Goal: Task Accomplishment & Management: Use online tool/utility

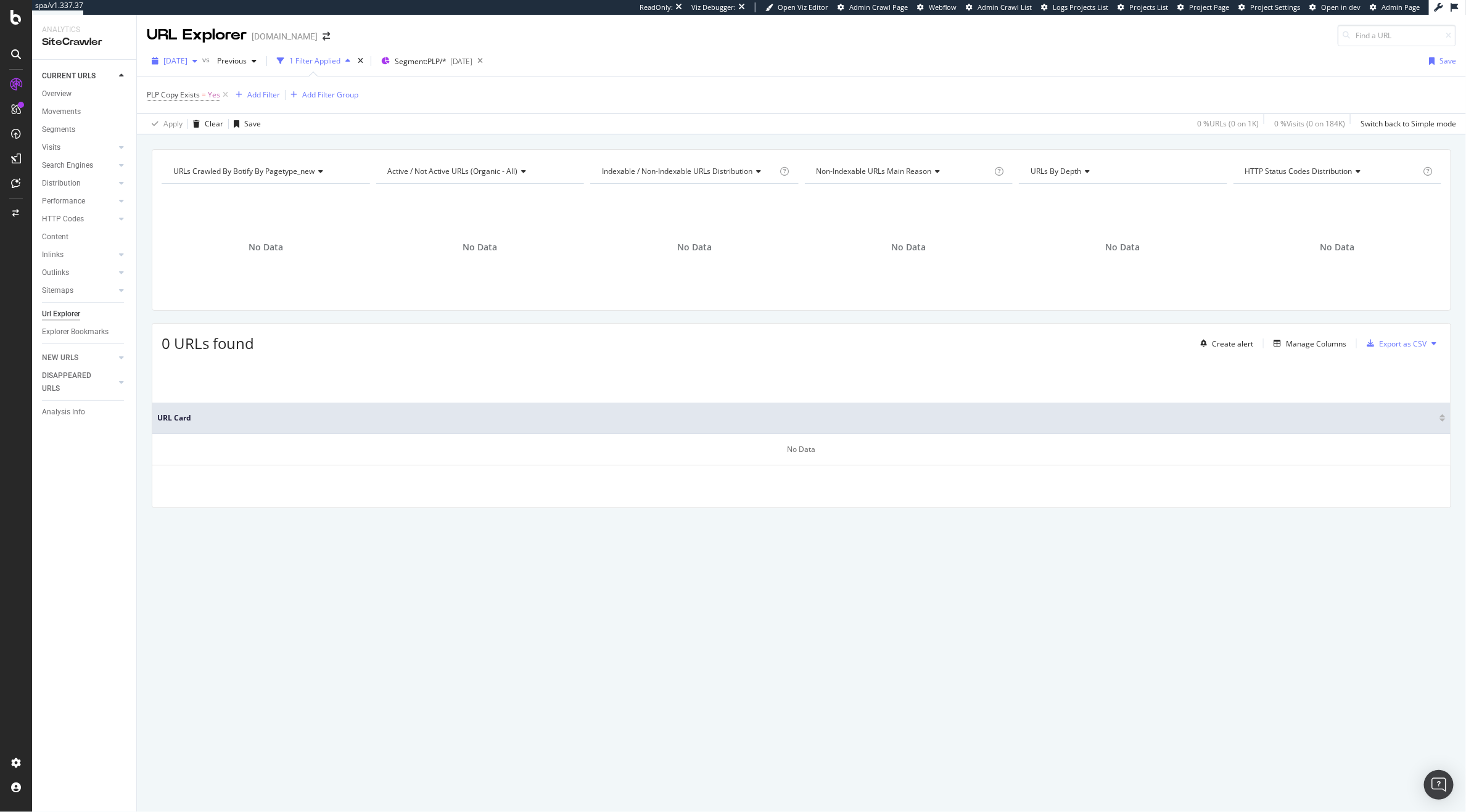
click at [187, 60] on span "[DATE]" at bounding box center [176, 60] width 24 height 10
click at [198, 102] on div "2025 Sep. 22nd" at bounding box center [220, 106] width 112 height 11
click at [187, 65] on span "2025 Sep. 22nd" at bounding box center [176, 60] width 24 height 10
click at [403, 358] on div "0 URLs found Create alert Manage Columns Export as CSV URL Card No Data" at bounding box center [801, 415] width 1300 height 185
click at [229, 96] on icon at bounding box center [225, 94] width 10 height 12
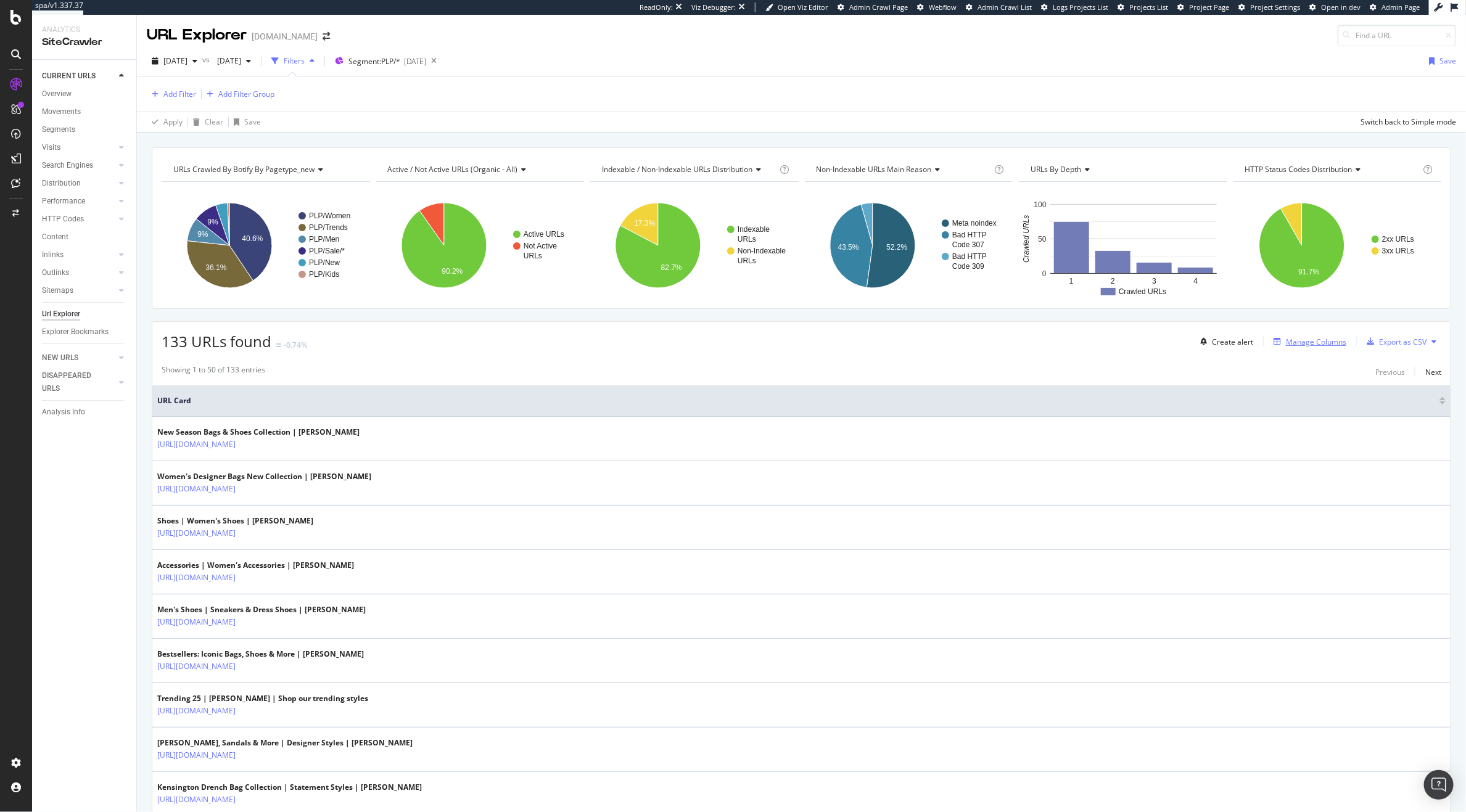
click at [1286, 341] on div "Manage Columns" at bounding box center [1316, 341] width 61 height 10
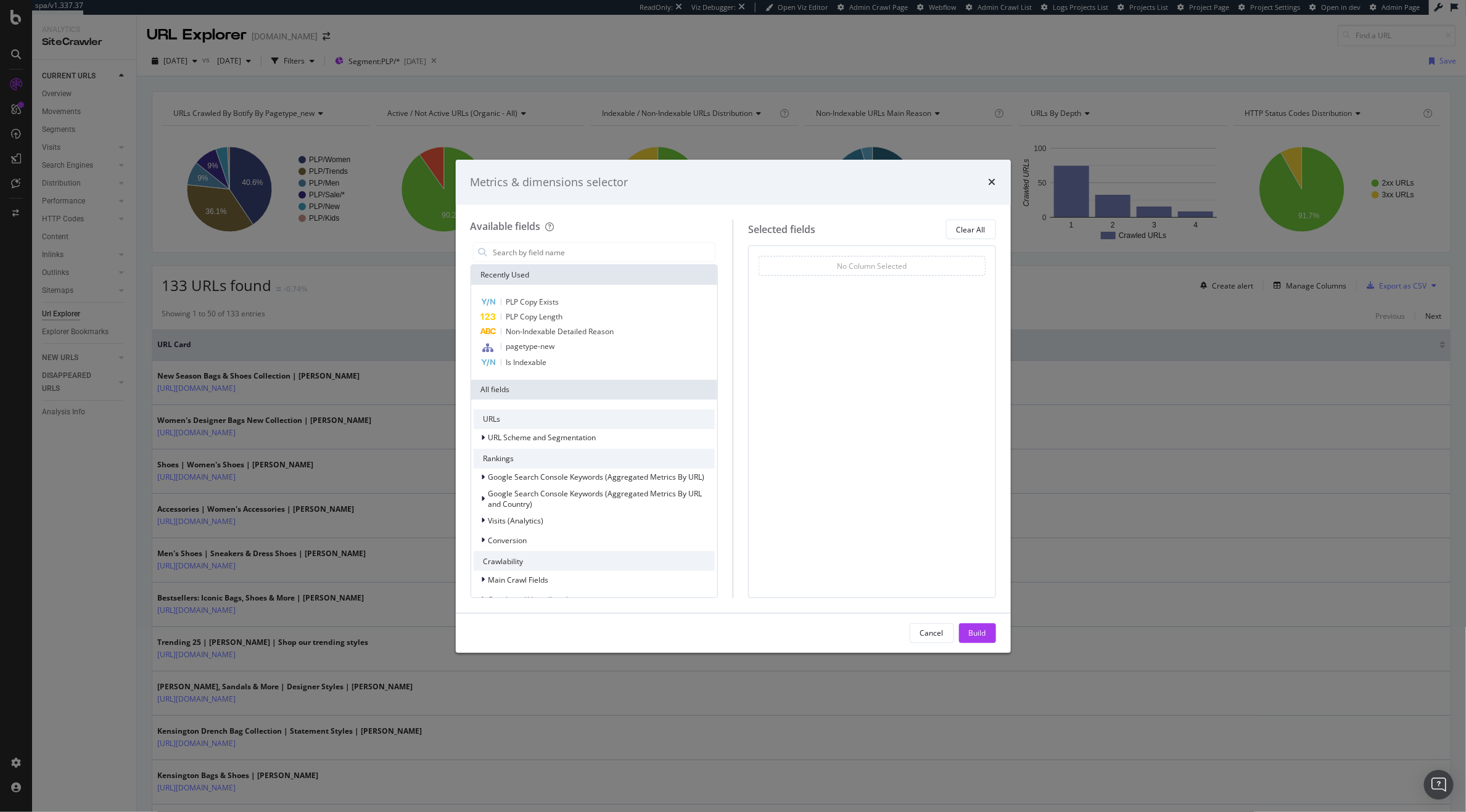
click at [368, 335] on div "Metrics & dimensions selector Available fields Recently Used PLP Copy Exists PL…" at bounding box center [733, 406] width 1466 height 812
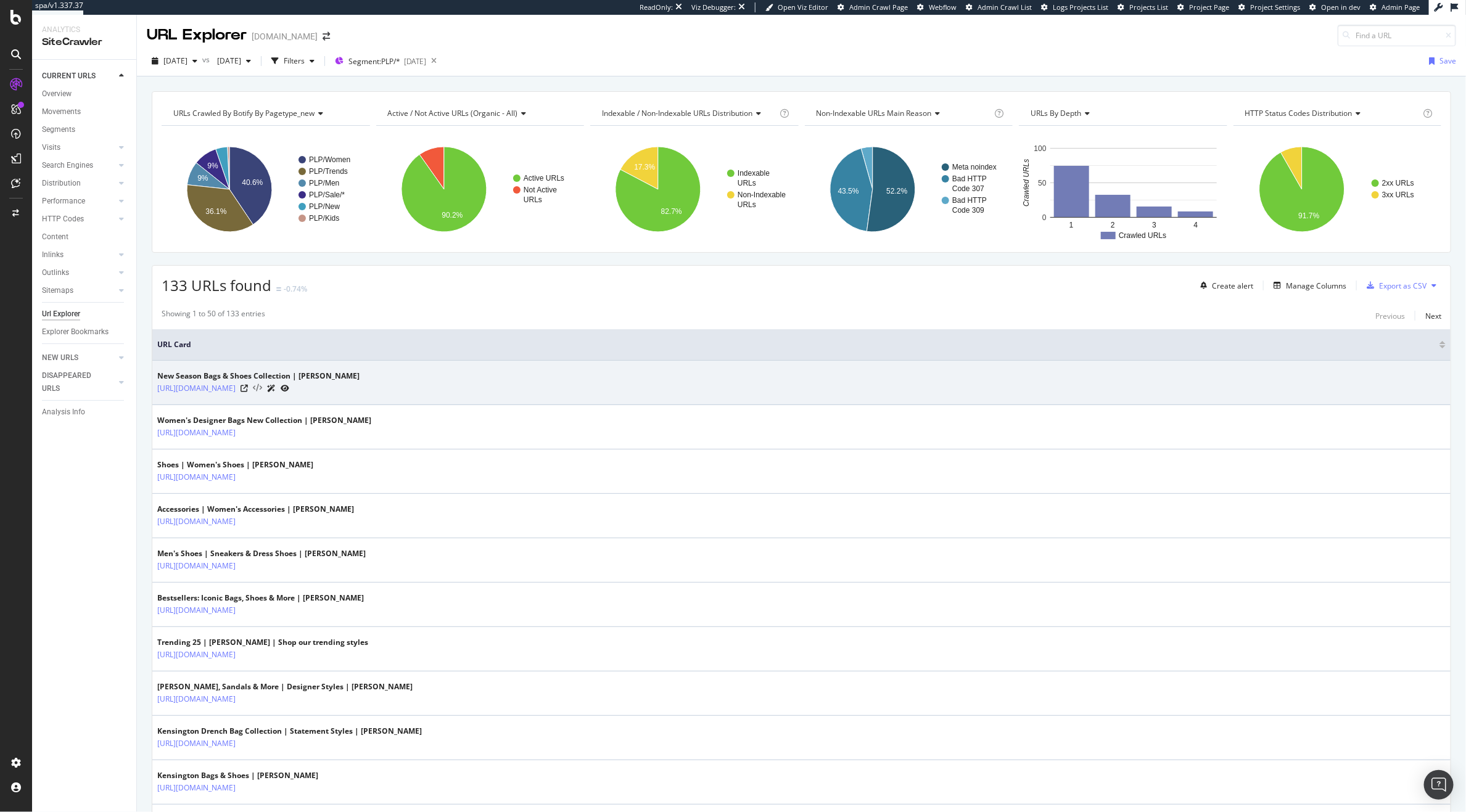
click at [262, 387] on icon at bounding box center [257, 388] width 9 height 9
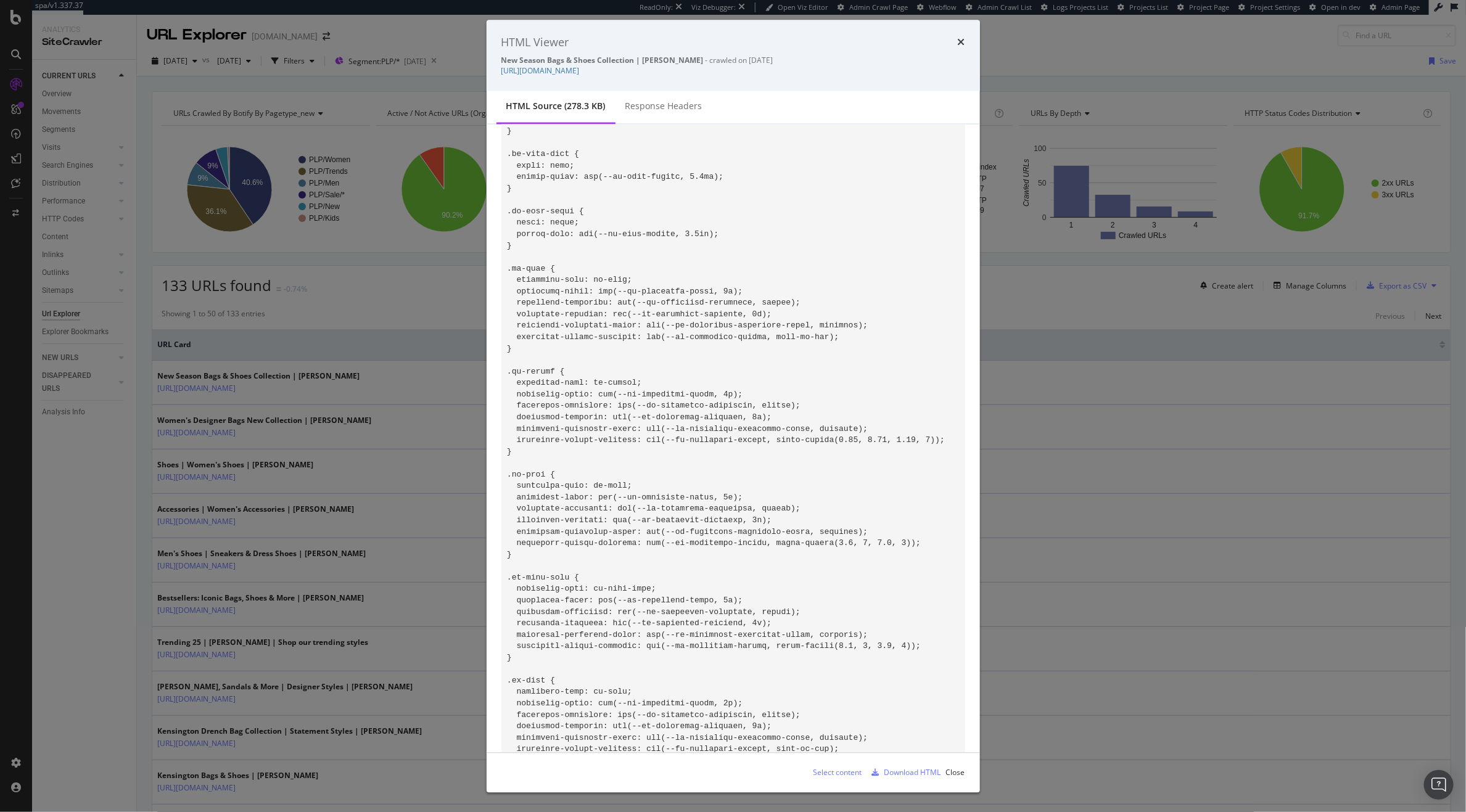
scroll to position [2837, 0]
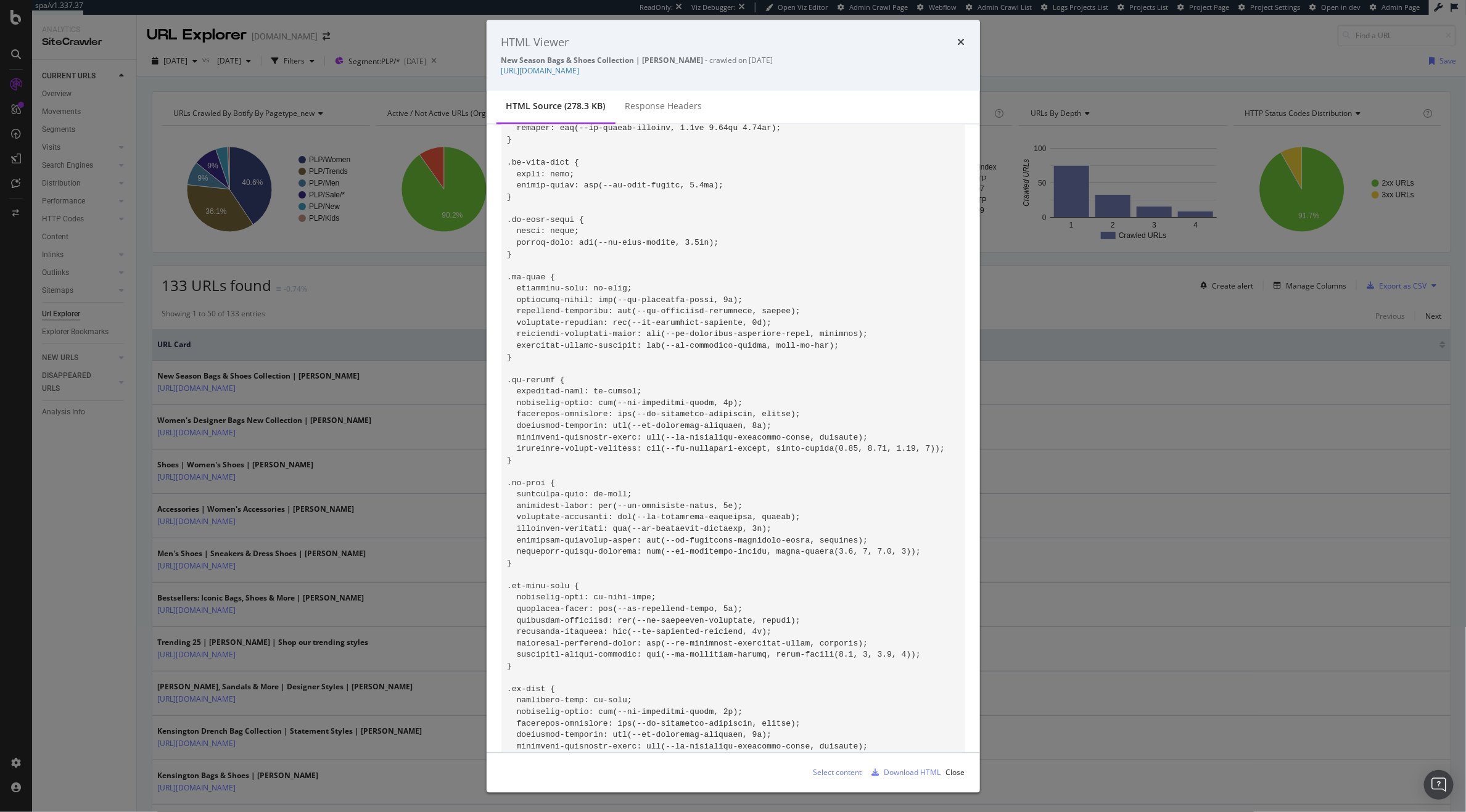
click at [388, 402] on div "HTML Viewer New Season Bags & Shoes Collection | Kurt Geiger - crawled on 2025-…" at bounding box center [733, 406] width 1466 height 812
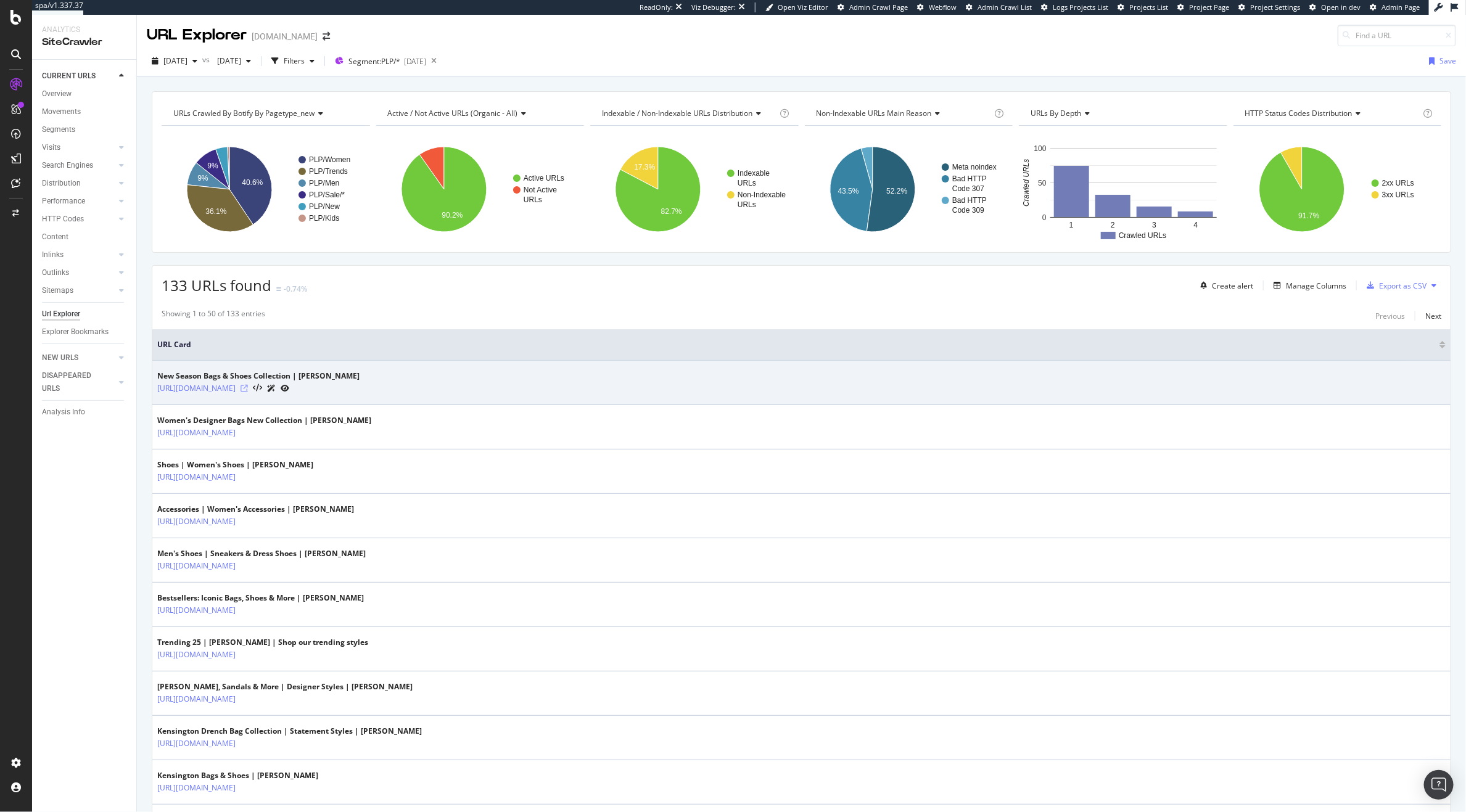
click at [248, 387] on icon at bounding box center [244, 388] width 7 height 7
click at [290, 391] on div at bounding box center [265, 388] width 48 height 13
click at [262, 389] on icon at bounding box center [257, 388] width 9 height 9
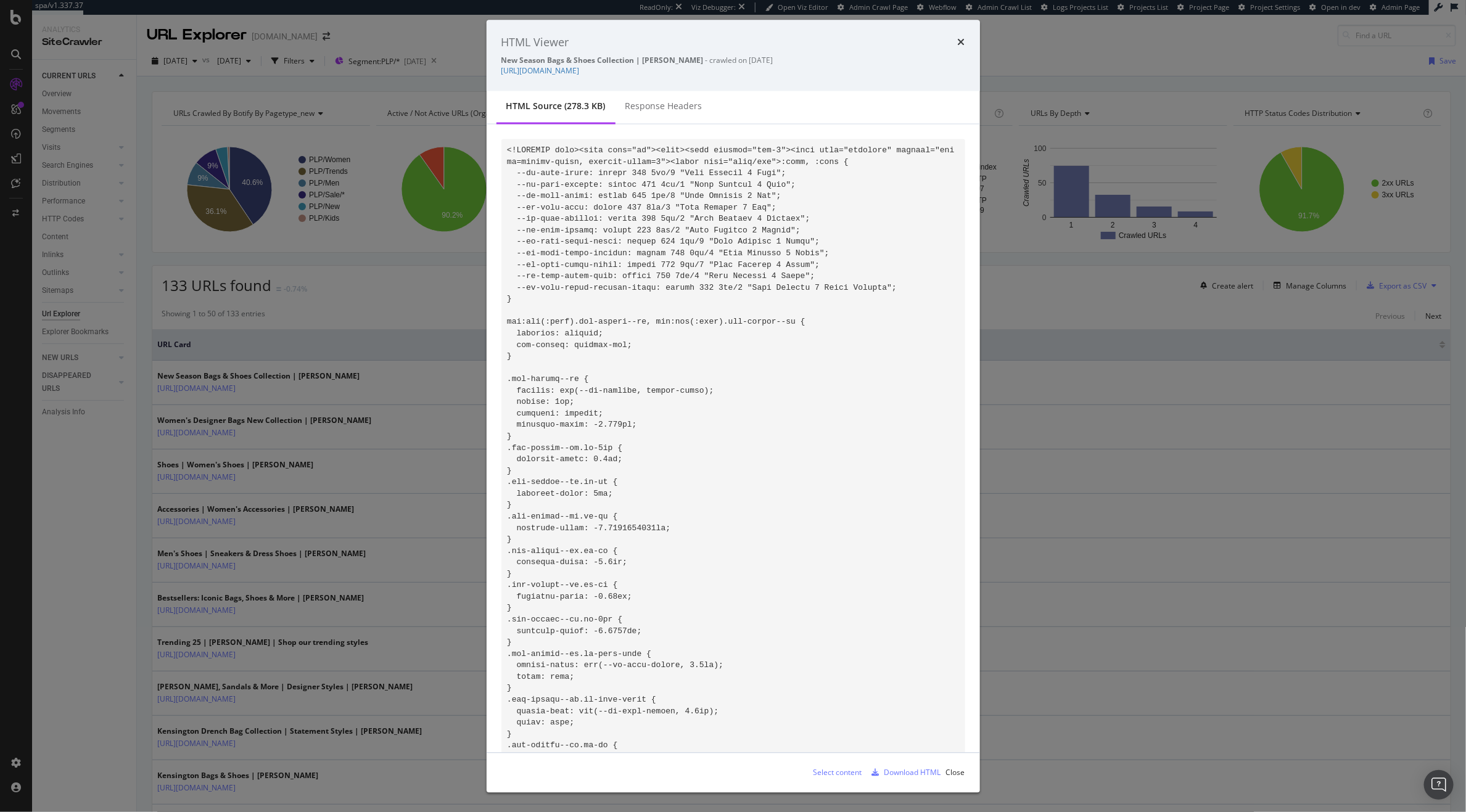
scroll to position [15306, 0]
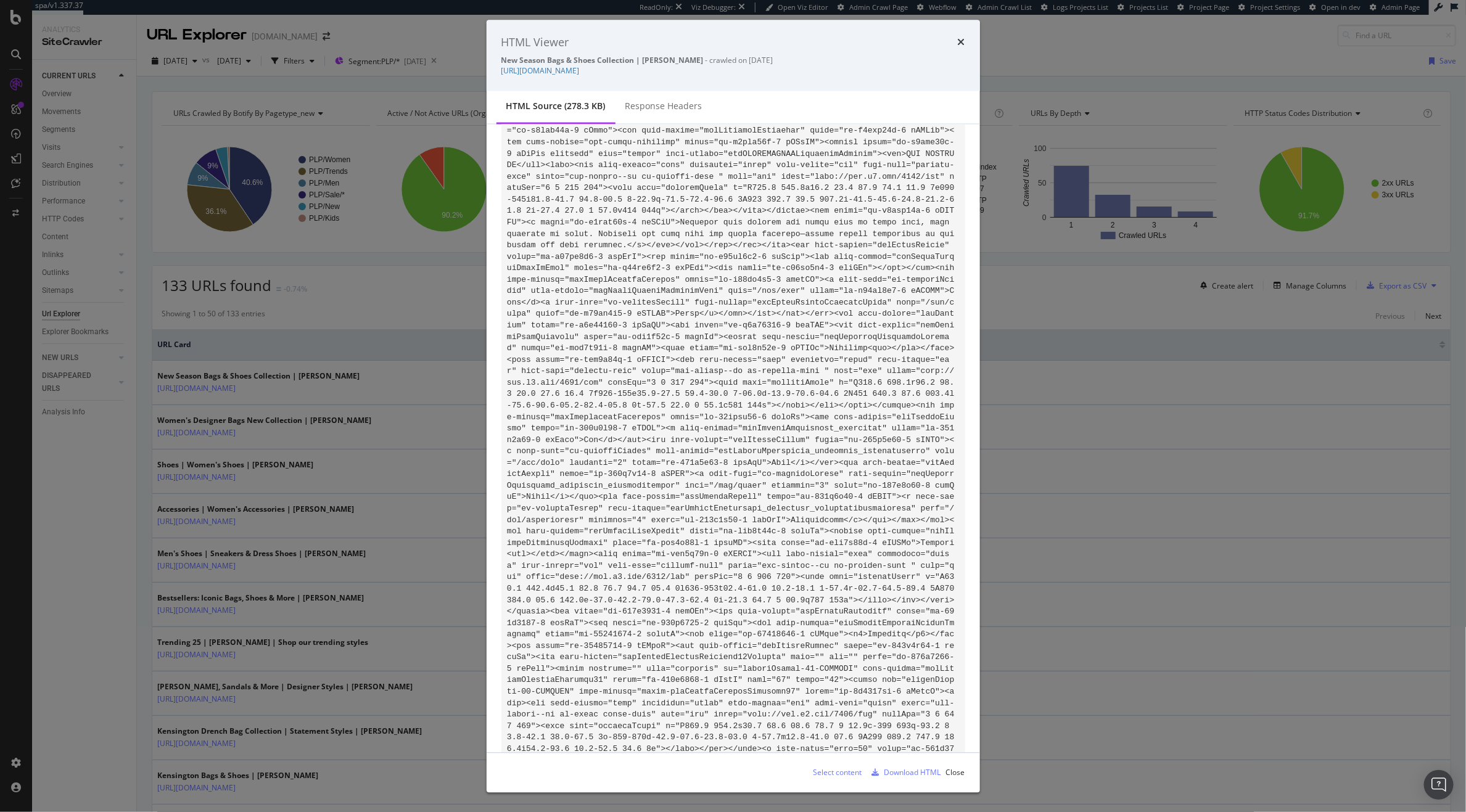
click at [829, 768] on div "Select content" at bounding box center [837, 772] width 48 height 10
click at [61, 715] on div "HTML Viewer New Season Bags & Shoes Collection | Kurt Geiger - crawled on 2025-…" at bounding box center [733, 406] width 1466 height 812
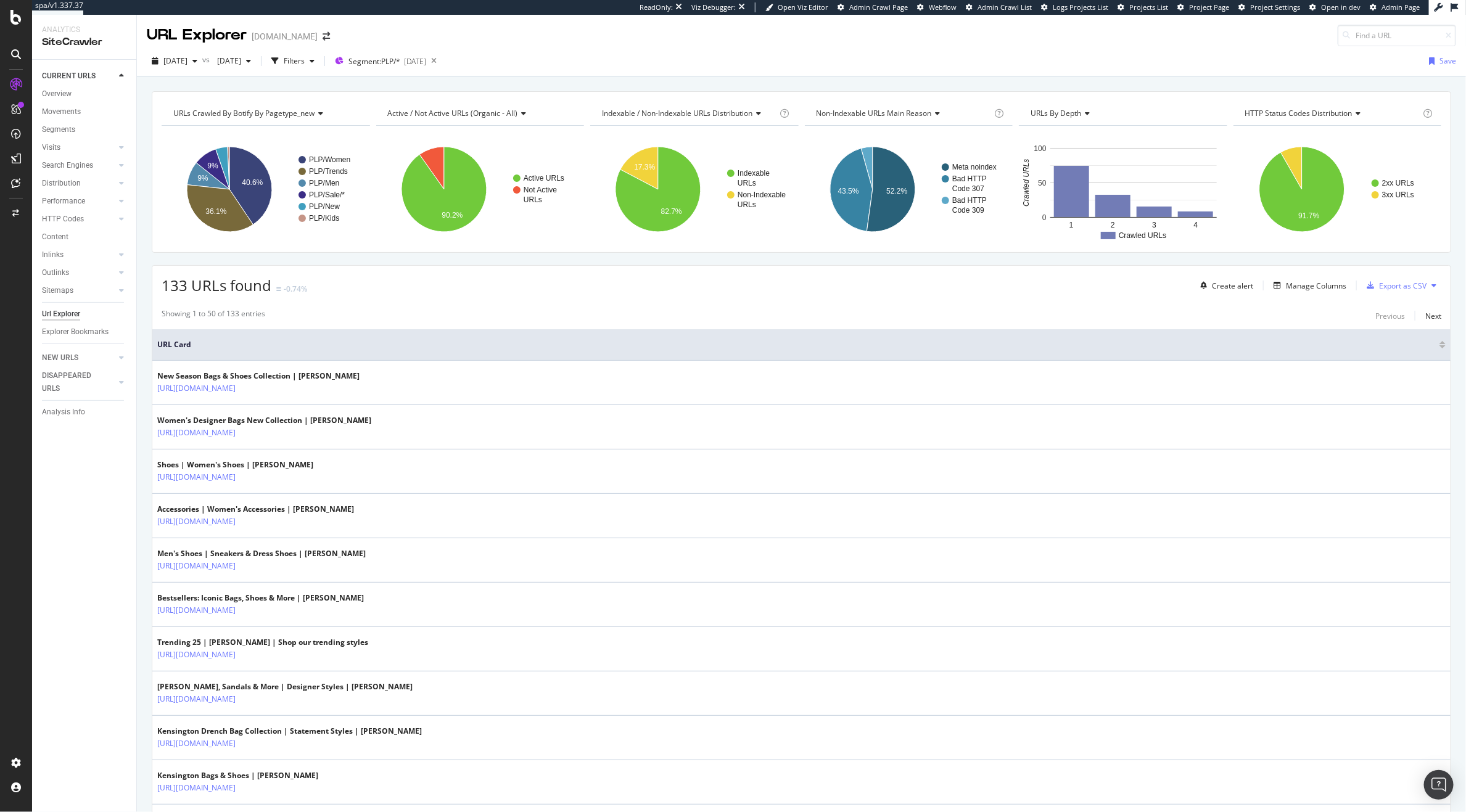
click at [72, 685] on div "CURRENT URLS Overview Movements Segments Visits Analysis Orphan URLs Search Eng…" at bounding box center [84, 435] width 104 height 752
click at [72, 710] on div "Project settings" at bounding box center [64, 707] width 52 height 10
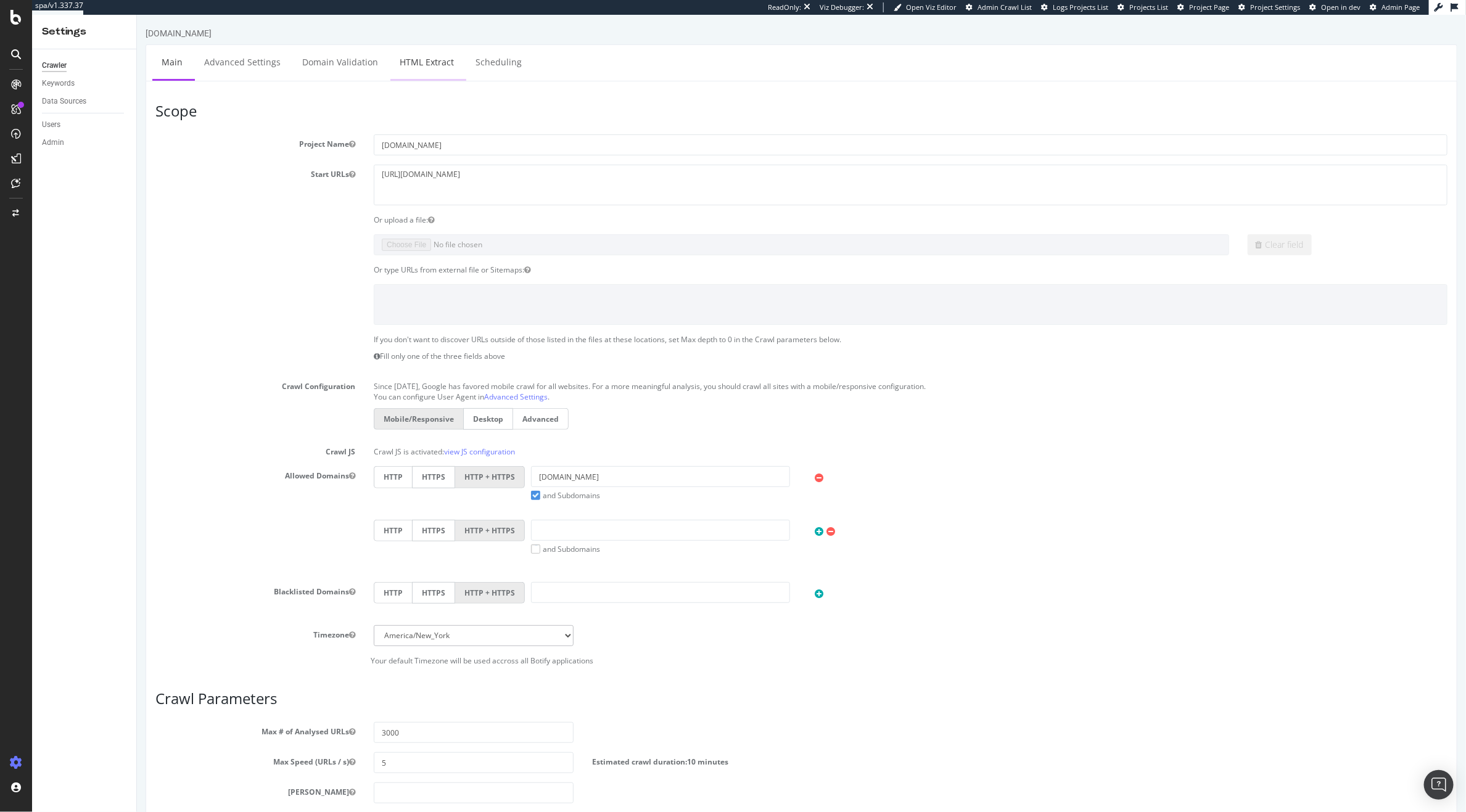
click at [419, 65] on link "HTML Extract" at bounding box center [426, 62] width 73 height 34
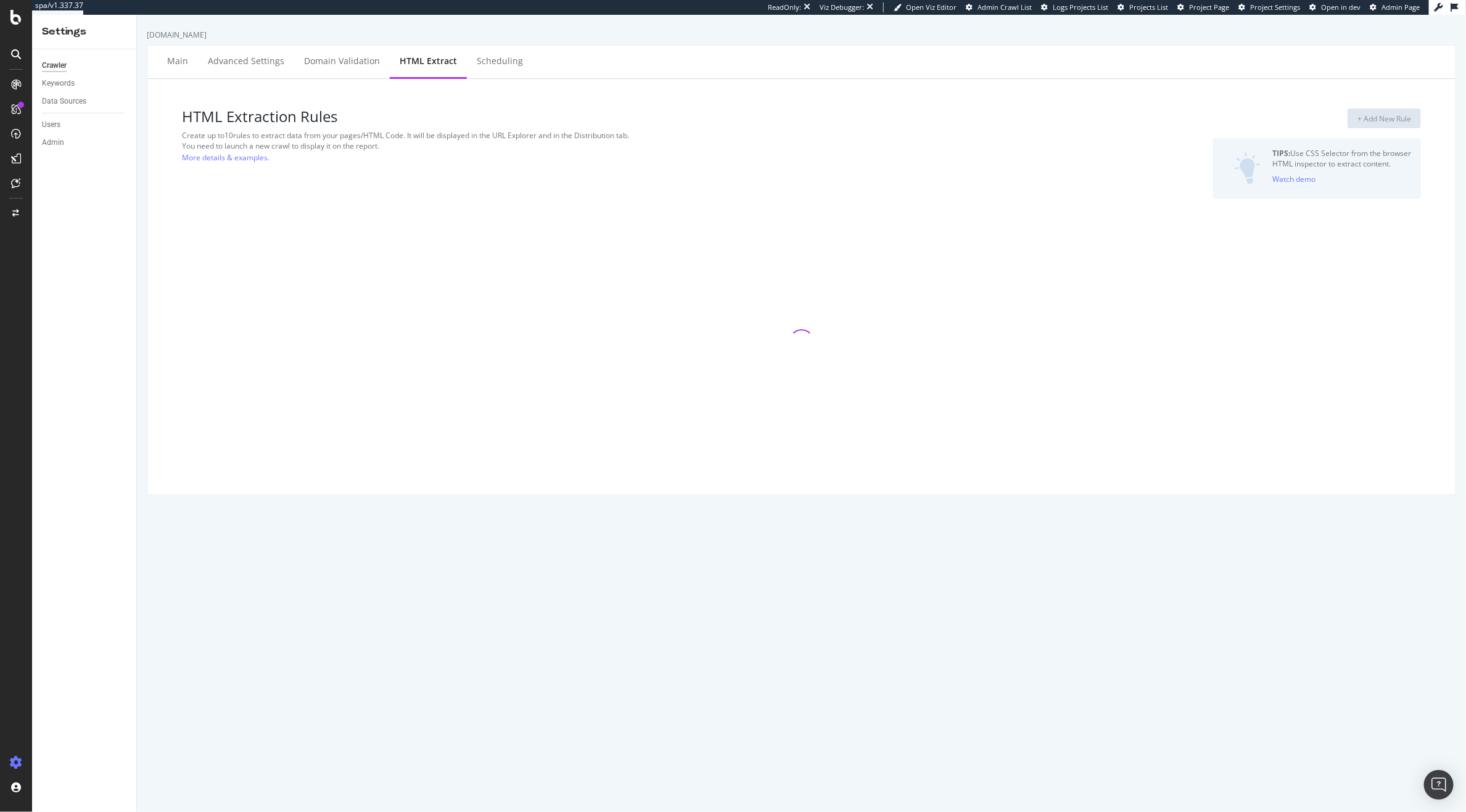
select select "exist"
select select "html.length"
select select "count"
select select "exist"
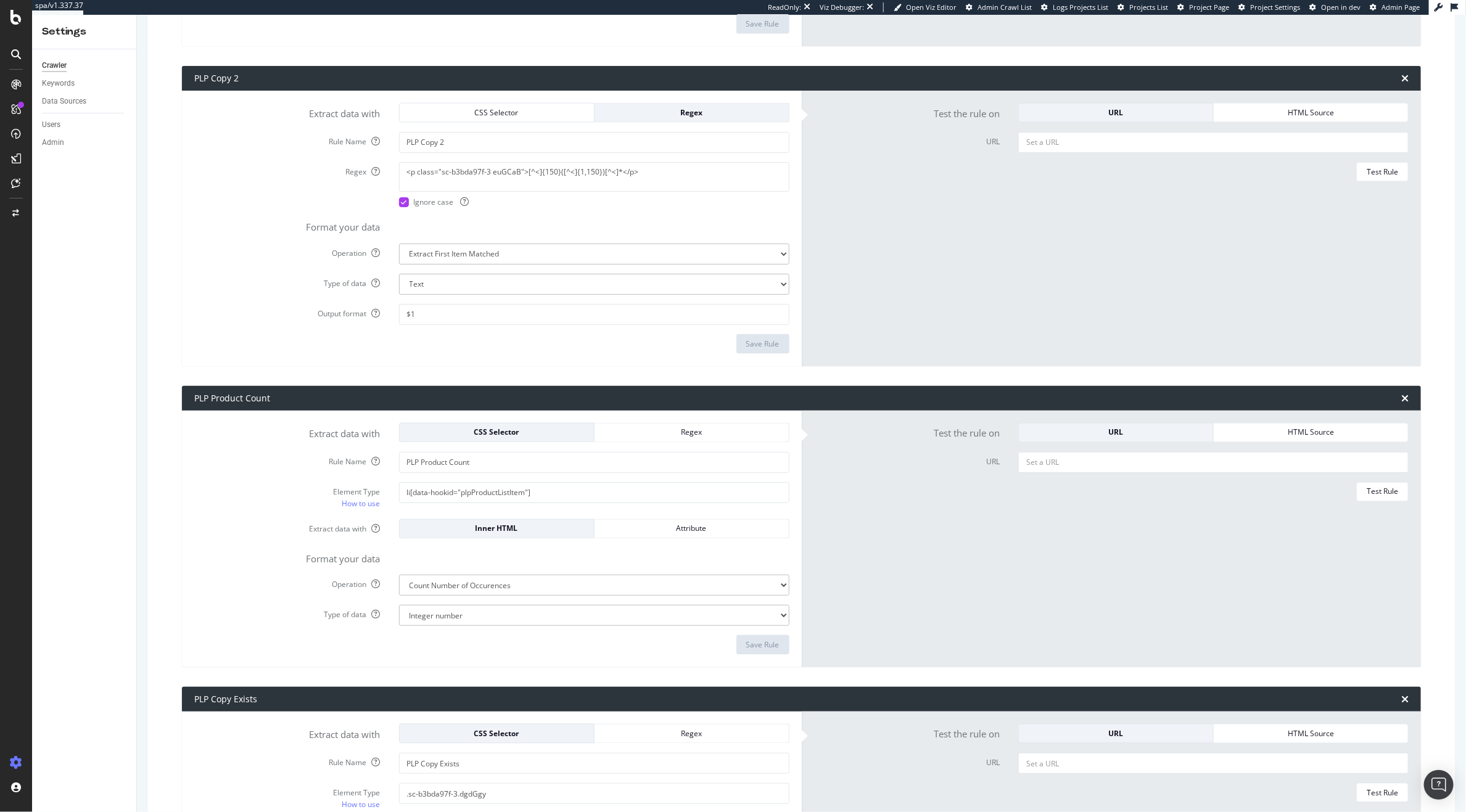
scroll to position [1624, 0]
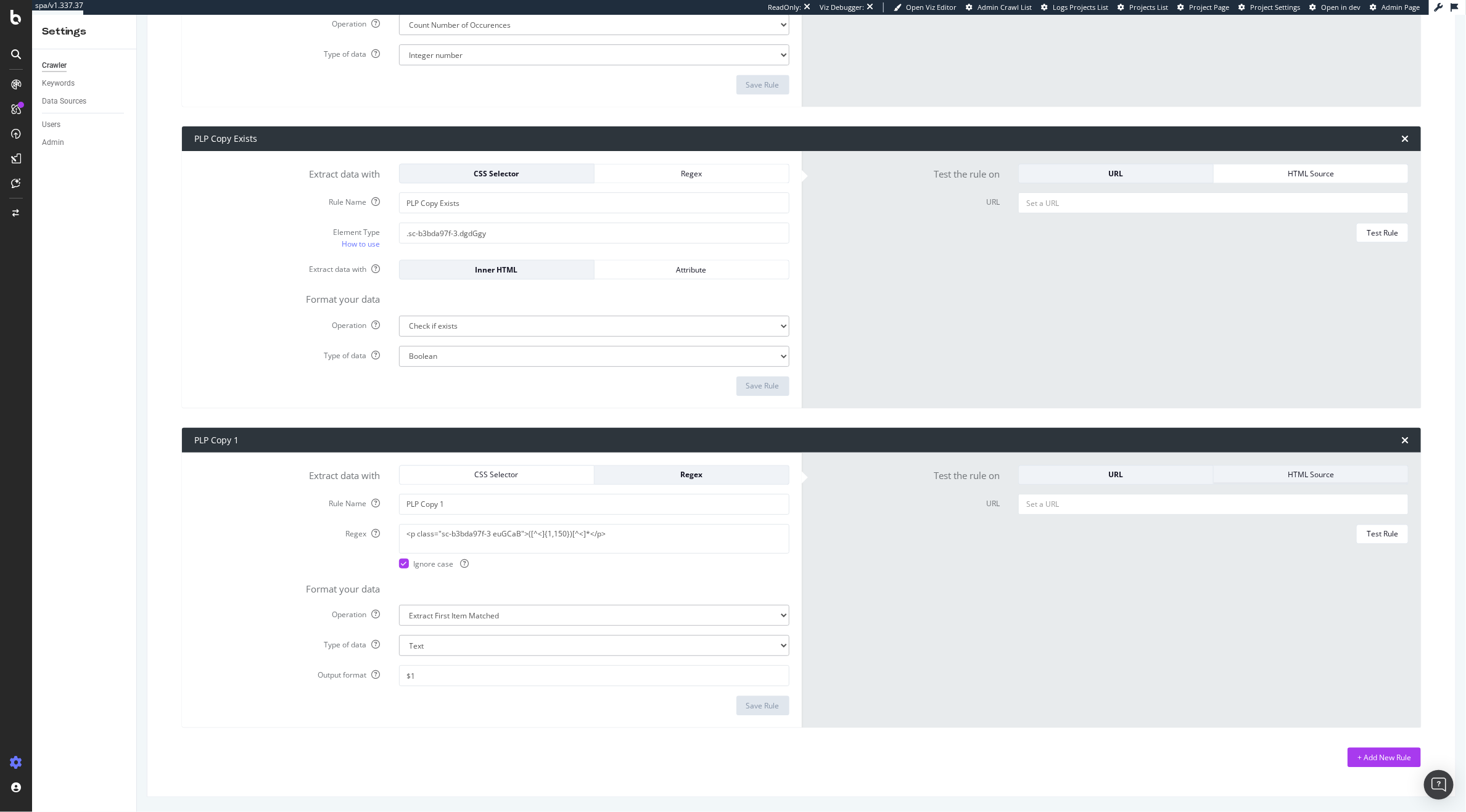
click at [1249, 477] on div "HTML Source" at bounding box center [1311, 474] width 174 height 10
click at [1169, 514] on textarea "HTML code" at bounding box center [1213, 508] width 391 height 30
paste textarea "<!DOCTYPE html><html lang="en"><head><meta charset="utf-8"><meta name="viewport…"
type textarea "<!DOCTYPE html><html lang="en"><head><meta charset="utf-8"><meta name="viewport…"
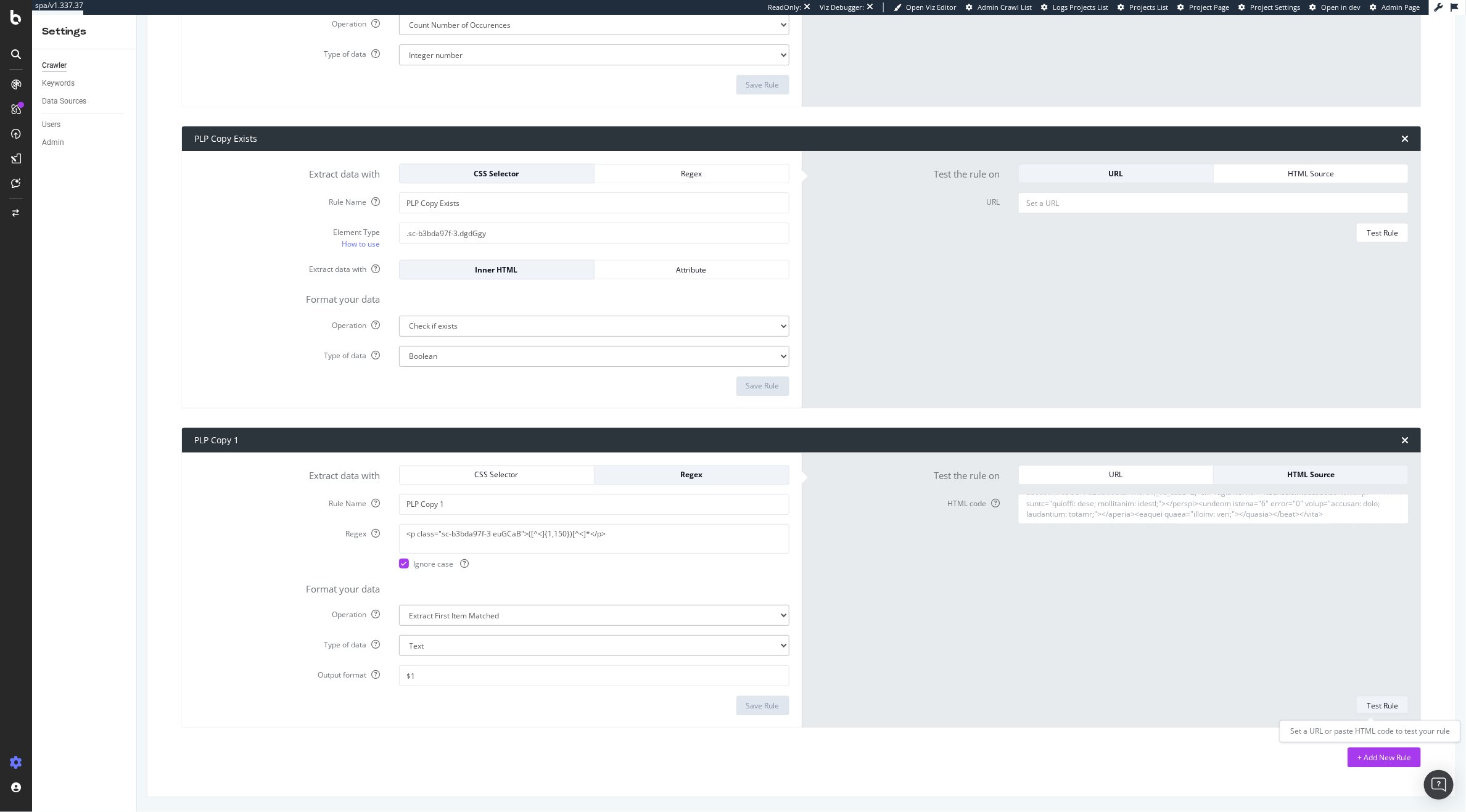
click at [1387, 706] on button "Test Rule" at bounding box center [1382, 705] width 52 height 19
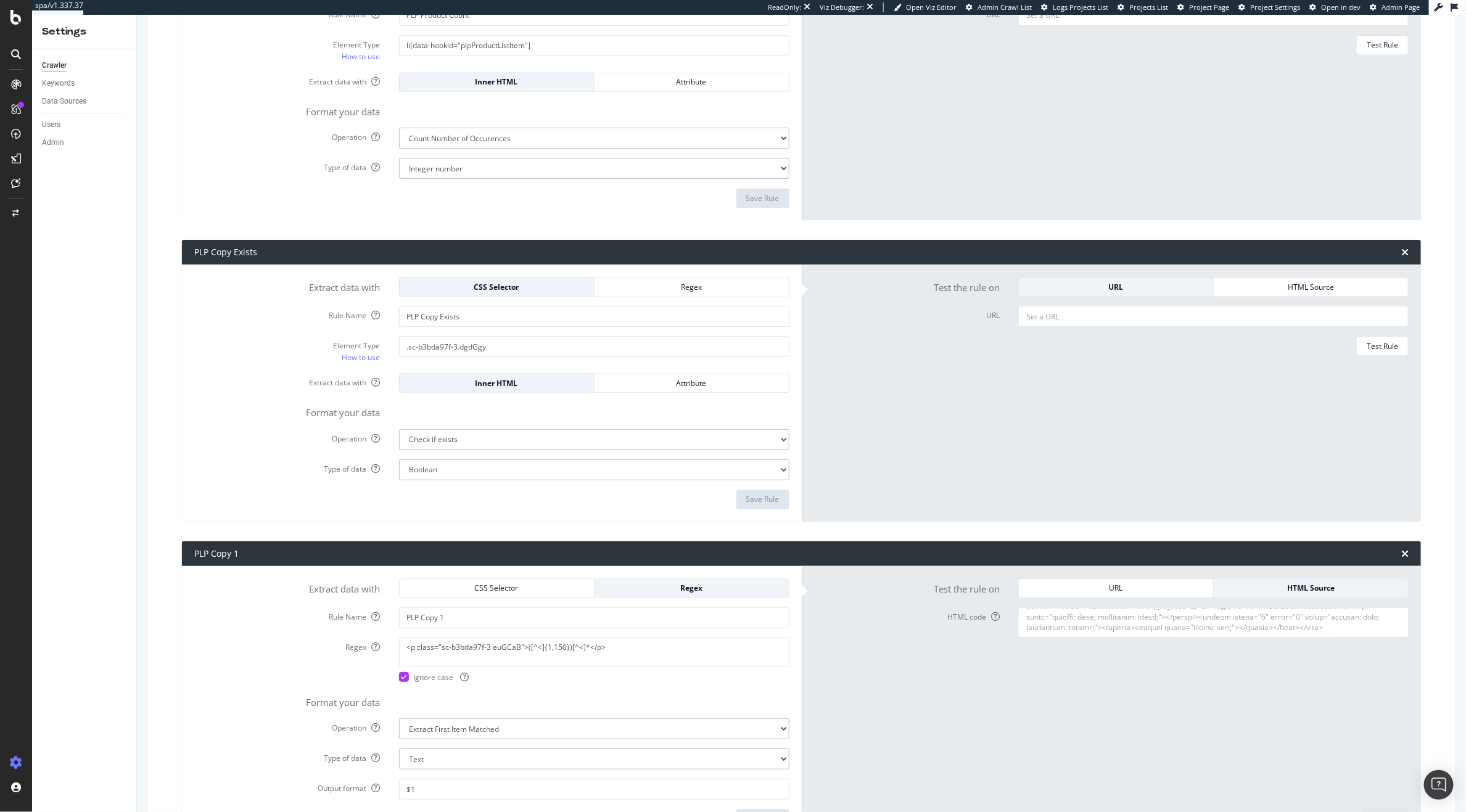
scroll to position [1451, 0]
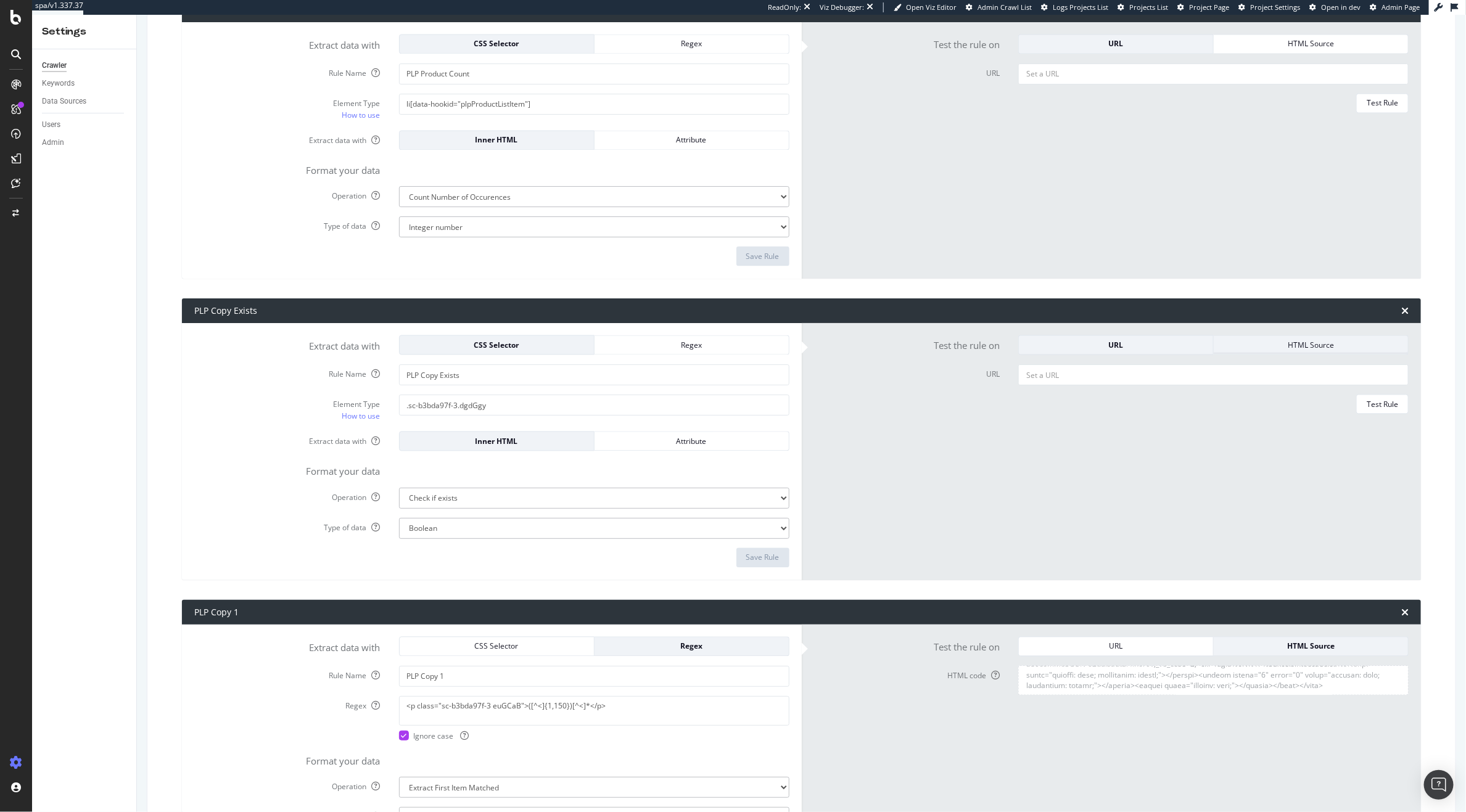
click at [1303, 351] on div "HTML Source" at bounding box center [1311, 345] width 174 height 10
click at [1232, 377] on textarea "HTML code" at bounding box center [1213, 379] width 391 height 30
paste textarea "<!DOCTYPE html><html lang="en"><head><meta charset="utf-8"><meta name="viewport…"
type textarea "<!DOCTYPE html><html lang="en"><head><meta charset="utf-8"><meta name="viewport…"
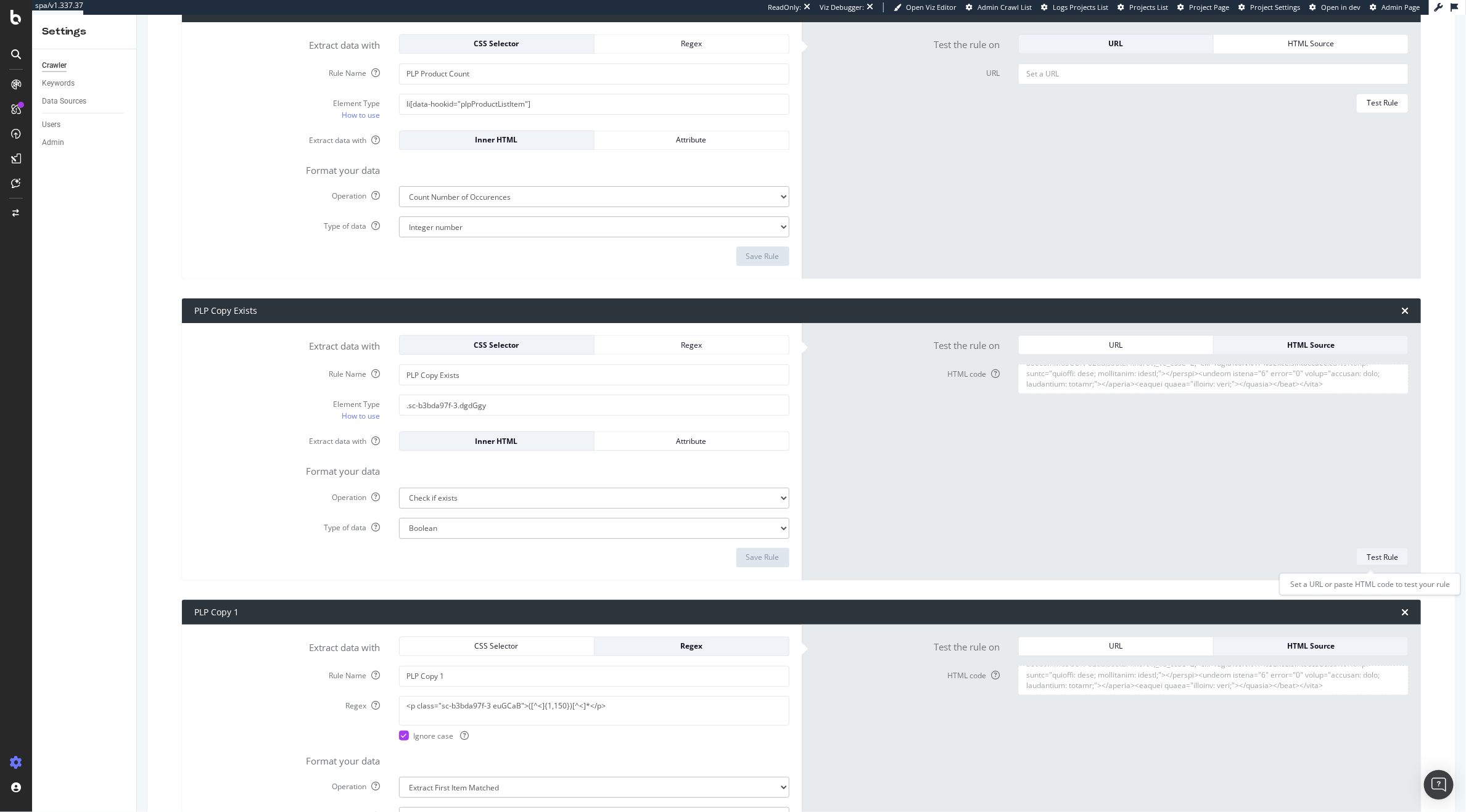
click at [1375, 560] on div "Test Rule" at bounding box center [1382, 557] width 31 height 10
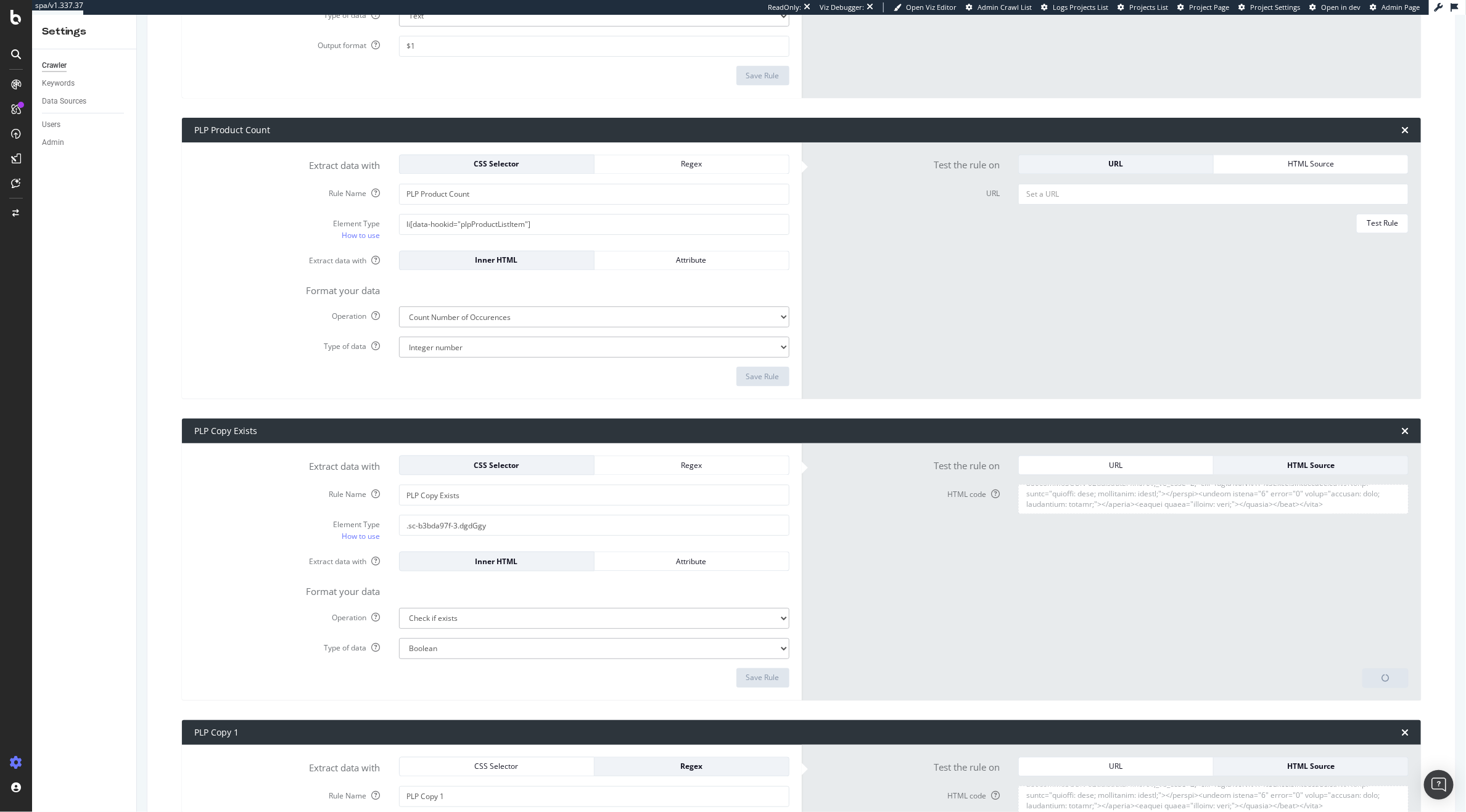
scroll to position [1247, 0]
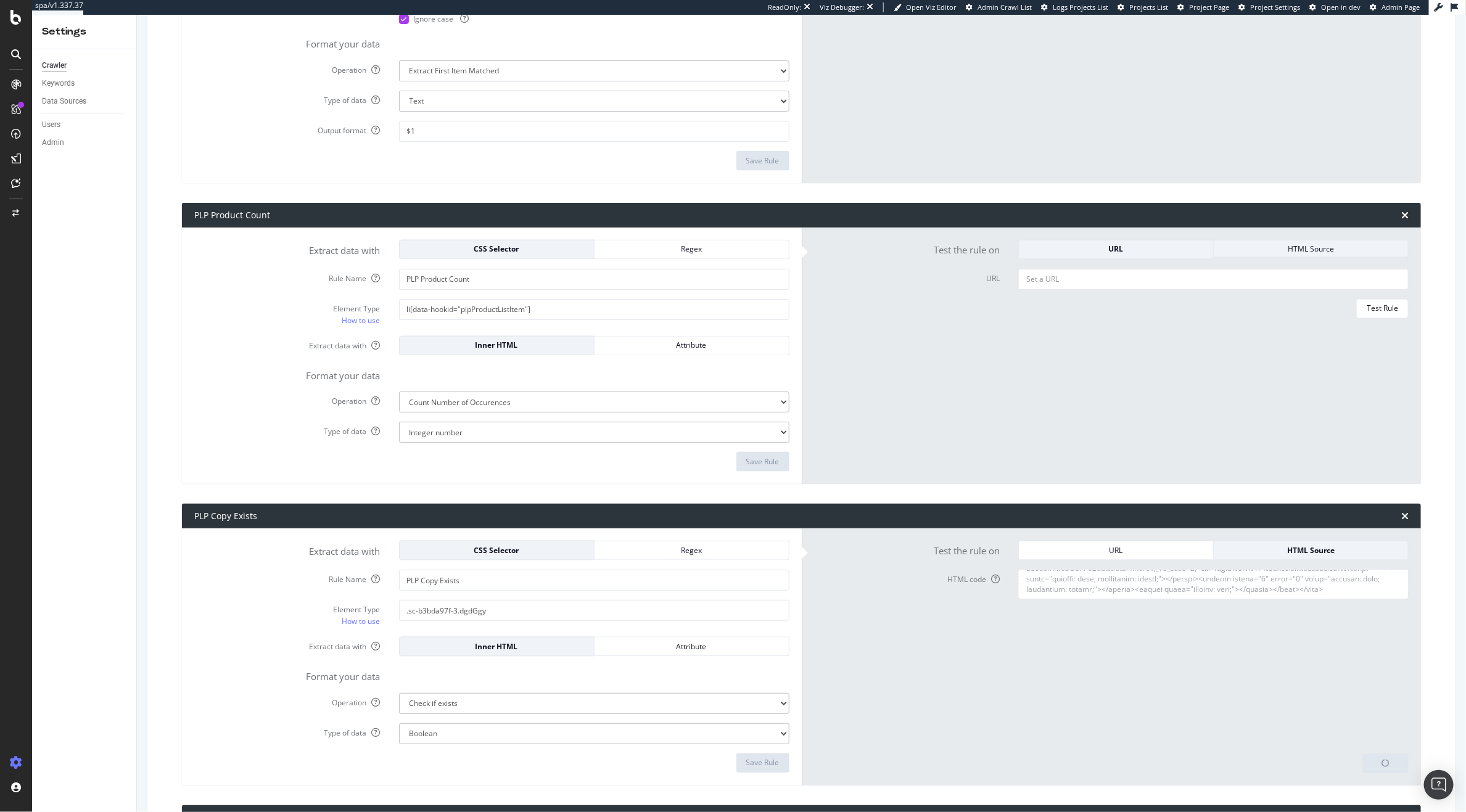
click at [1247, 250] on div "HTML Source" at bounding box center [1311, 249] width 174 height 10
click at [1105, 293] on textarea "HTML code" at bounding box center [1213, 283] width 391 height 30
paste textarea "<!DOCTYPE html><html lang="en"><head><meta charset="utf-8"><meta name="viewport…"
type textarea "<!DOCTYPE html><html lang="en"><head><meta charset="utf-8"><meta name="viewport…"
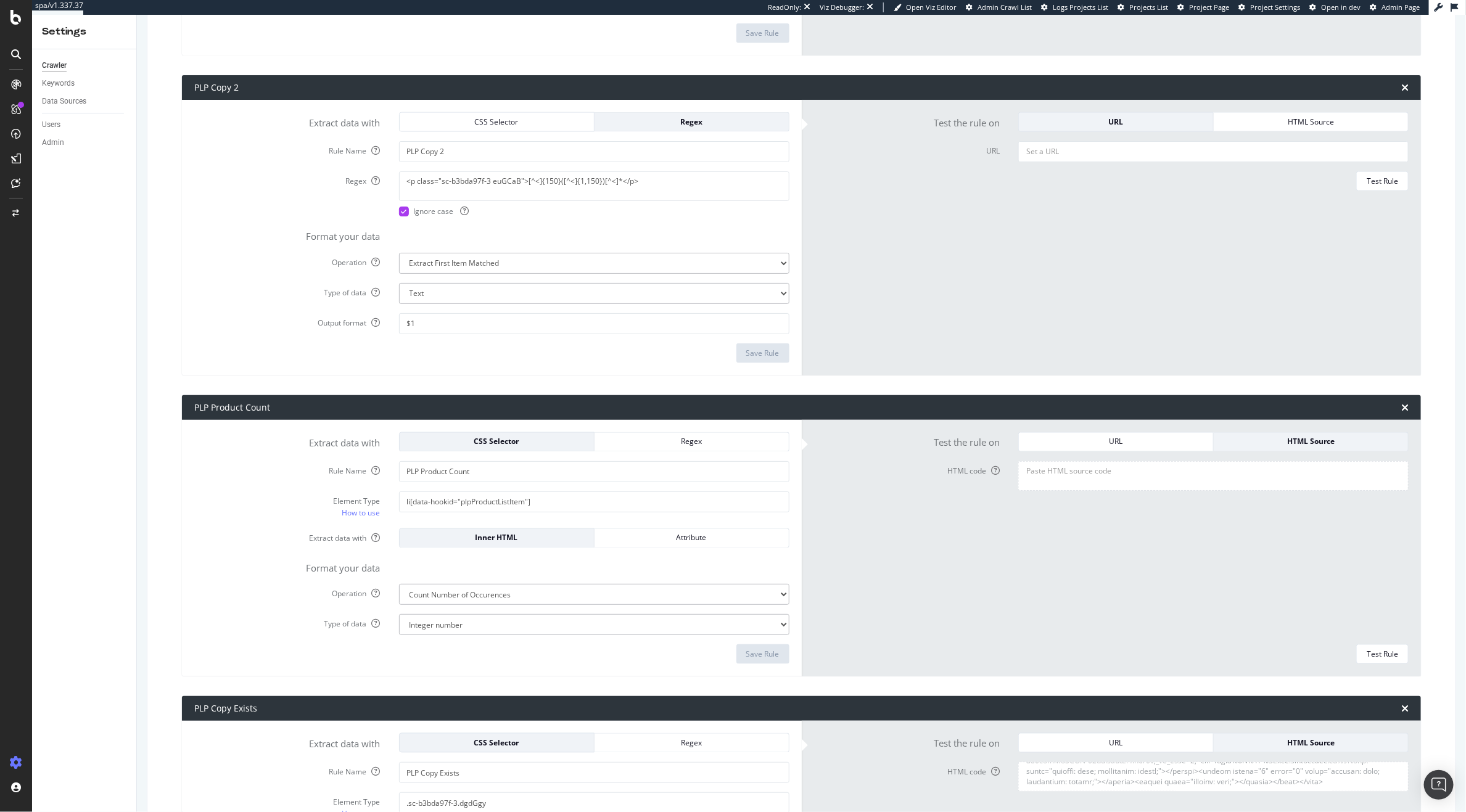
scroll to position [1031, 0]
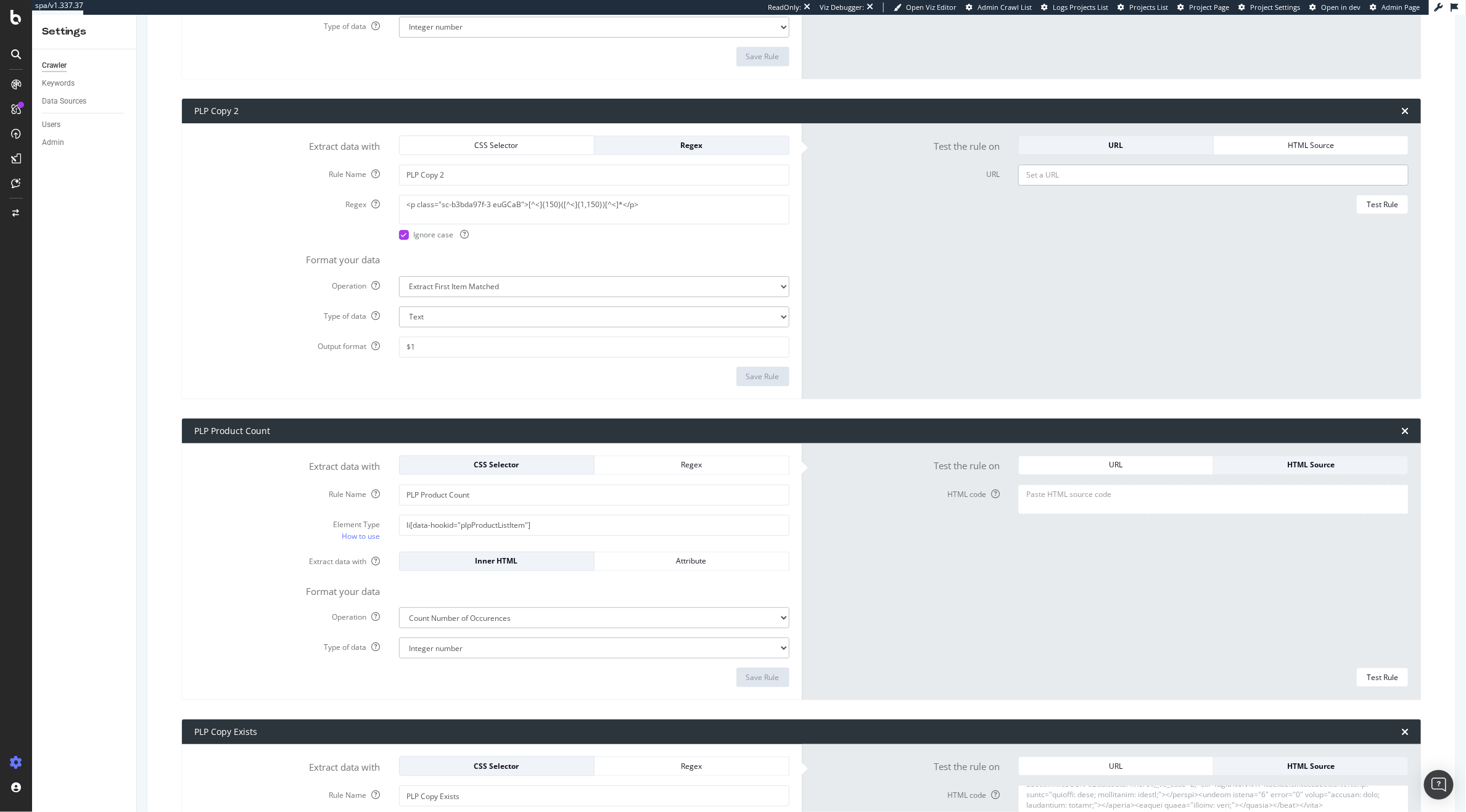
click at [1087, 177] on input "URL" at bounding box center [1213, 175] width 391 height 21
click at [1257, 148] on div "HTML Source" at bounding box center [1311, 145] width 174 height 10
click at [1230, 166] on textarea "HTML code" at bounding box center [1213, 179] width 391 height 30
paste textarea "<!DOCTYPE html><html lang="en"><head><meta charset="utf-8"><meta name="viewport…"
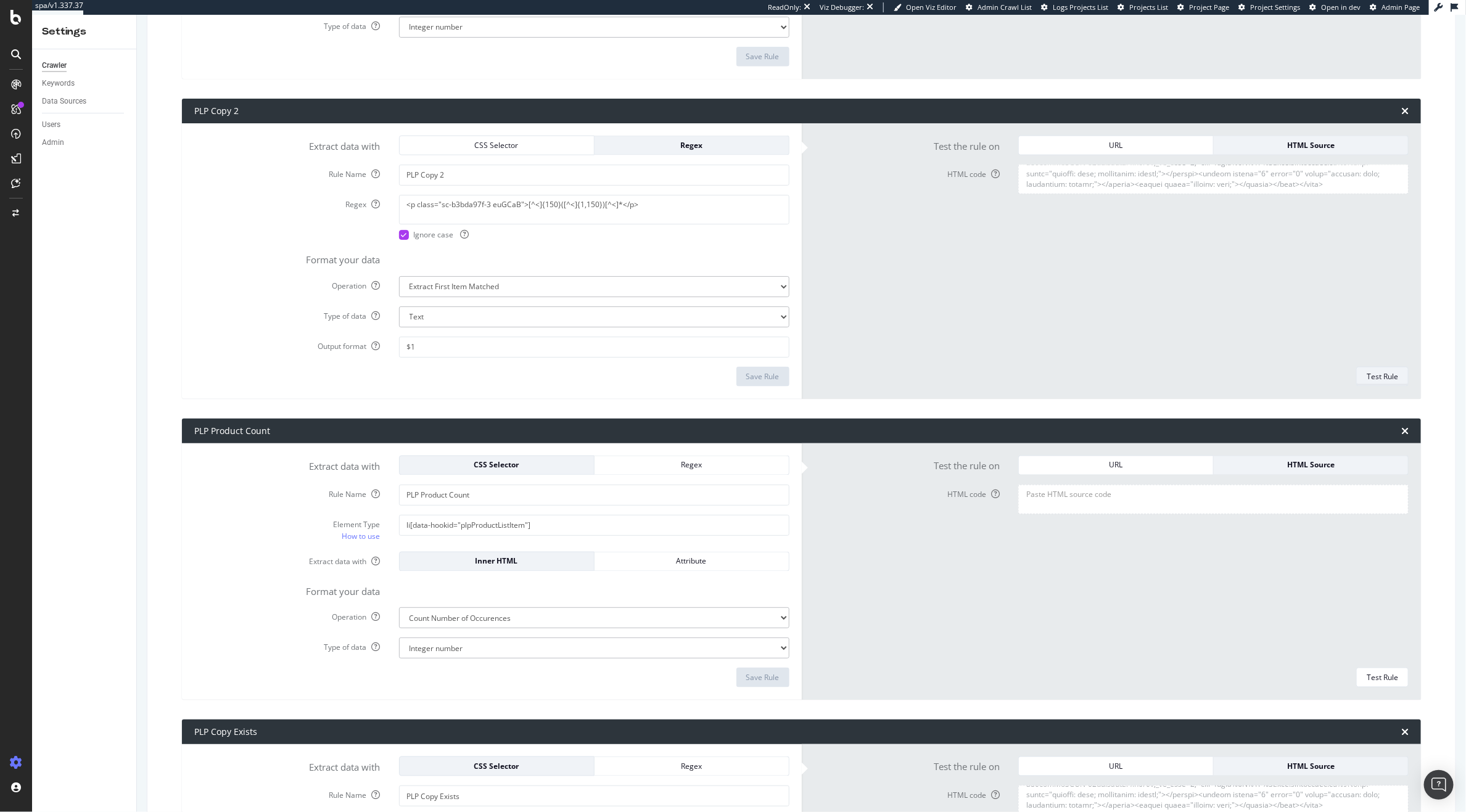
type textarea "<!DOCTYPE html><html lang="en"><head><meta charset="utf-8"><meta name="viewport…"
click at [1374, 381] on div "Test Rule" at bounding box center [1382, 376] width 31 height 10
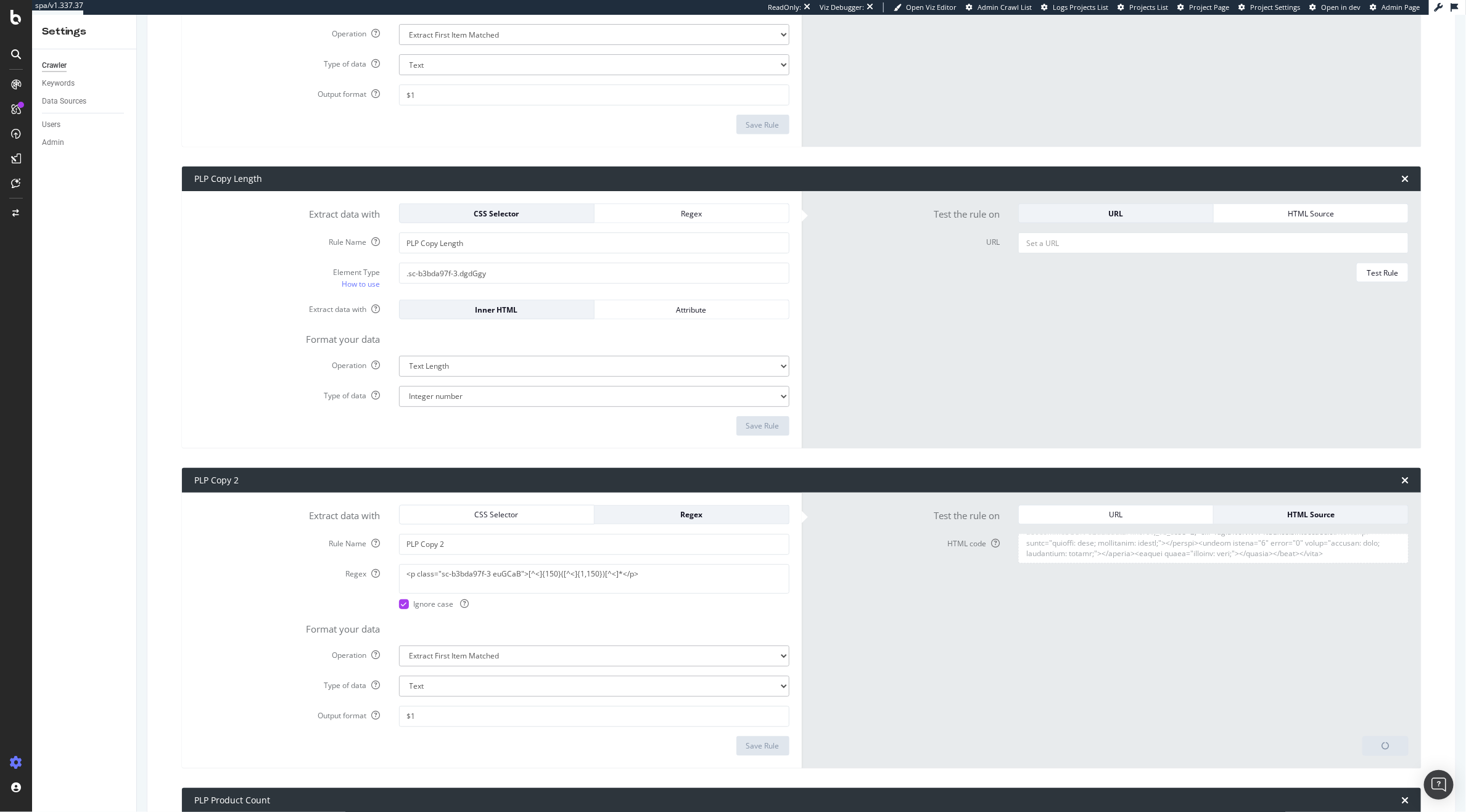
scroll to position [618, 0]
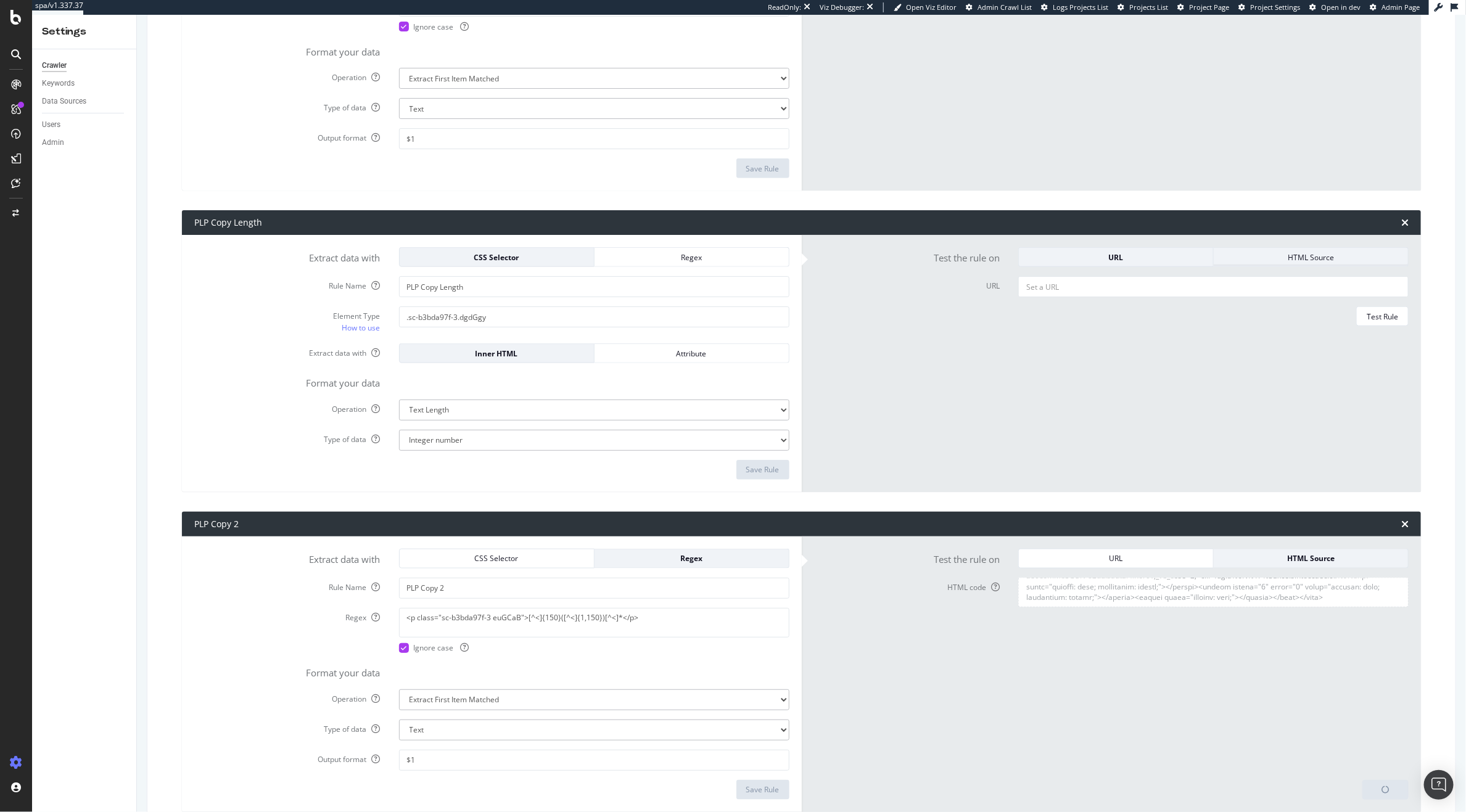
click at [1308, 252] on div "HTML Source" at bounding box center [1311, 257] width 174 height 10
click at [1184, 287] on textarea "HTML code" at bounding box center [1213, 290] width 391 height 30
paste textarea "<!DOCTYPE html><html lang="en"><head><meta charset="utf-8"><meta name="viewport…"
type textarea "<!DOCTYPE html><html lang="en"><head><meta charset="utf-8"><meta name="viewport…"
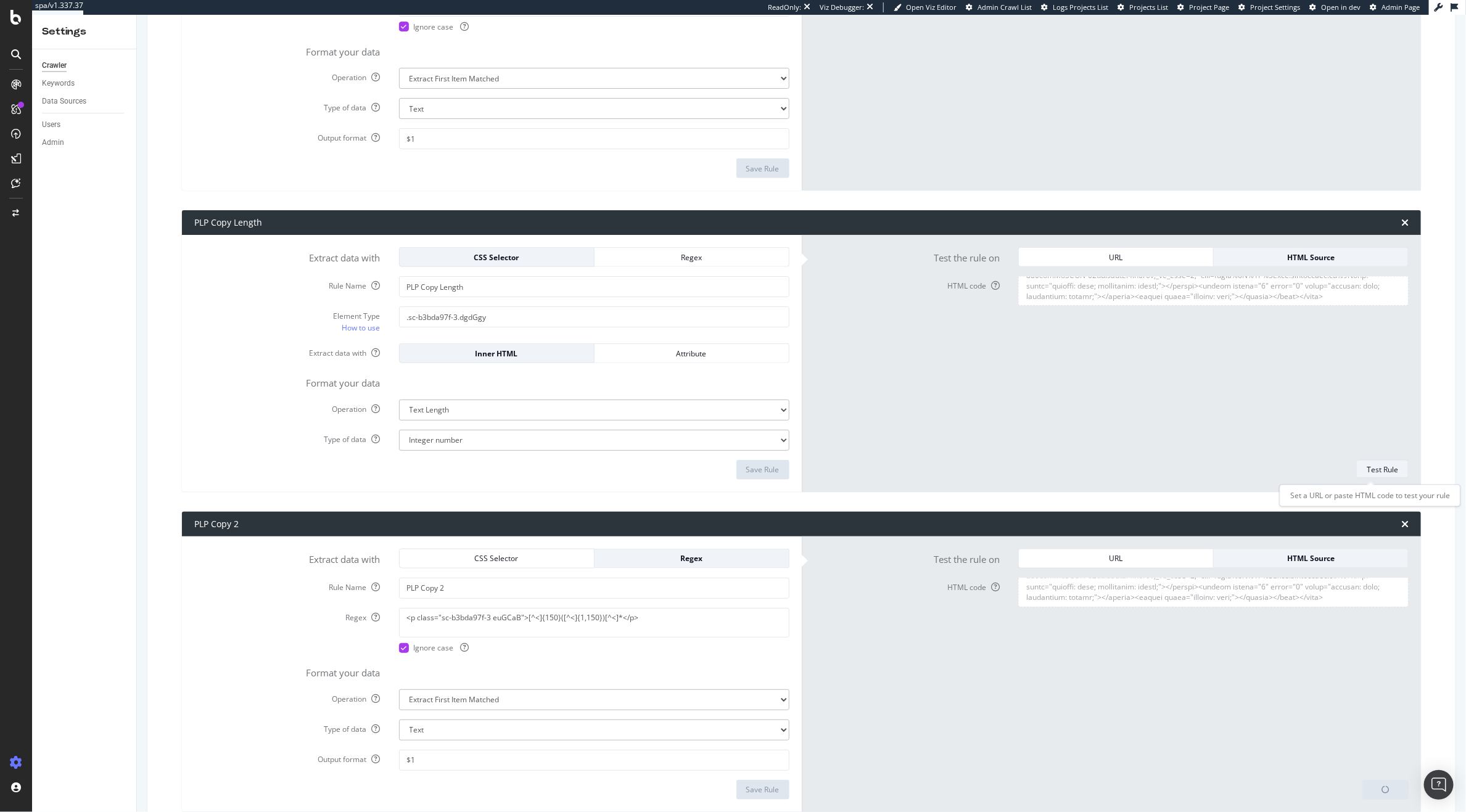
click at [1369, 472] on div "Test Rule" at bounding box center [1382, 469] width 31 height 10
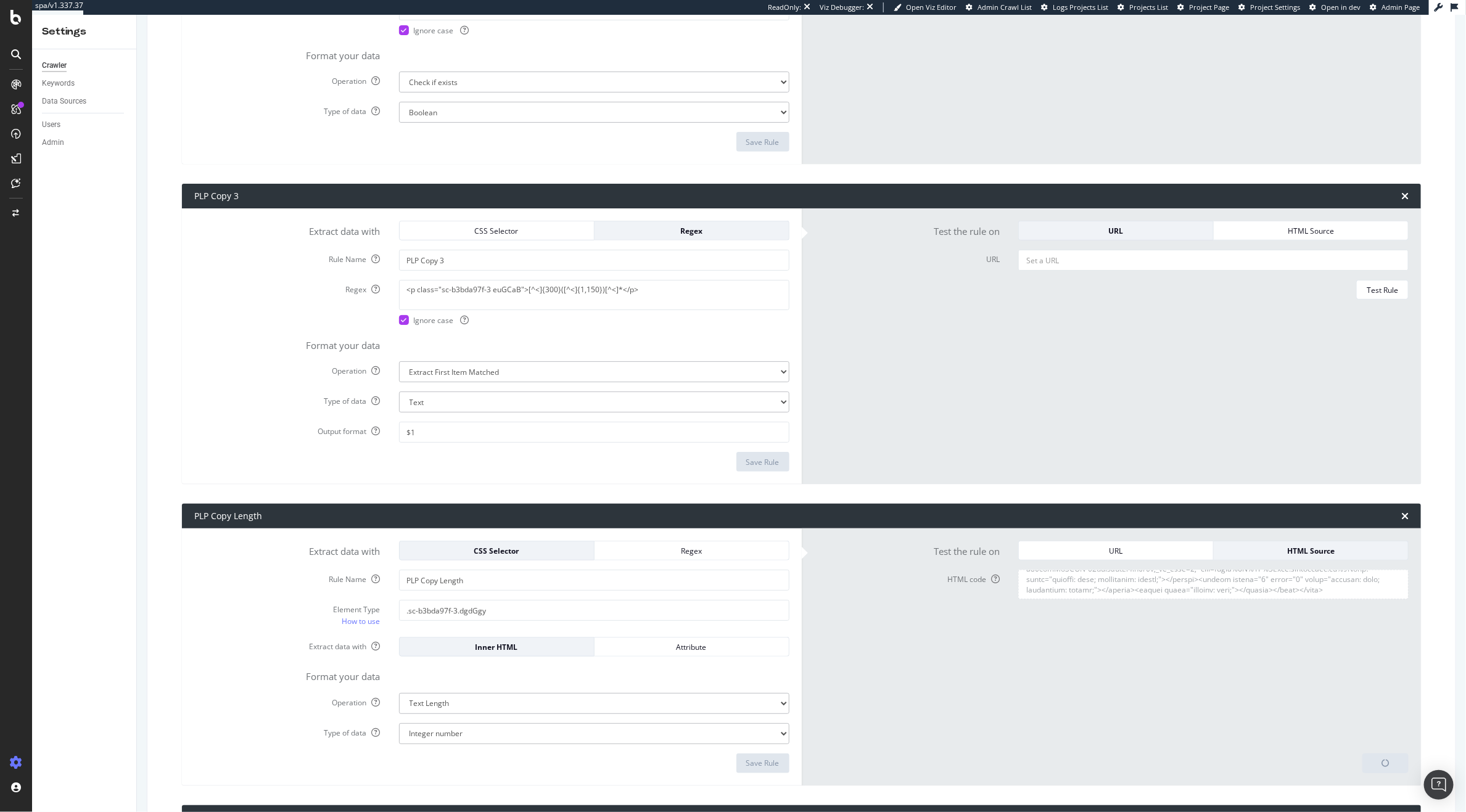
scroll to position [266, 0]
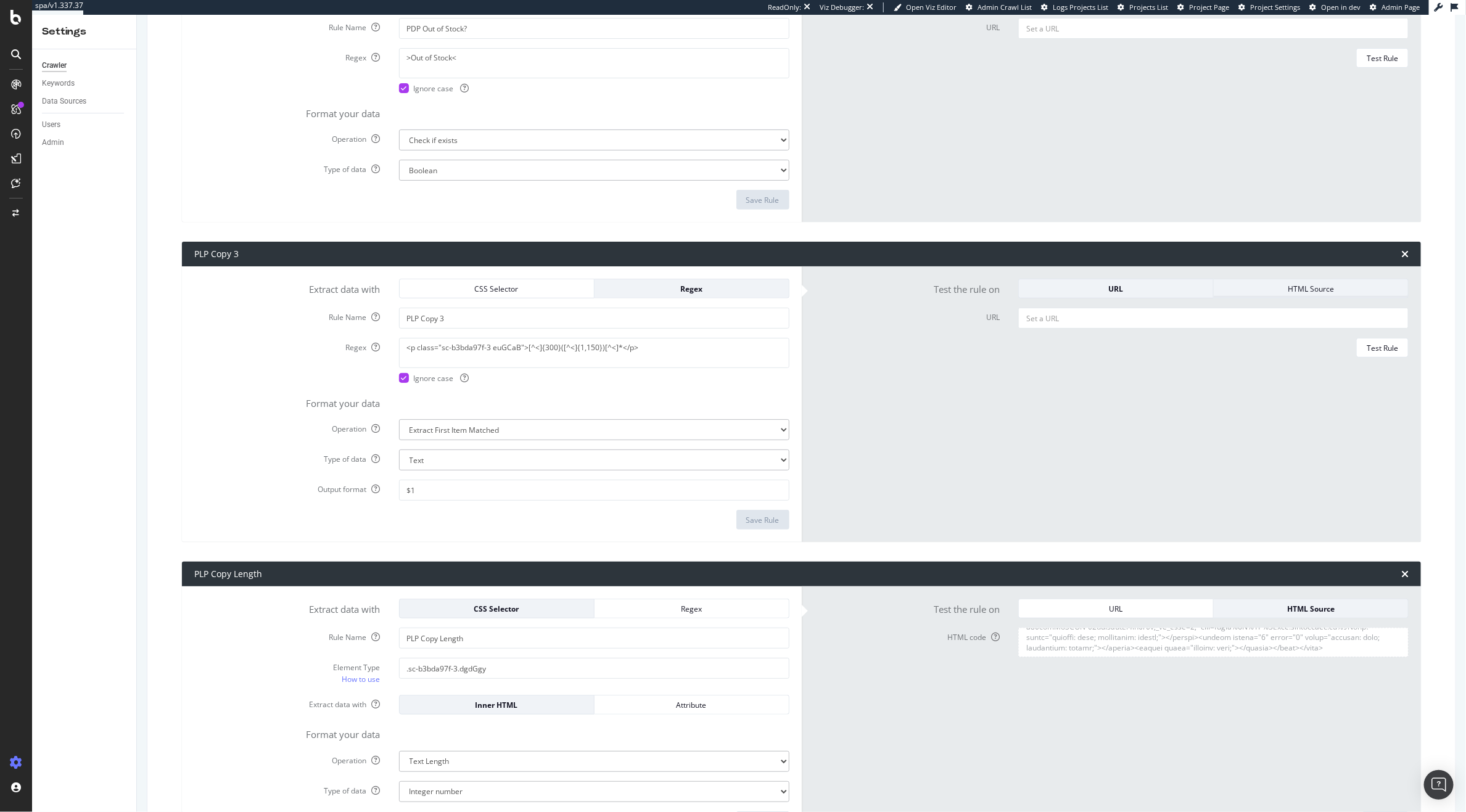
click at [1276, 296] on div "HTML Source" at bounding box center [1311, 288] width 174 height 17
click at [1136, 315] on textarea "HTML code" at bounding box center [1213, 322] width 391 height 30
paste textarea "<!DOCTYPE html><html lang="en"><head><meta charset="utf-8"><meta name="viewport…"
type textarea "<!DOCTYPE html><html lang="en"><head><meta charset="utf-8"><meta name="viewport…"
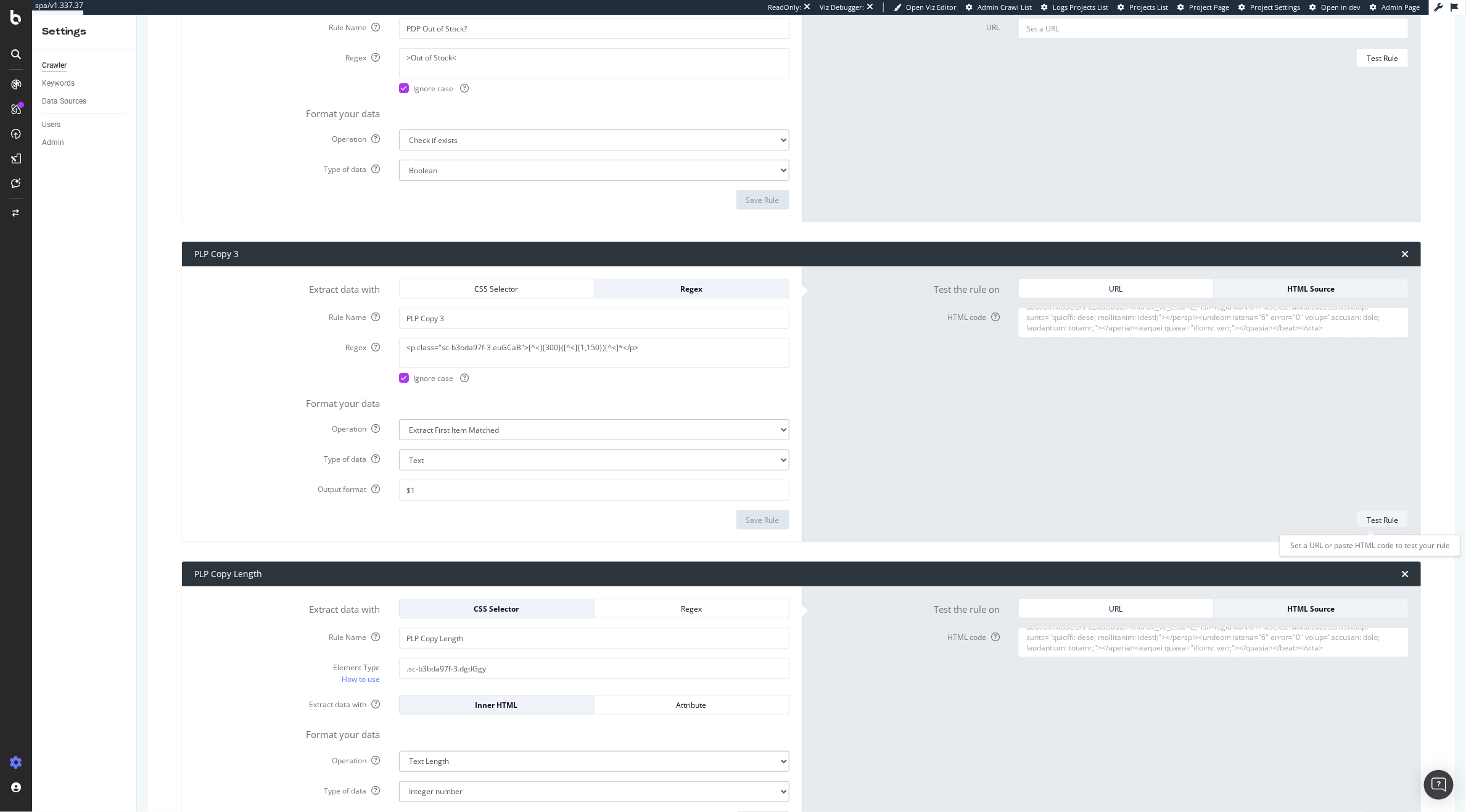
click at [1384, 522] on div "Test Rule" at bounding box center [1382, 519] width 31 height 10
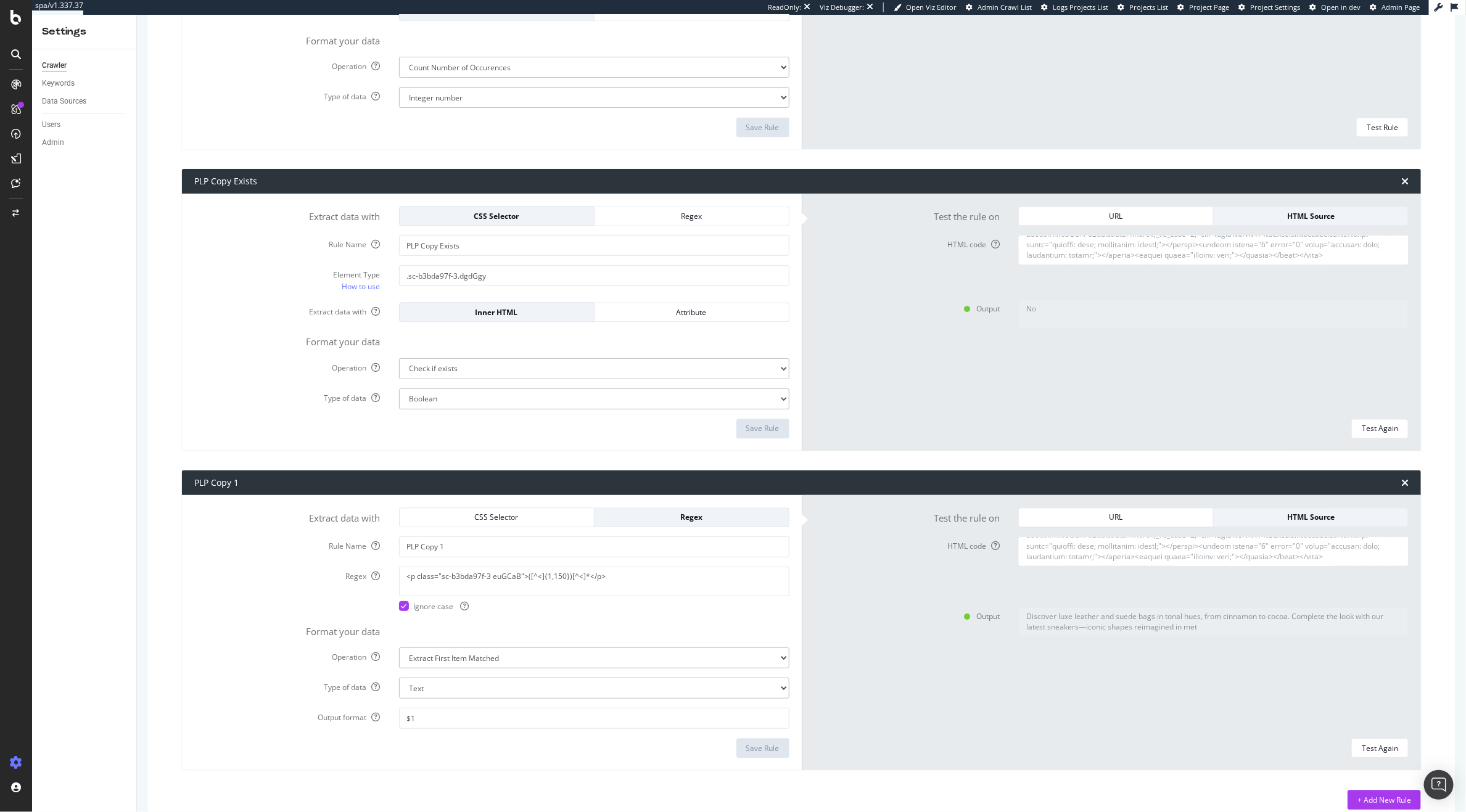
scroll to position [1624, 0]
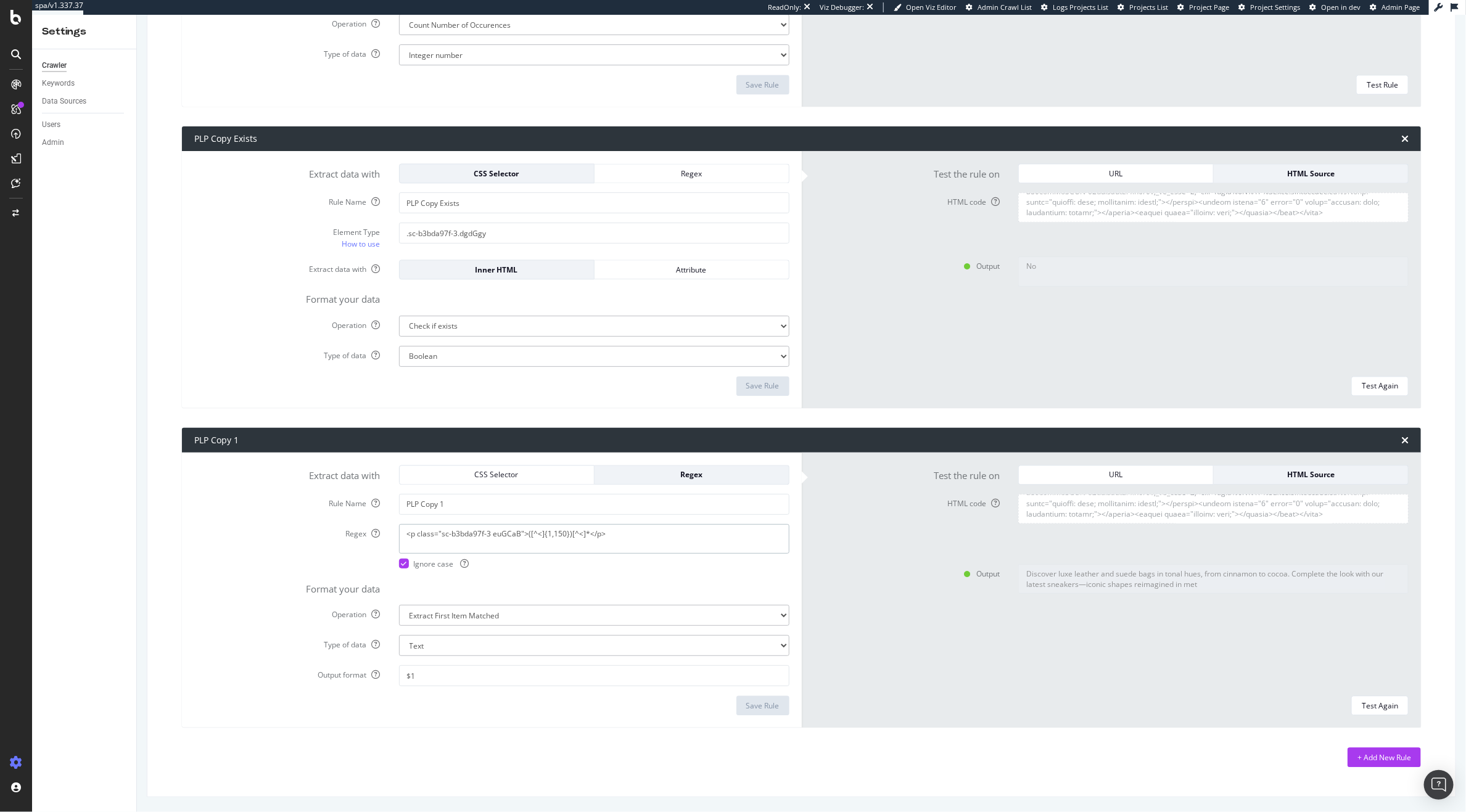
drag, startPoint x: 518, startPoint y: 531, endPoint x: 439, endPoint y: 535, distance: 79.1
click at [439, 535] on textarea "<p class="sc-b3bda97f-3 euGCaB">([^<]{1,150})[^<]*</p>" at bounding box center [595, 539] width 391 height 30
drag, startPoint x: 495, startPoint y: 228, endPoint x: 366, endPoint y: 221, distance: 129.2
click at [366, 223] on div "Element Type How to use .sc-b3bda97f-3.dgdGgy" at bounding box center [491, 236] width 614 height 27
paste input "sc-b3bda97f-3 euGCaB"
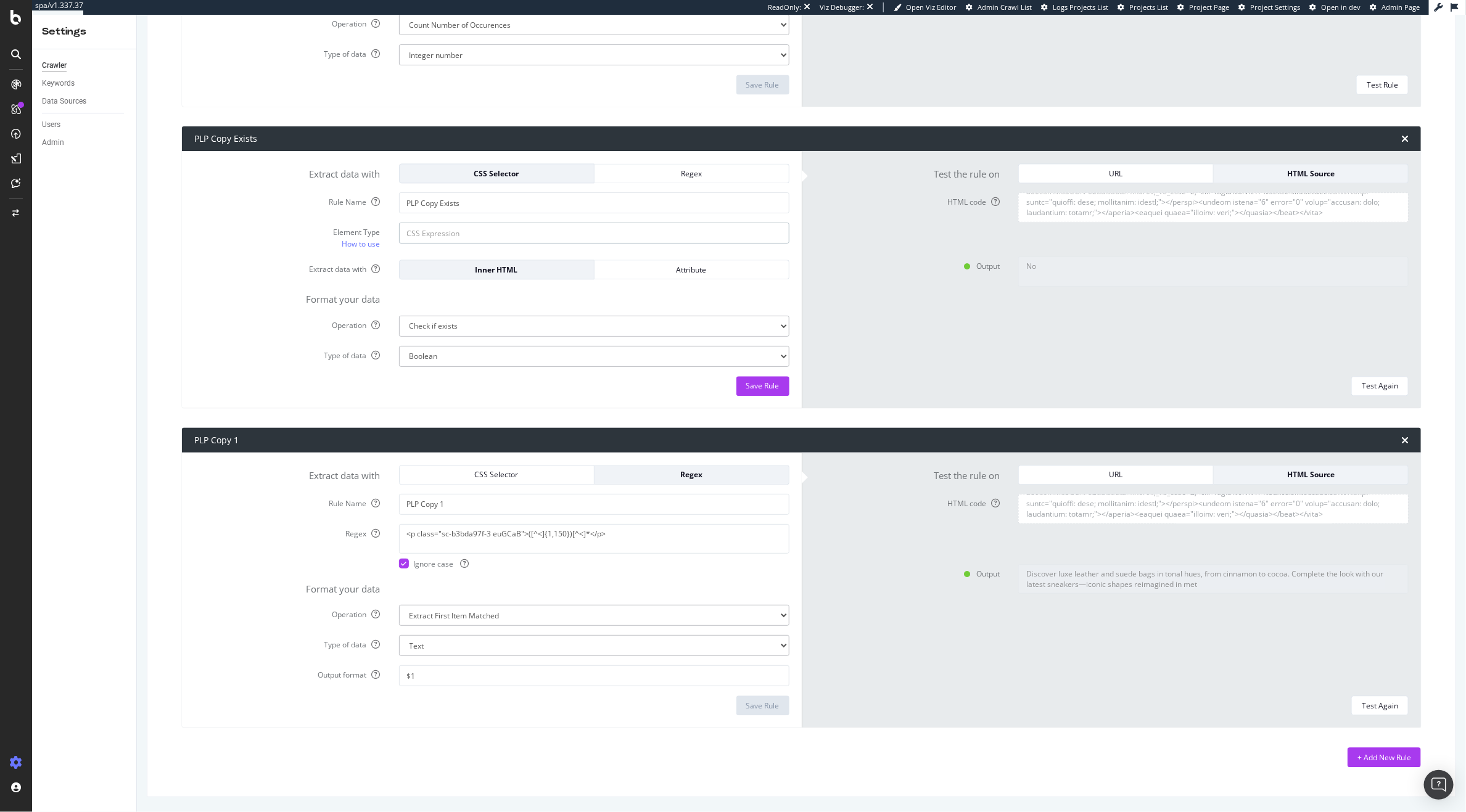
type input "sc-b3bda97f-3 euGCaB"
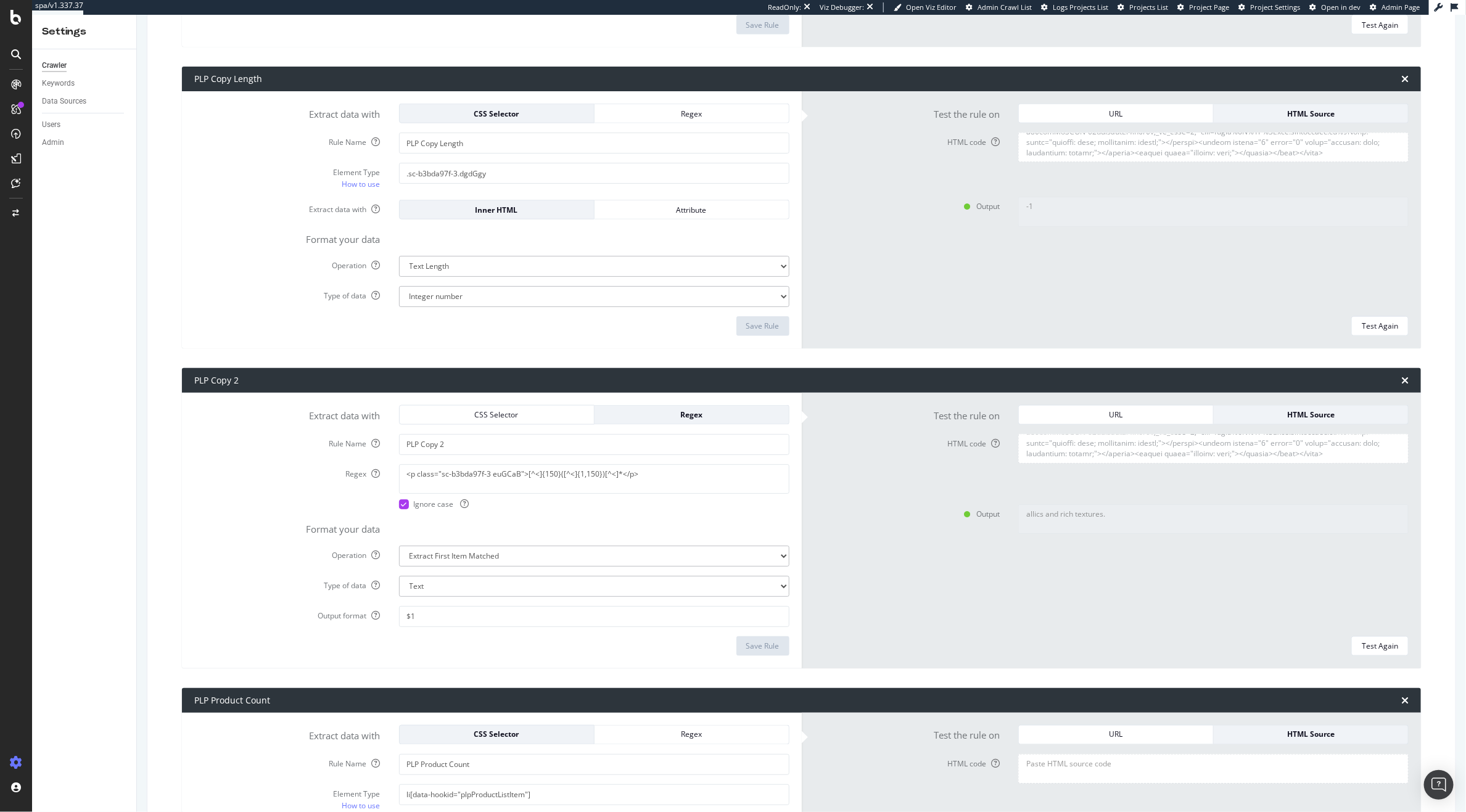
scroll to position [756, 0]
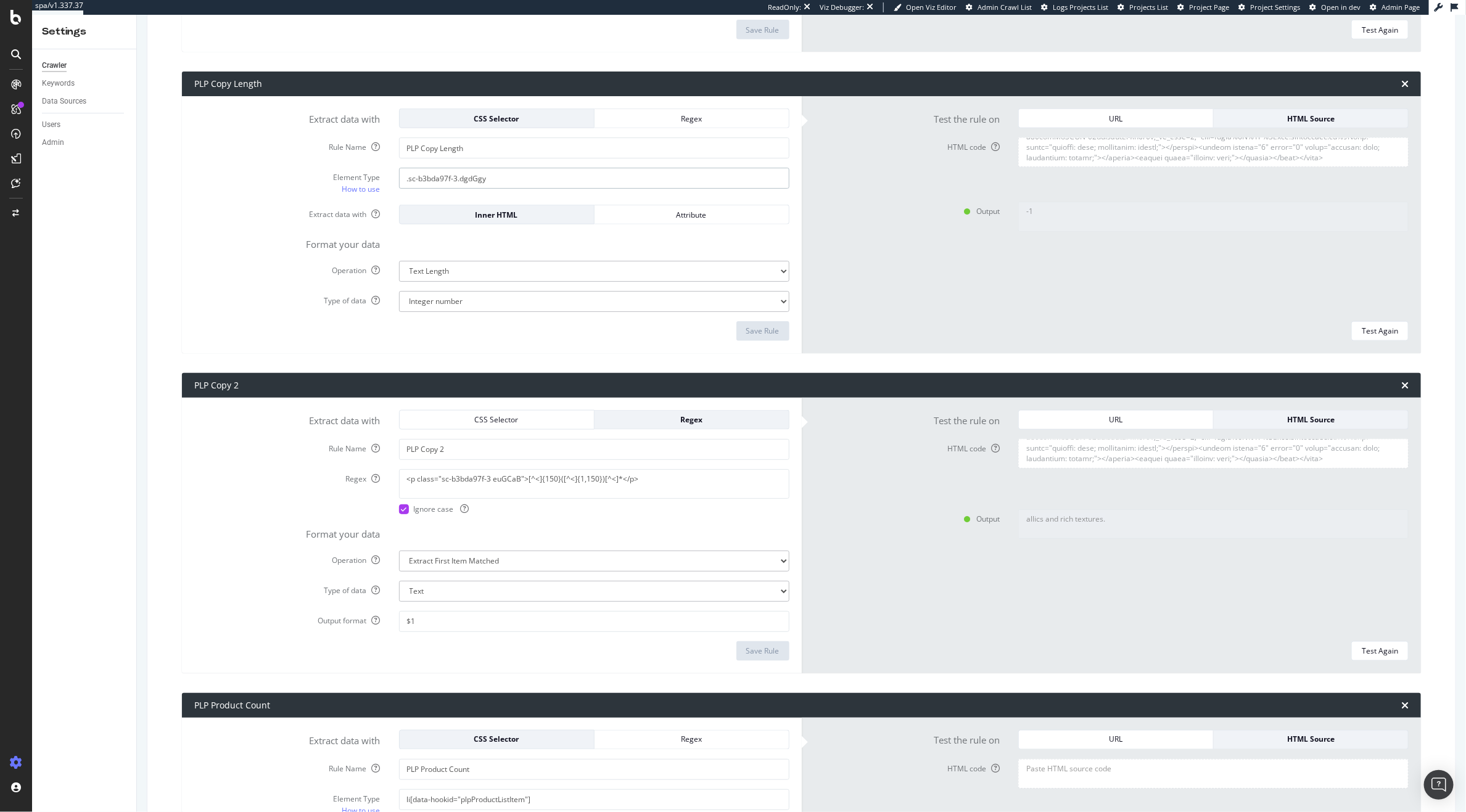
click at [469, 176] on input ".sc-b3bda97f-3.dgdGgy" at bounding box center [595, 178] width 391 height 21
paste input "euGCaB"
type input ".sc-b3bda97f-3.euGCaB"
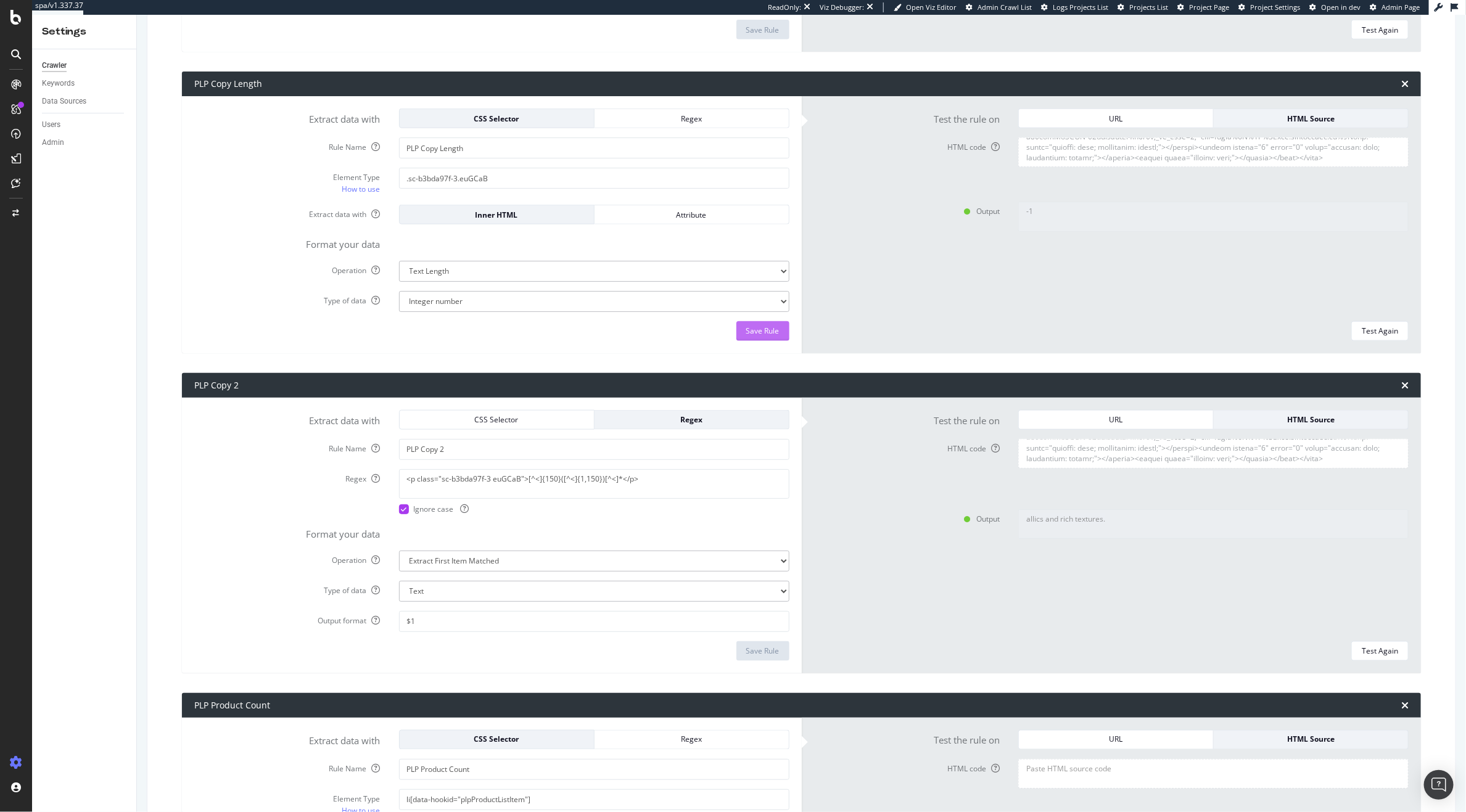
click at [754, 322] on div "Save Rule" at bounding box center [762, 331] width 33 height 19
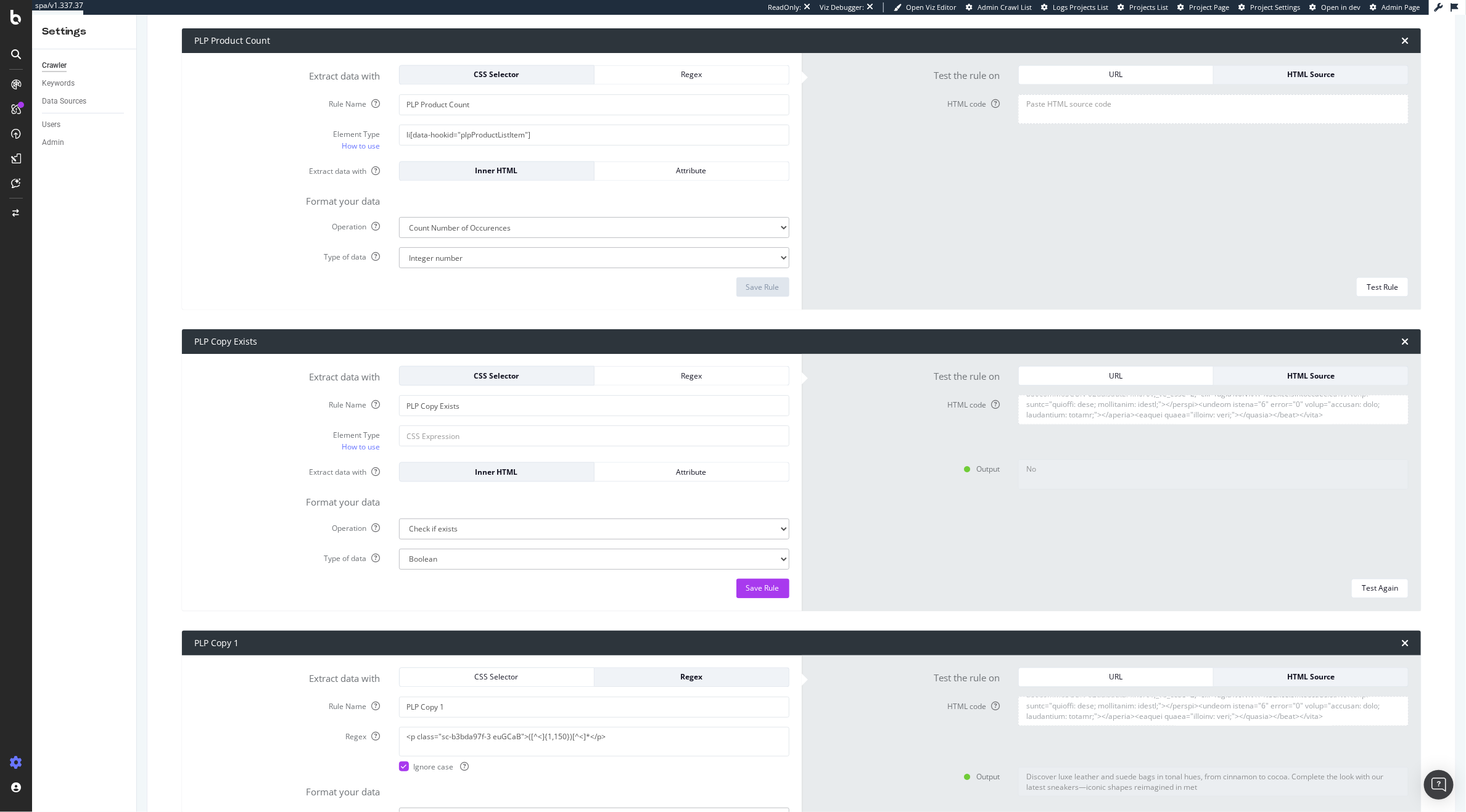
scroll to position [1617, 0]
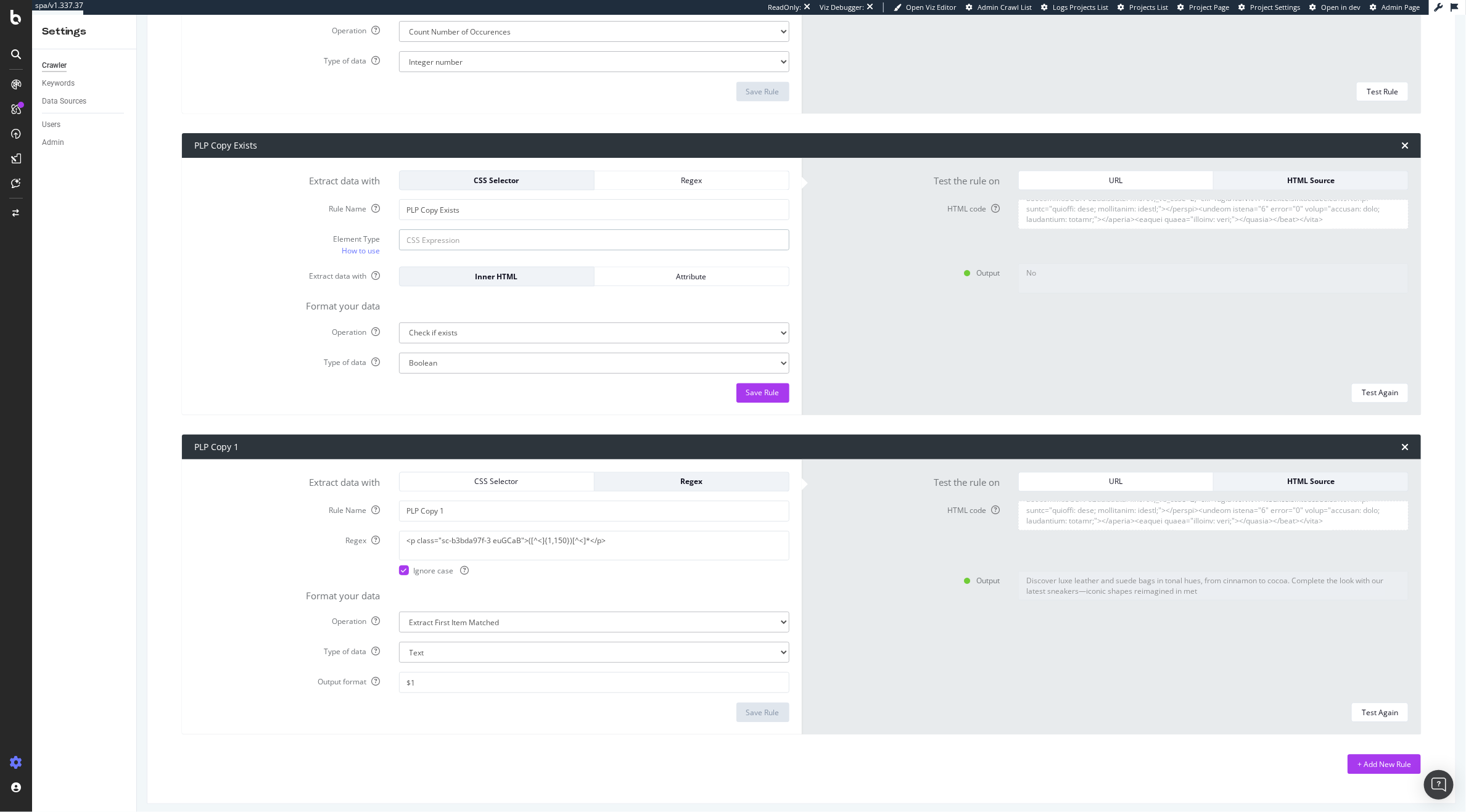
click at [503, 238] on input "Element Type How to use" at bounding box center [595, 239] width 391 height 21
paste input ".sc-b3bda97f-3.euGCaB"
type input ".sc-b3bda97f-3.euGCaB"
click at [746, 388] on div "Save Rule" at bounding box center [762, 392] width 33 height 10
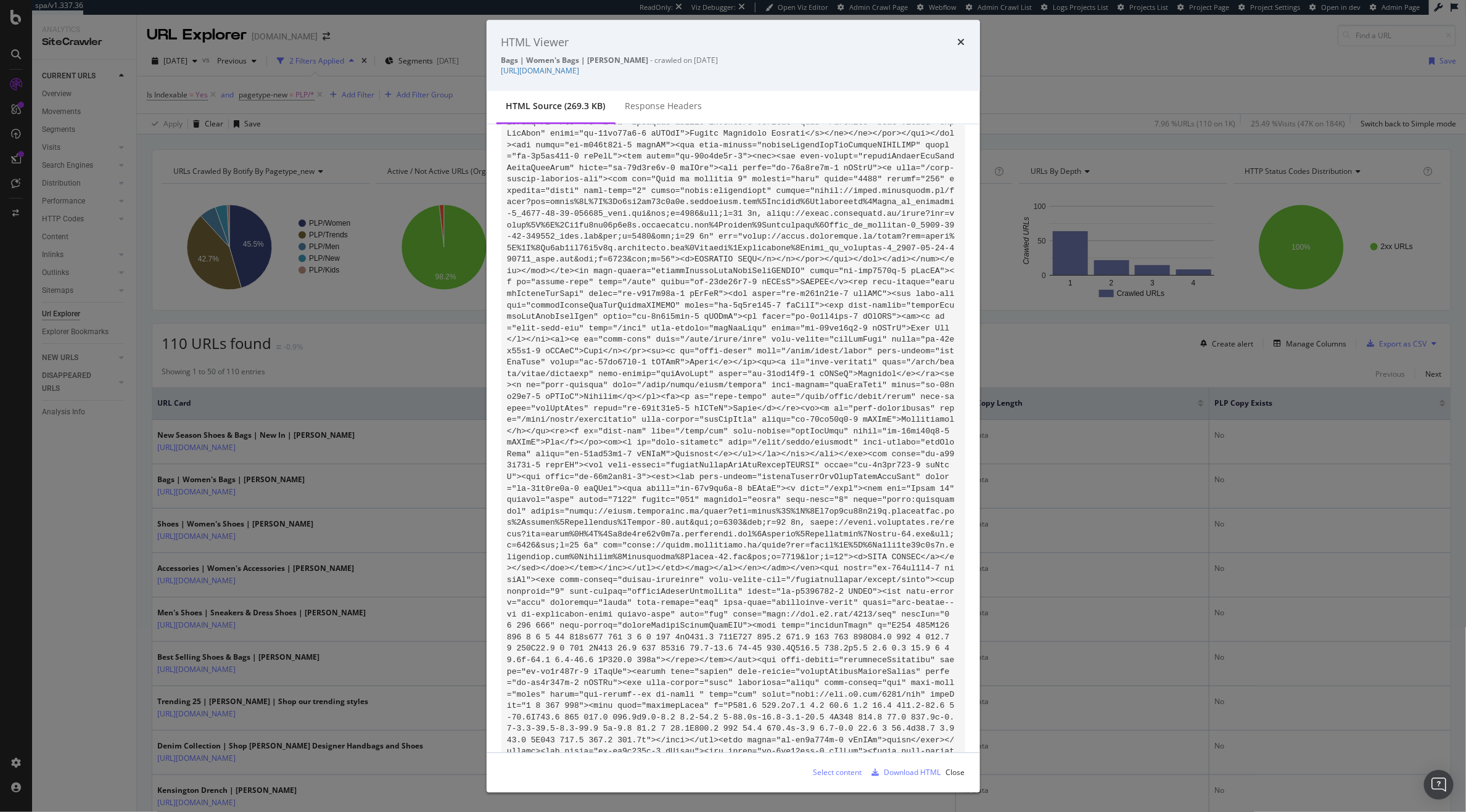
scroll to position [13072, 0]
click at [963, 39] on icon "times" at bounding box center [961, 43] width 7 height 10
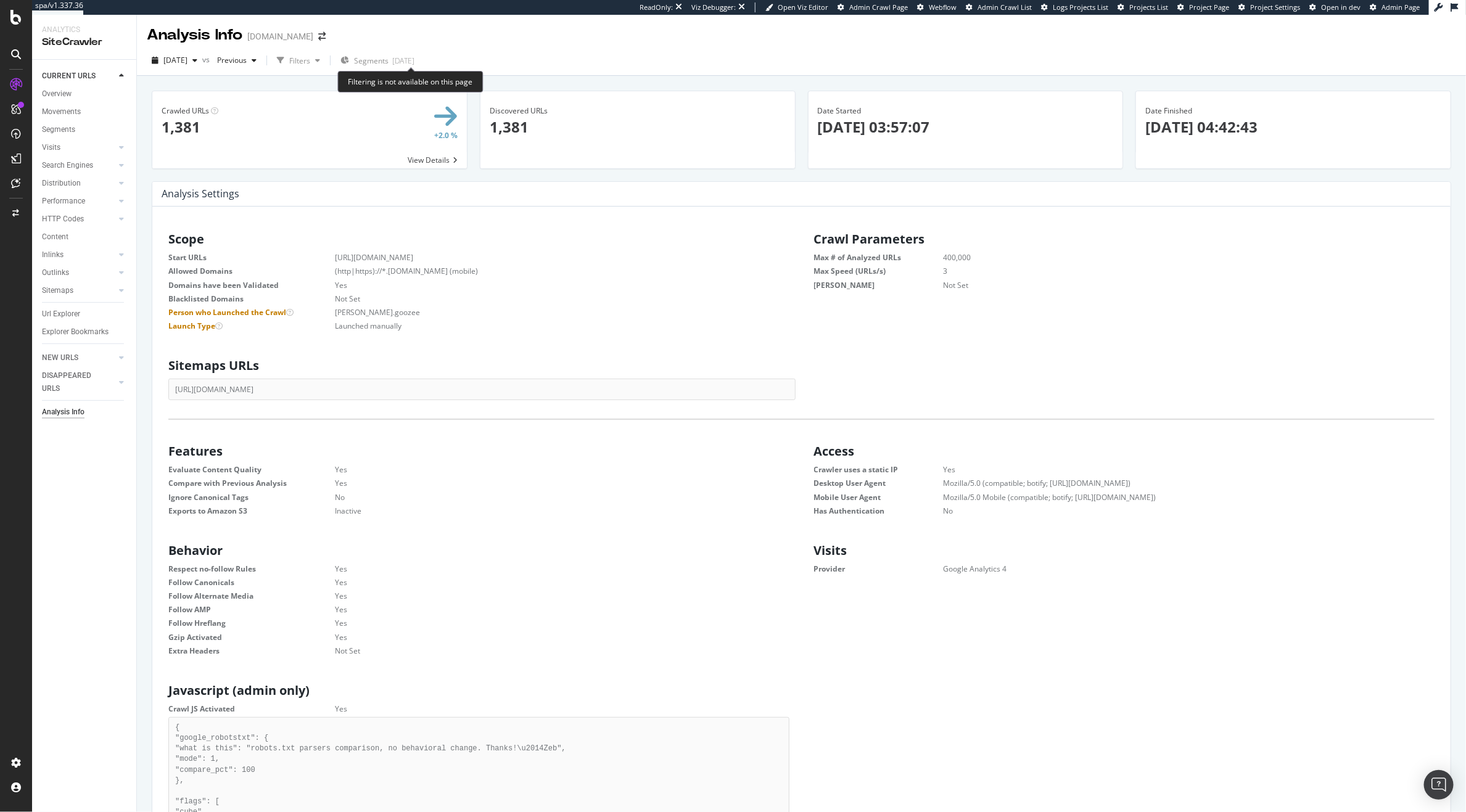
scroll to position [185, 608]
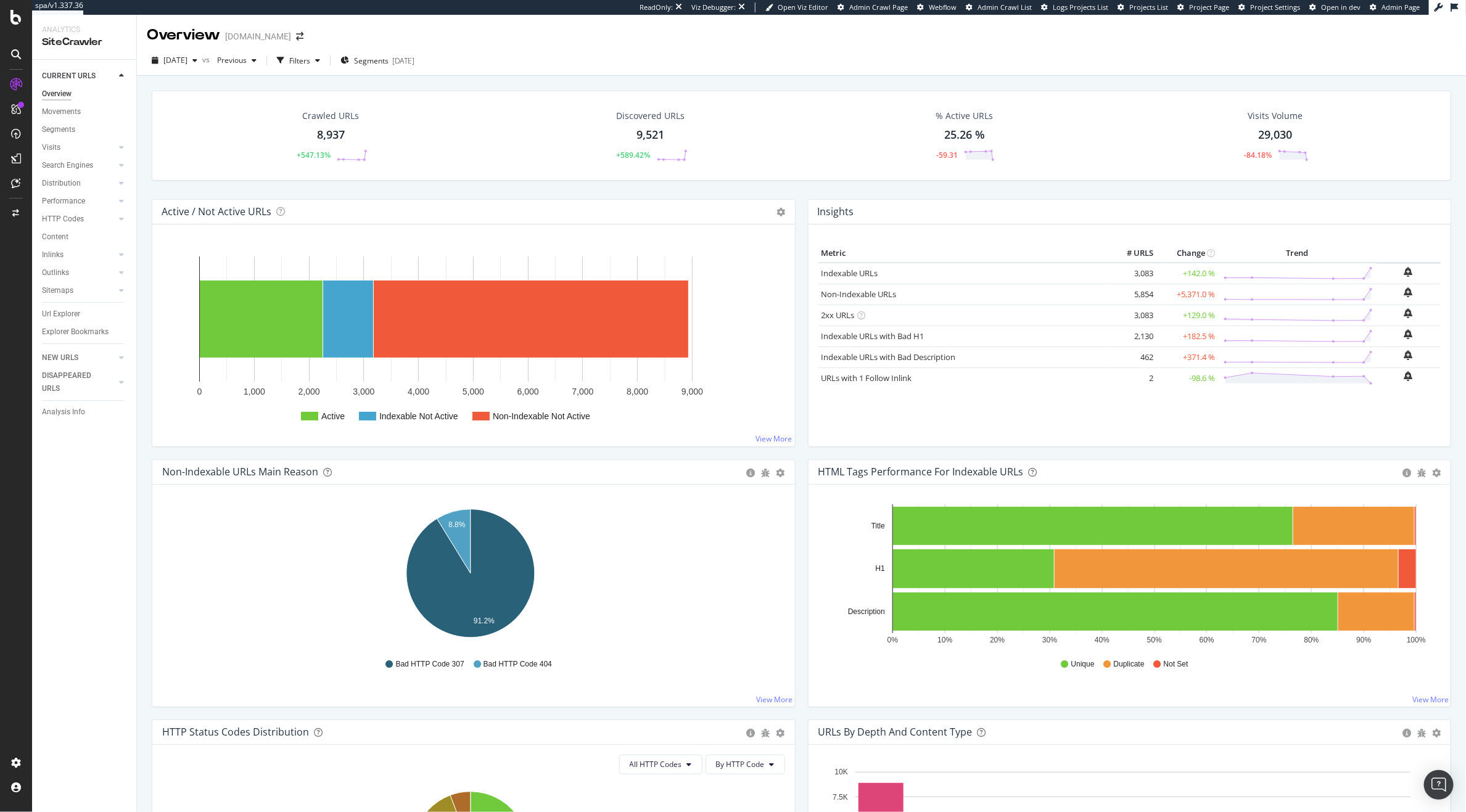
click at [391, 70] on div "2025 Sep. 18th vs Previous Filters Segments 2025-09-10" at bounding box center [801, 63] width 1329 height 25
click at [394, 66] on div "Segments 2025-09-10" at bounding box center [378, 60] width 74 height 19
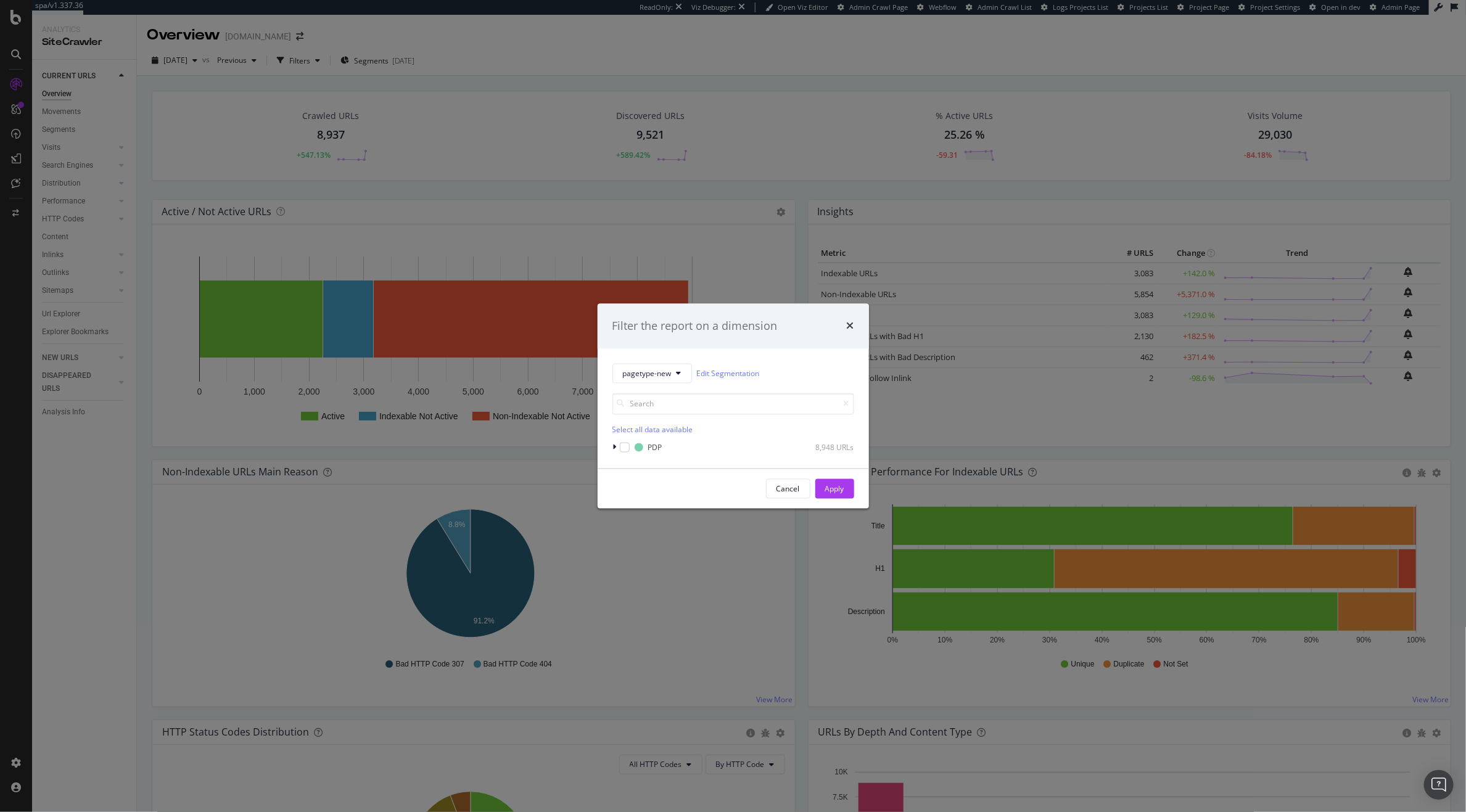
click at [414, 119] on div "Filter the report on a dimension pagetype-new Edit Segmentation Select all data…" at bounding box center [733, 406] width 1466 height 812
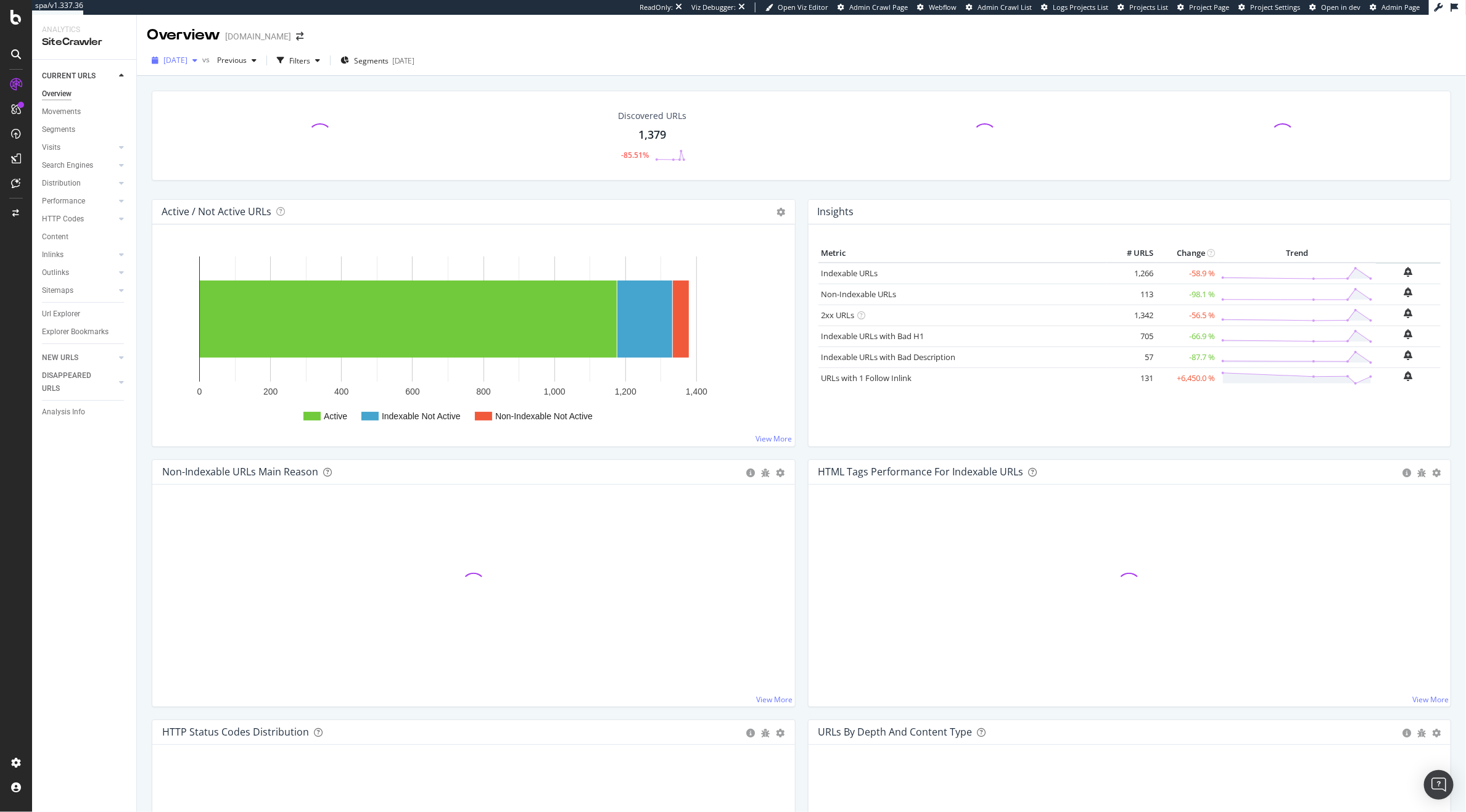
click at [191, 52] on div "[DATE]" at bounding box center [174, 60] width 56 height 19
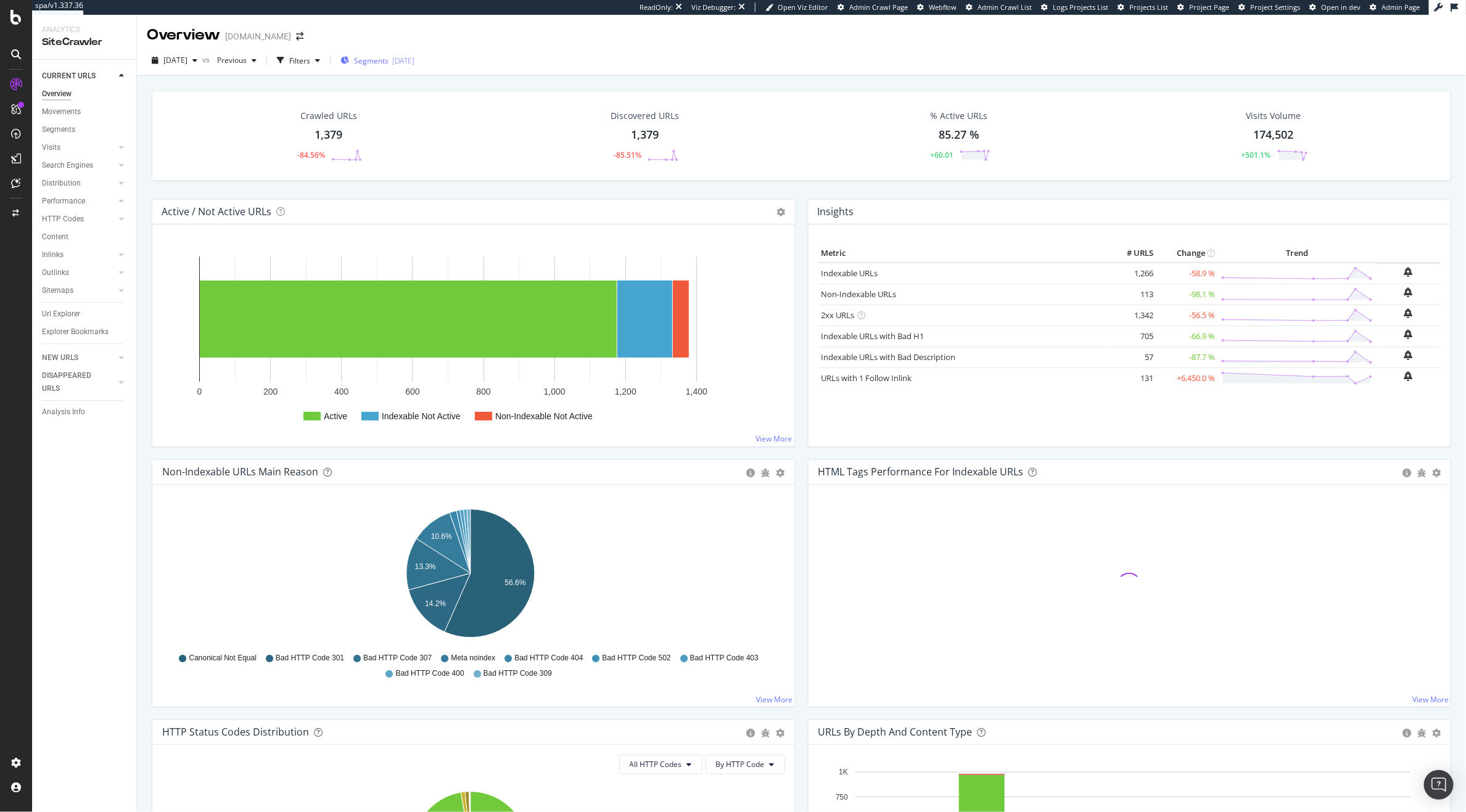
click at [389, 61] on span "Segments" at bounding box center [371, 60] width 35 height 10
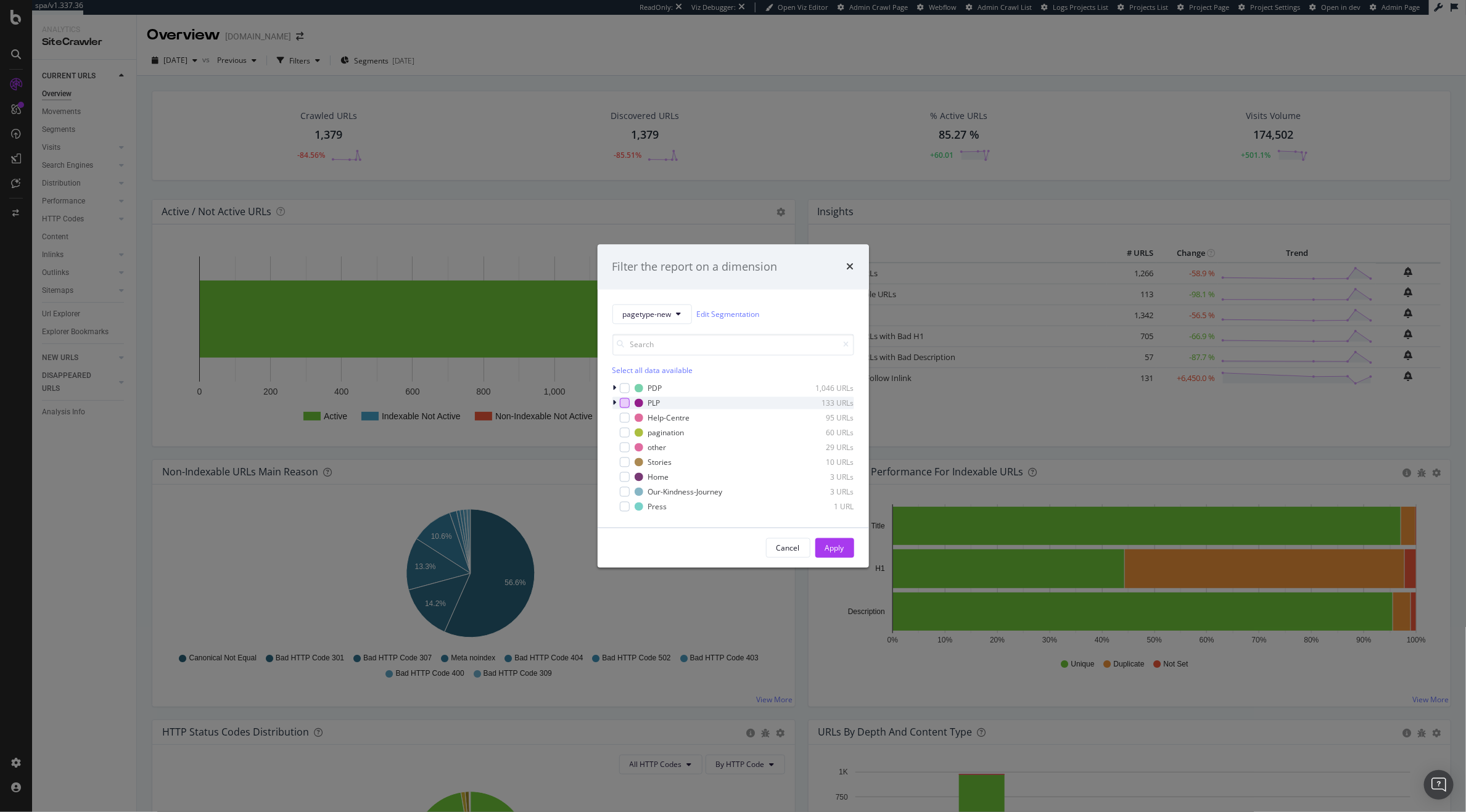
click at [625, 406] on div "modal" at bounding box center [624, 403] width 10 height 10
click at [833, 546] on div "Apply" at bounding box center [835, 548] width 19 height 10
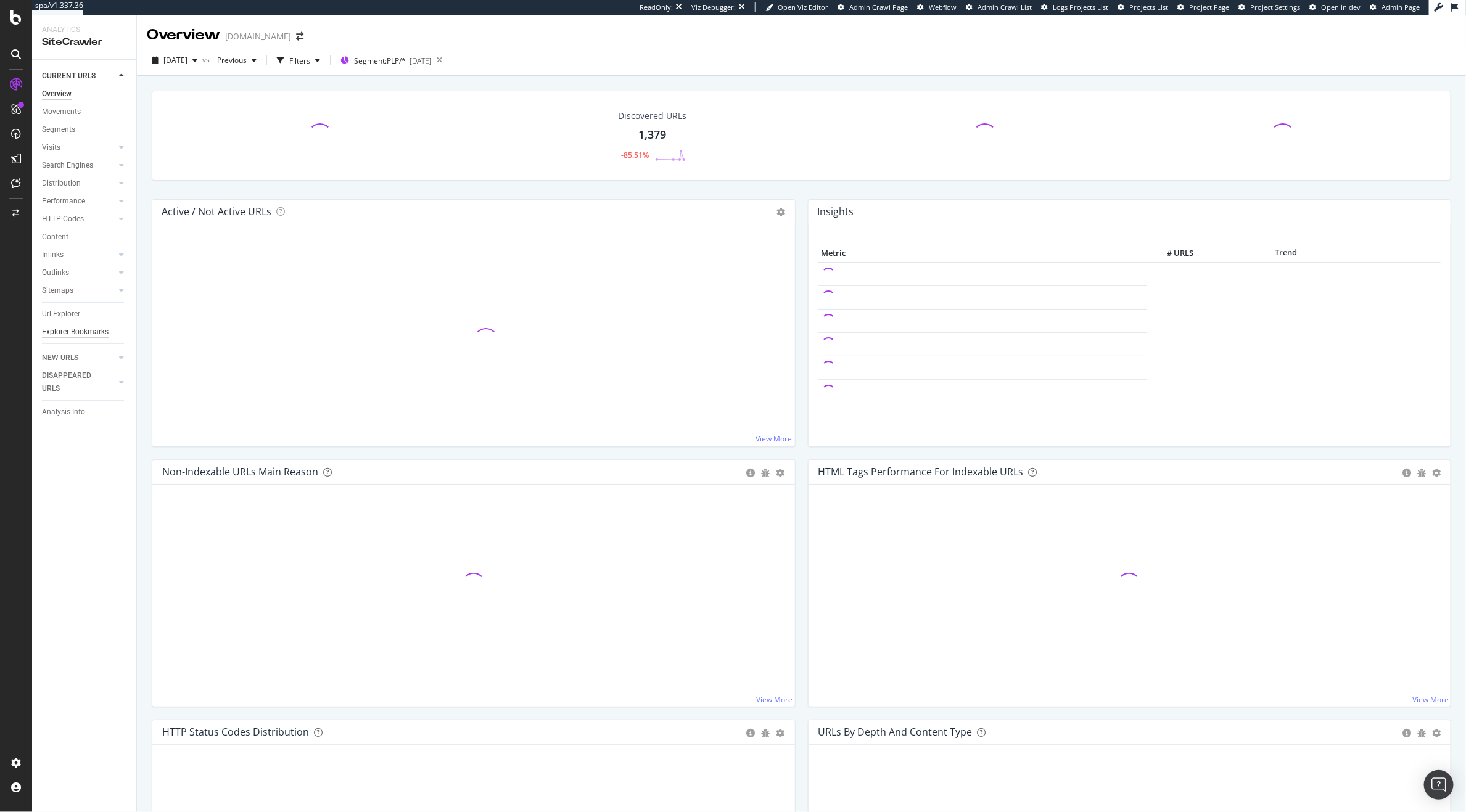
click at [65, 326] on div "Explorer Bookmarks" at bounding box center [75, 332] width 67 height 13
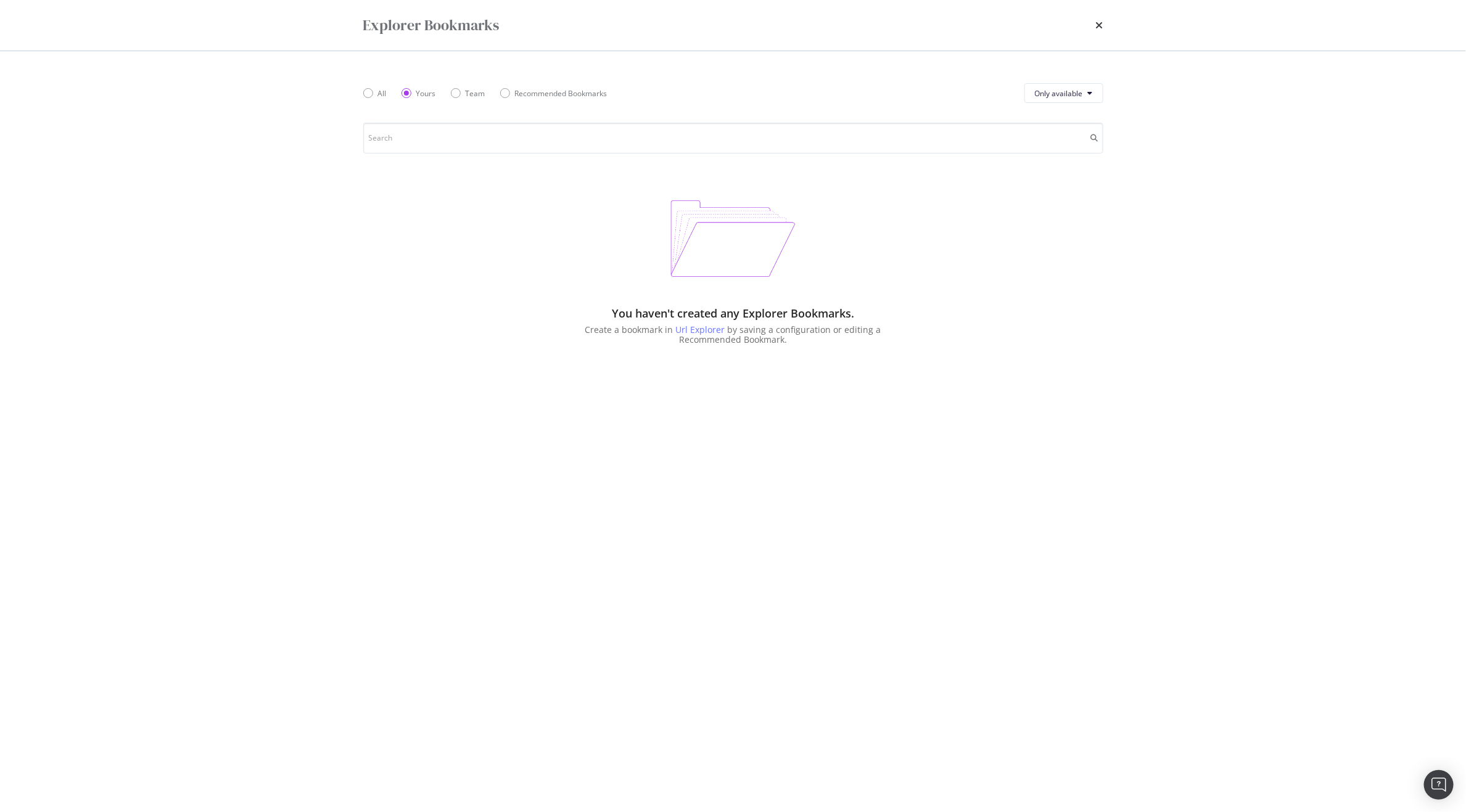
click at [65, 313] on div "Explorer Bookmarks All Yours Team Recommended Bookmarks Only available You have…" at bounding box center [733, 406] width 1466 height 812
click at [1103, 20] on icon "times" at bounding box center [1099, 25] width 7 height 10
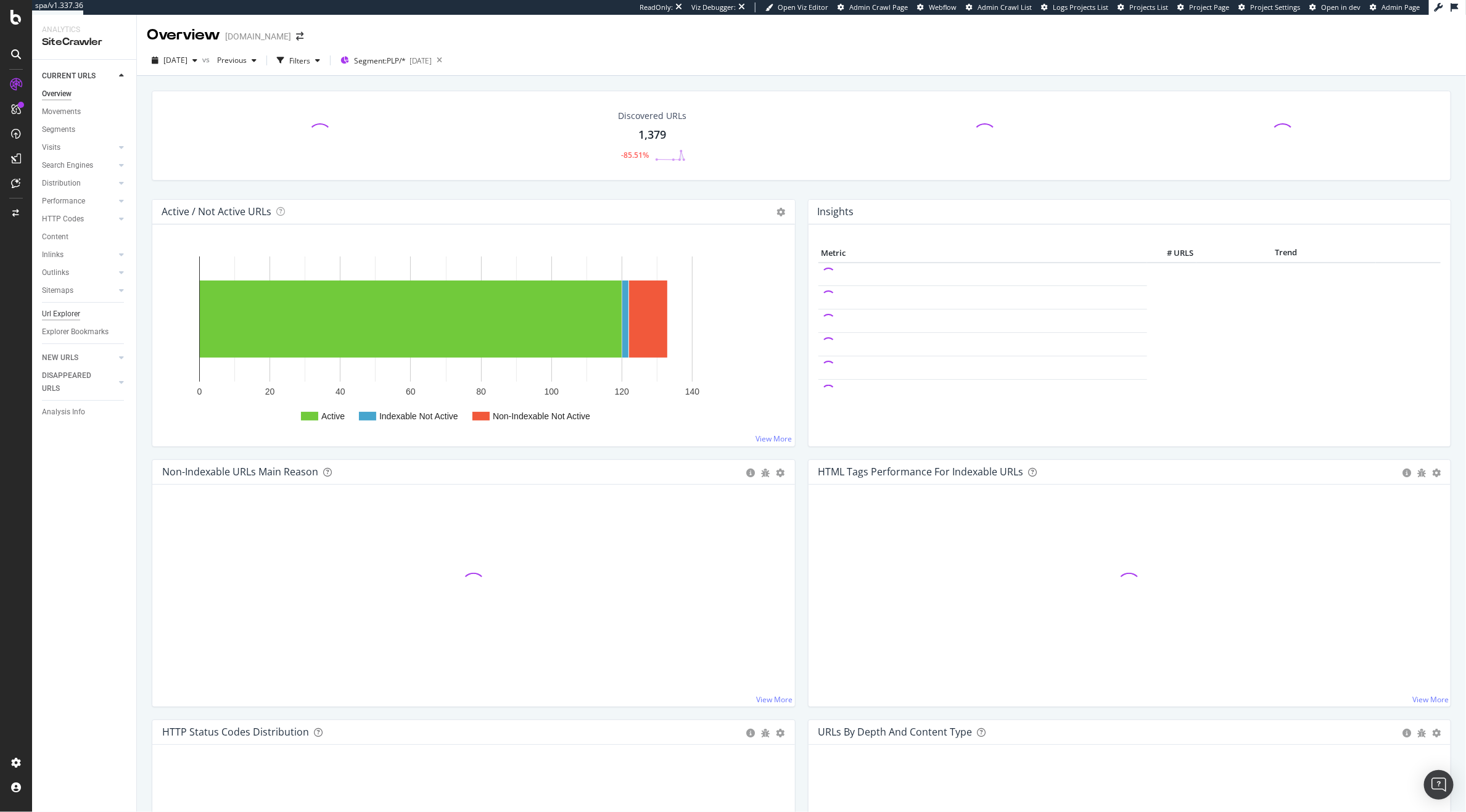
click at [59, 313] on div "Url Explorer" at bounding box center [61, 314] width 38 height 13
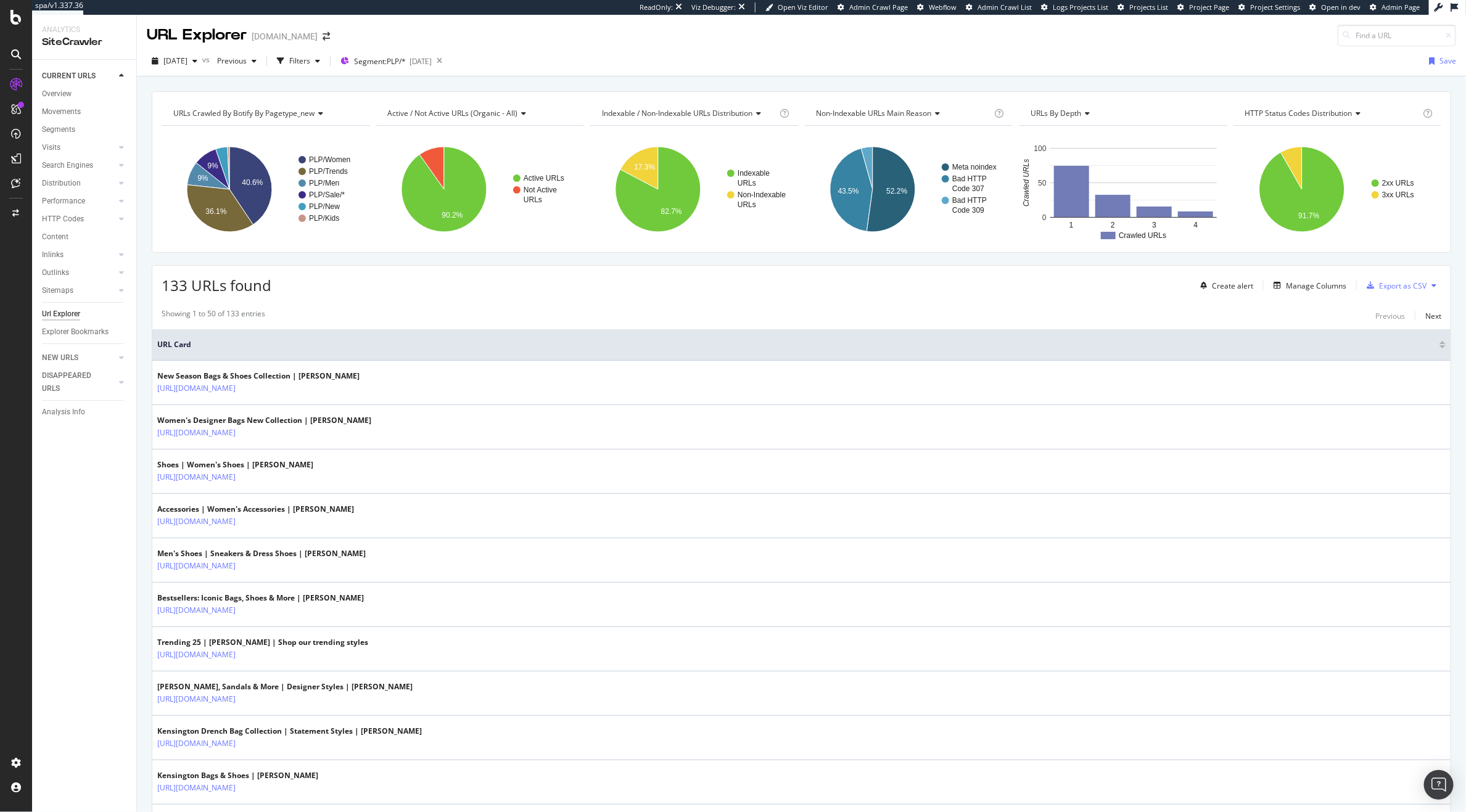
click at [1287, 276] on div "Create alert Manage Columns Export as CSV" at bounding box center [1318, 285] width 246 height 21
click at [1287, 279] on div "Manage Columns" at bounding box center [1307, 285] width 77 height 14
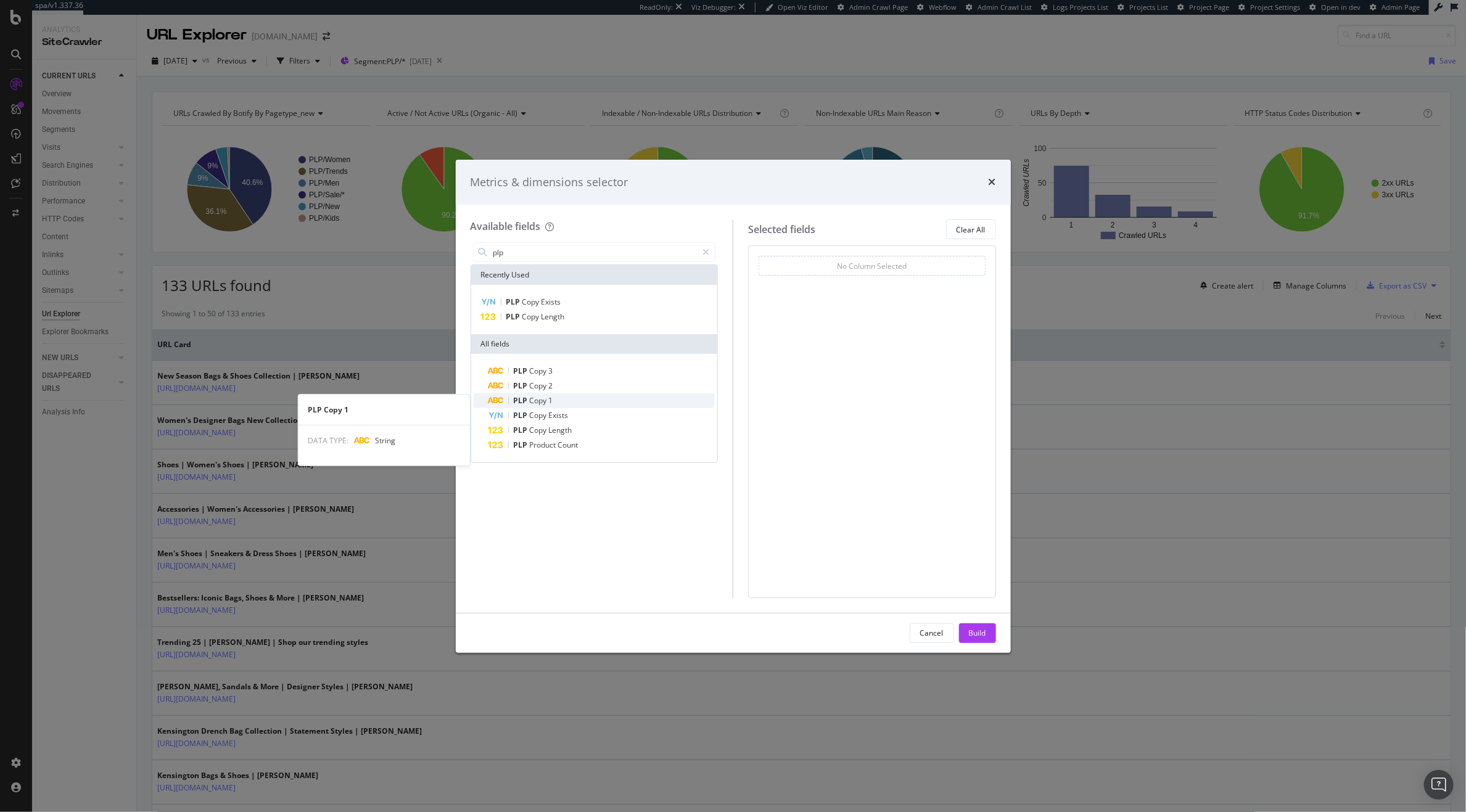
type input "plp"
click at [585, 403] on div "PLP Copy 1" at bounding box center [601, 401] width 227 height 15
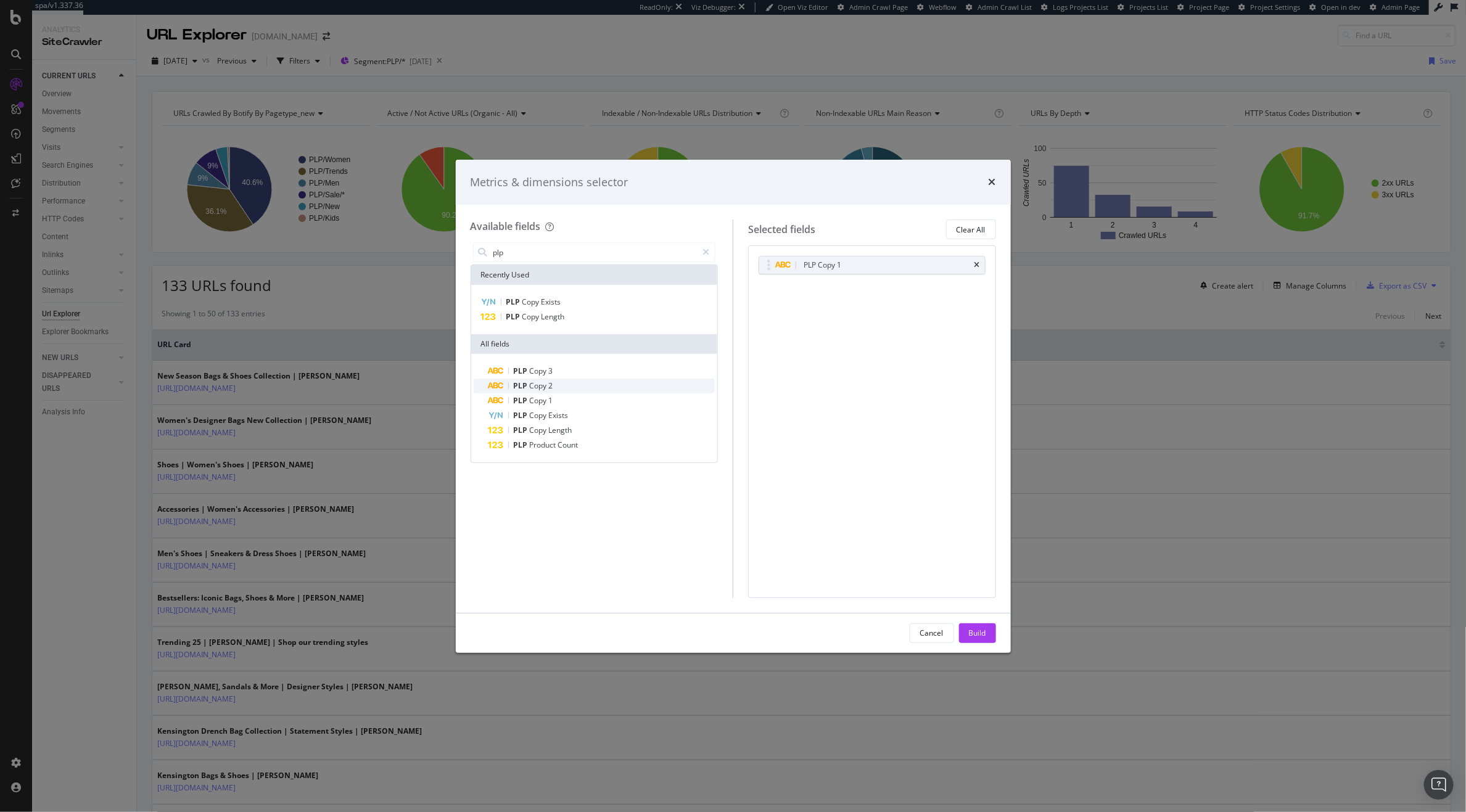
click at [585, 385] on div "PLP Copy 2" at bounding box center [601, 385] width 227 height 15
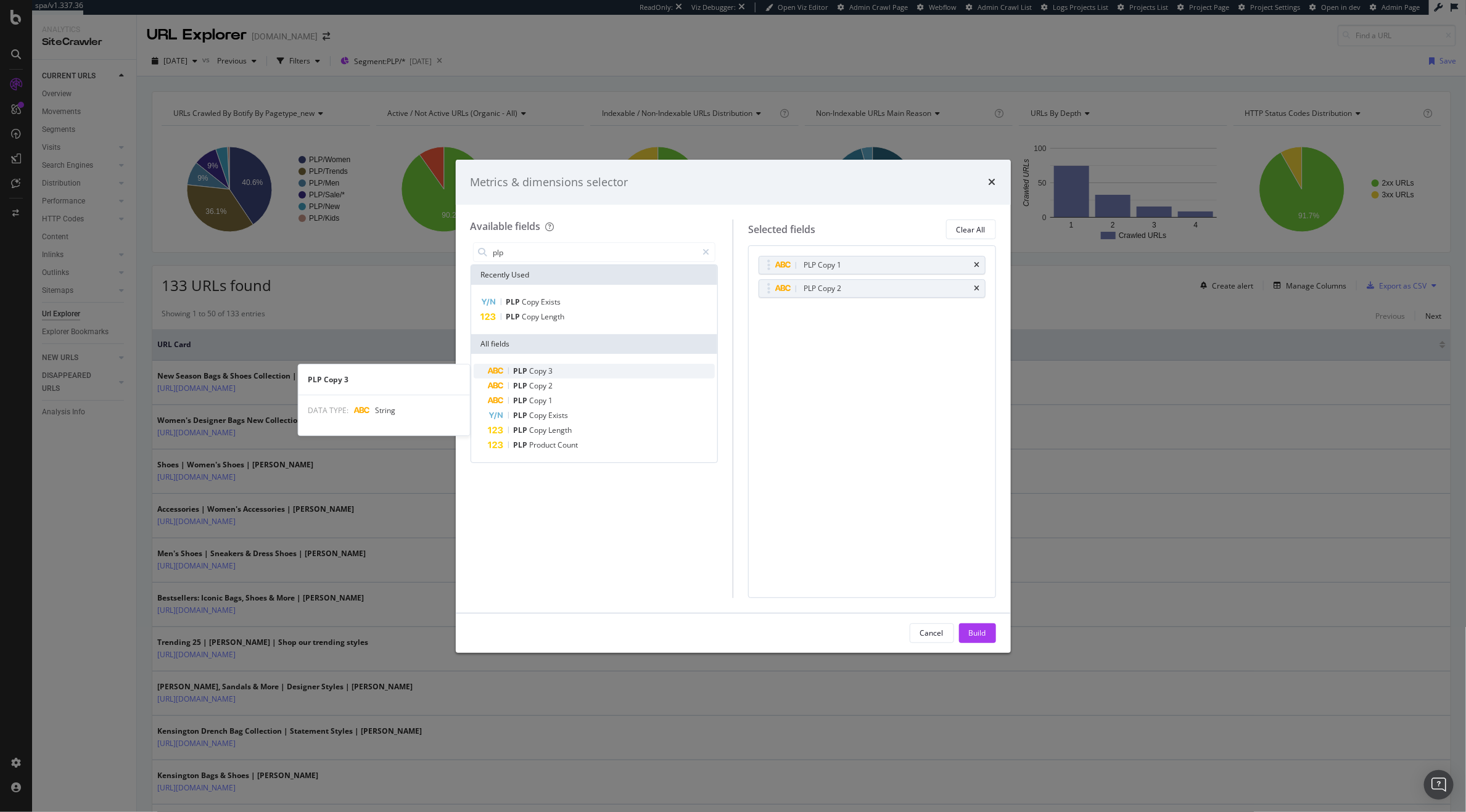
click at [583, 370] on div "PLP Copy 3" at bounding box center [601, 371] width 227 height 15
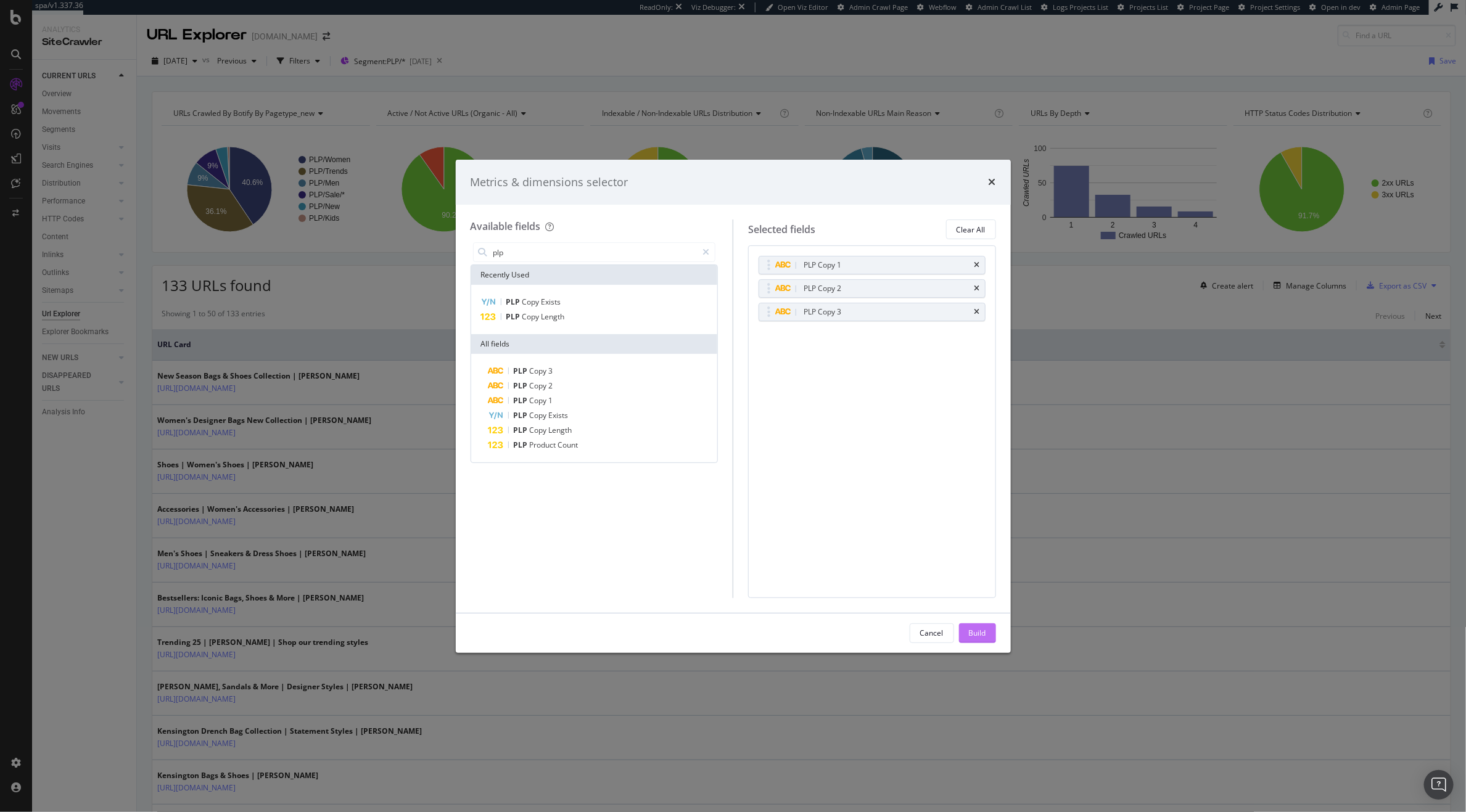
click at [980, 632] on div "Build" at bounding box center [977, 632] width 17 height 10
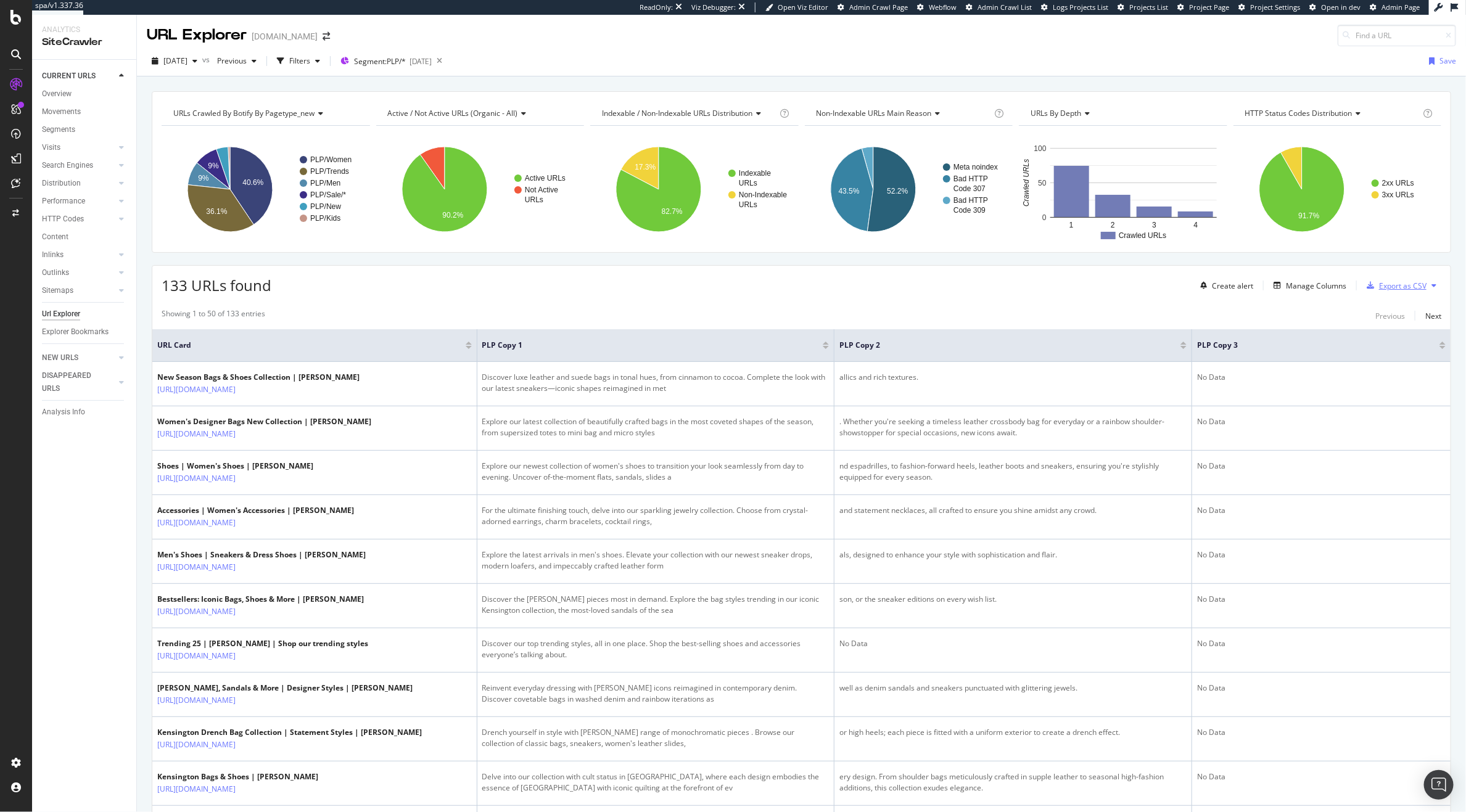
click at [1388, 288] on div "Export as CSV" at bounding box center [1402, 285] width 48 height 10
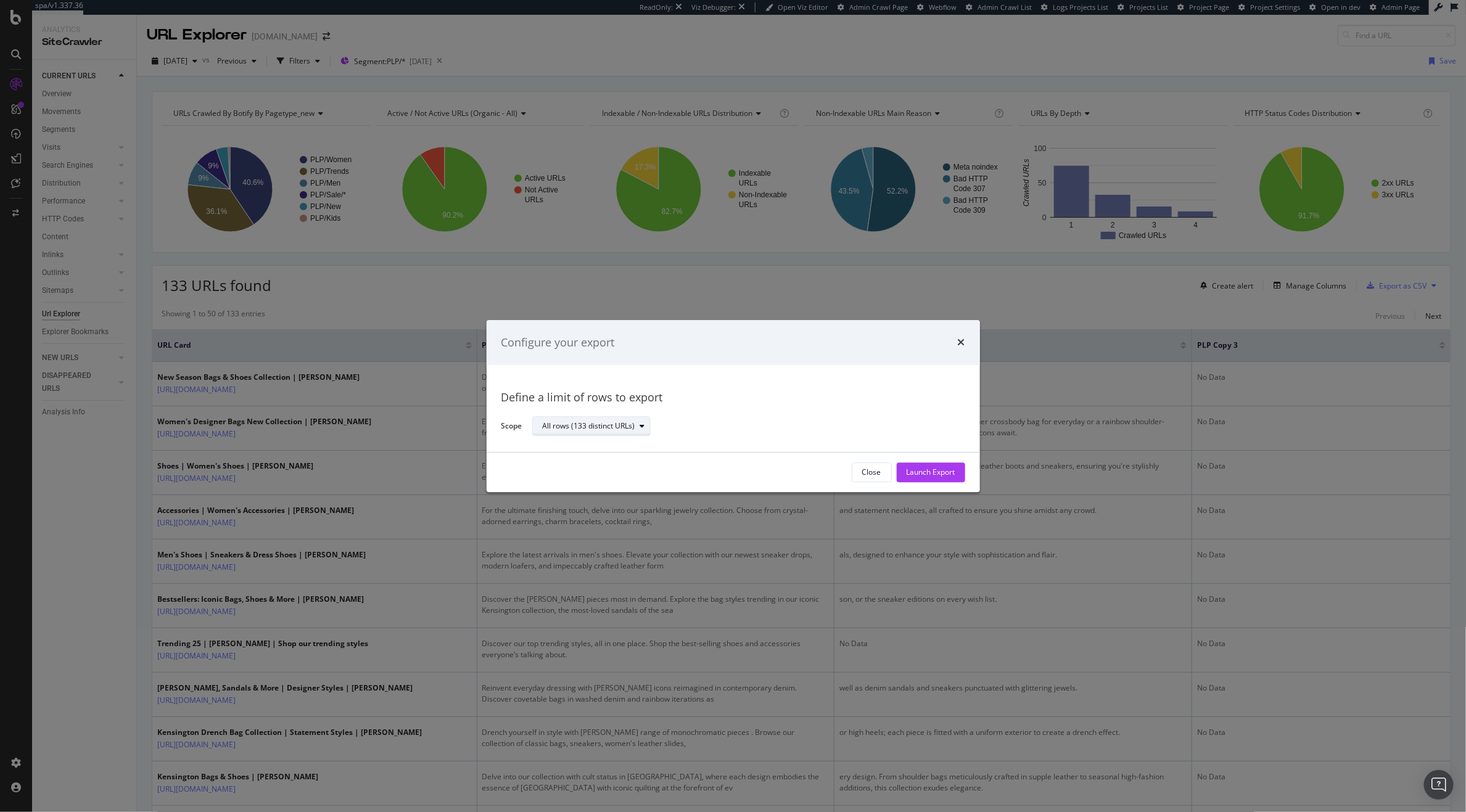
click at [630, 425] on div "All rows (133 distinct URLs)" at bounding box center [589, 426] width 93 height 7
click at [784, 436] on div "All rows (133 distinct URLs)" at bounding box center [744, 426] width 423 height 22
click at [936, 471] on div "Launch Export" at bounding box center [931, 472] width 48 height 10
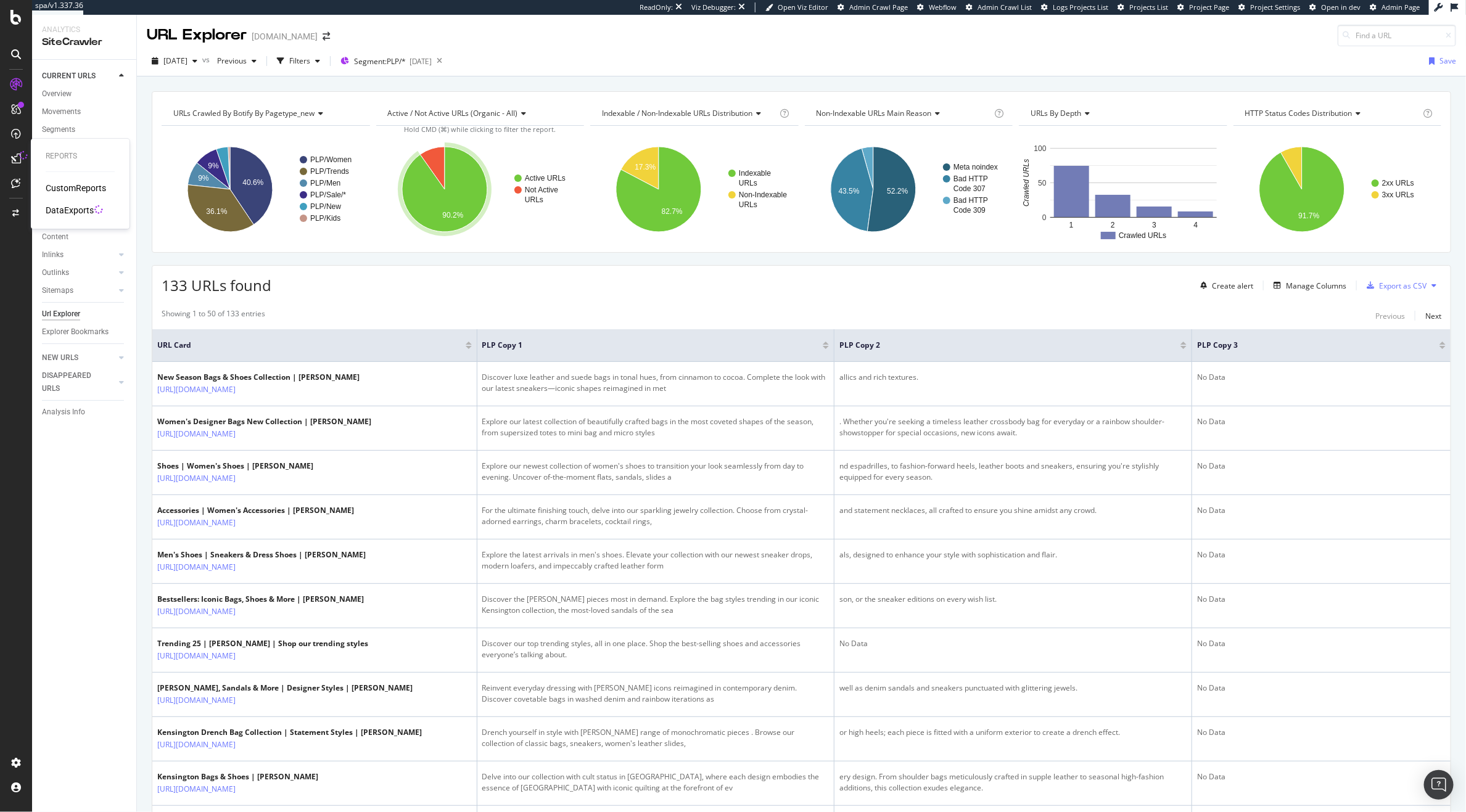
click at [86, 210] on div "DataExports" at bounding box center [70, 210] width 48 height 12
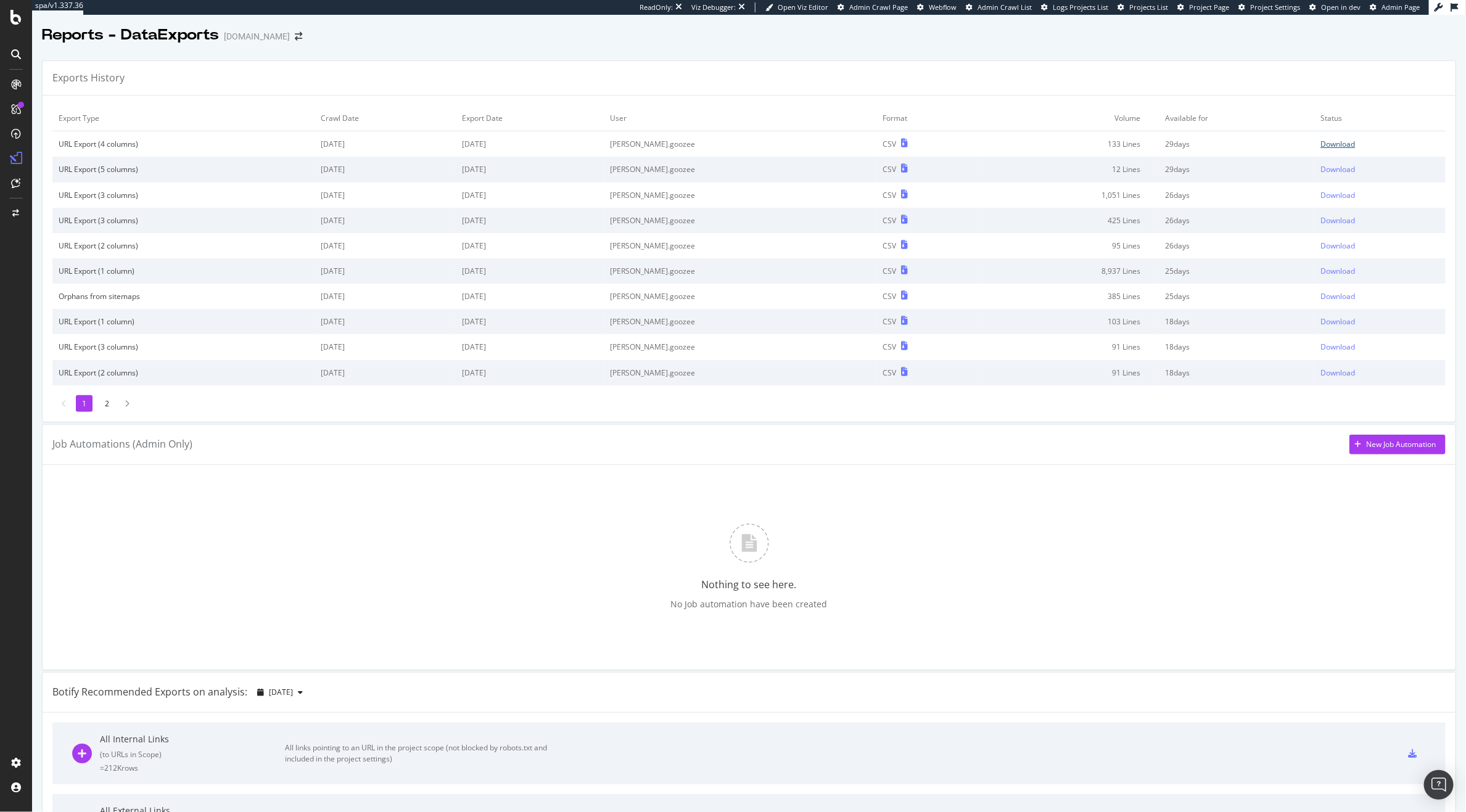
click at [1321, 144] on div "Download" at bounding box center [1338, 144] width 35 height 10
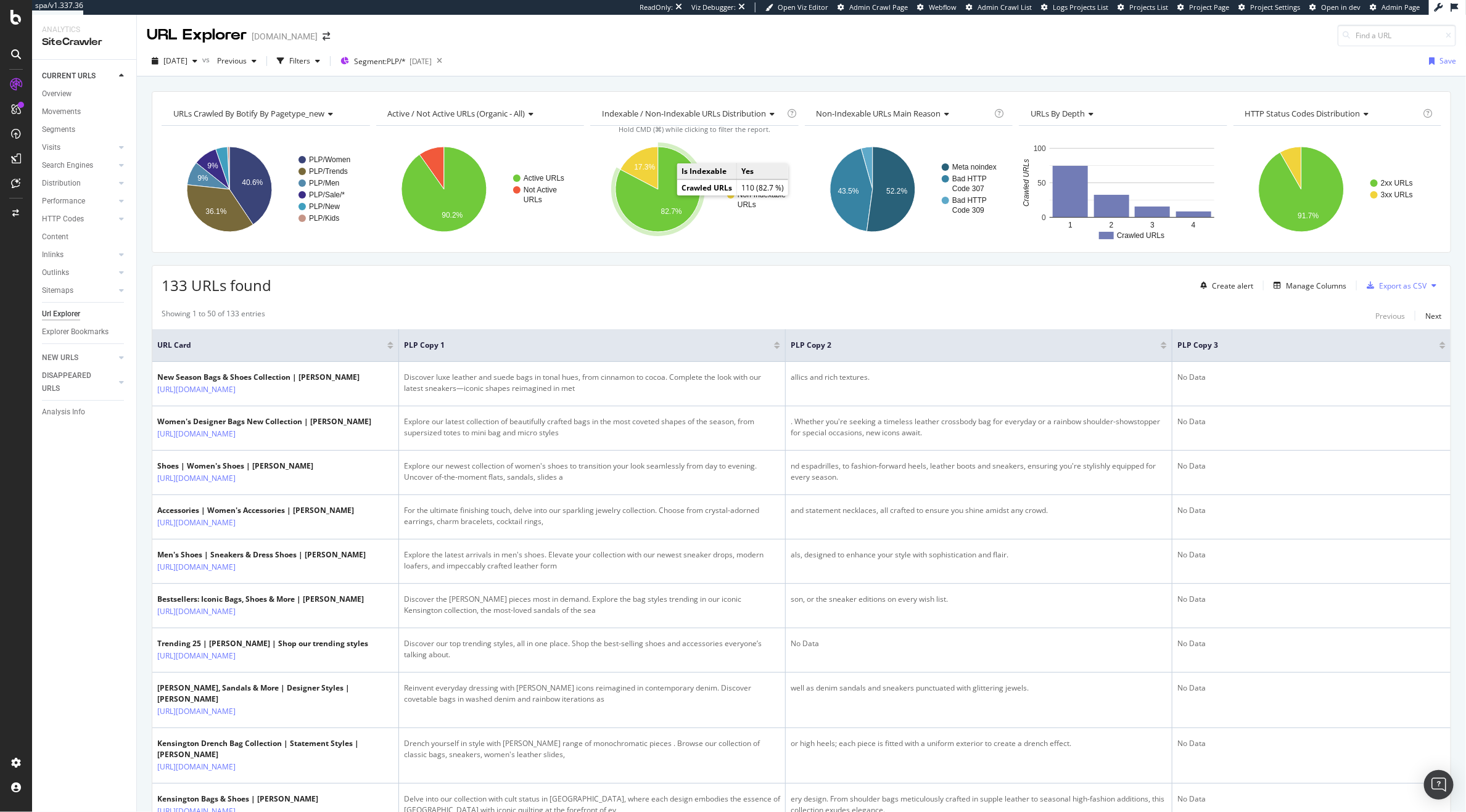
click at [675, 211] on text "82.7%" at bounding box center [671, 211] width 21 height 9
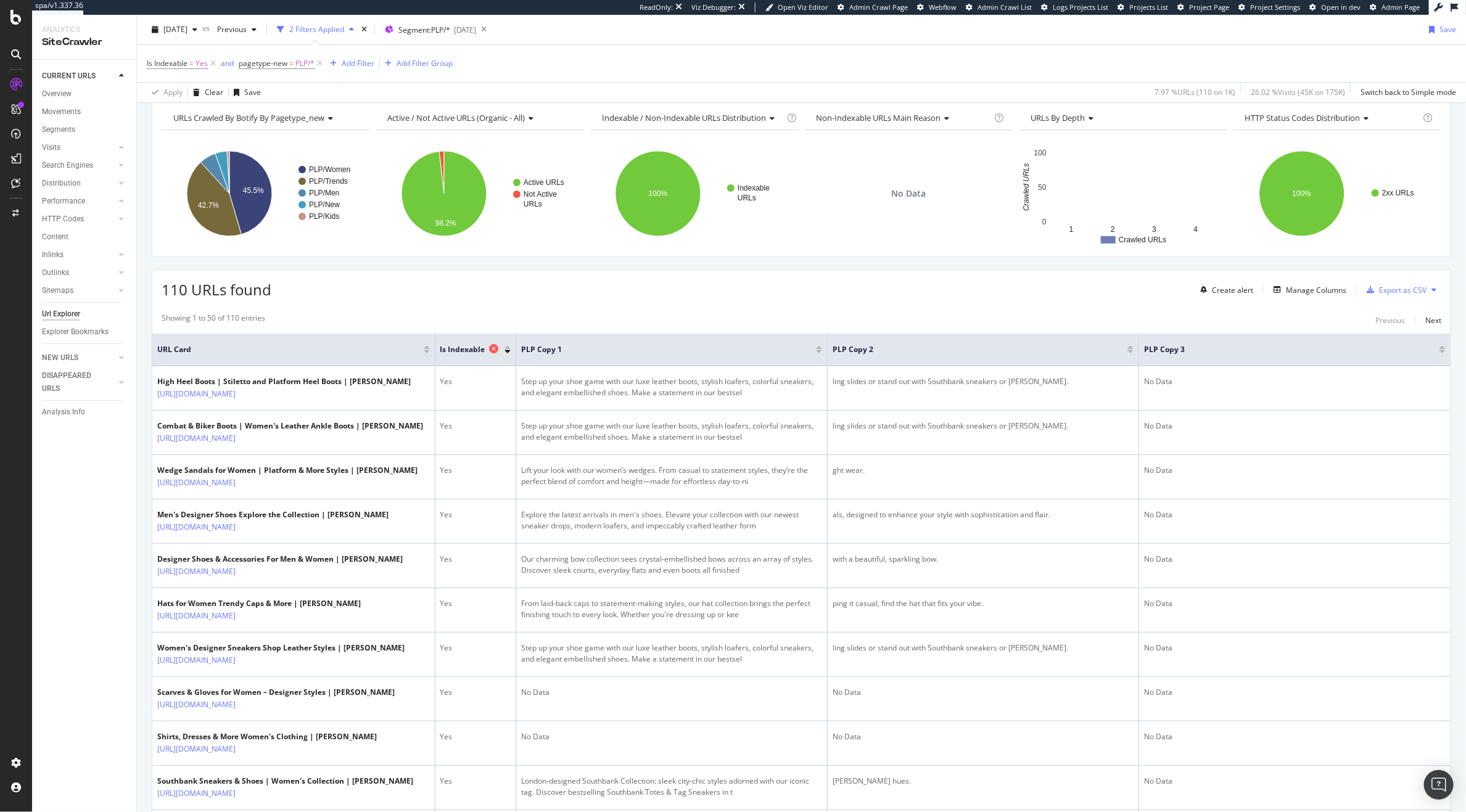
scroll to position [60, 0]
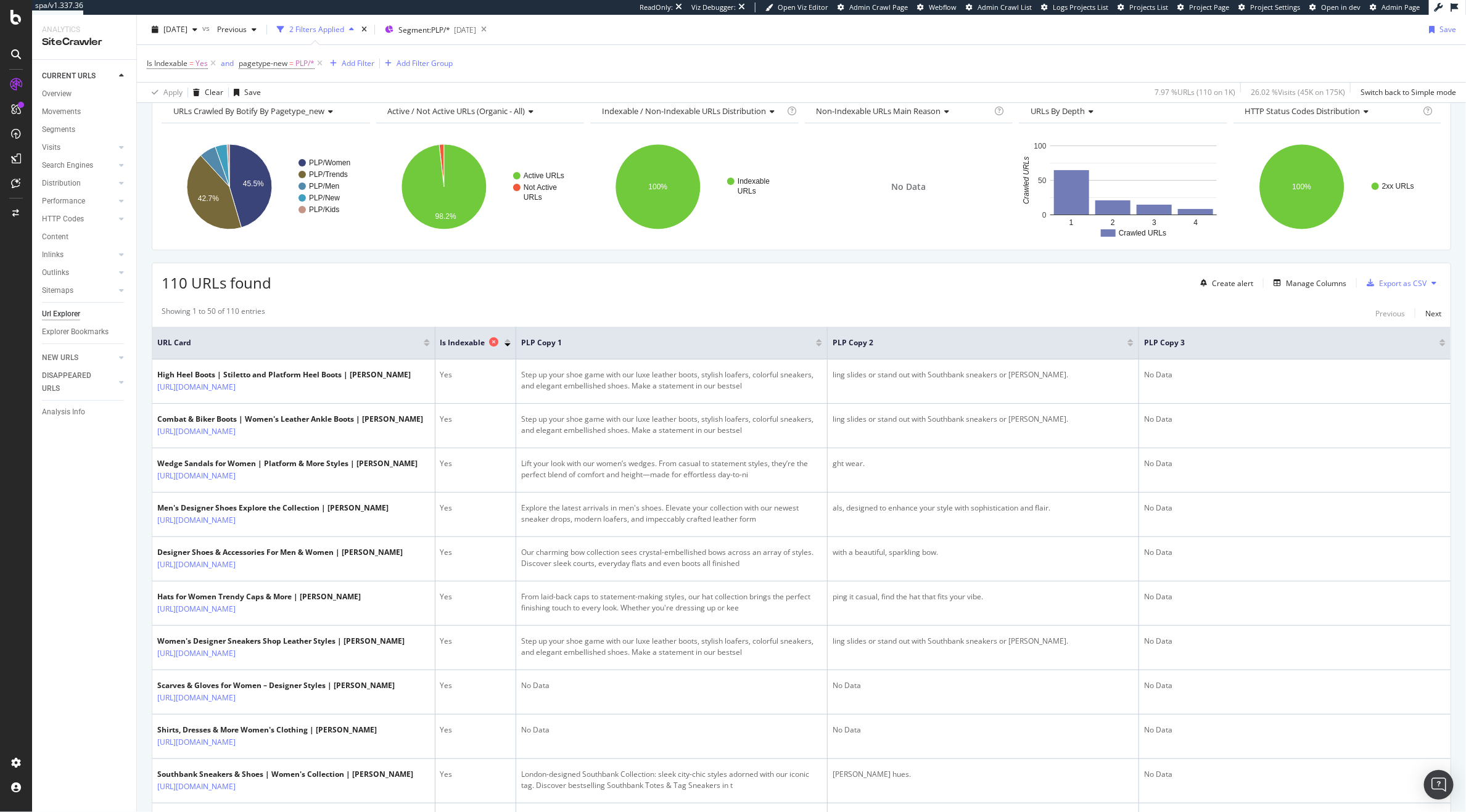
click at [495, 341] on icon at bounding box center [493, 341] width 9 height 9
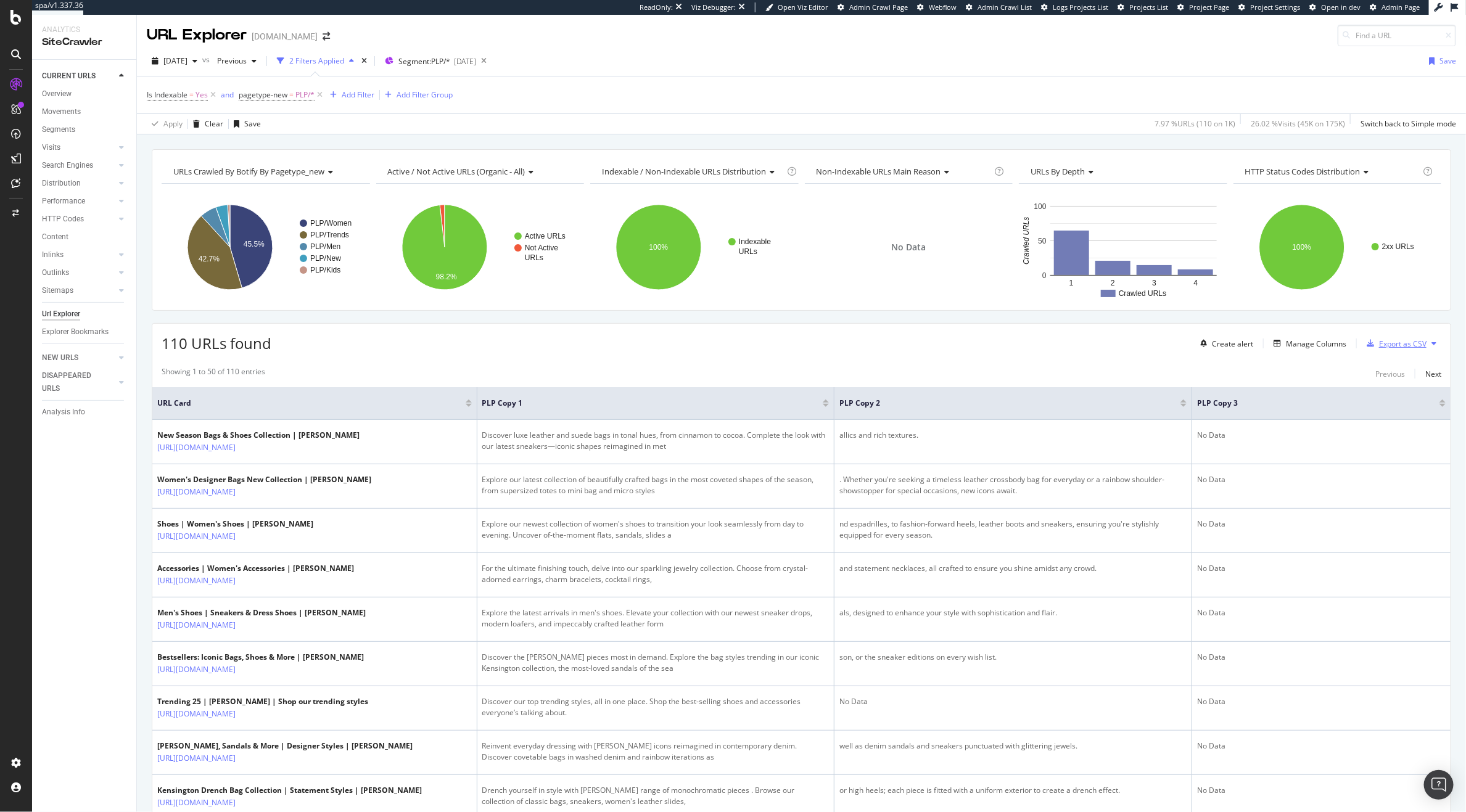
click at [1395, 349] on div "Export as CSV" at bounding box center [1402, 344] width 48 height 10
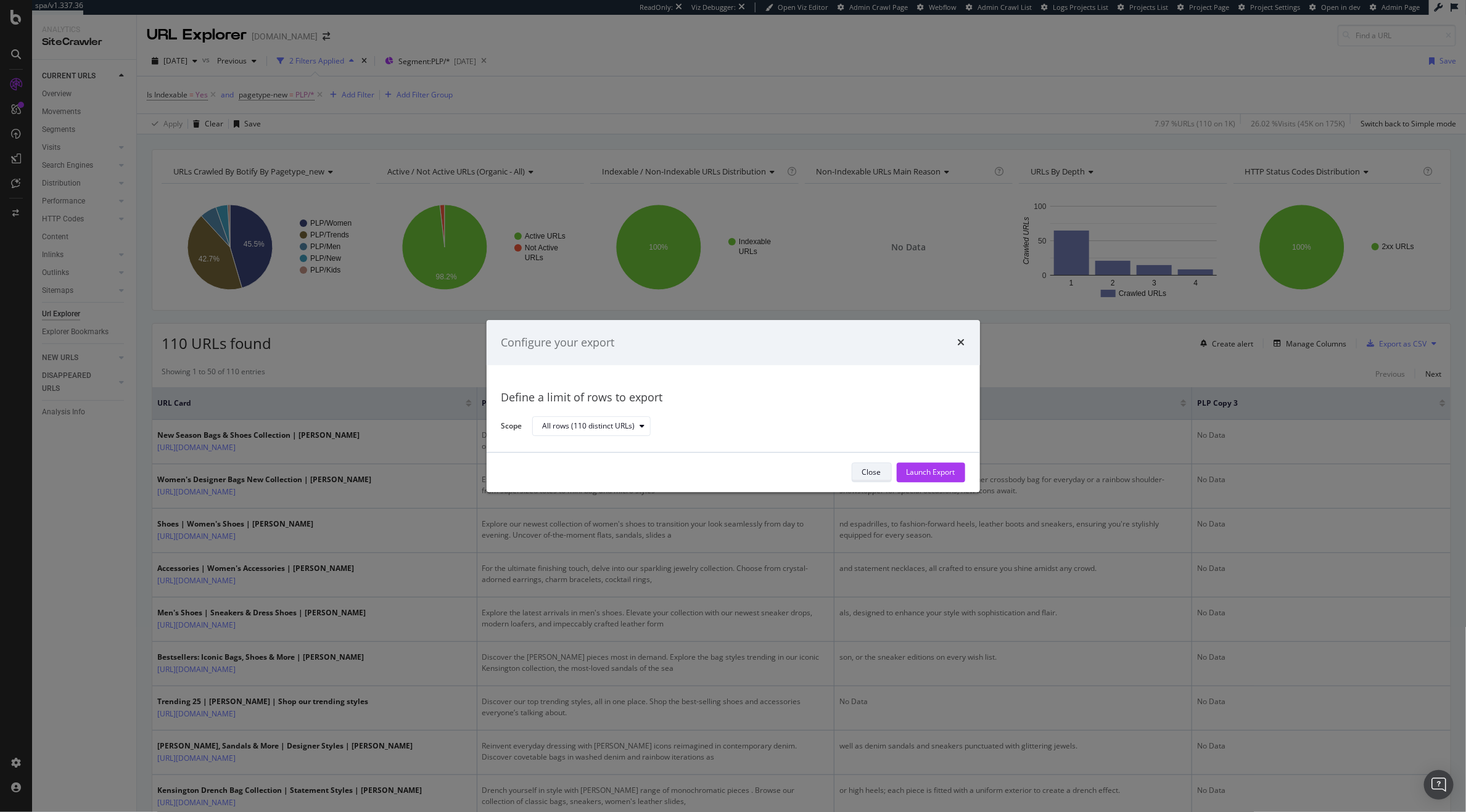
click at [875, 472] on div "Close" at bounding box center [872, 472] width 19 height 10
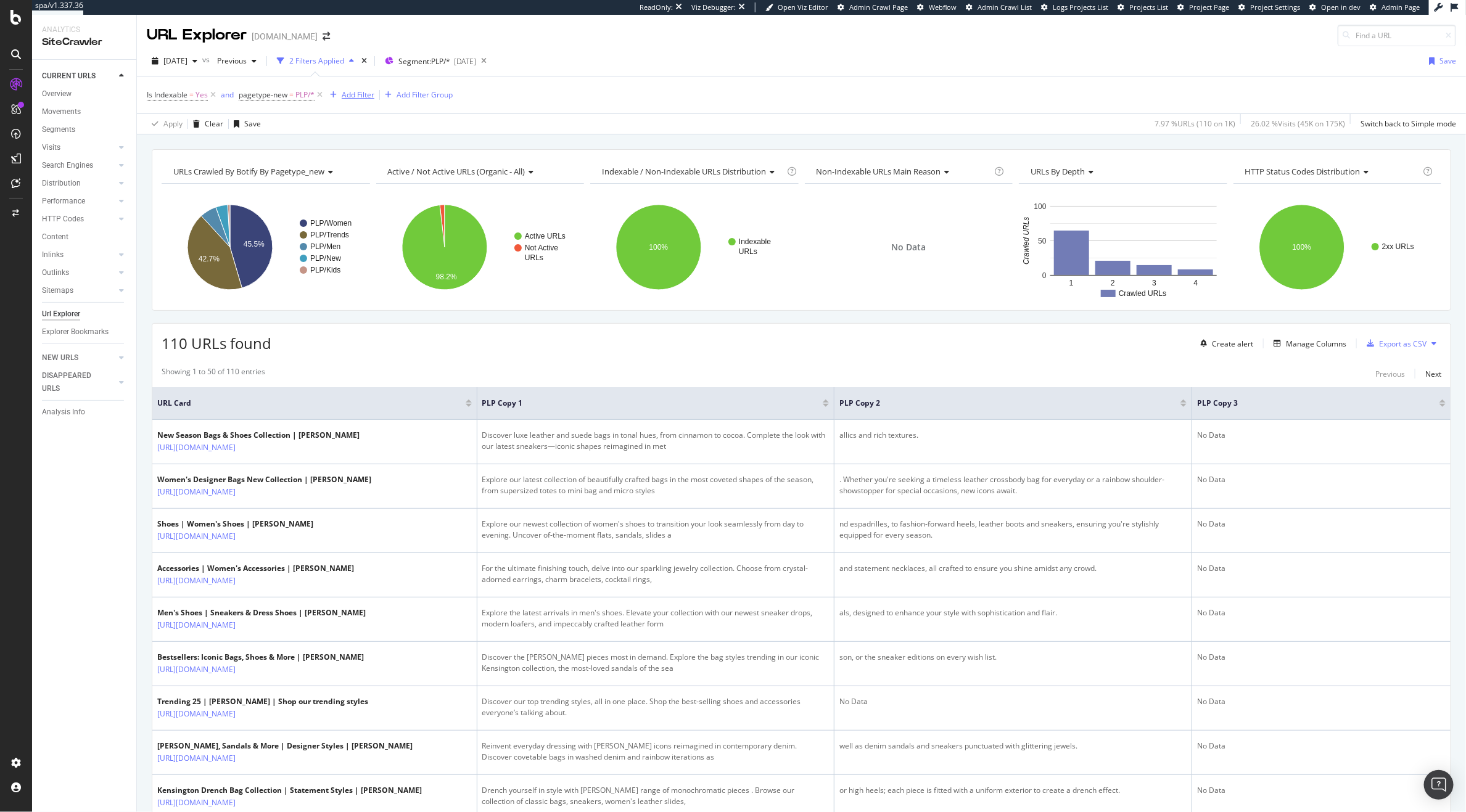
click at [354, 95] on div "Add Filter" at bounding box center [357, 94] width 33 height 10
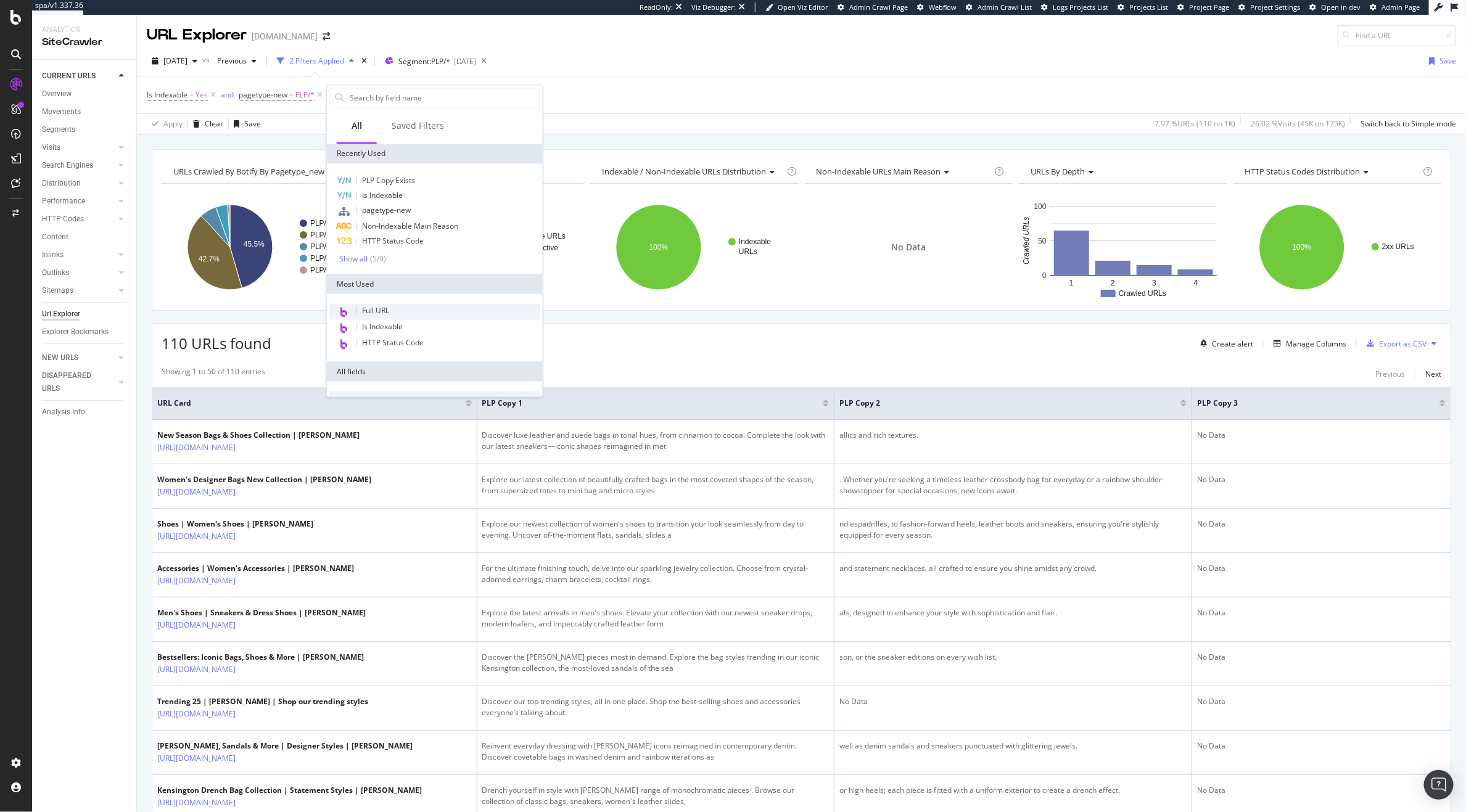
click at [391, 306] on div "Full URL" at bounding box center [434, 312] width 211 height 16
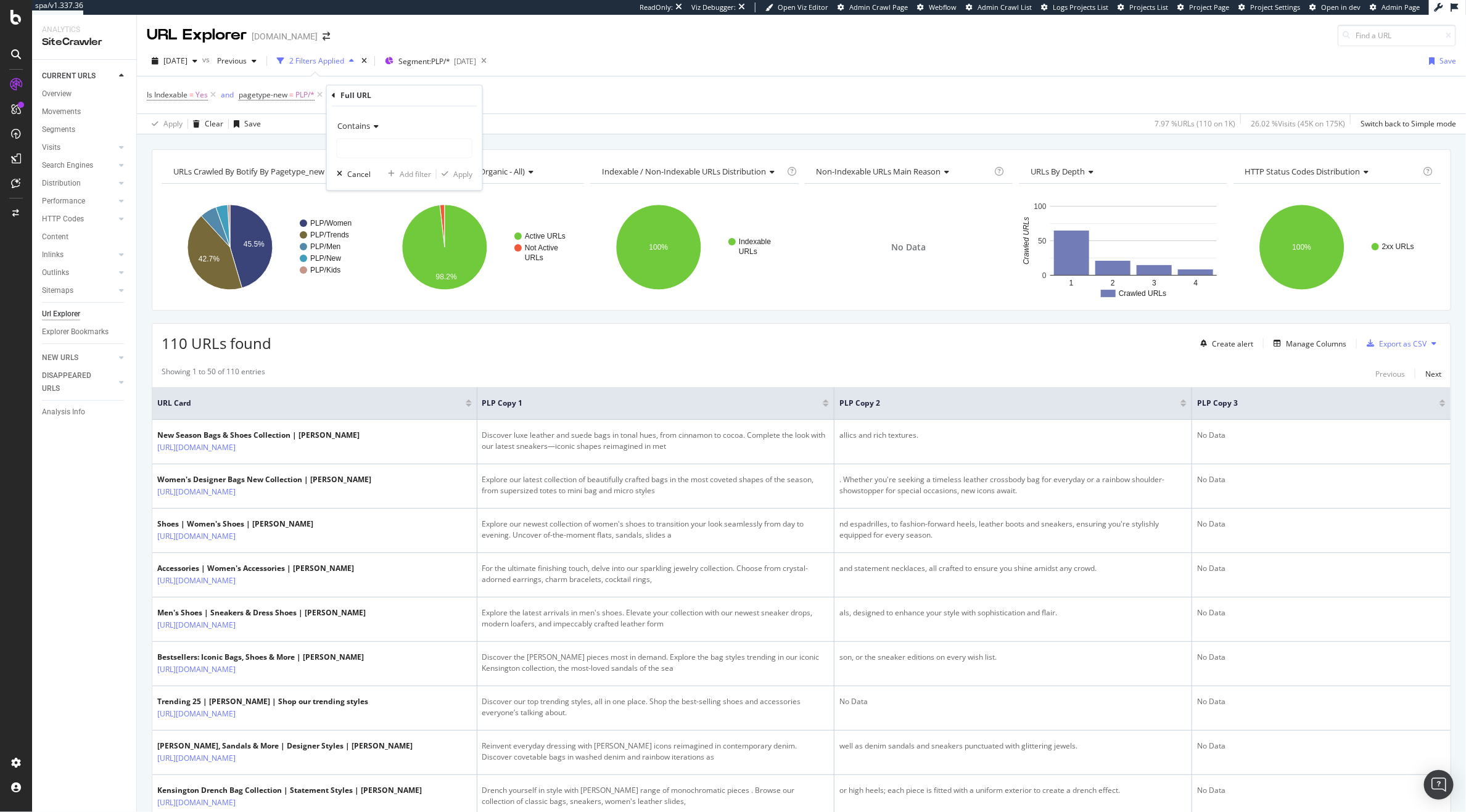
click at [334, 93] on icon at bounding box center [333, 95] width 4 height 7
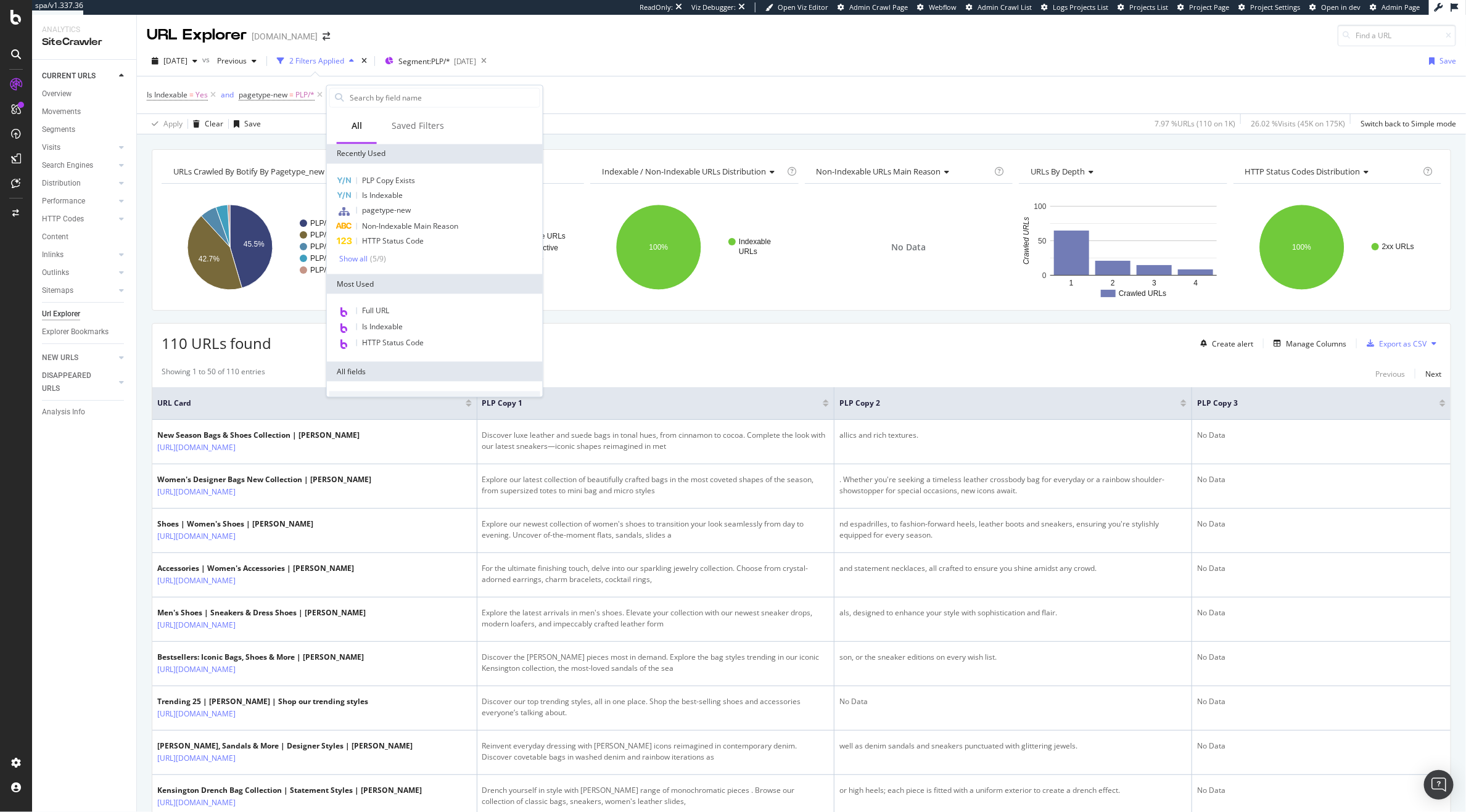
click at [267, 103] on span "pagetype-new = PLP/*" at bounding box center [282, 94] width 86 height 17
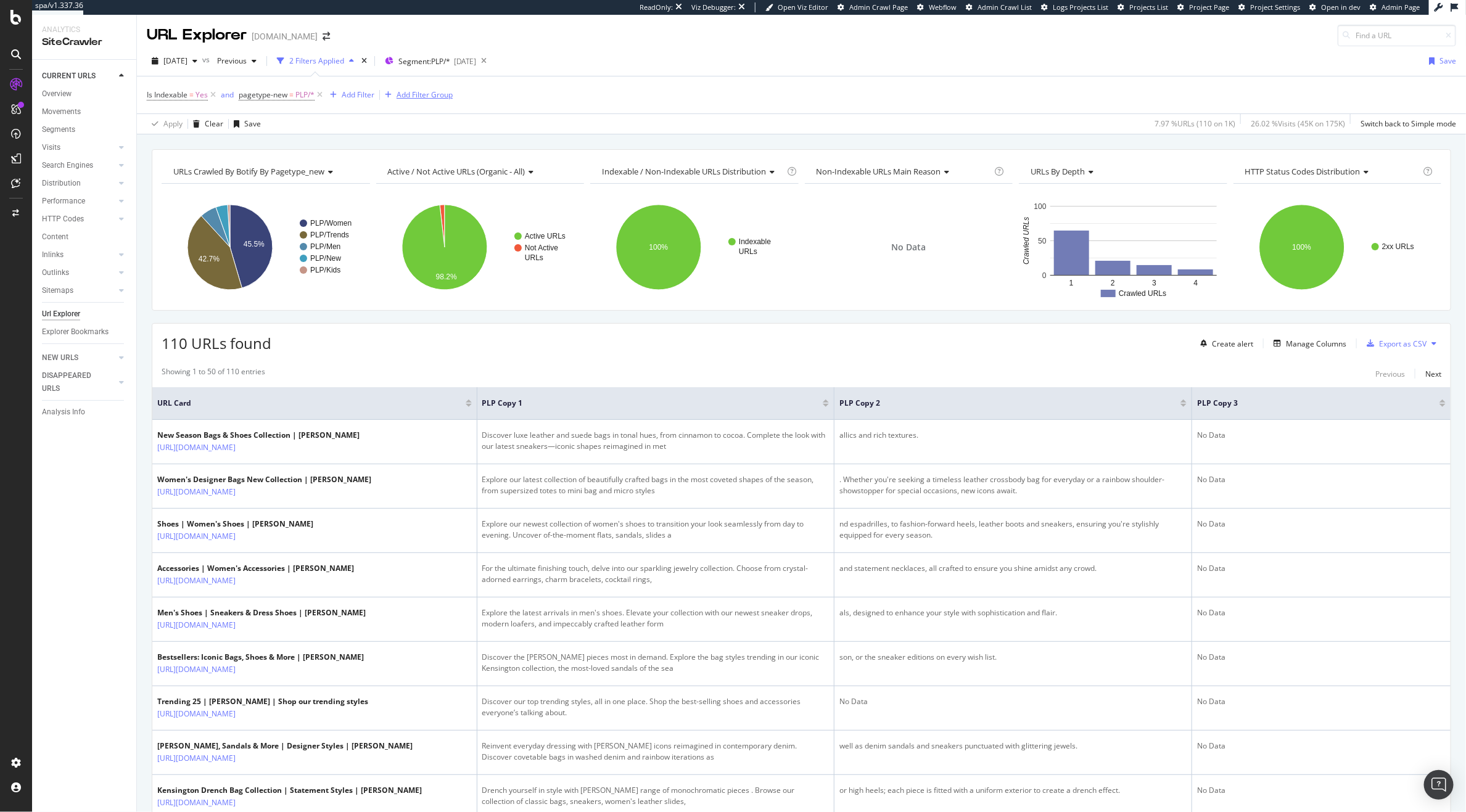
click at [421, 94] on div "Add Filter Group" at bounding box center [425, 94] width 56 height 10
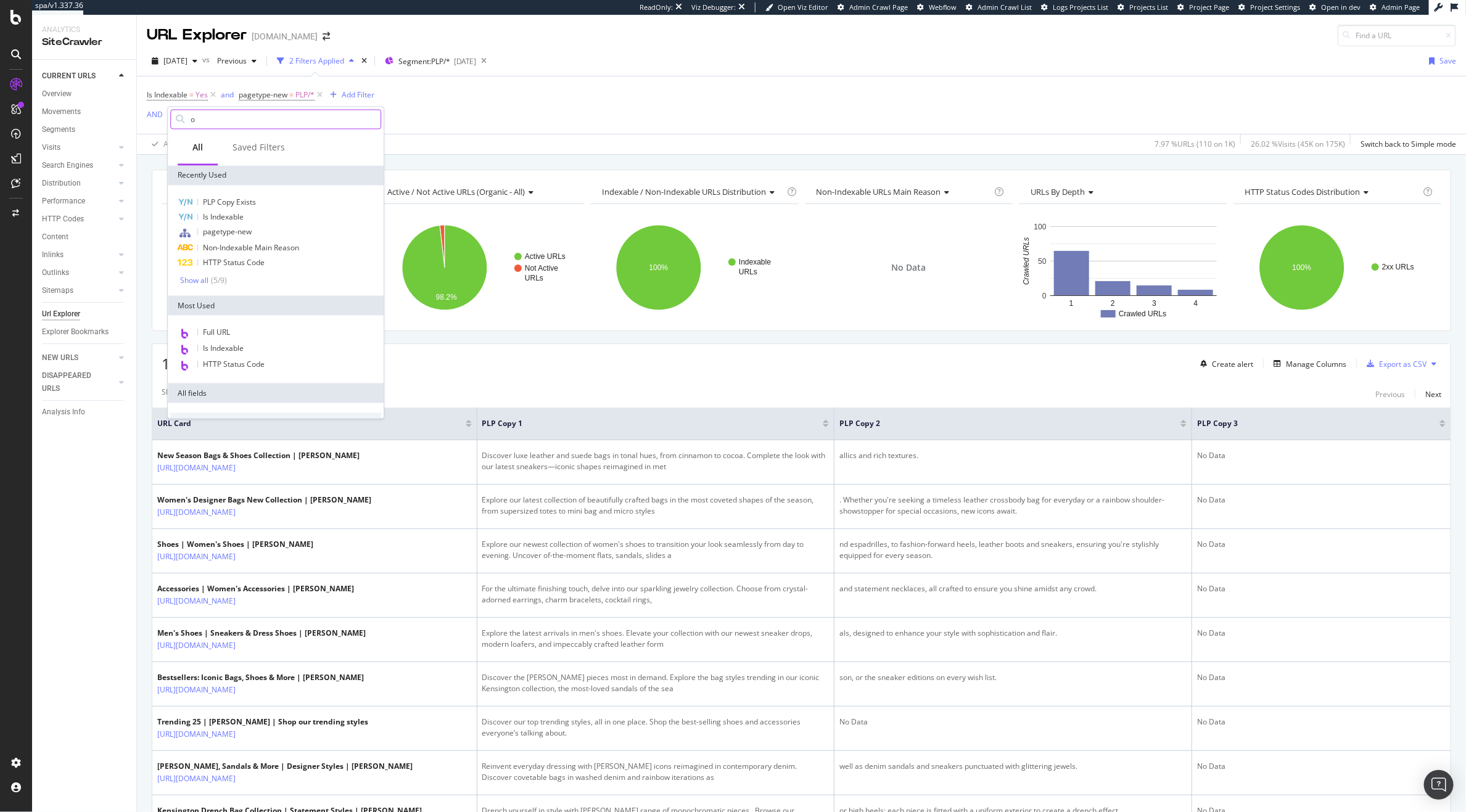
type input "or"
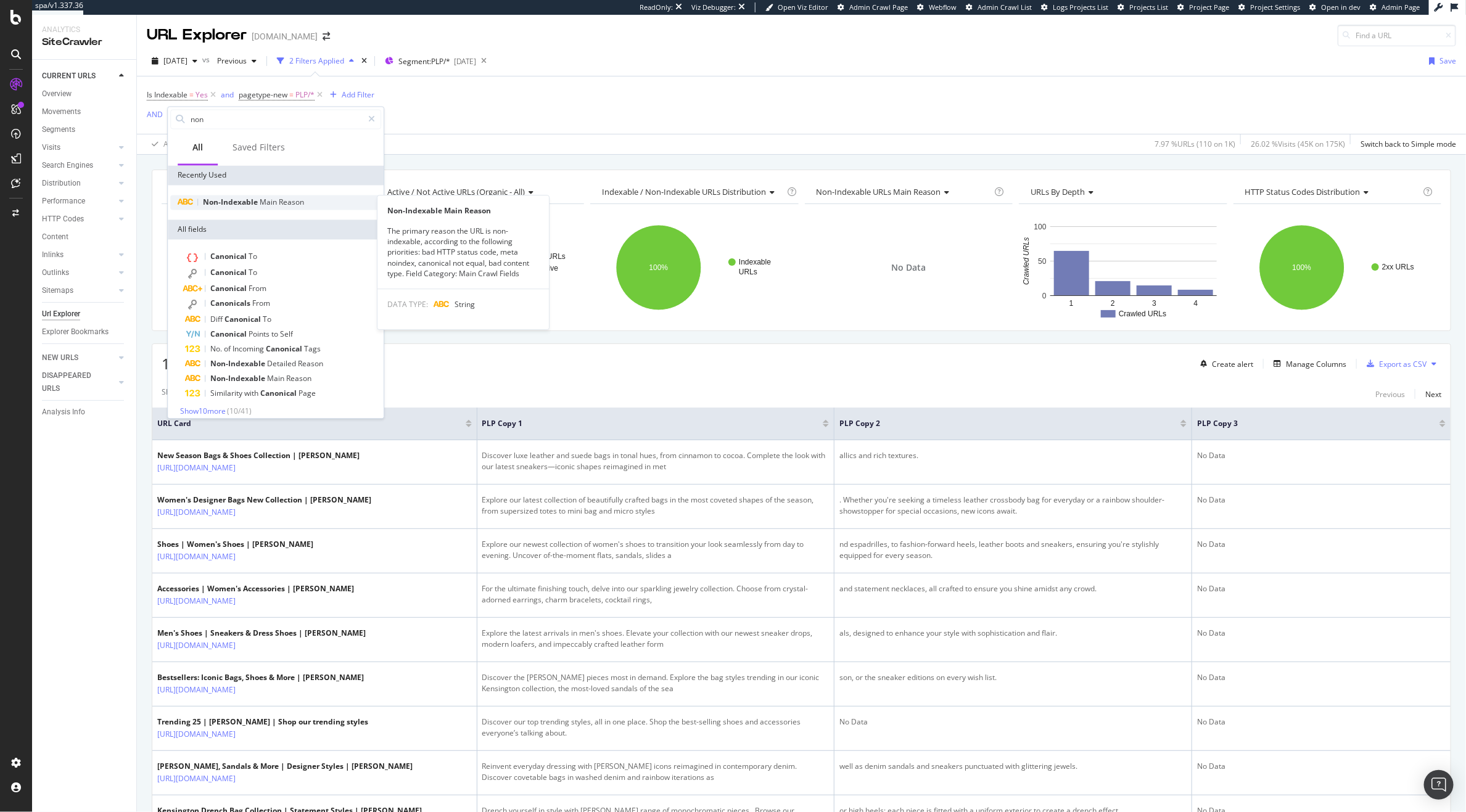
type input "non"
click at [257, 202] on span "Non-Indexable" at bounding box center [231, 202] width 56 height 10
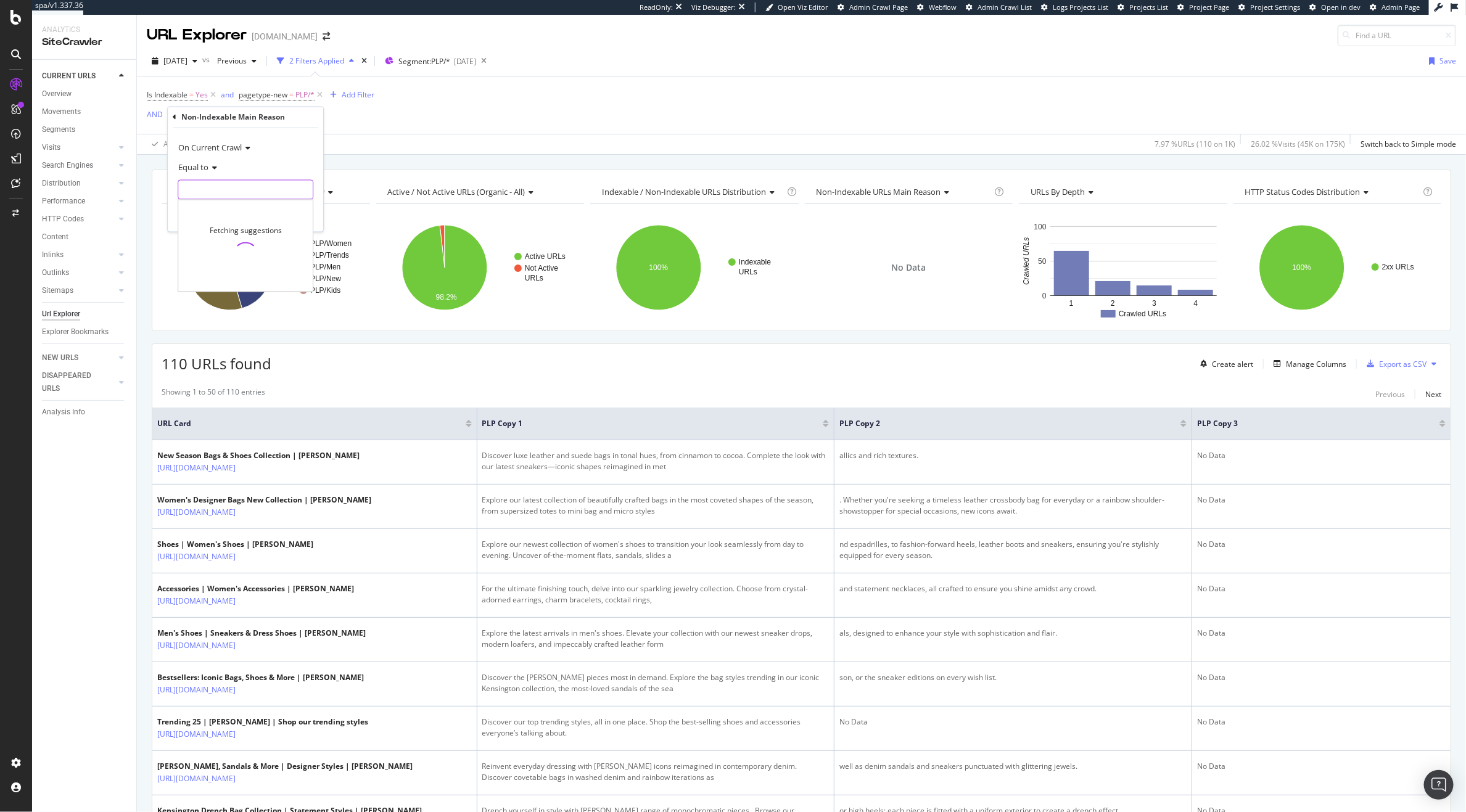
click at [236, 182] on input "text" at bounding box center [245, 189] width 135 height 19
click at [258, 263] on span "Meta noindex" at bounding box center [232, 257] width 101 height 10
type input "Meta noindex"
click at [307, 216] on div "Apply" at bounding box center [304, 215] width 19 height 10
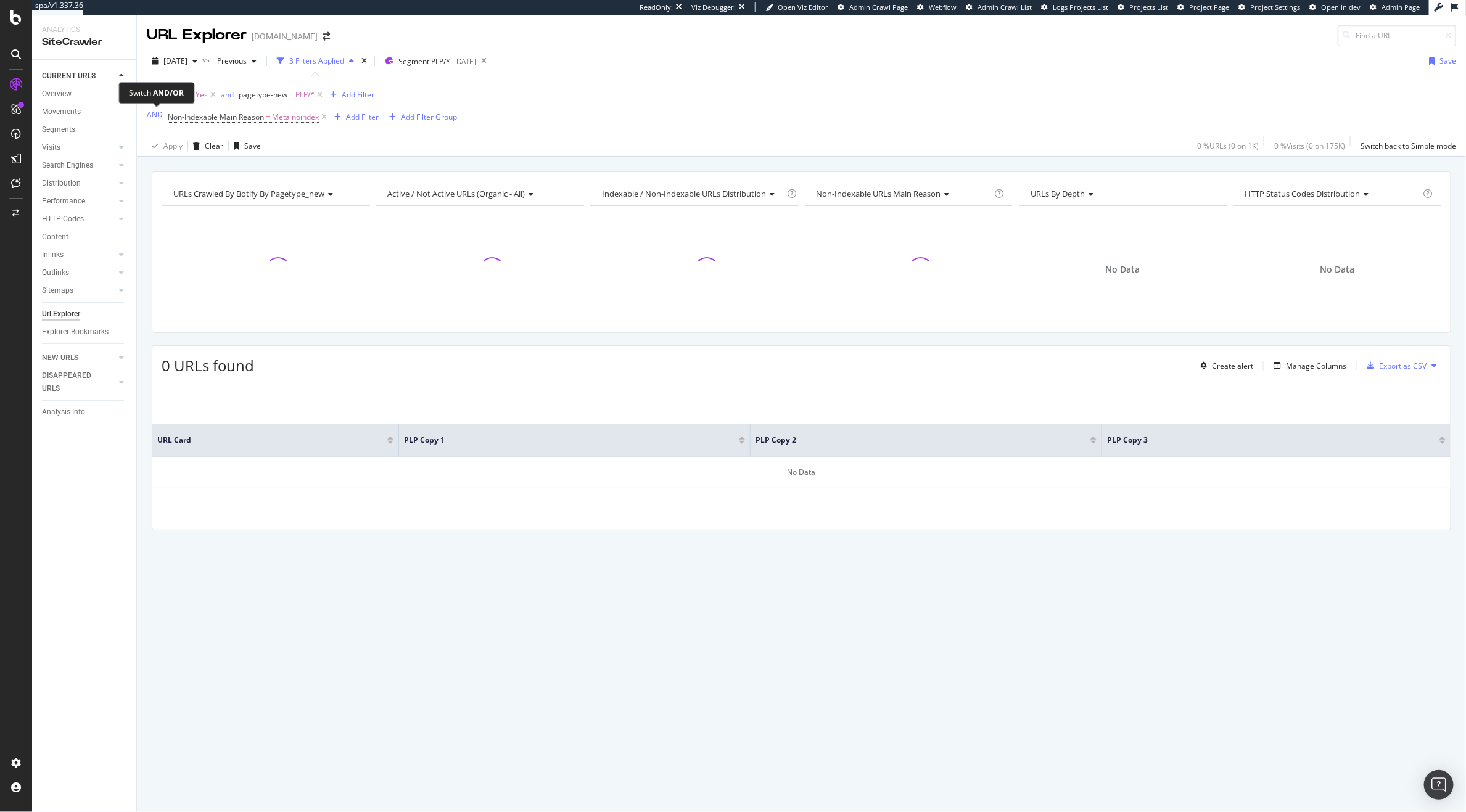
click at [152, 111] on div "AND" at bounding box center [155, 114] width 16 height 10
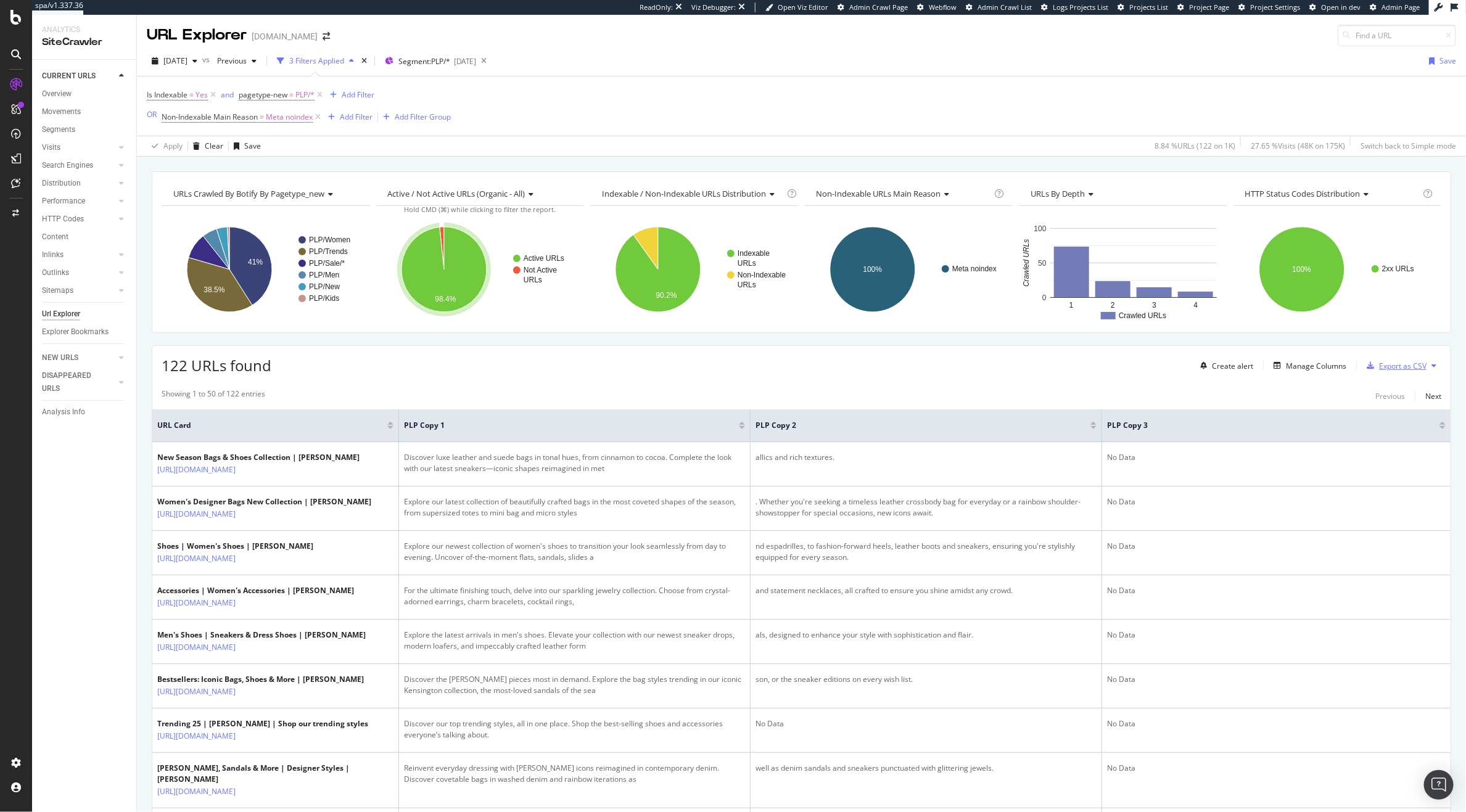
click at [1394, 369] on div "Export as CSV" at bounding box center [1402, 365] width 48 height 10
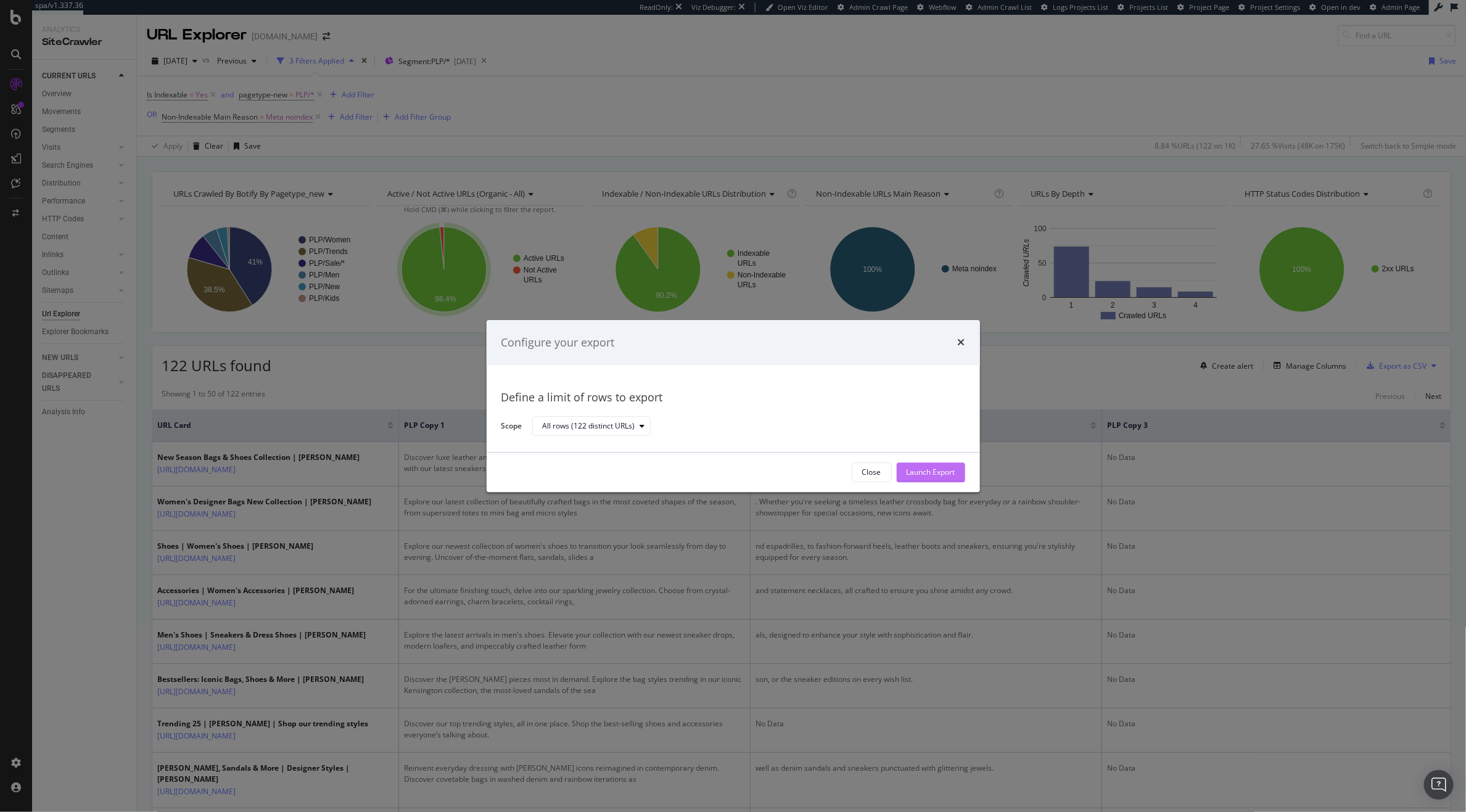
click at [920, 466] on div "Launch Export" at bounding box center [931, 472] width 48 height 19
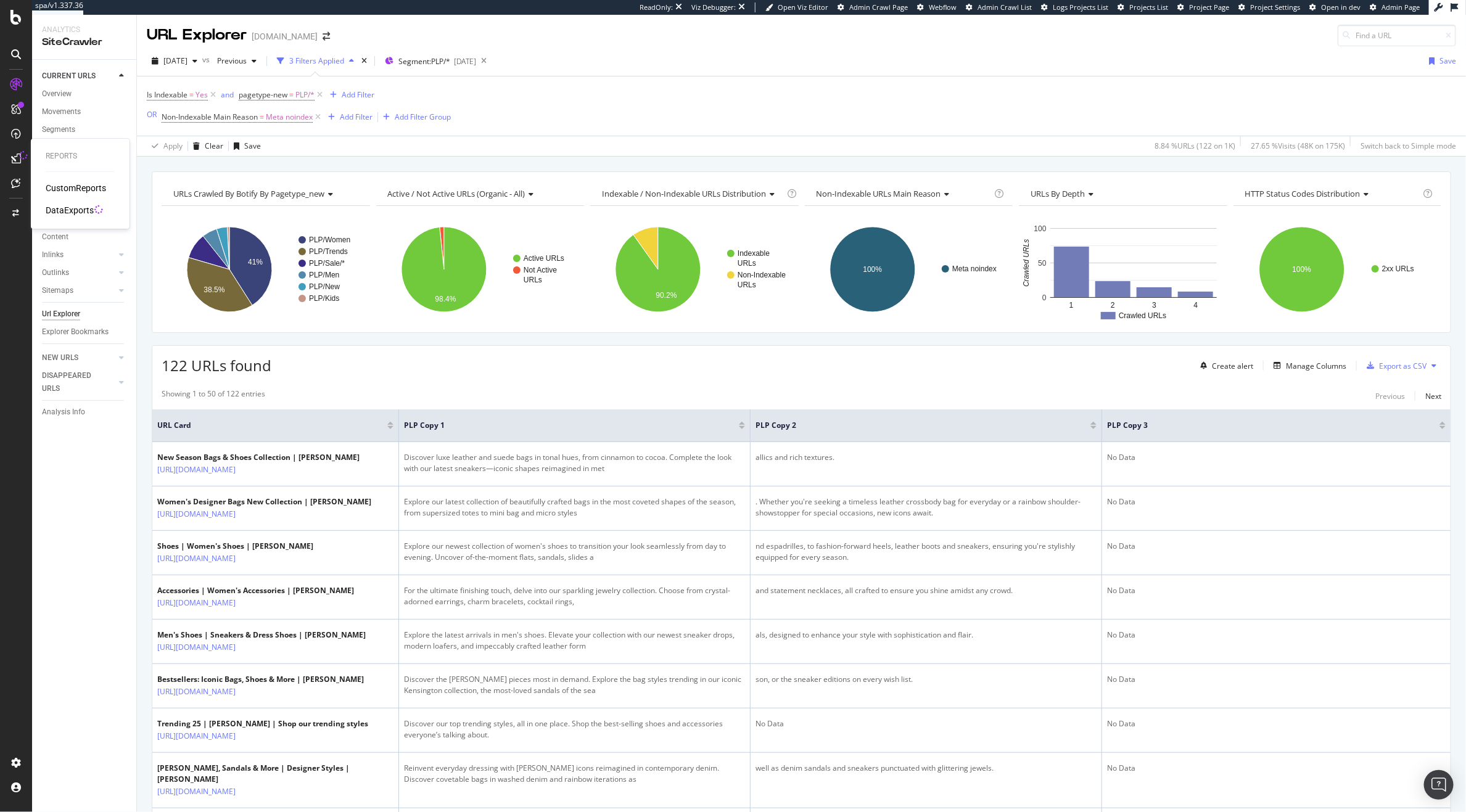
click at [74, 210] on div "DataExports" at bounding box center [70, 210] width 48 height 12
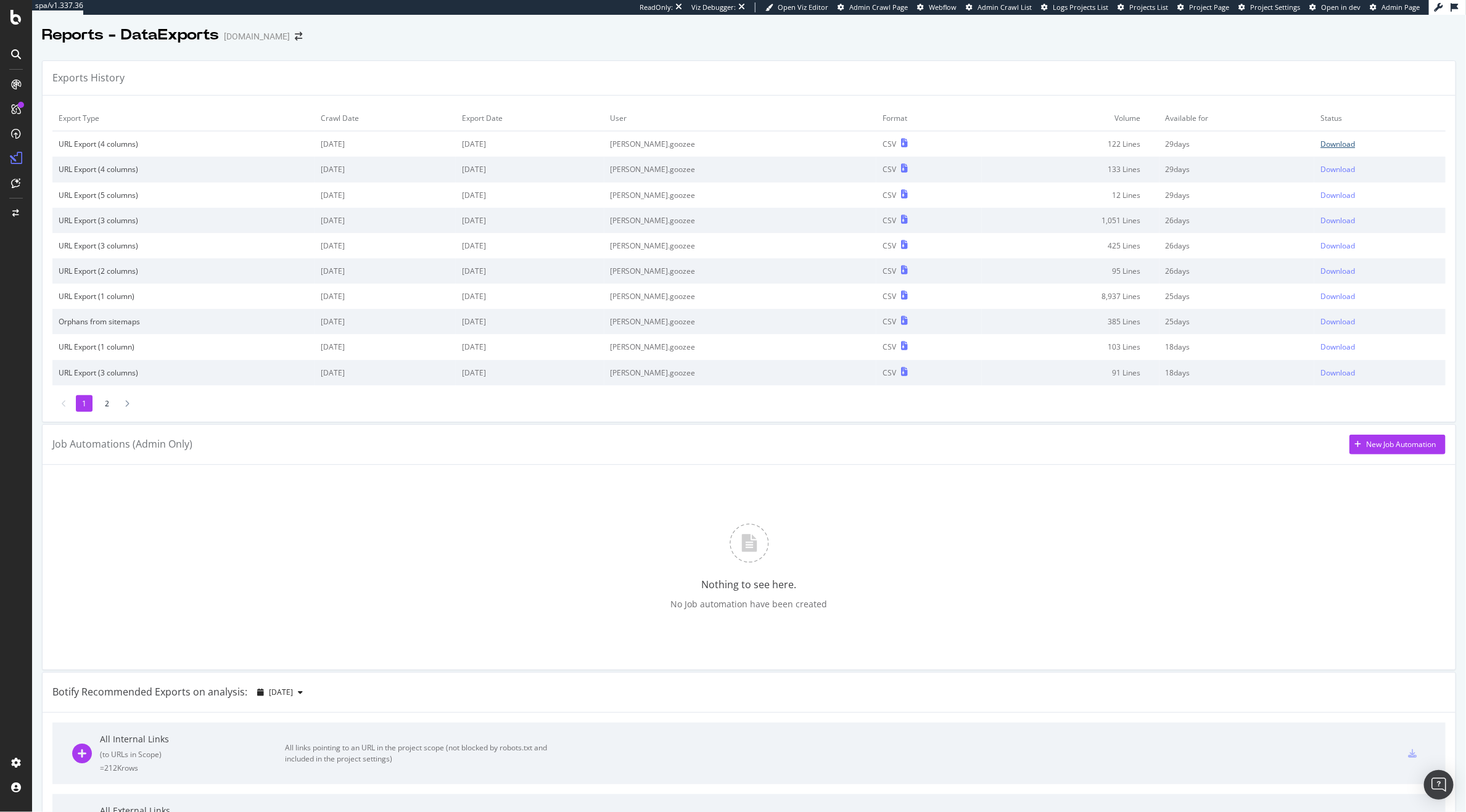
click at [1326, 147] on div "Download" at bounding box center [1338, 144] width 35 height 10
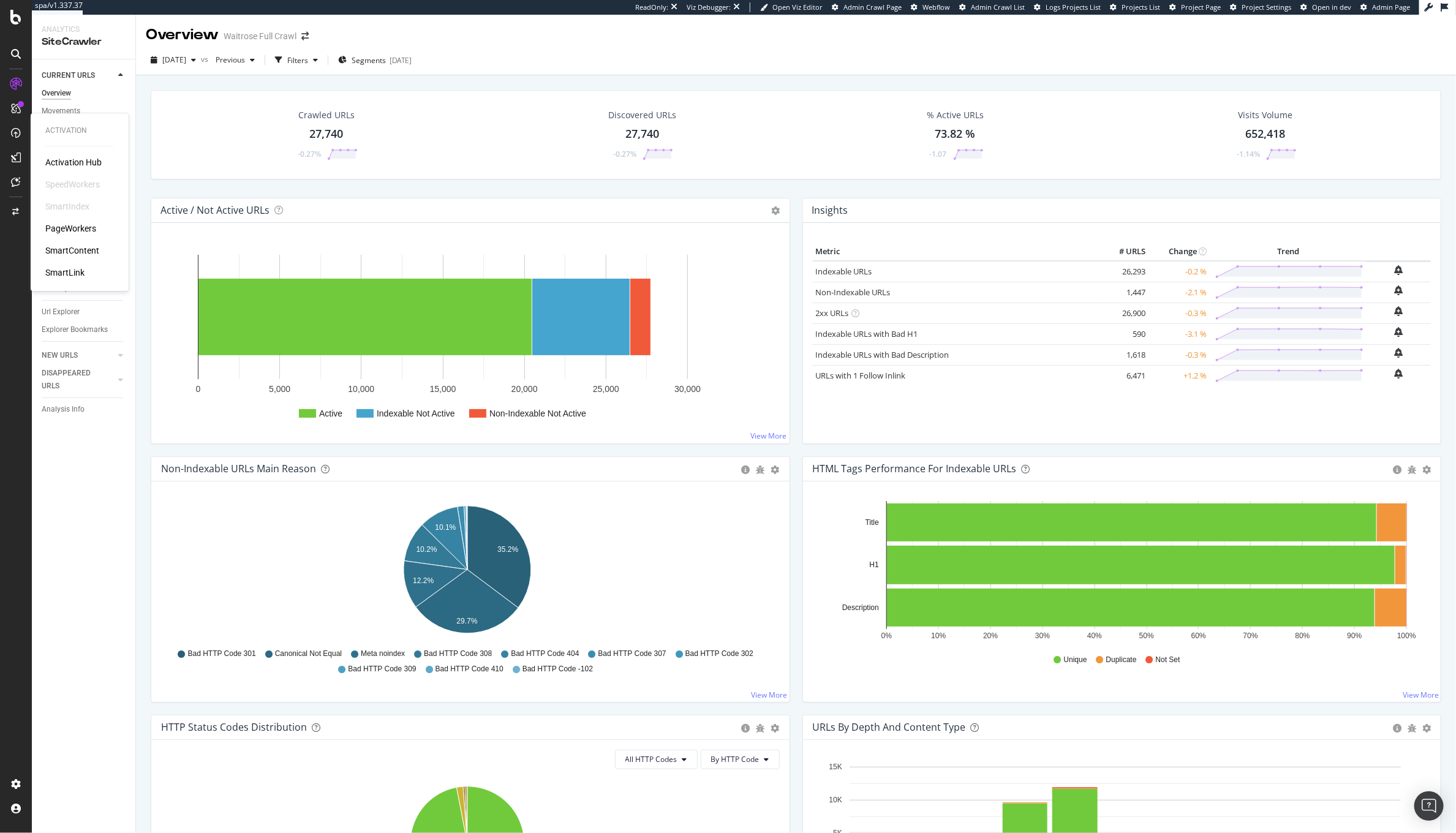
click at [67, 227] on div "PageWorkers" at bounding box center [71, 227] width 50 height 12
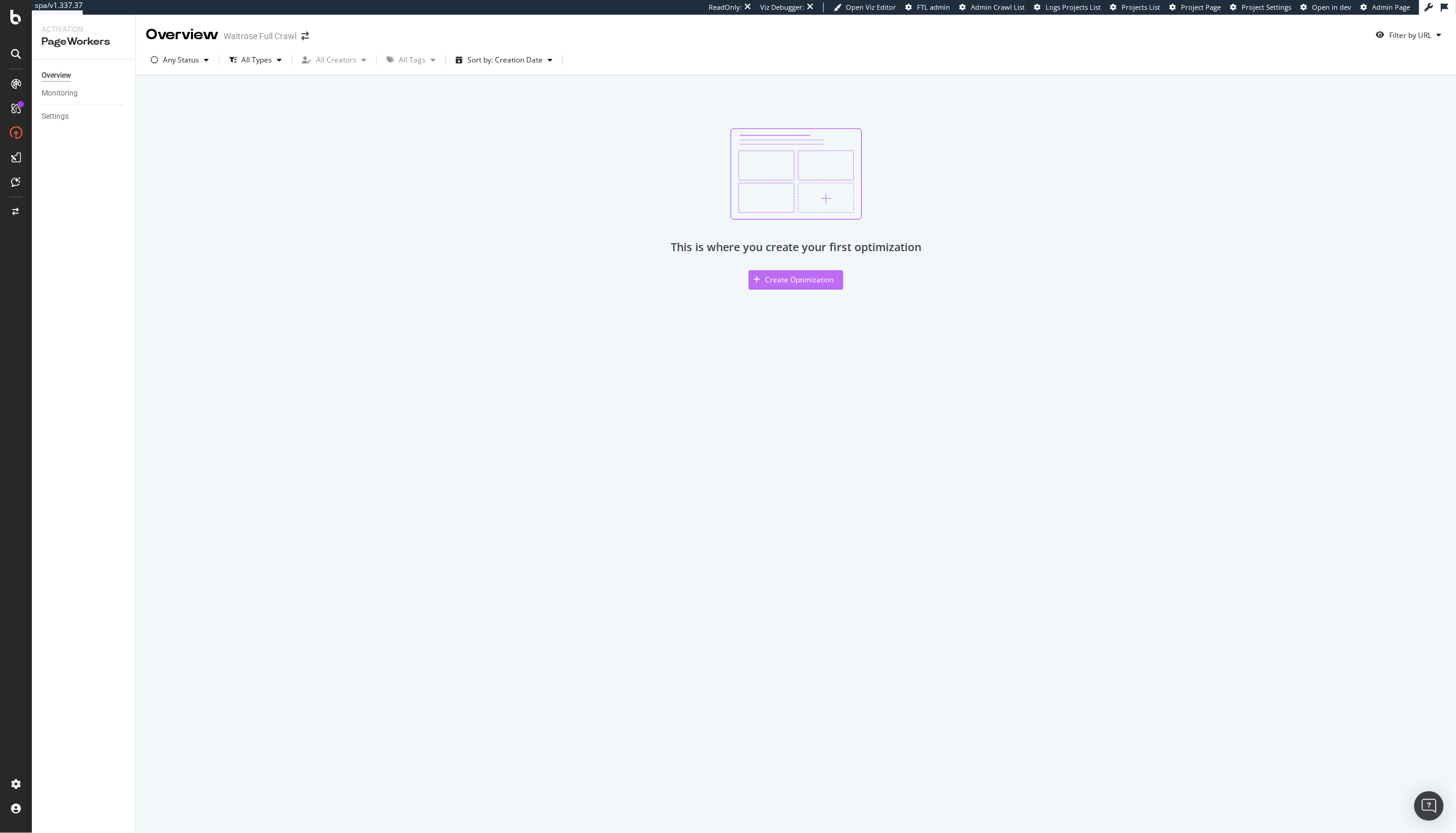
click at [811, 275] on div "Create Optimization" at bounding box center [800, 279] width 69 height 10
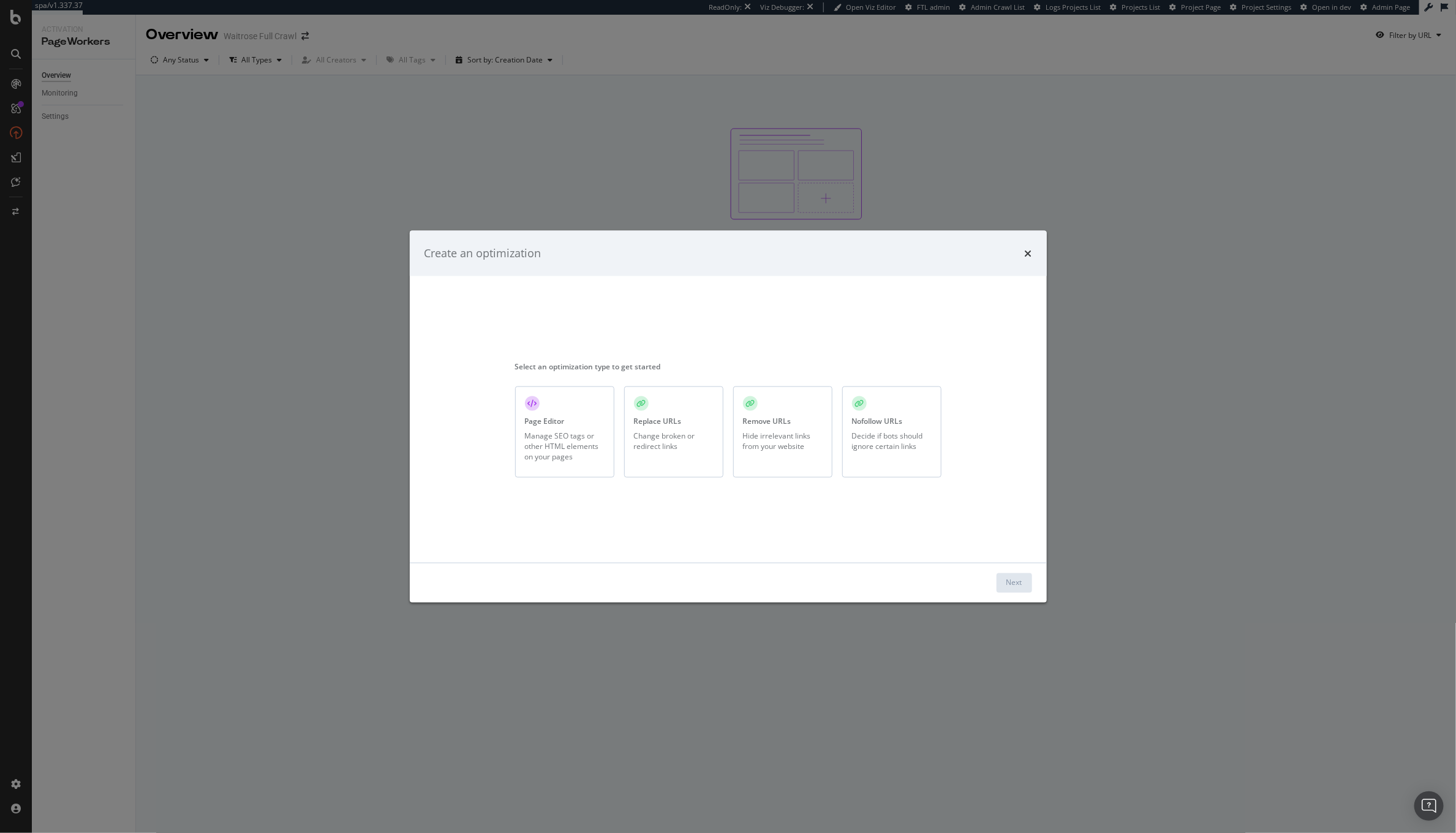
click at [579, 423] on div "Page Editor Manage SEO tags or other HTML elements on your pages" at bounding box center [565, 432] width 99 height 91
click at [1022, 578] on button "Next" at bounding box center [1014, 582] width 35 height 19
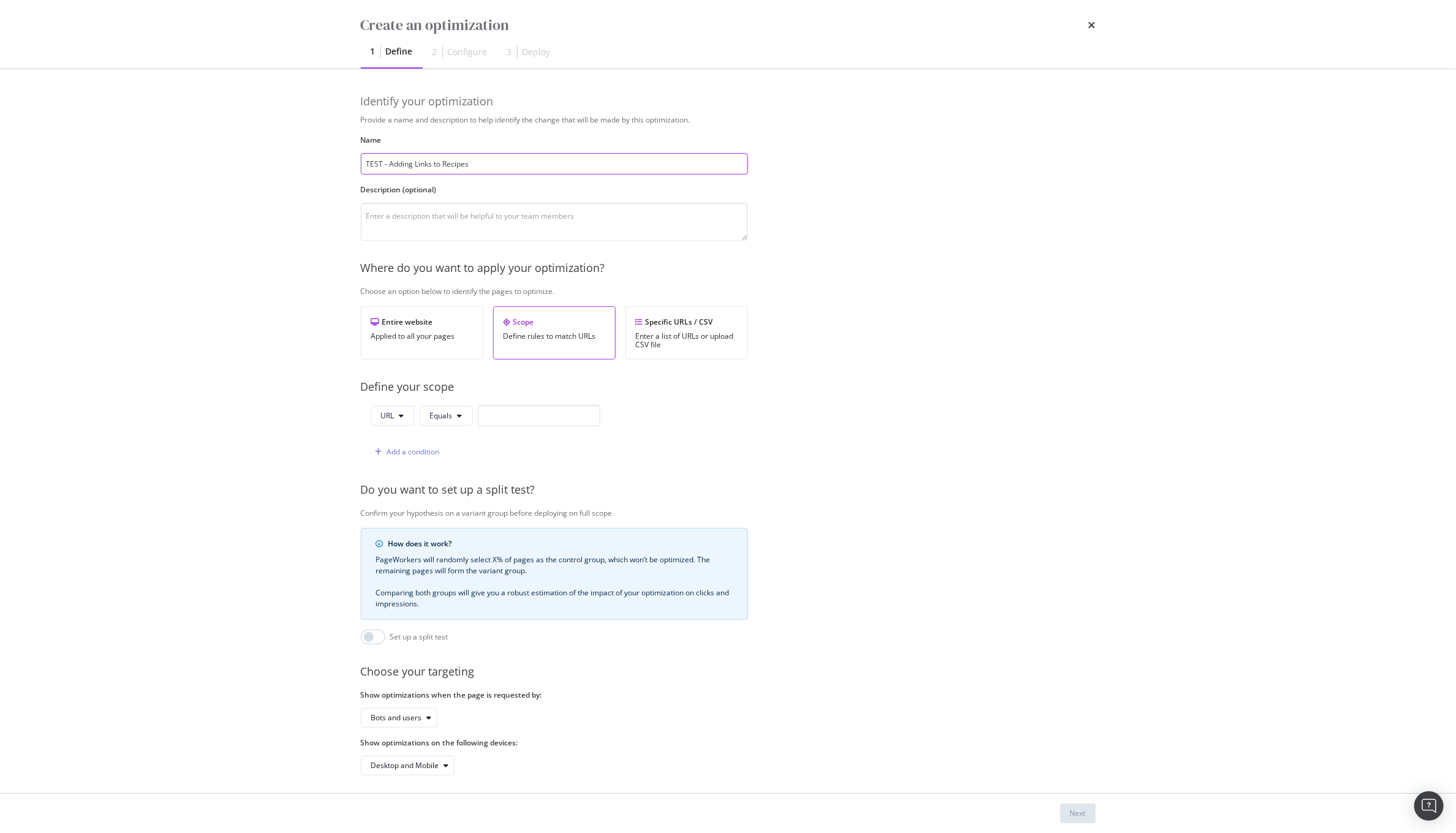
type input "TEST - Adding Links to Recipes"
click at [490, 416] on input "modal" at bounding box center [538, 415] width 123 height 22
paste input "https://www.waitrose.com/ecom/recipe/spiced-aubergine-tomato-stew"
type input "https://www.waitrose.com/ecom/recipe/spiced-aubergine-tomato-stew"
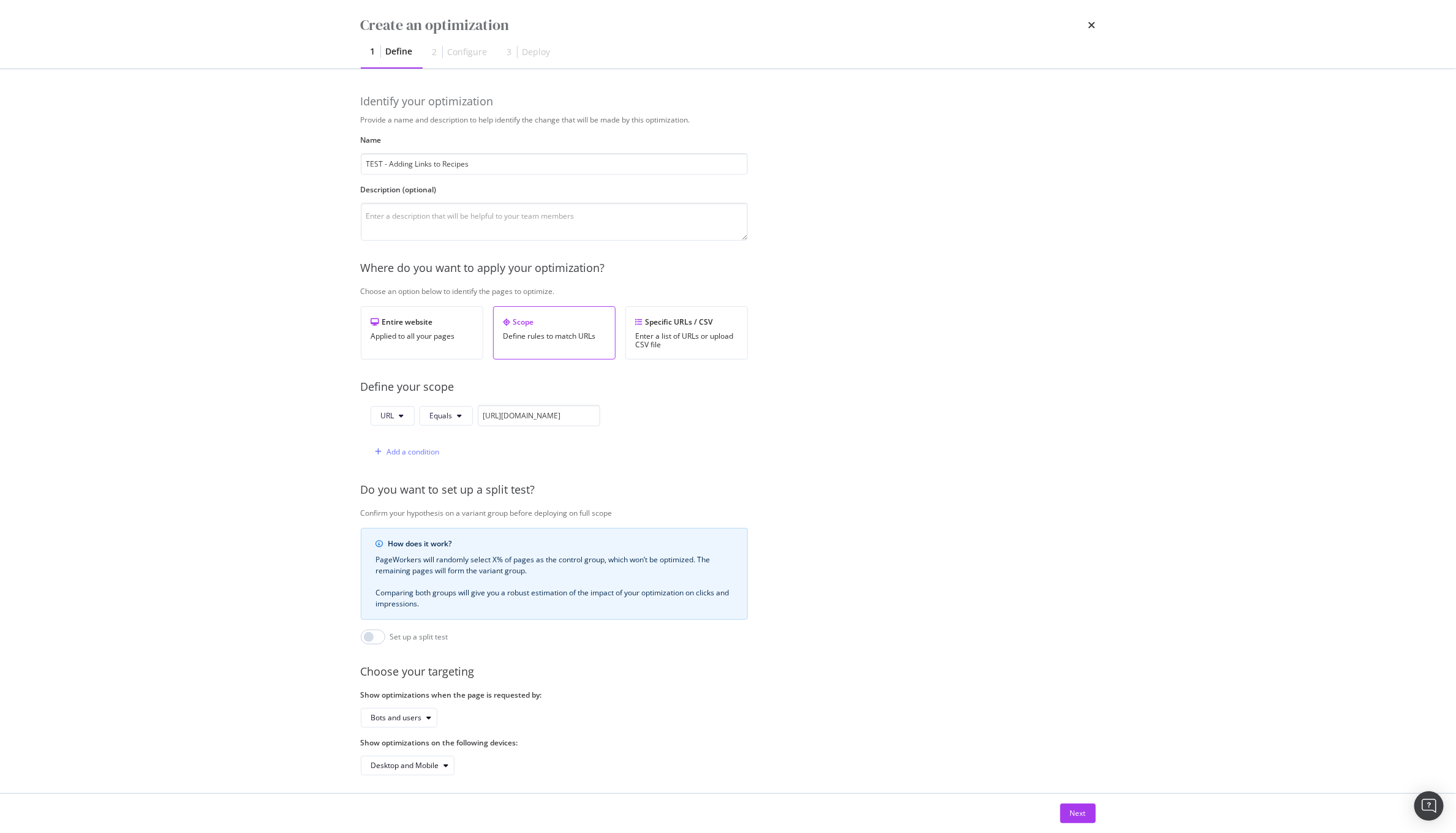
click at [649, 441] on div "URL Equals https://www.waitrose.com/ecom/recipe/spiced-aubergine-tomato-stew Ad…" at bounding box center [554, 433] width 387 height 58
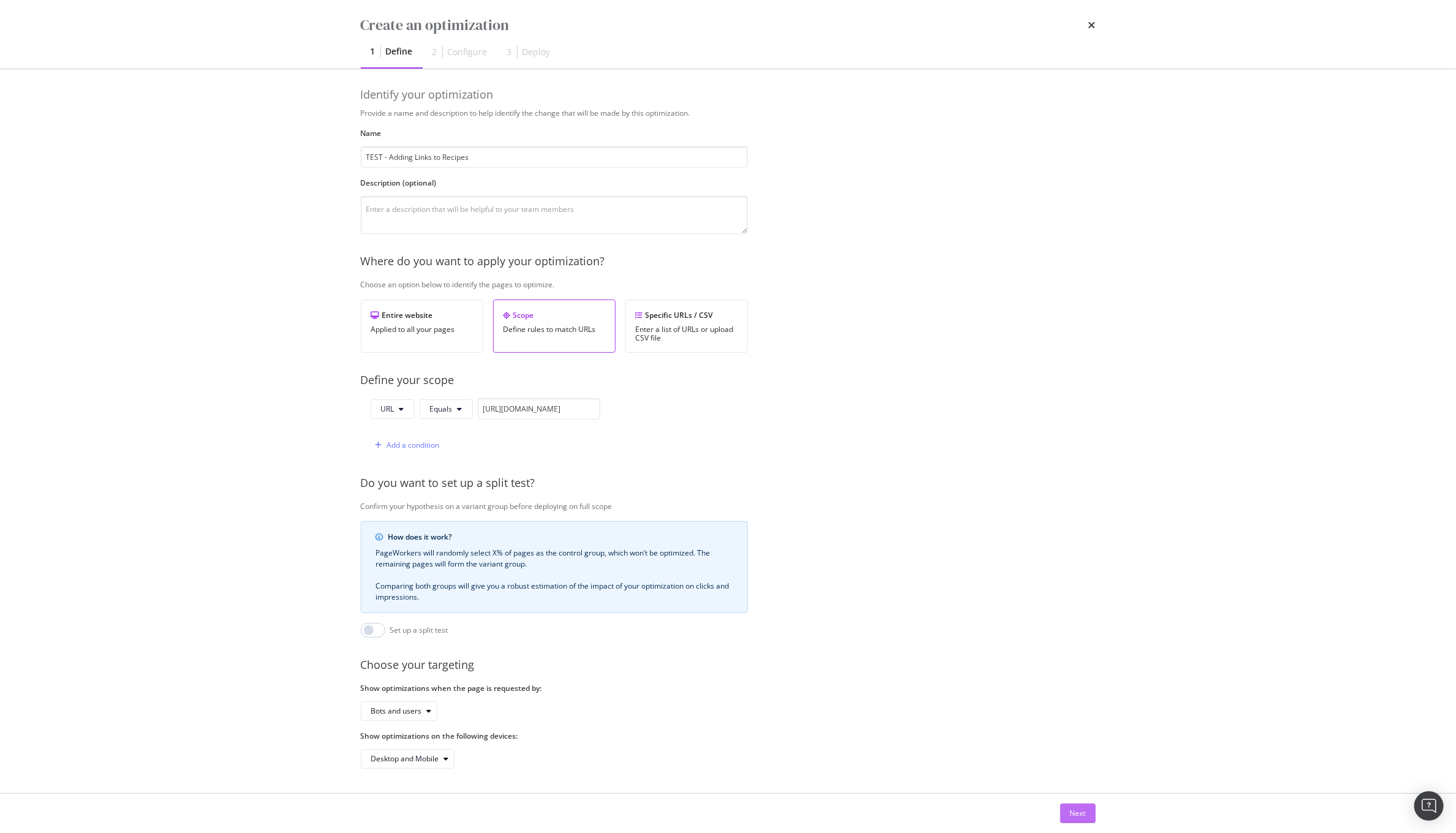
click at [1077, 806] on div "Next" at bounding box center [1078, 812] width 16 height 10
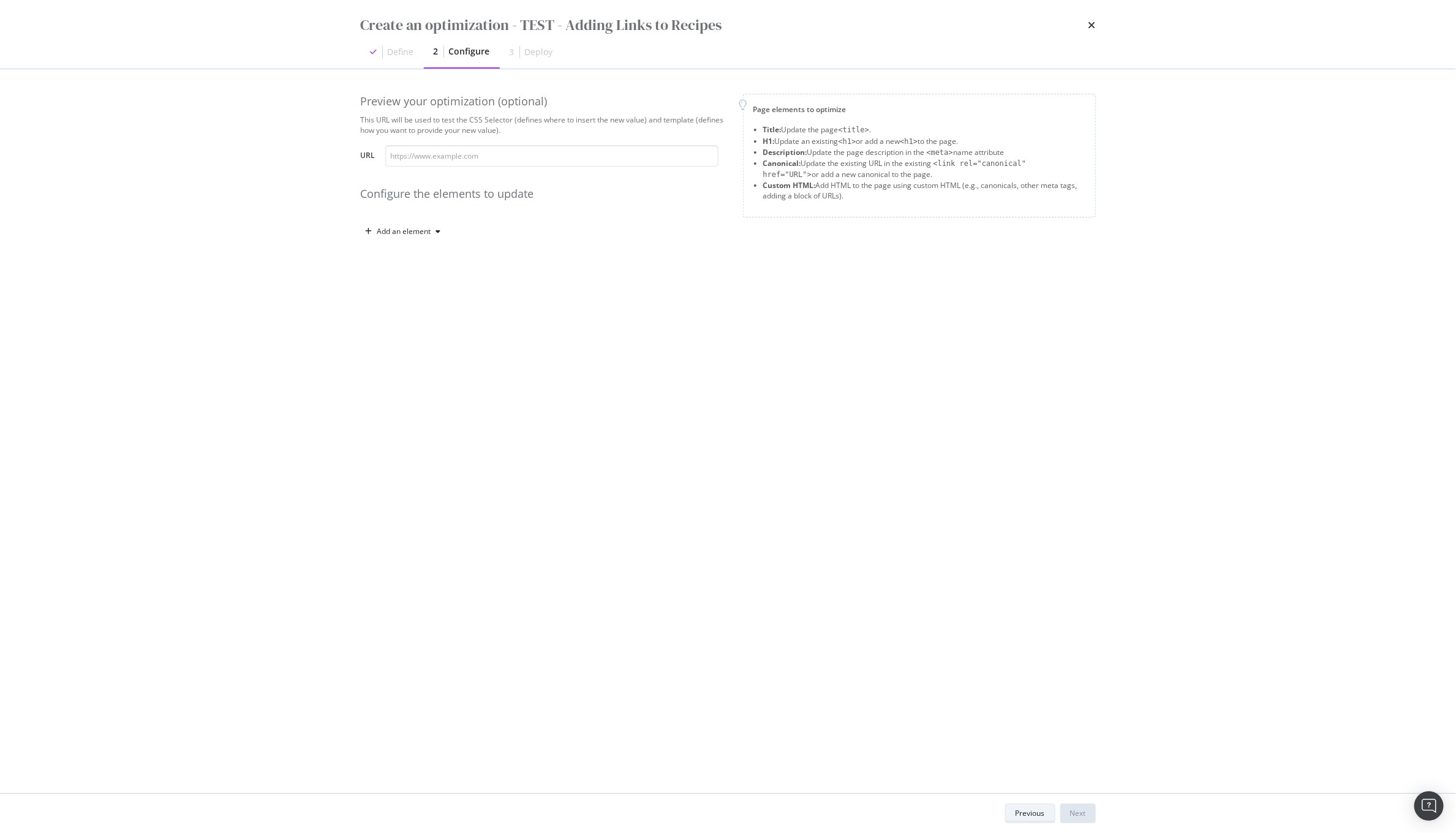
scroll to position [0, 0]
click at [401, 227] on div "Add an element" at bounding box center [404, 231] width 54 height 7
click at [409, 336] on div "Custom HTML" at bounding box center [417, 336] width 48 height 10
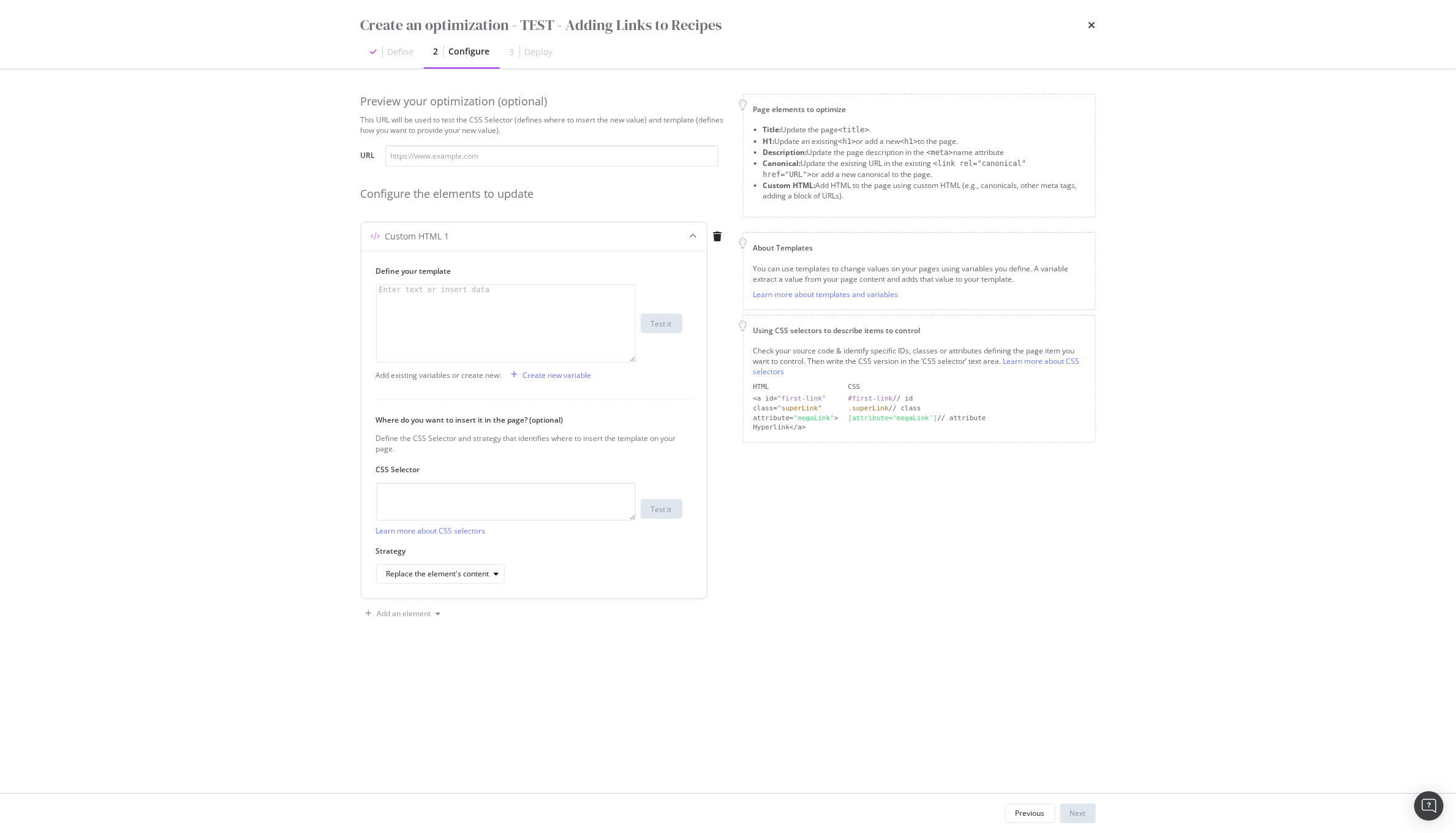
click at [434, 326] on div "modal" at bounding box center [506, 332] width 259 height 96
click at [500, 493] on textarea "modal" at bounding box center [506, 501] width 260 height 38
click at [444, 304] on div "modal" at bounding box center [506, 332] width 259 height 96
click at [464, 586] on div "Define your template Enter text or insert data XXXXXXXXXXXXXXXXXXXXXXXXXXXXXXXX…" at bounding box center [534, 425] width 345 height 348
click at [458, 575] on div "Replace the element's content" at bounding box center [438, 573] width 103 height 7
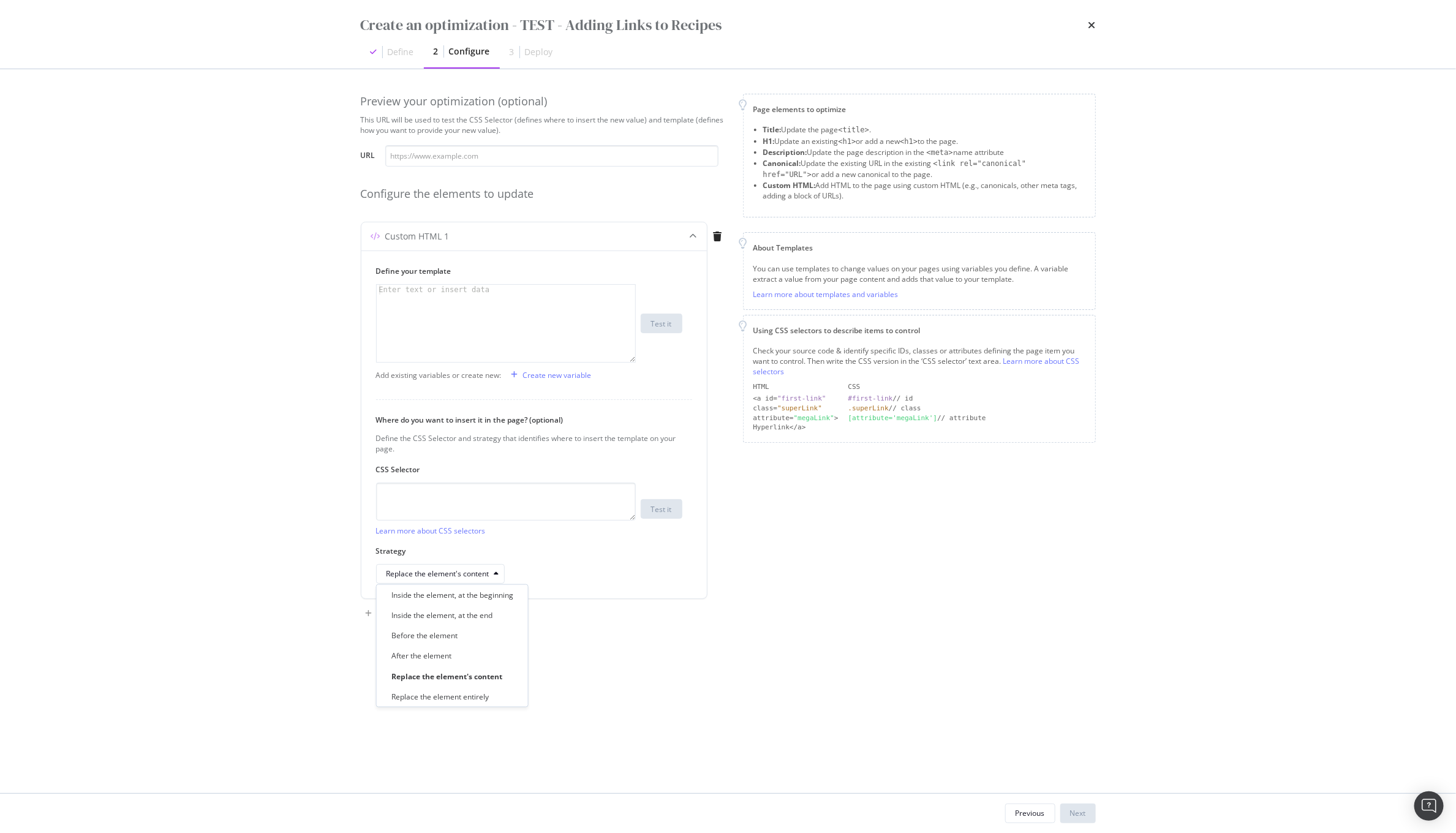
click at [736, 654] on div "Preview your optimization (optional) This URL will be used to test the CSS Sele…" at bounding box center [728, 431] width 735 height 674
click at [465, 512] on textarea "modal" at bounding box center [506, 501] width 260 height 38
paste textarea ".chipsGroup___BsGfW [data-testid="typography"]"
type textarea ".chipsGroup___BsGfW [data-testid="typography"]"
click at [446, 568] on div "Replace the element's content" at bounding box center [445, 573] width 118 height 17
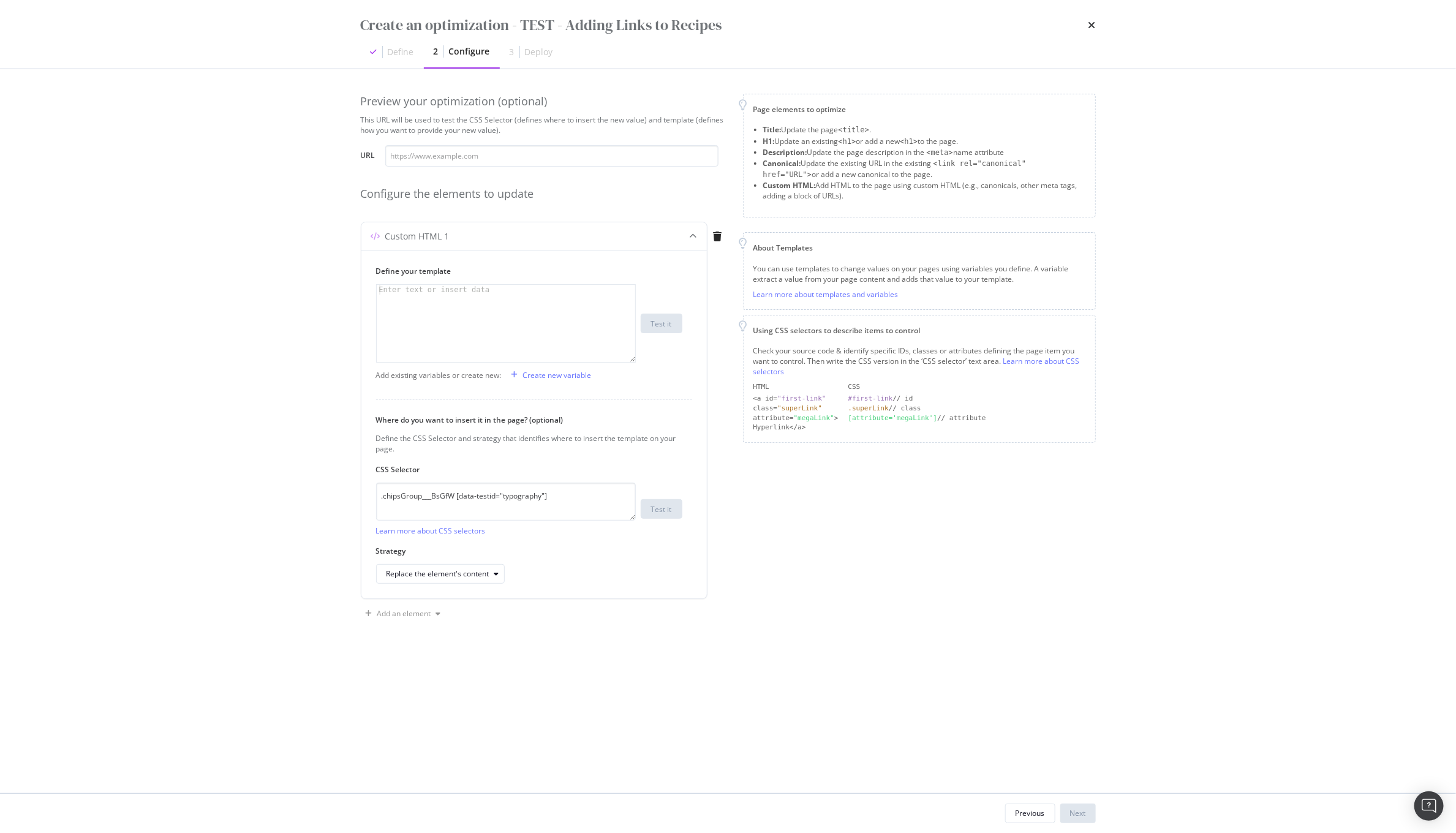
click at [547, 682] on div "Preview your optimization (optional) This URL will be used to test the CSS Sele…" at bounding box center [728, 431] width 735 height 674
click at [454, 570] on div "Replace the element's content" at bounding box center [438, 573] width 103 height 7
click at [474, 303] on div "modal" at bounding box center [506, 332] width 259 height 96
drag, startPoint x: 485, startPoint y: 324, endPoint x: 410, endPoint y: 336, distance: 76.0
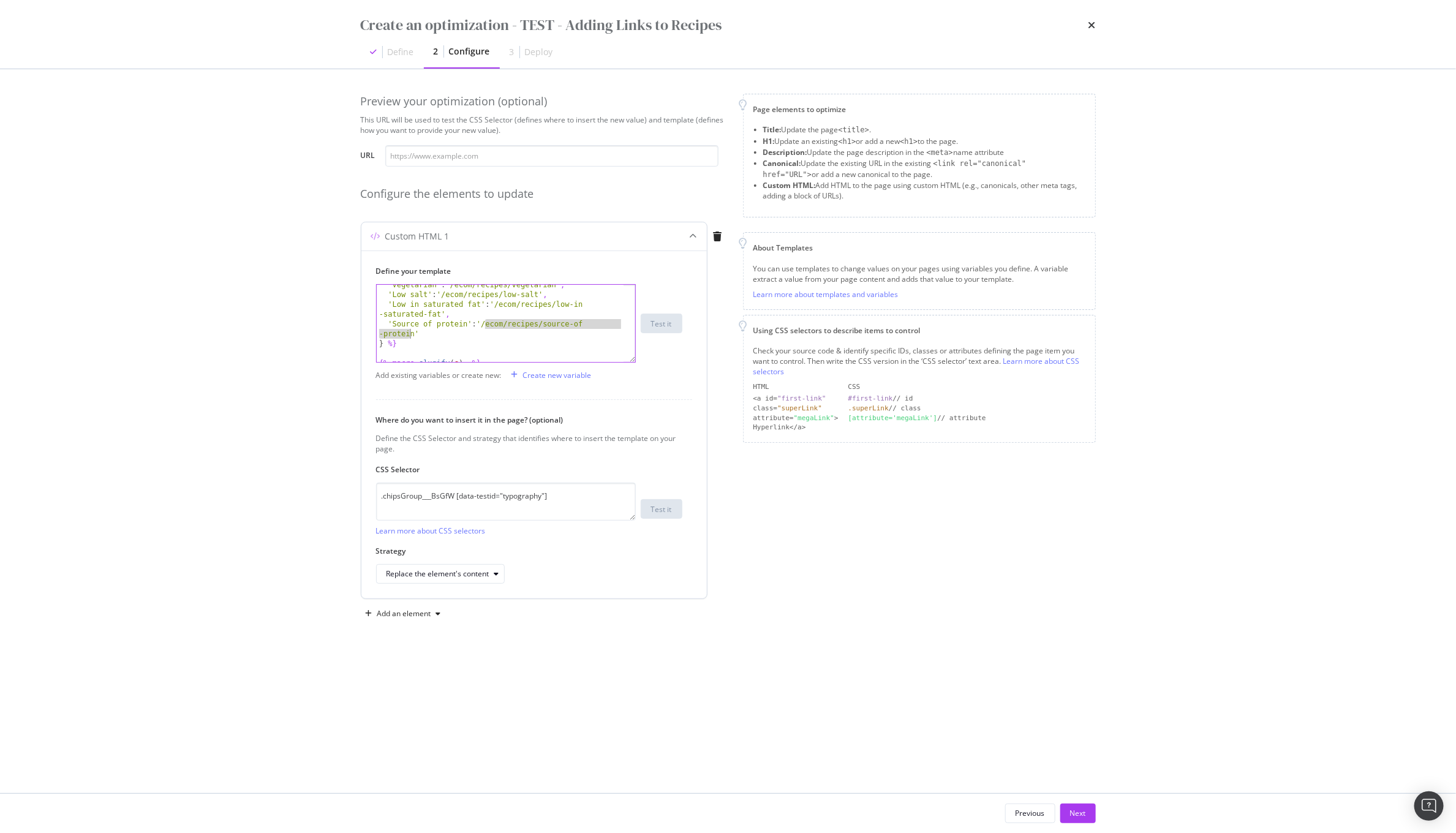
click at [410, 336] on div "'Vegetarian' : '/ecom/recipes/vegetarian' , 'Low salt' : '/ecom/recipes/low-sal…" at bounding box center [500, 328] width 247 height 96
paste textarea "healthy/high"
type textarea "'Source of protein': '/ecom/recipes/healthy/high-protein'"
click at [457, 162] on input "modal" at bounding box center [552, 155] width 333 height 22
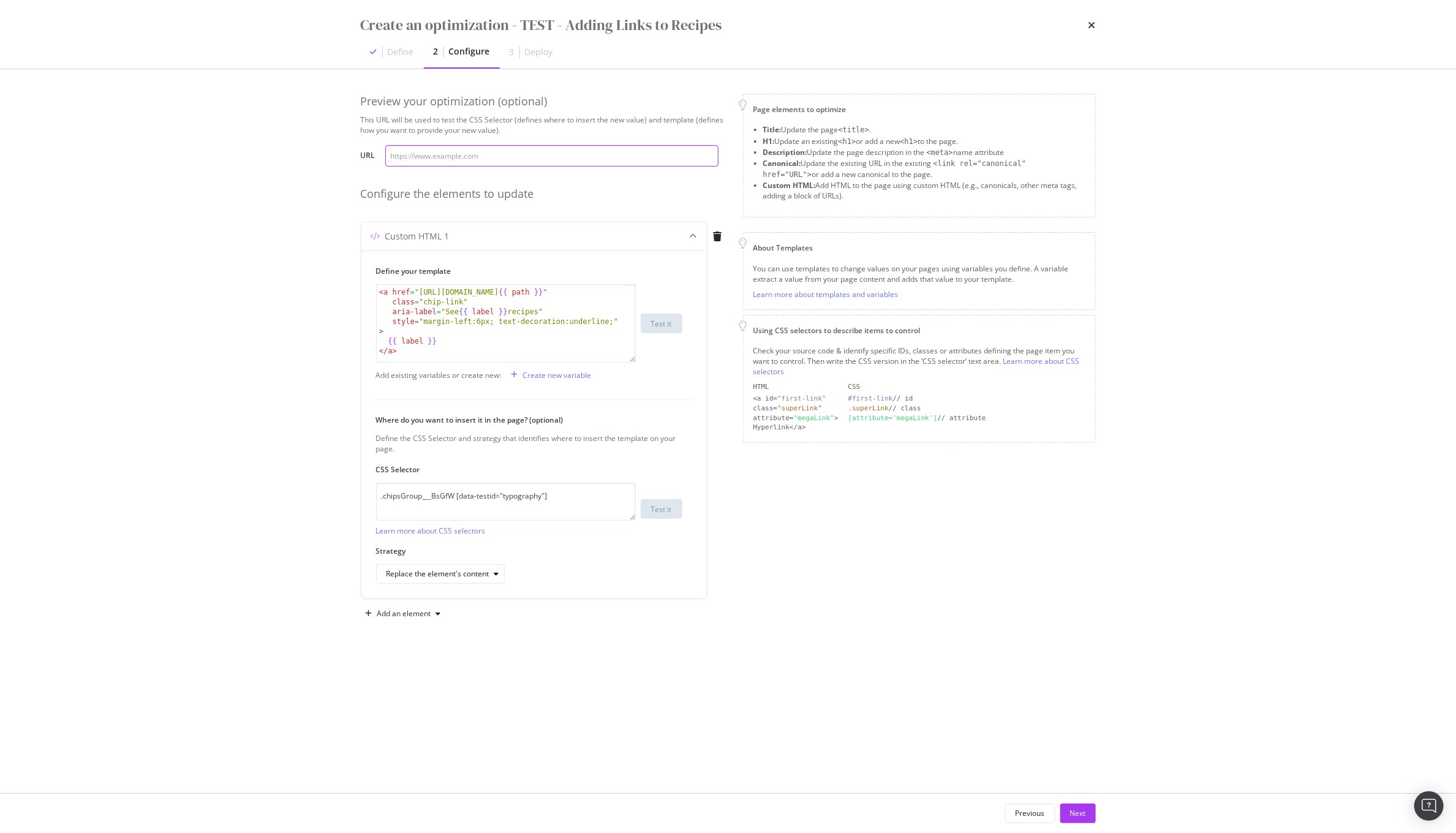
paste input "[URL][DOMAIN_NAME]"
type input "[URL][DOMAIN_NAME]"
click at [665, 517] on div "Test it" at bounding box center [662, 509] width 21 height 17
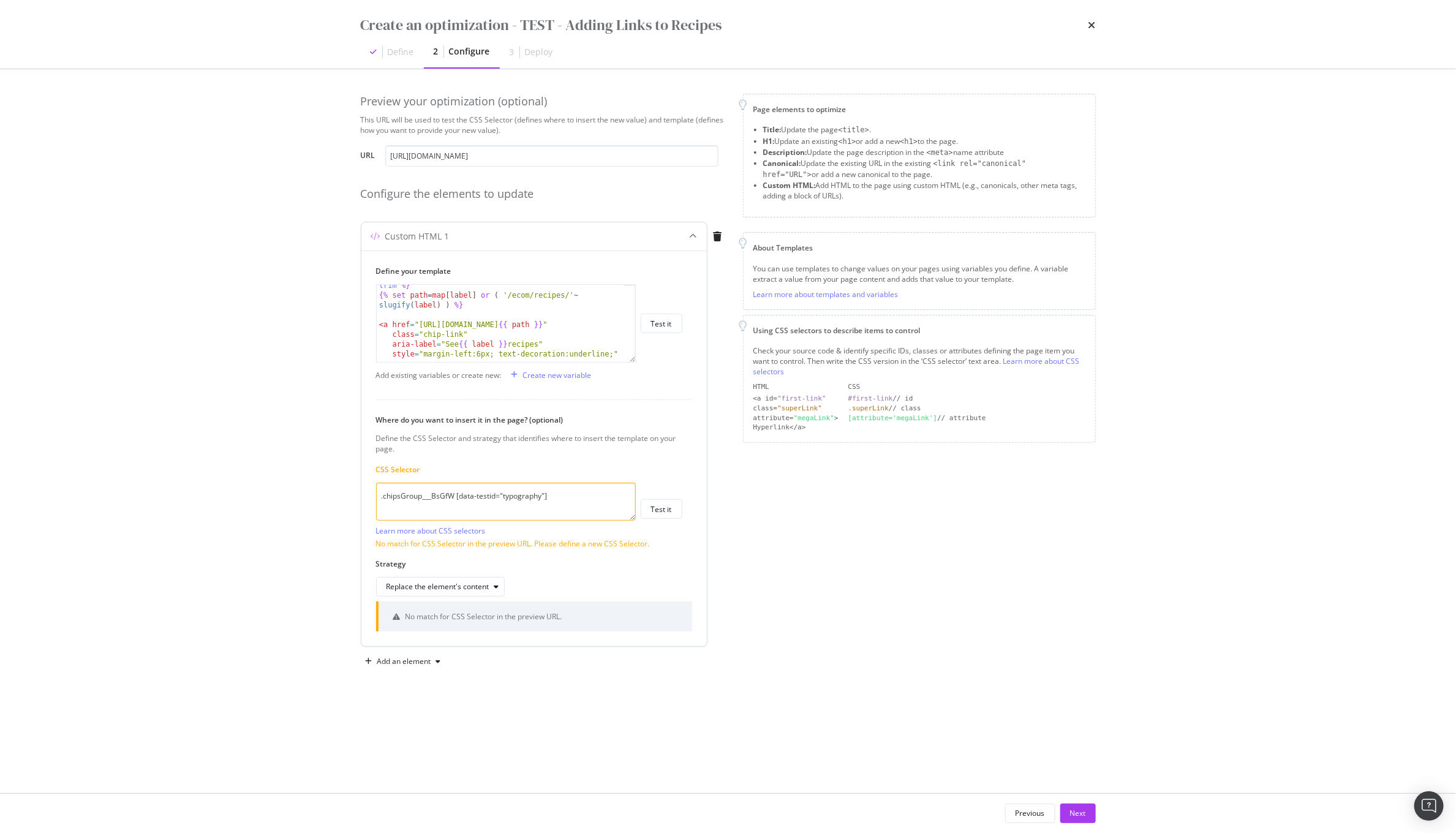
scroll to position [276, 0]
click at [461, 586] on div "Replace the element's content" at bounding box center [438, 586] width 103 height 7
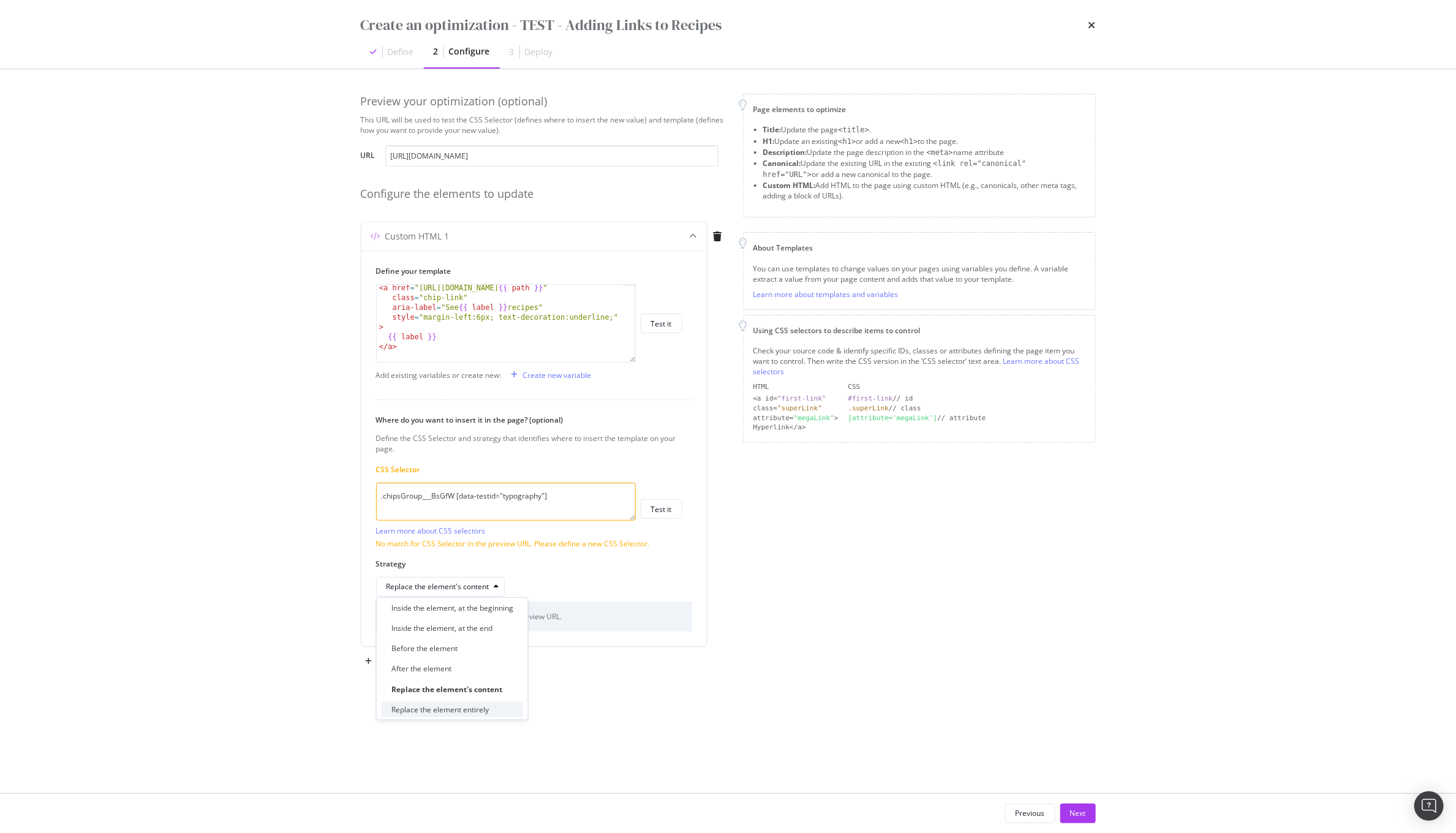
click at [461, 708] on div "Replace the element entirely" at bounding box center [440, 709] width 98 height 10
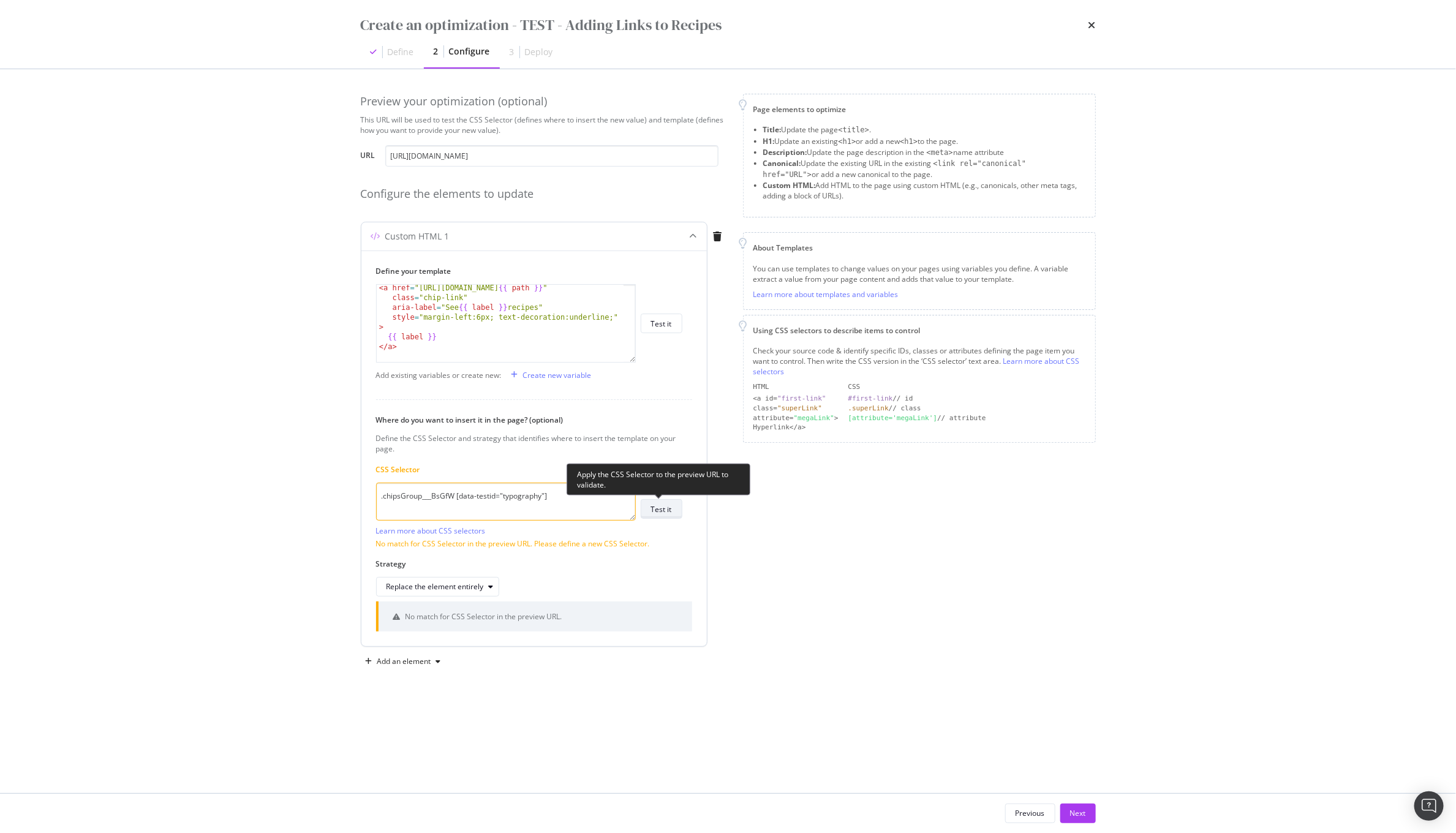
click at [663, 517] on div "Test it" at bounding box center [662, 509] width 21 height 17
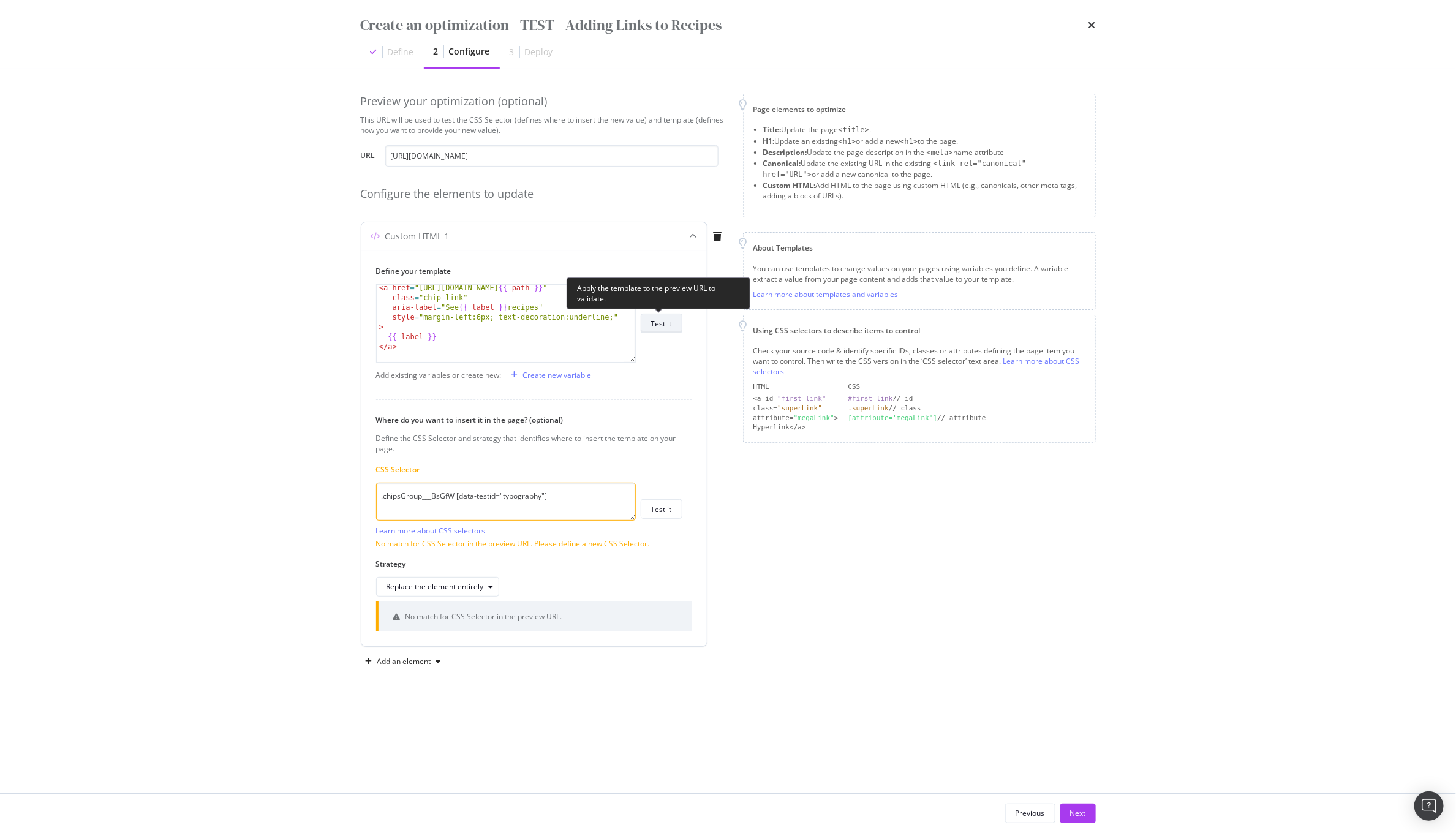
click at [667, 327] on div "Test it" at bounding box center [662, 324] width 21 height 10
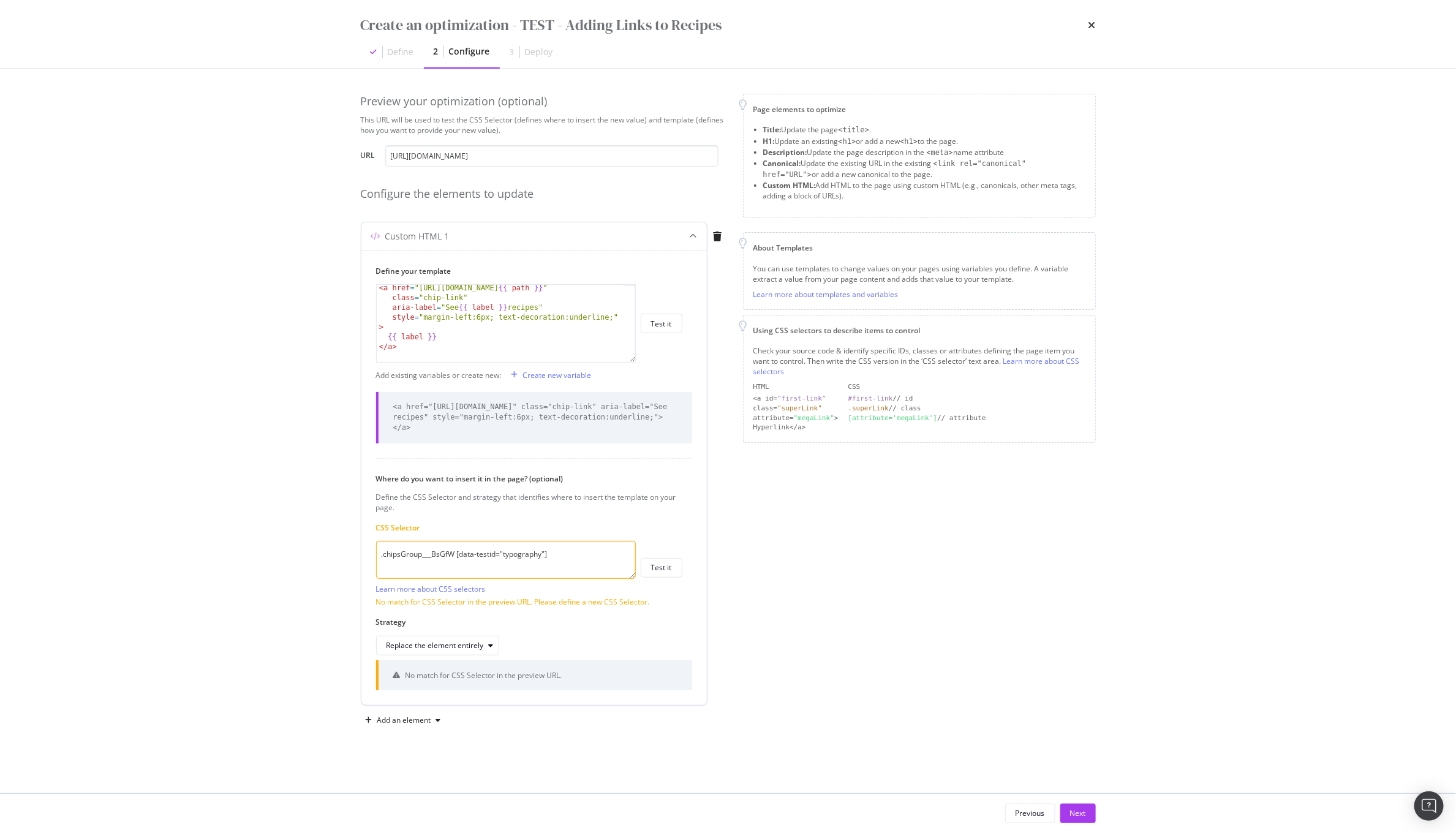
click at [555, 554] on textarea ".chipsGroup___BsGfW [data-testid="typography"]" at bounding box center [506, 559] width 260 height 38
click at [821, 563] on div "Page elements to optimize Title: Update the page <title> . H1: Update an existi…" at bounding box center [919, 411] width 353 height 635
click at [459, 549] on textarea ".chipsGroup___BsGfW [data-testid="typography"]" at bounding box center [506, 559] width 260 height 38
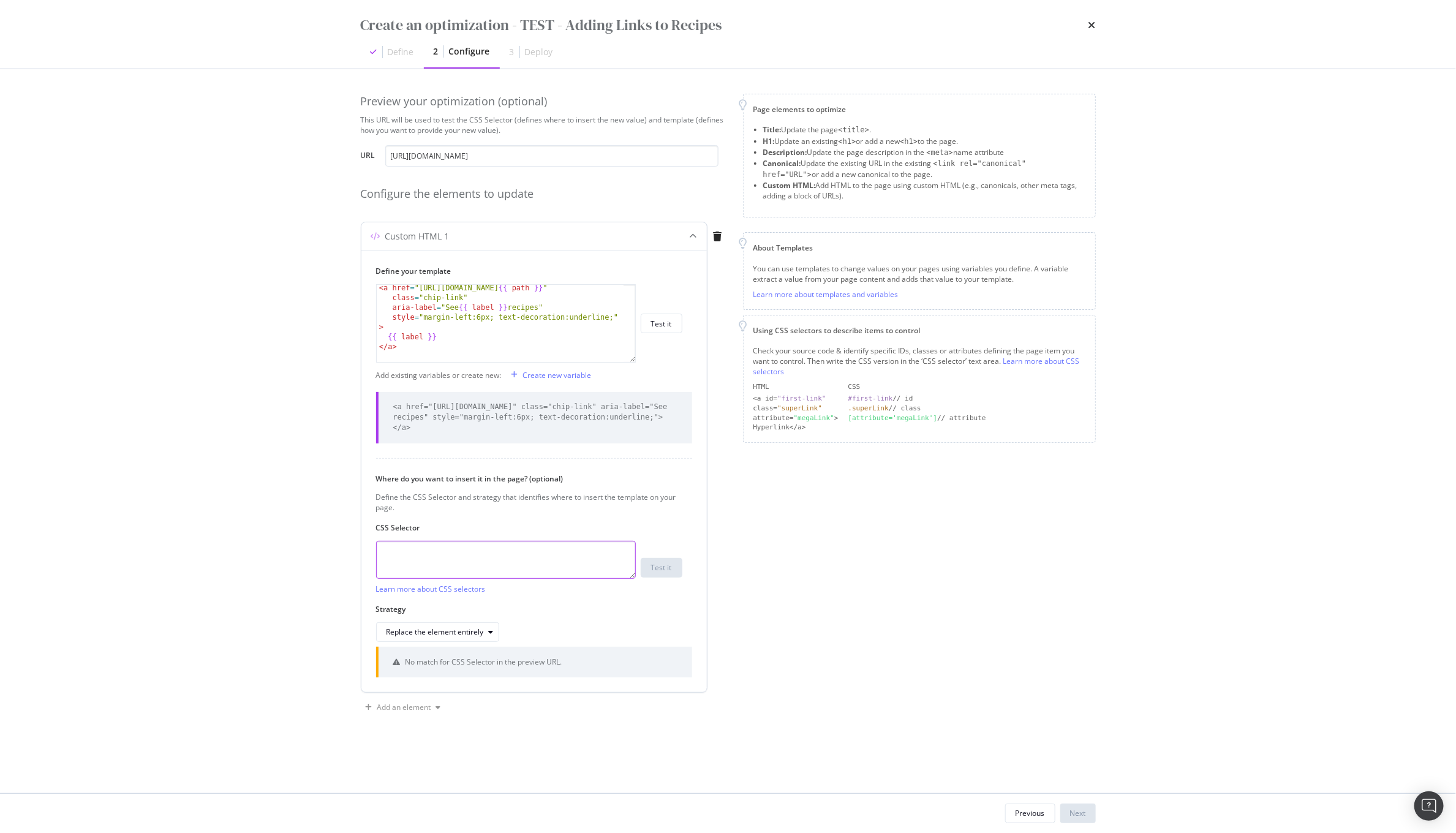
paste textarea "div[class*="chipsGroup"] [data-testid="typography"]"
type textarea "div[class*="chipsGroup"] [data-testid="typography"]"
click at [670, 568] on div "Test it" at bounding box center [662, 567] width 21 height 10
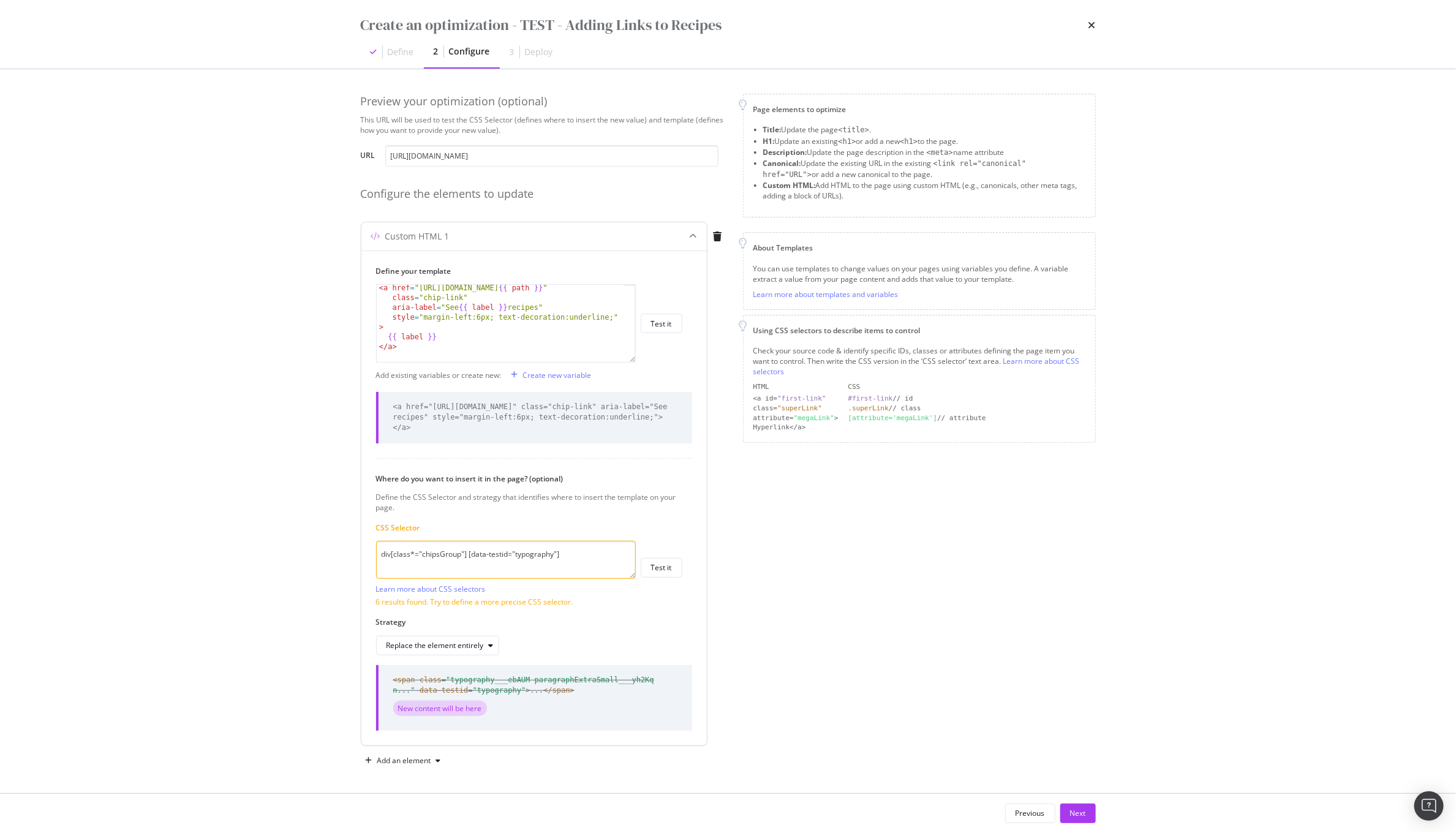
scroll to position [2, 0]
click at [1073, 806] on div "Next" at bounding box center [1078, 812] width 16 height 10
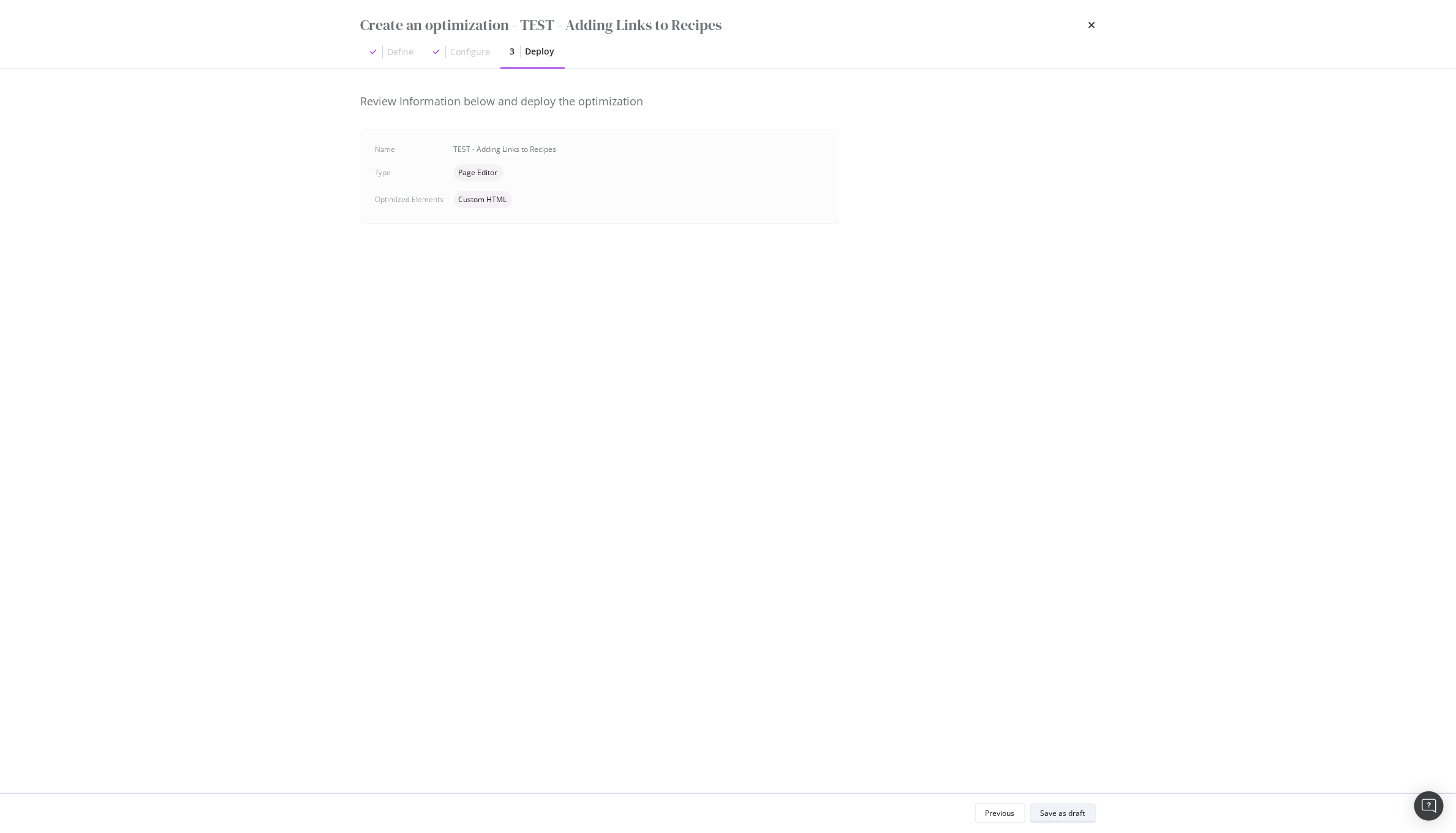
click at [1050, 806] on div "Save as draft" at bounding box center [1063, 812] width 45 height 10
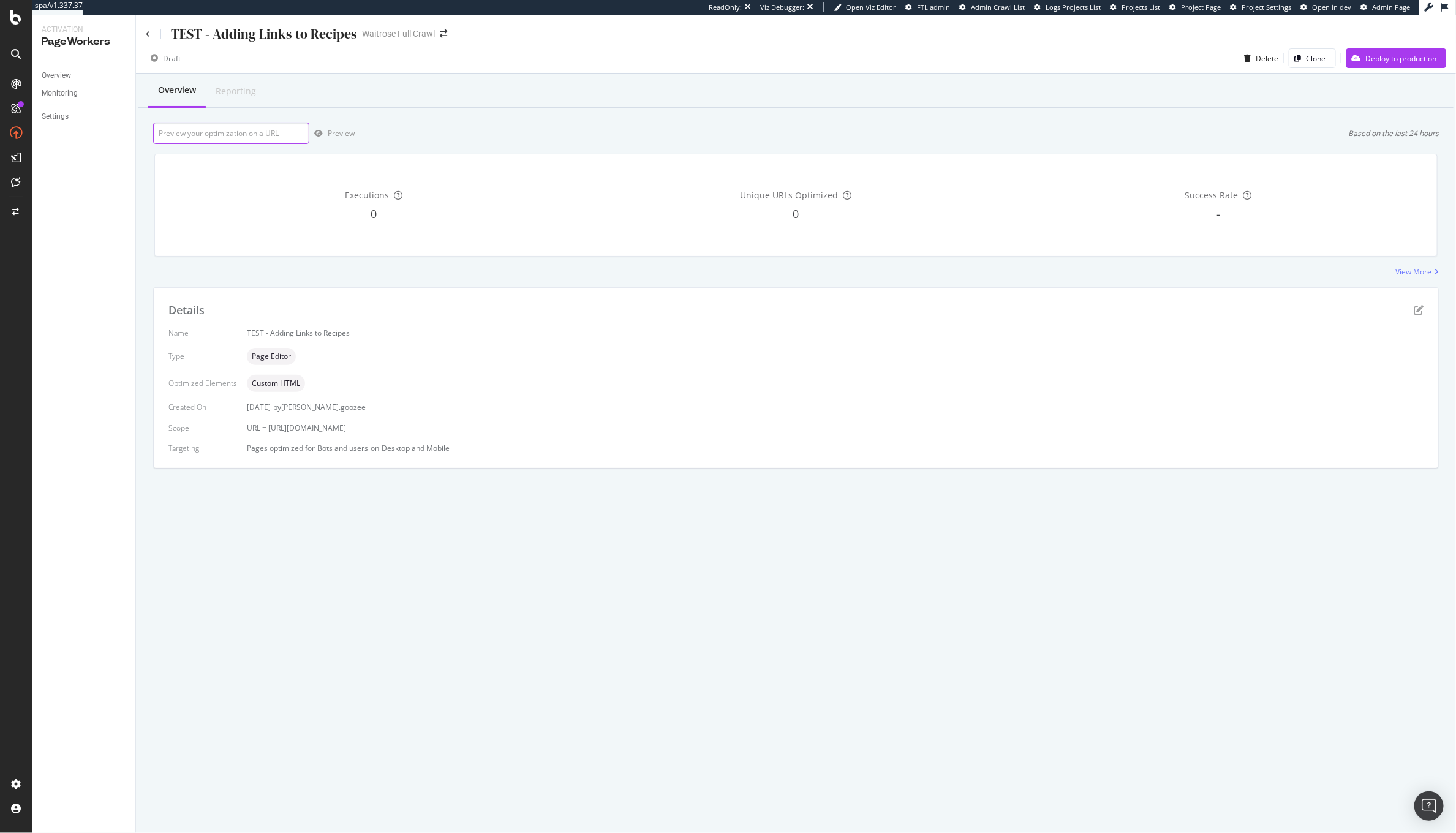
click at [248, 133] on input "url" at bounding box center [231, 133] width 156 height 22
paste input "div[class*="chipsGroup"] [data-testid="typography"]"
type input "div[class*="chipsGroup"] [data-testid="typography"]"
click at [208, 134] on input "url" at bounding box center [231, 133] width 156 height 22
paste input "https://www.waitrose.com/ecom/recipe/spiced-aubergine-tomato-stew"
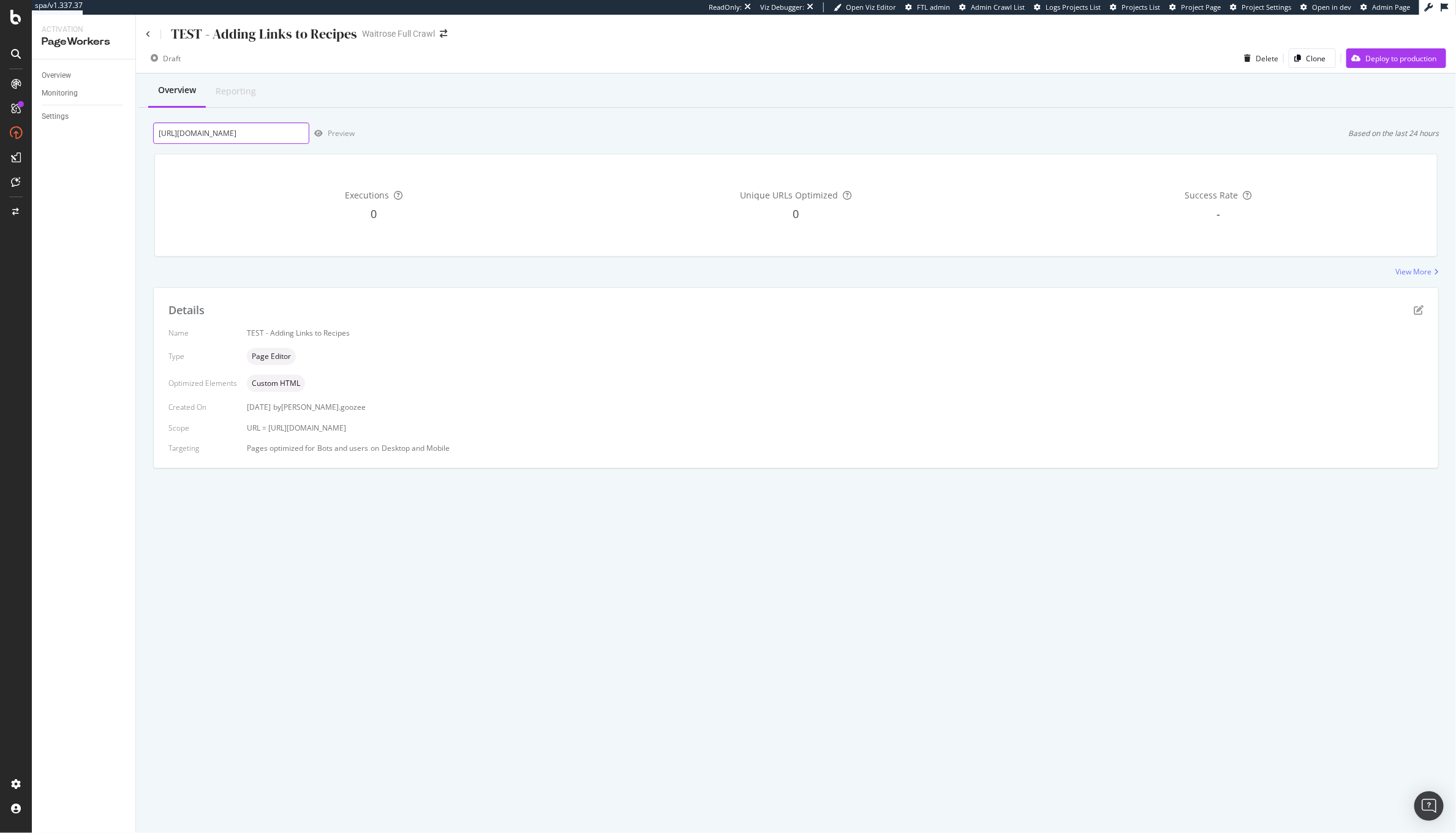
scroll to position [0, 98]
type input "https://www.waitrose.com/ecom/recipe/spiced-aubergine-tomato-stew"
click at [339, 138] on div "Preview" at bounding box center [341, 133] width 27 height 10
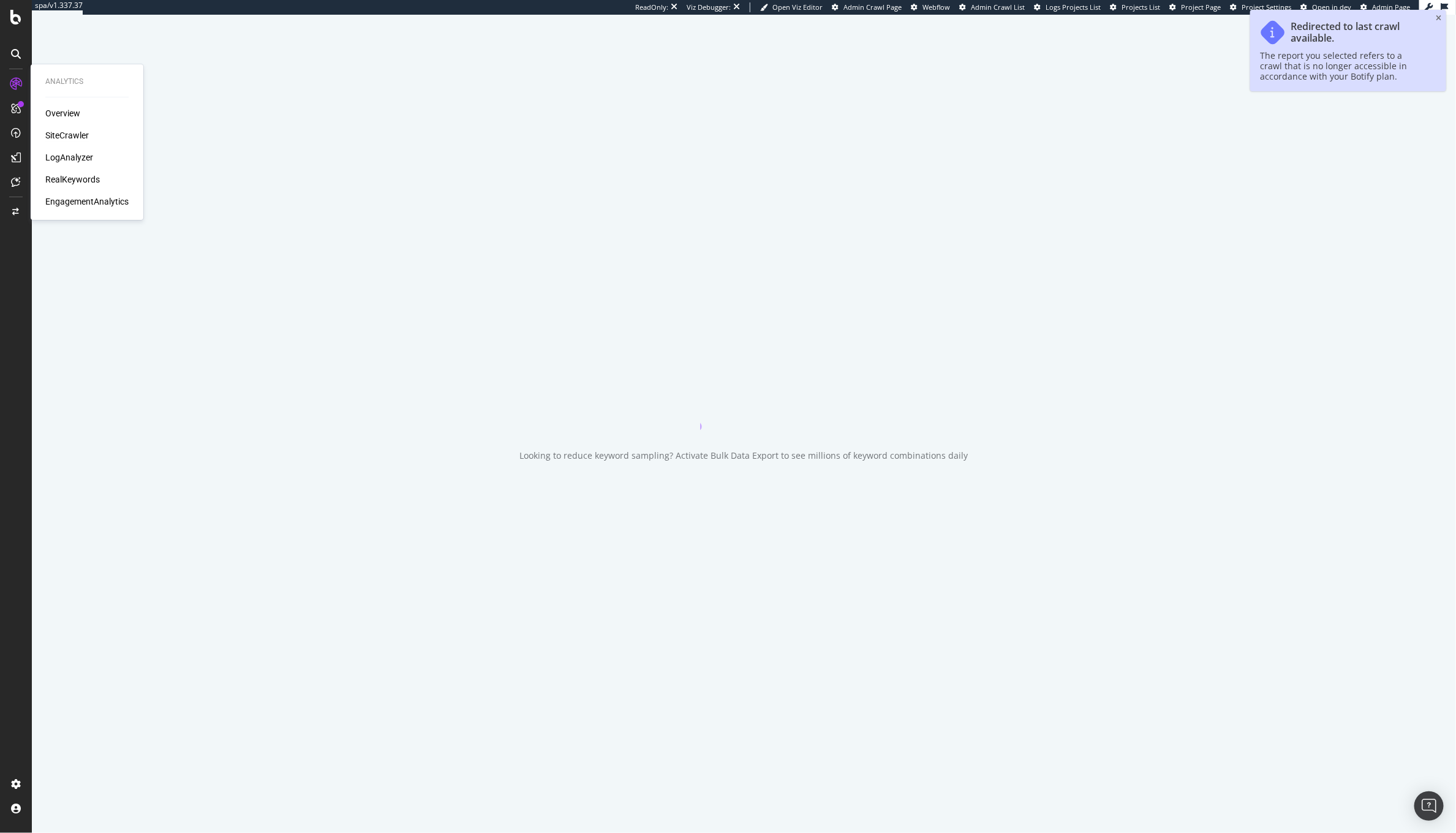
click at [56, 129] on div "SiteCrawler" at bounding box center [67, 135] width 43 height 12
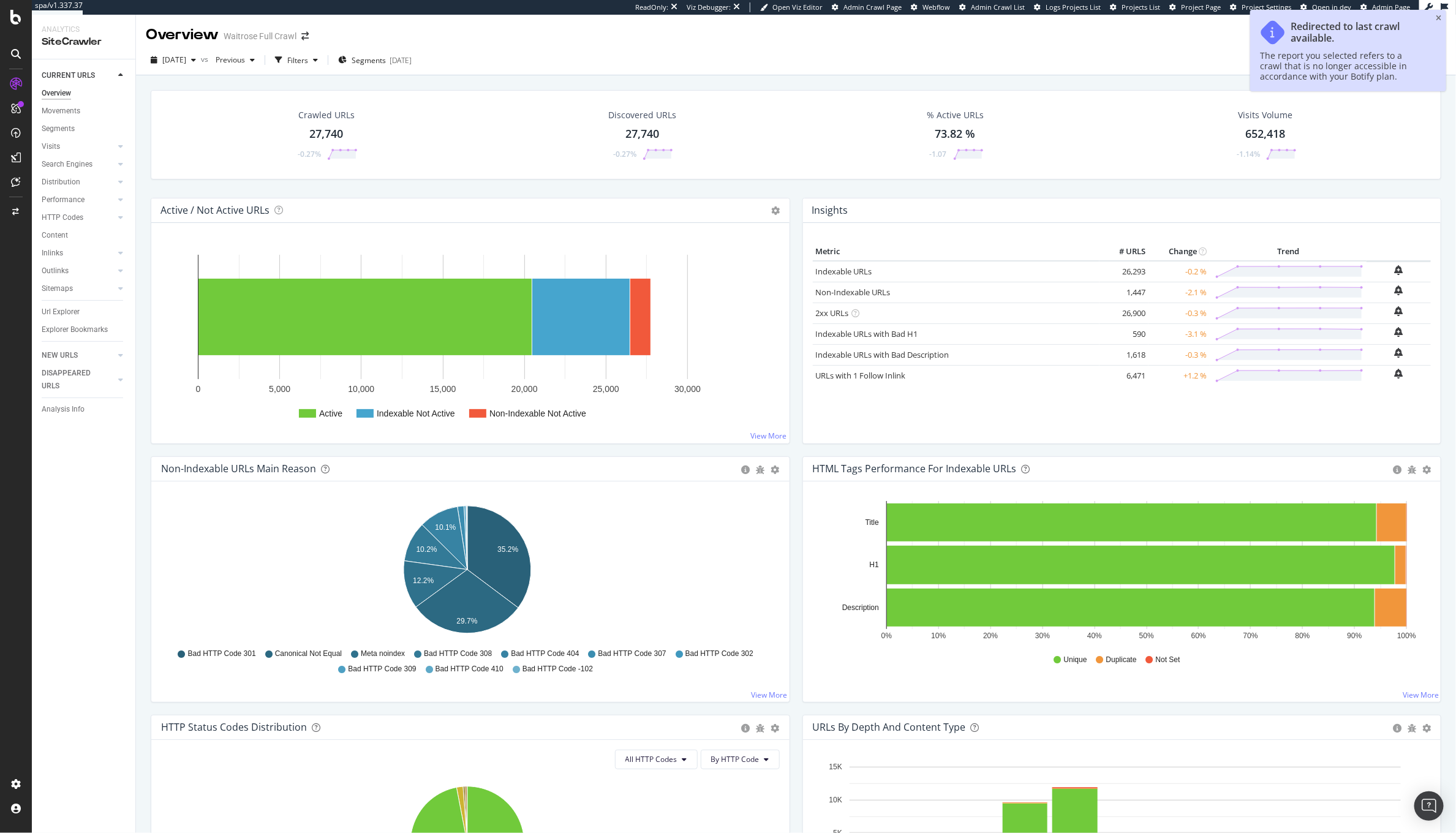
click at [389, 70] on div "[DATE] vs Previous Filters Segments [DATE]" at bounding box center [796, 62] width 1320 height 25
click at [386, 60] on span "Segments" at bounding box center [369, 60] width 34 height 10
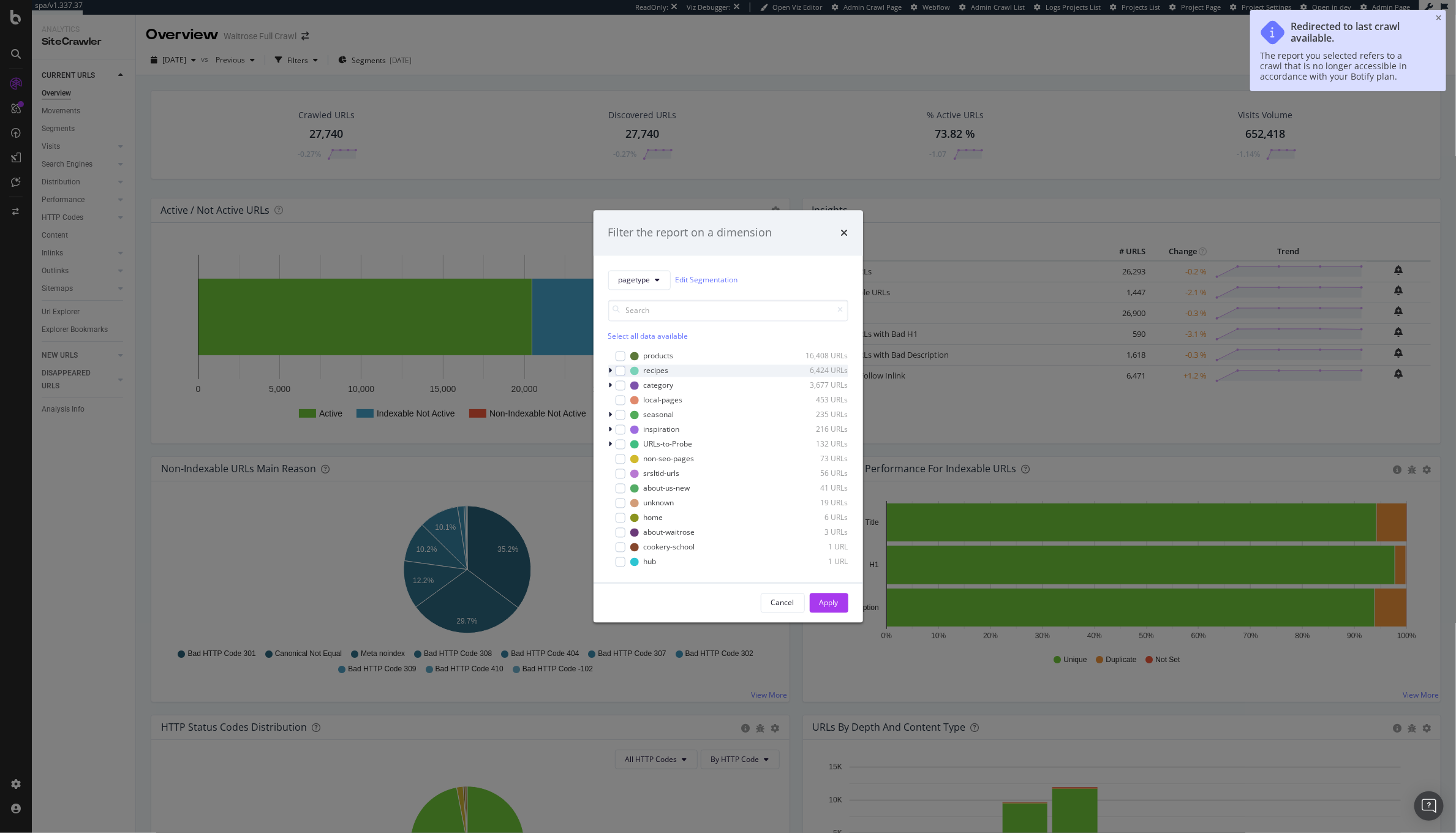
click at [609, 370] on icon "modal" at bounding box center [611, 370] width 4 height 7
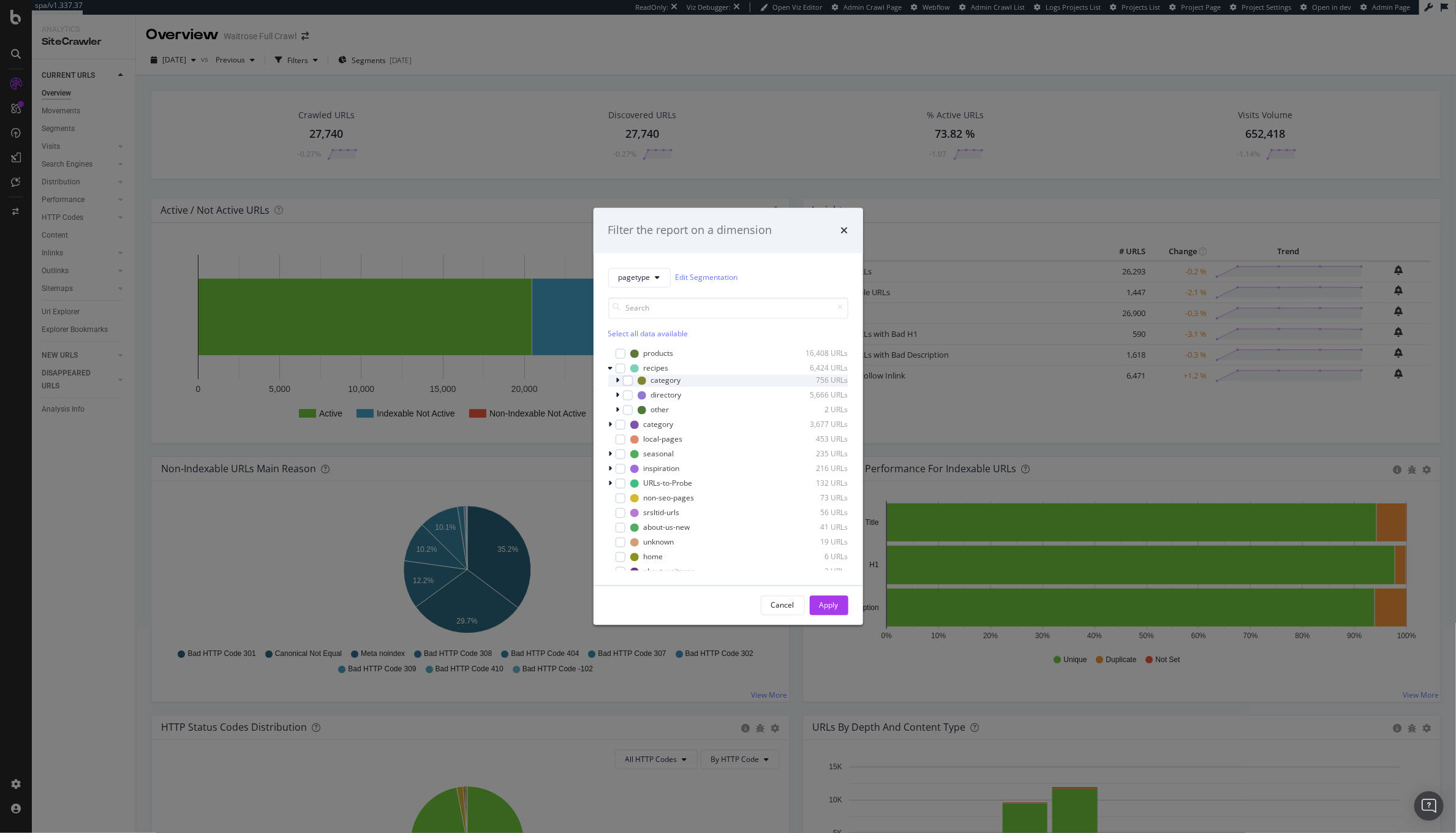
click at [620, 380] on div "modal" at bounding box center [619, 380] width 7 height 12
click at [631, 378] on div "modal" at bounding box center [627, 380] width 10 height 10
click at [825, 602] on div "Apply" at bounding box center [829, 605] width 19 height 10
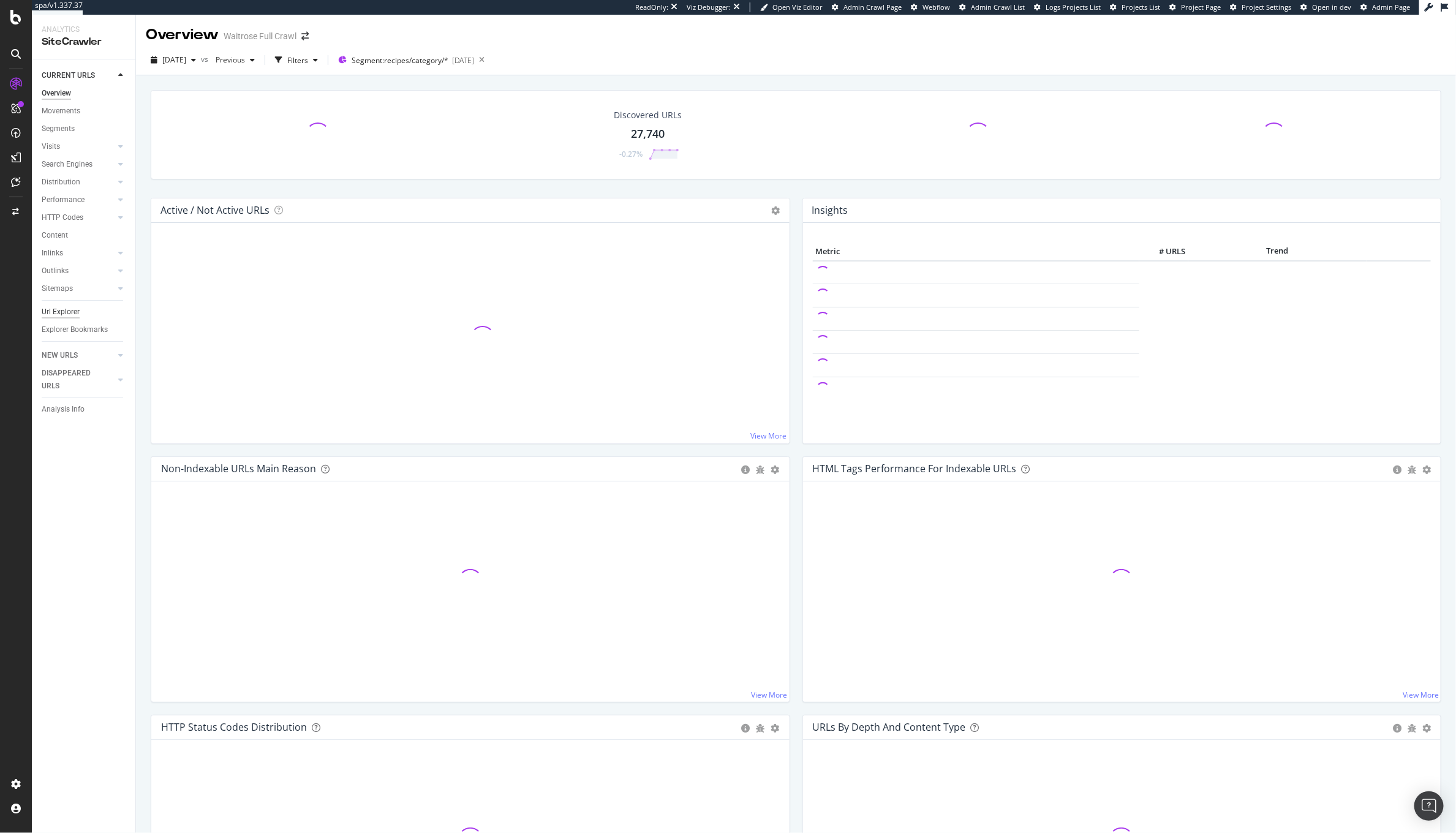
click at [74, 312] on div "Url Explorer" at bounding box center [60, 312] width 38 height 13
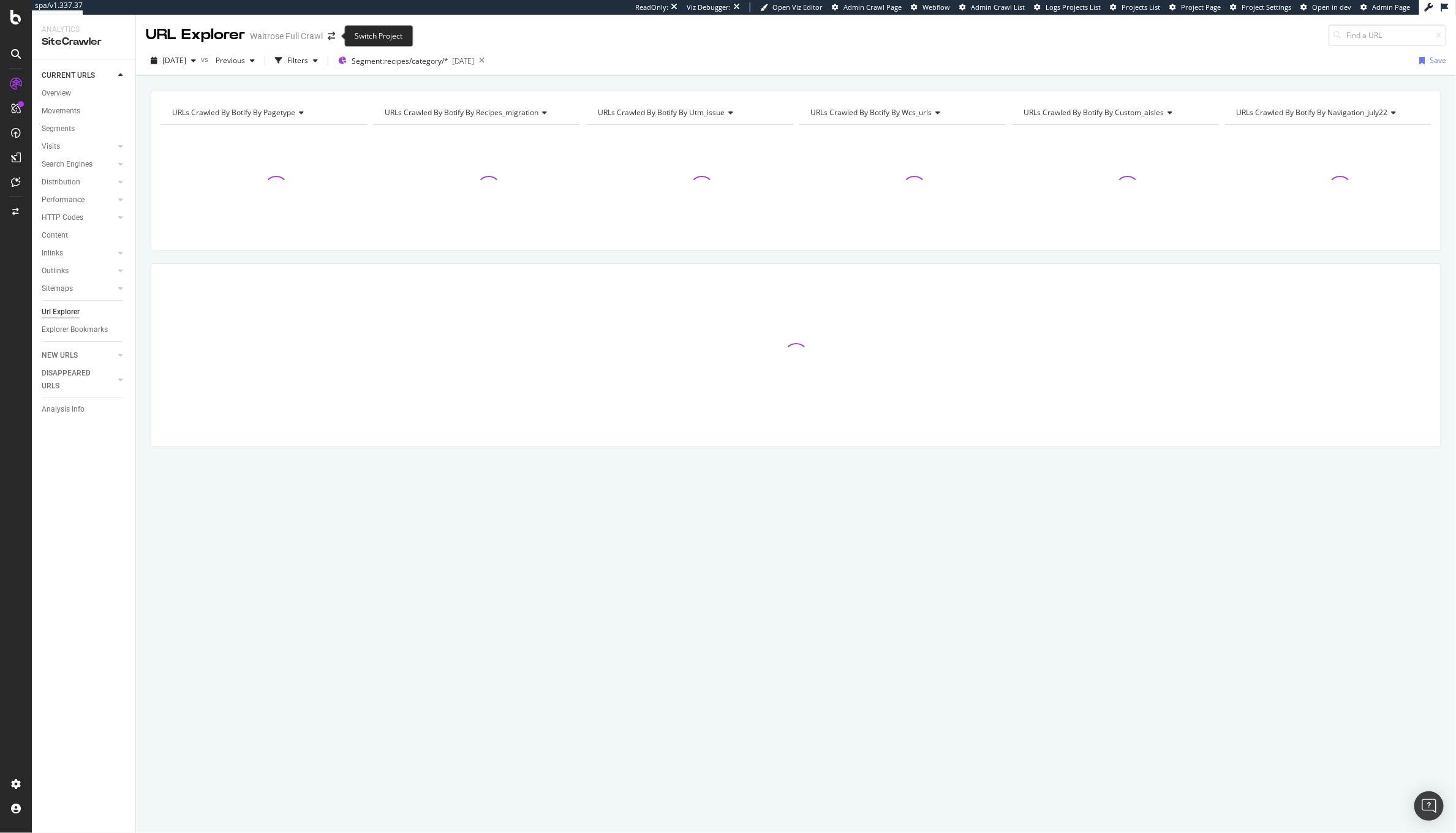
click at [324, 50] on div "2025 Sep. 20th vs Previous Filters Segment: recipes/category/* 2025-09-17 Save" at bounding box center [796, 60] width 1320 height 30
click at [288, 60] on div "button" at bounding box center [278, 60] width 17 height 17
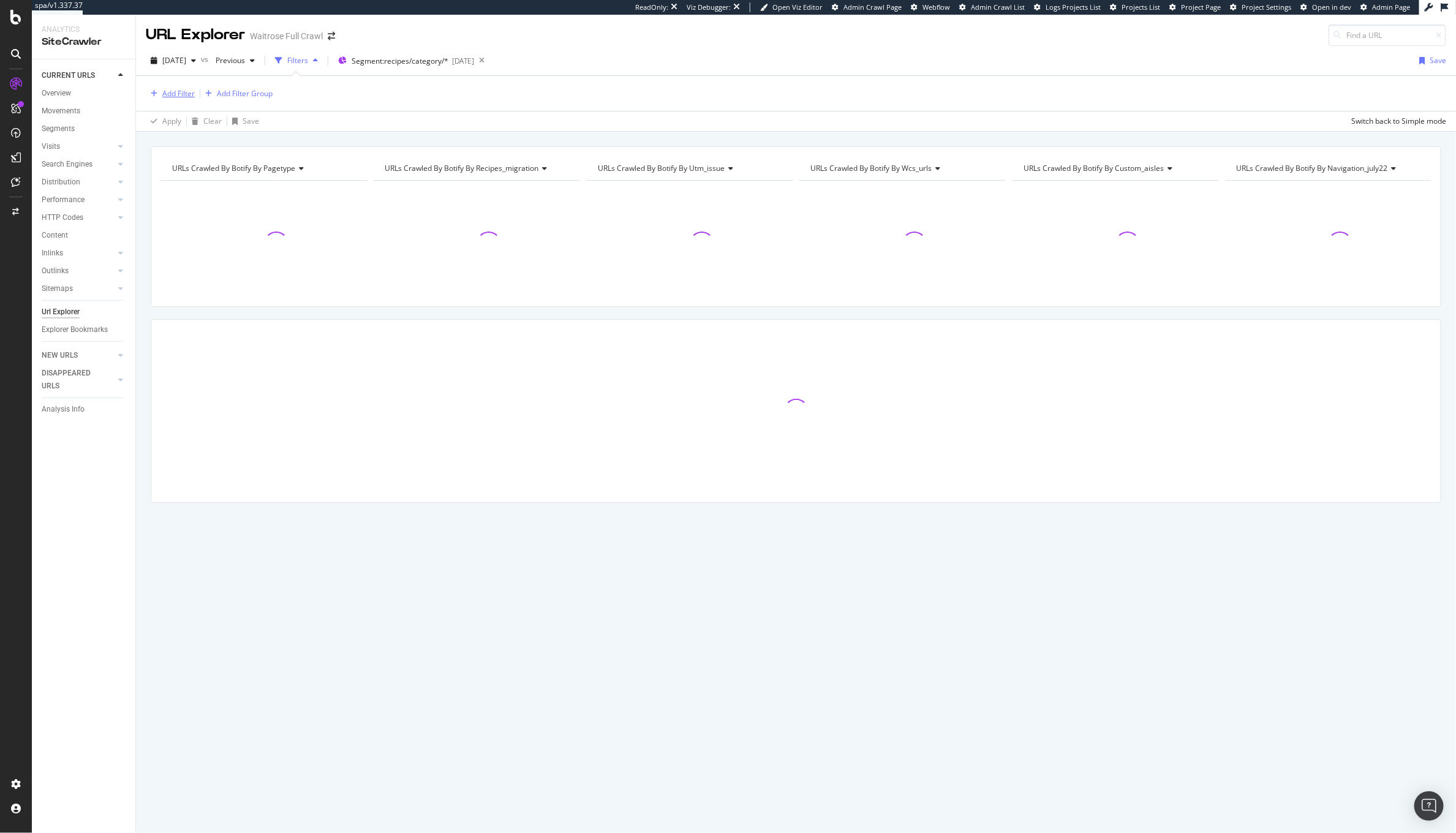
click at [171, 97] on div "Add Filter" at bounding box center [179, 93] width 33 height 10
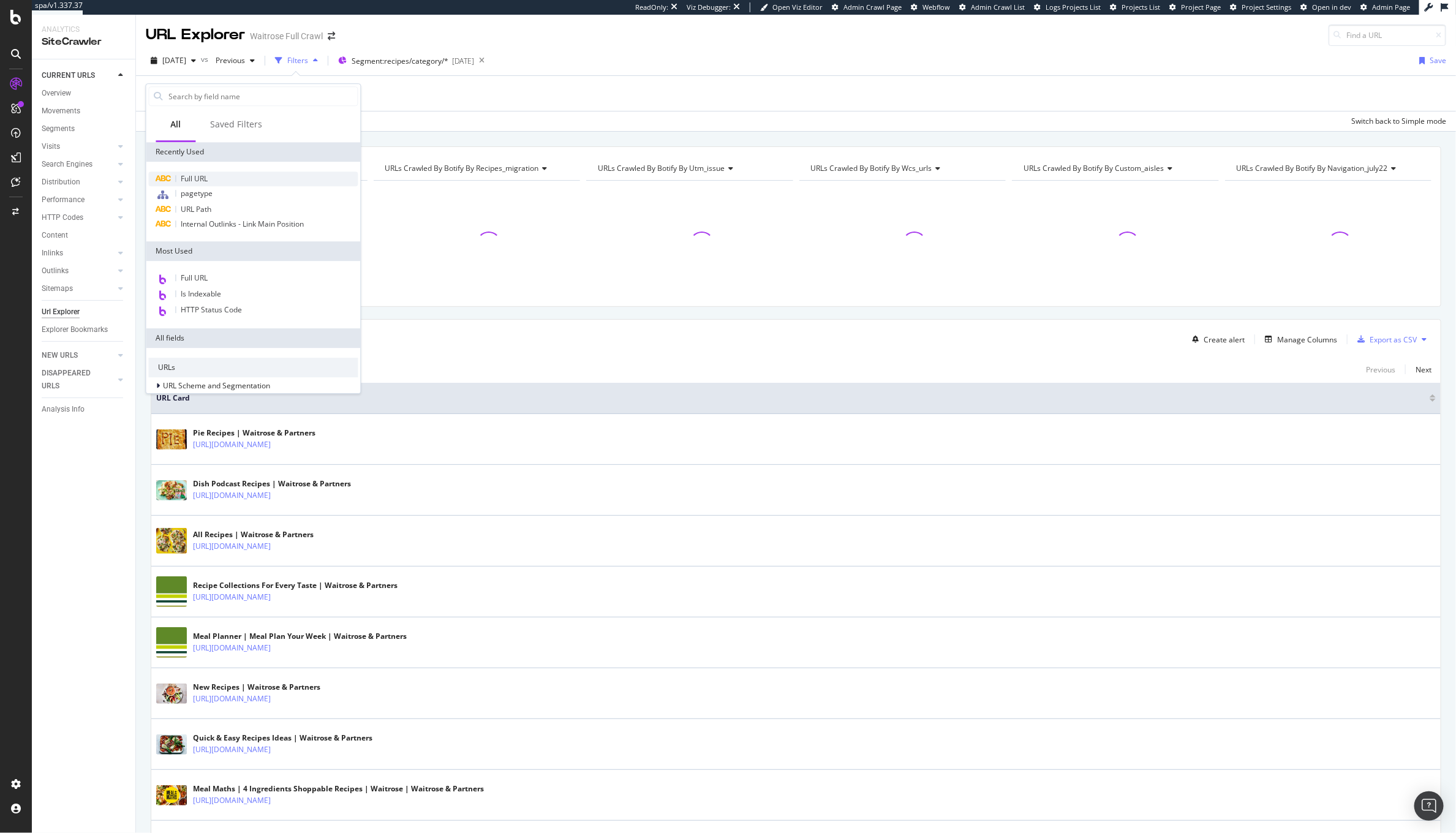
click at [224, 179] on div "Full URL" at bounding box center [253, 179] width 209 height 14
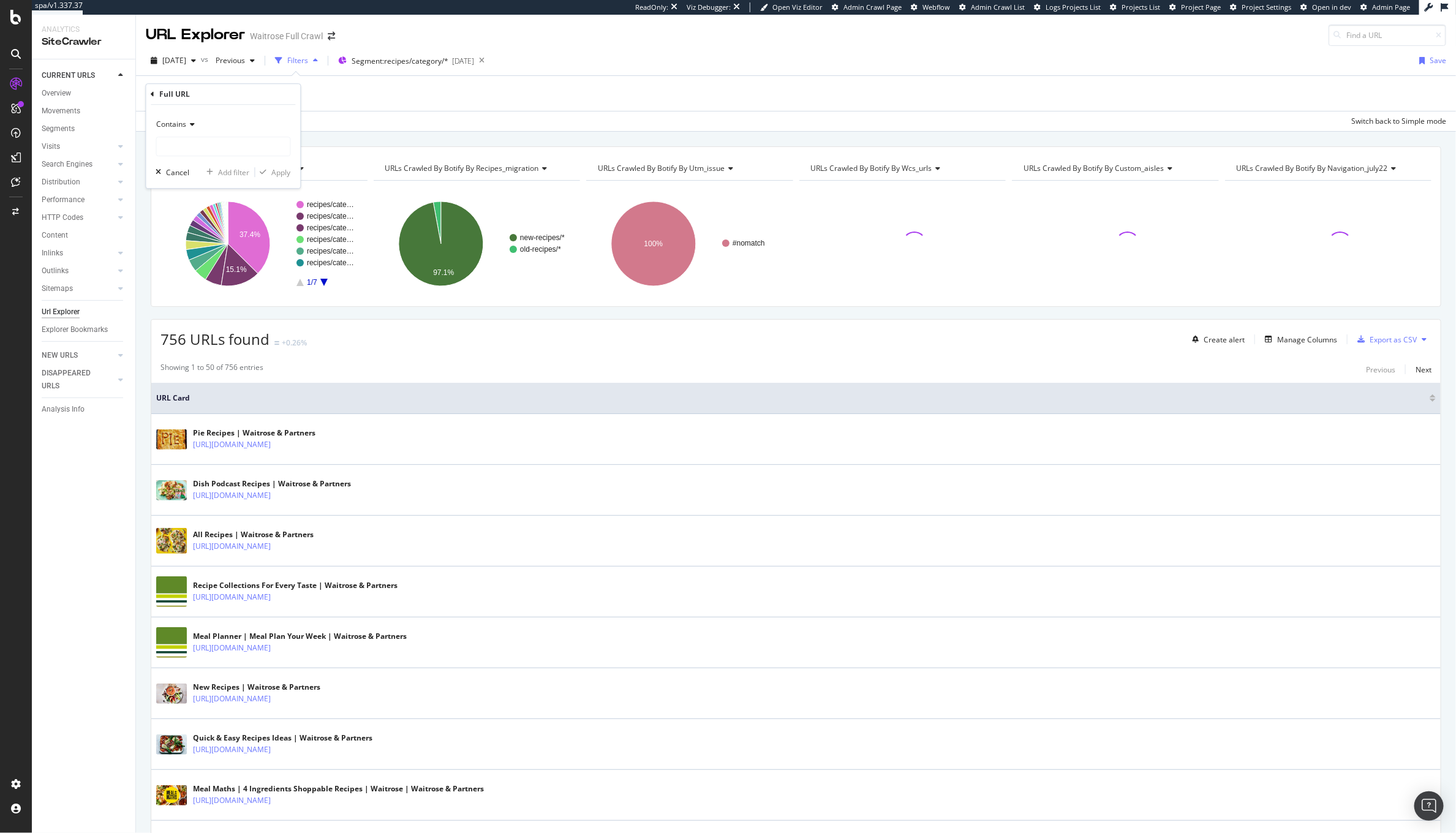
click at [173, 134] on div "Contains" at bounding box center [224, 124] width 135 height 19
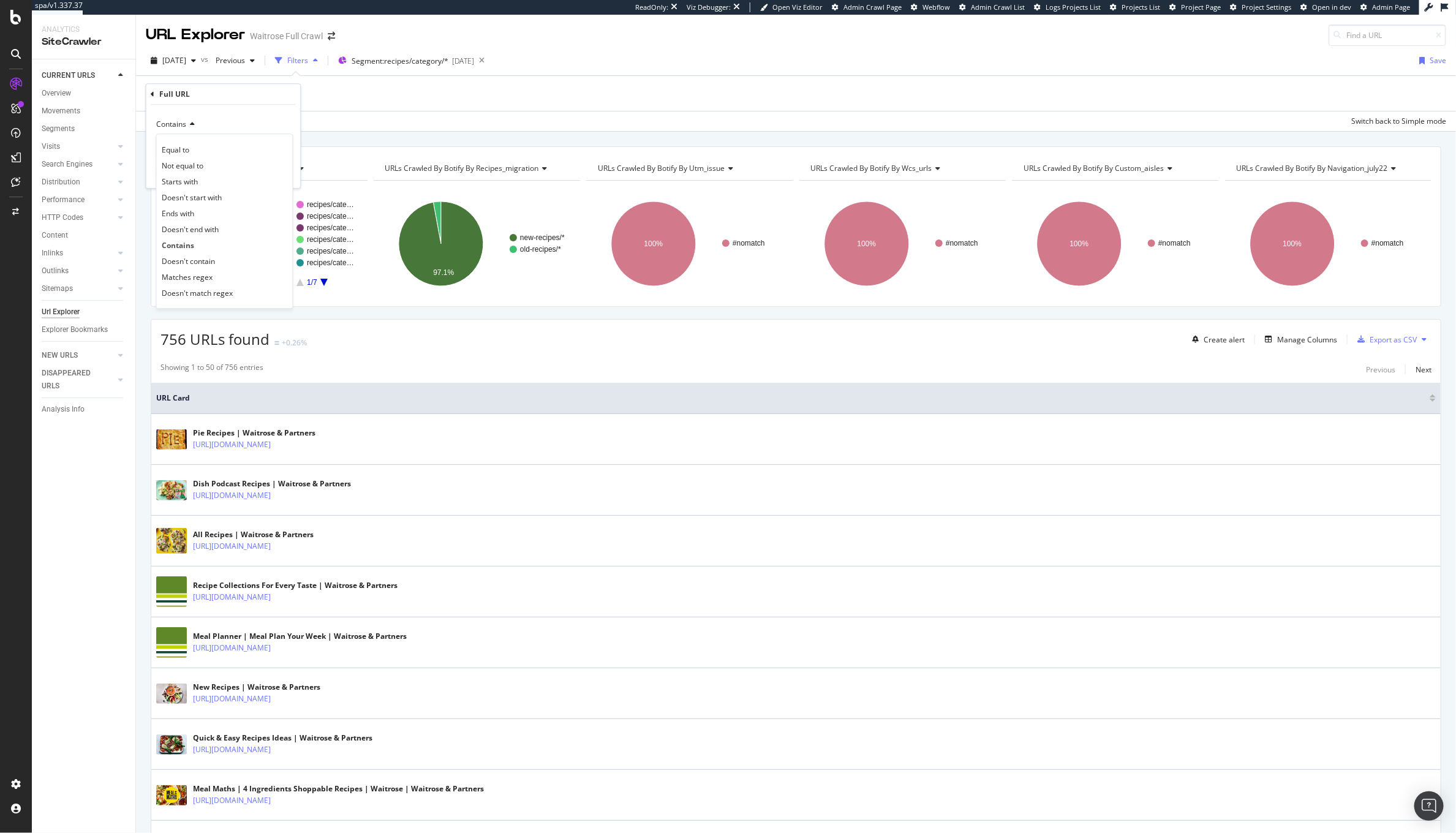
click at [236, 119] on div "Contains" at bounding box center [224, 124] width 135 height 19
click at [211, 140] on input "text" at bounding box center [224, 146] width 134 height 19
type input "vegan"
click at [272, 175] on div "Apply" at bounding box center [281, 172] width 19 height 10
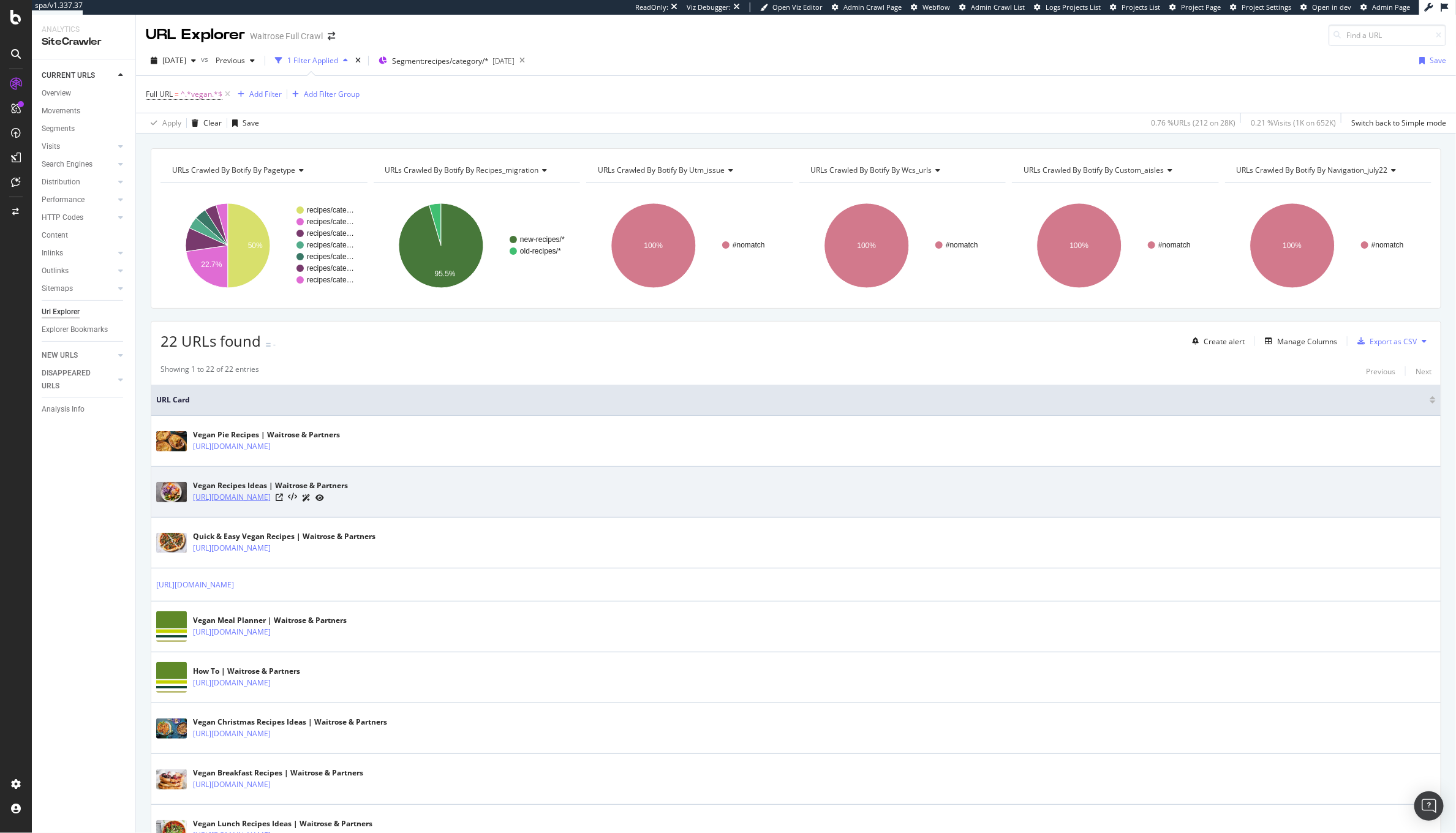
drag, startPoint x: 363, startPoint y: 498, endPoint x: 239, endPoint y: 504, distance: 124.1
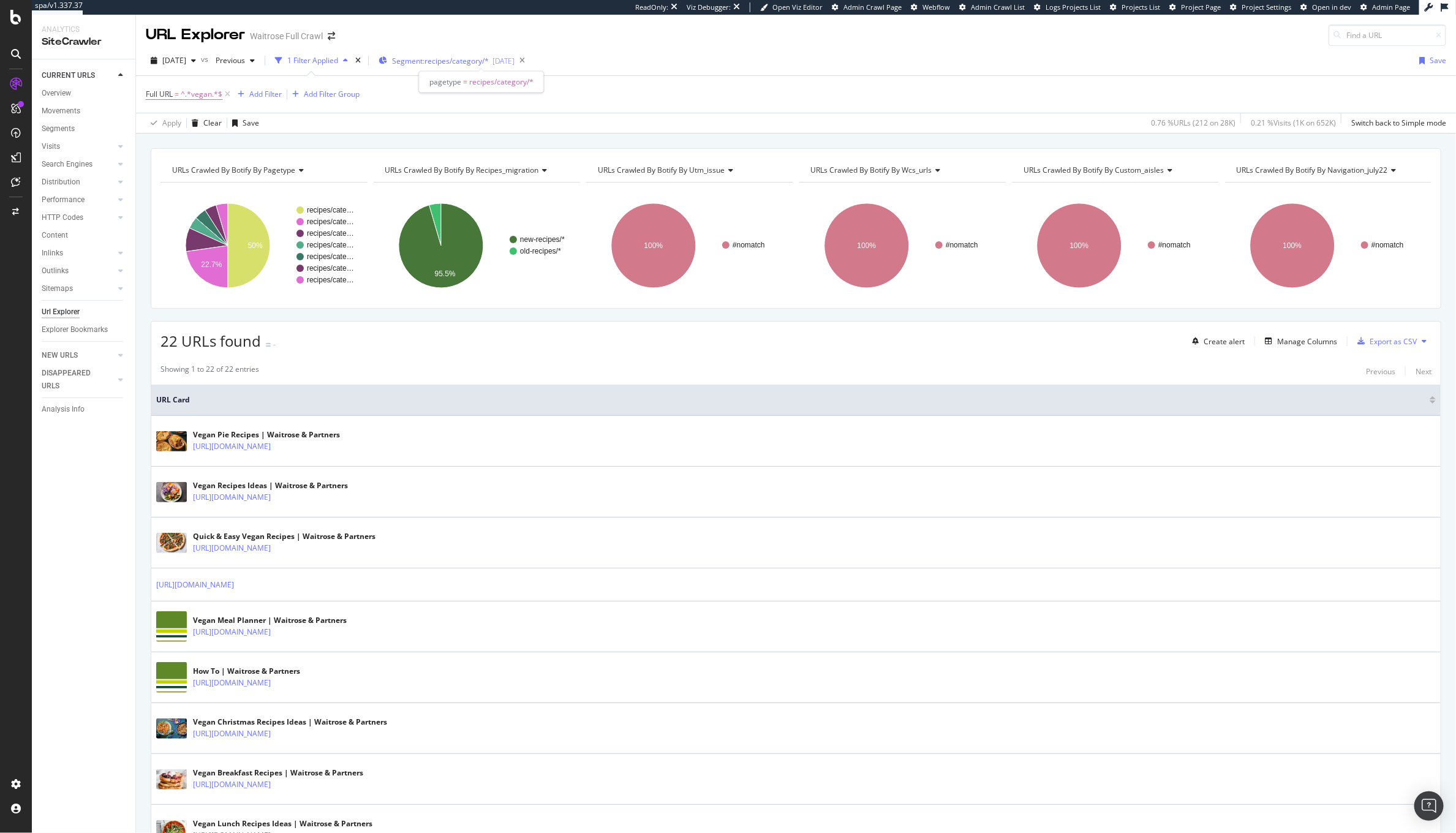
click at [470, 63] on span "Segment: recipes/category/*" at bounding box center [440, 61] width 97 height 10
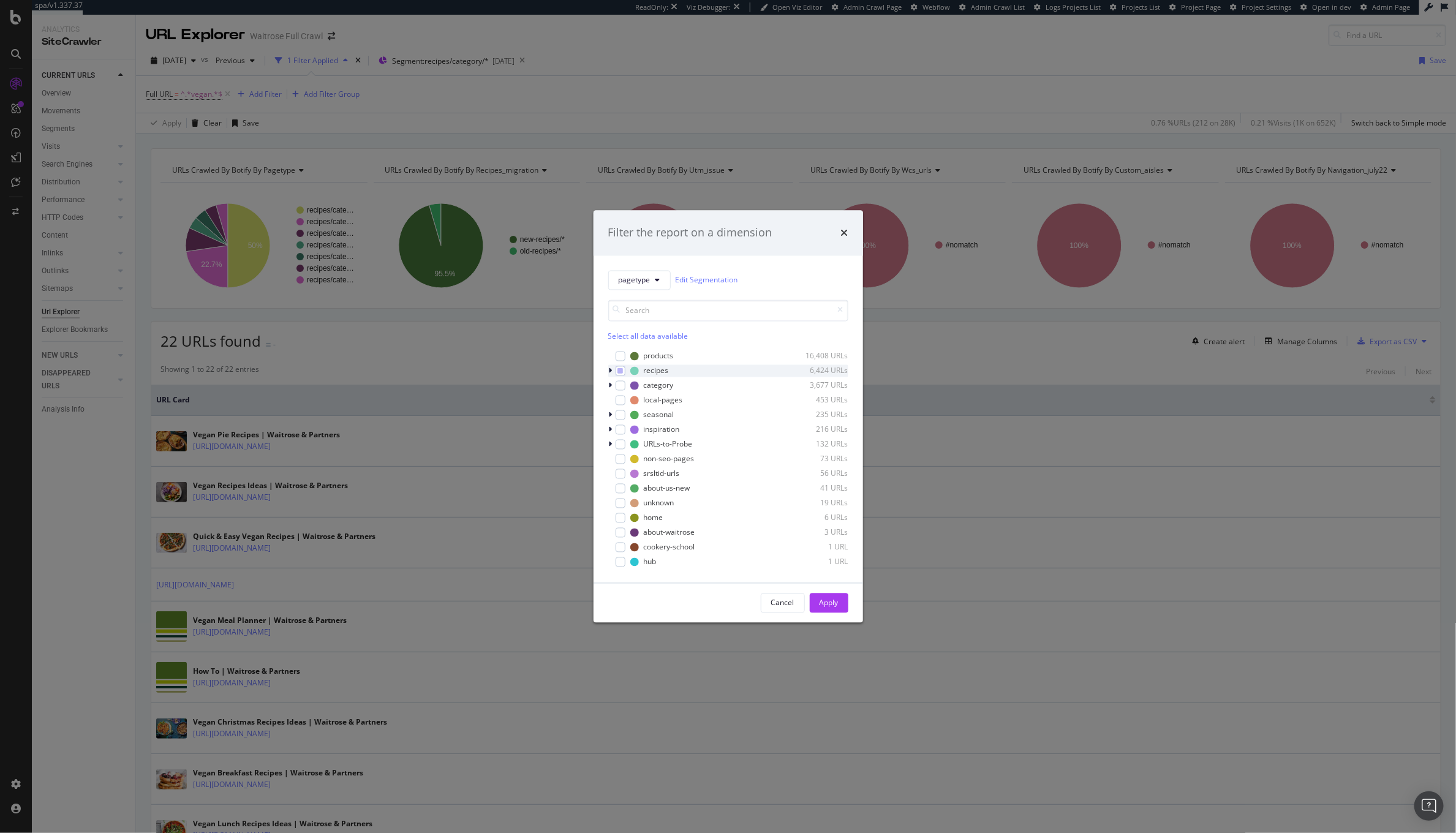
click at [612, 372] on div "modal" at bounding box center [611, 370] width 7 height 12
click at [616, 380] on icon "modal" at bounding box center [618, 380] width 4 height 7
click at [610, 364] on icon "modal" at bounding box center [611, 368] width 5 height 7
click at [845, 240] on div "times" at bounding box center [845, 233] width 7 height 16
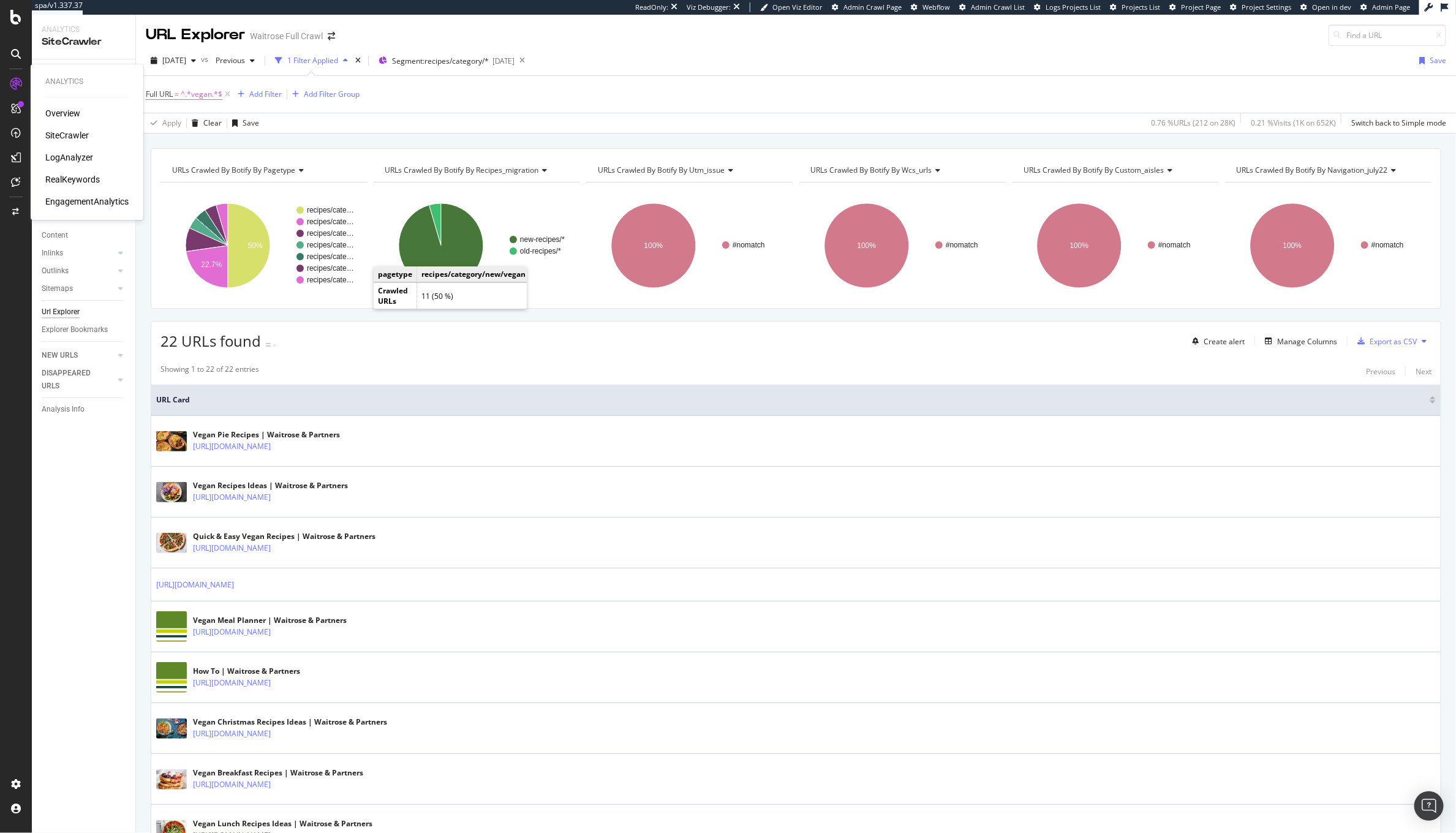
click at [58, 142] on div "Overview SiteCrawler LogAnalyzer RealKeywords EngagementAnalytics" at bounding box center [87, 157] width 83 height 100
click at [228, 97] on icon at bounding box center [227, 94] width 10 height 12
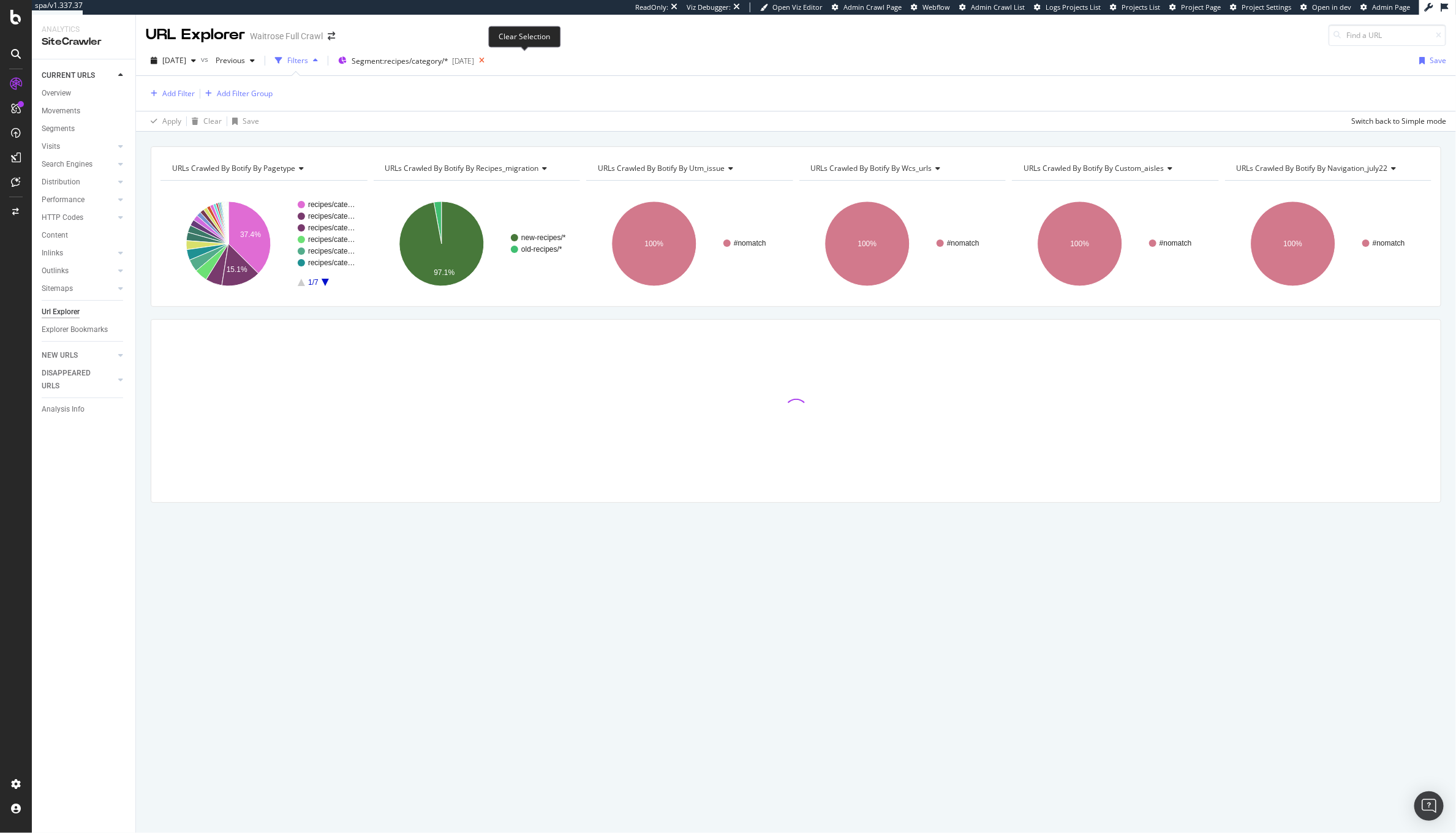
click at [490, 61] on icon at bounding box center [482, 60] width 15 height 17
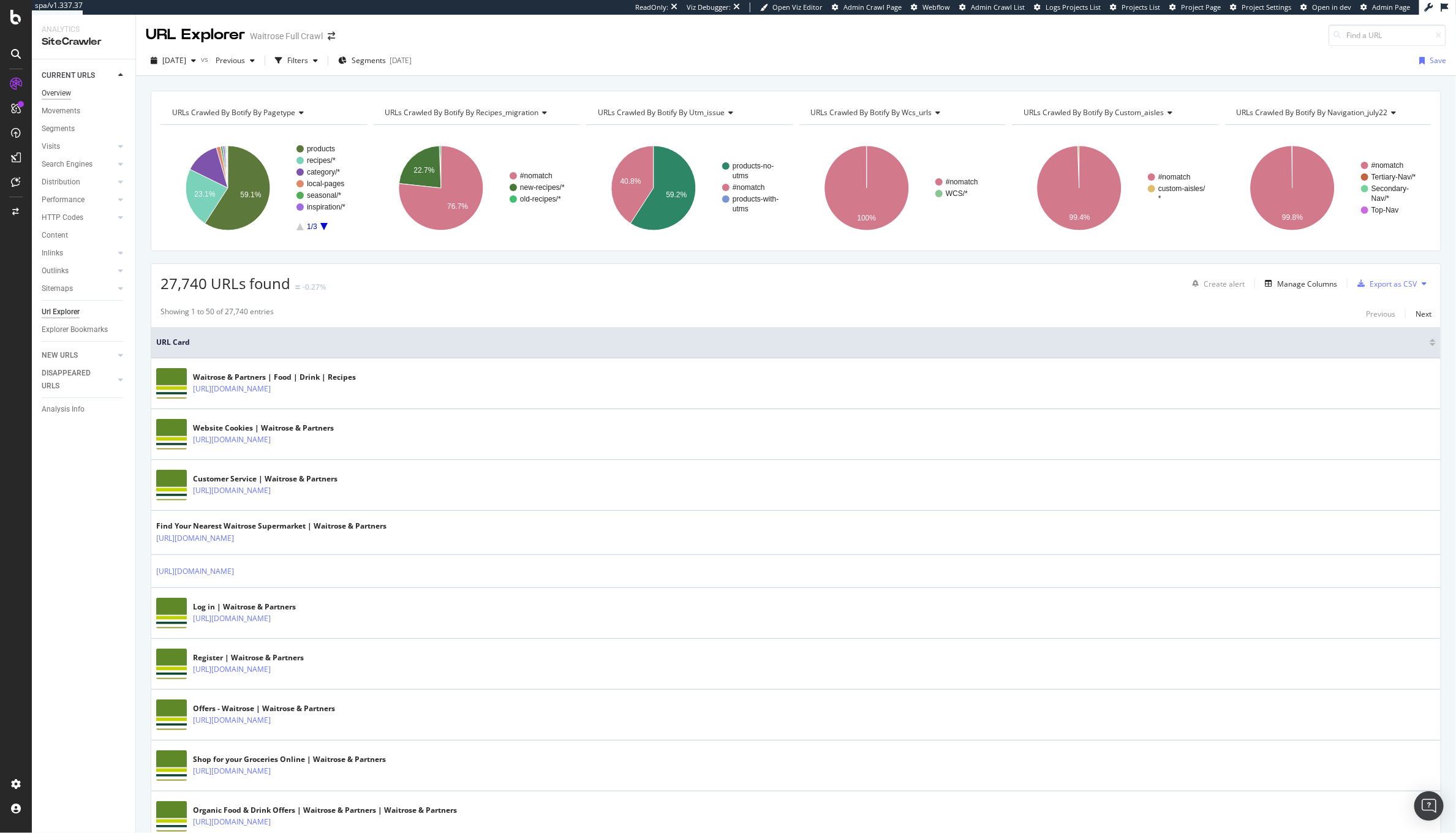
click at [56, 92] on div "Overview" at bounding box center [56, 94] width 30 height 13
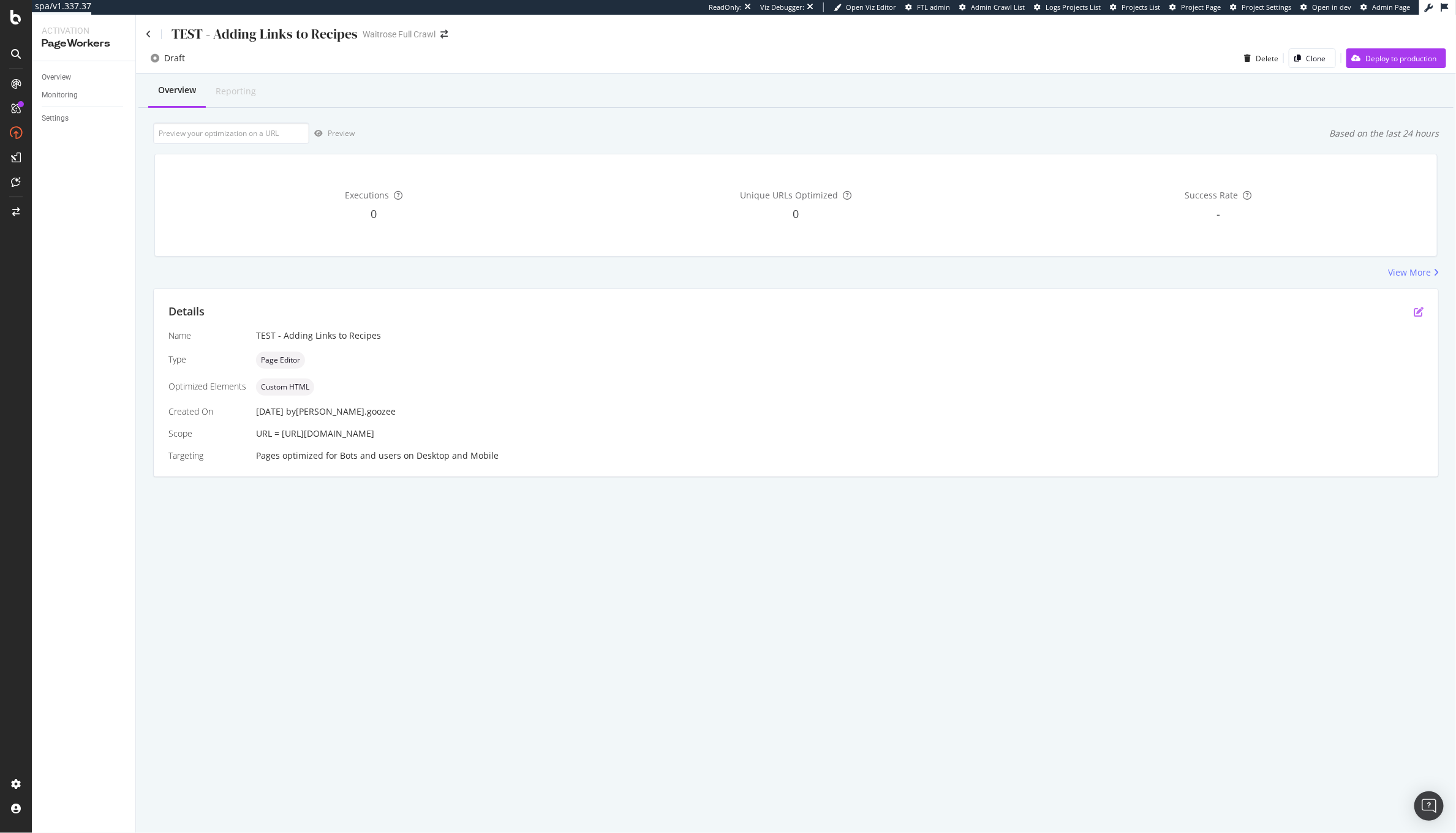
click at [1421, 312] on icon "pen-to-square" at bounding box center [1418, 312] width 10 height 10
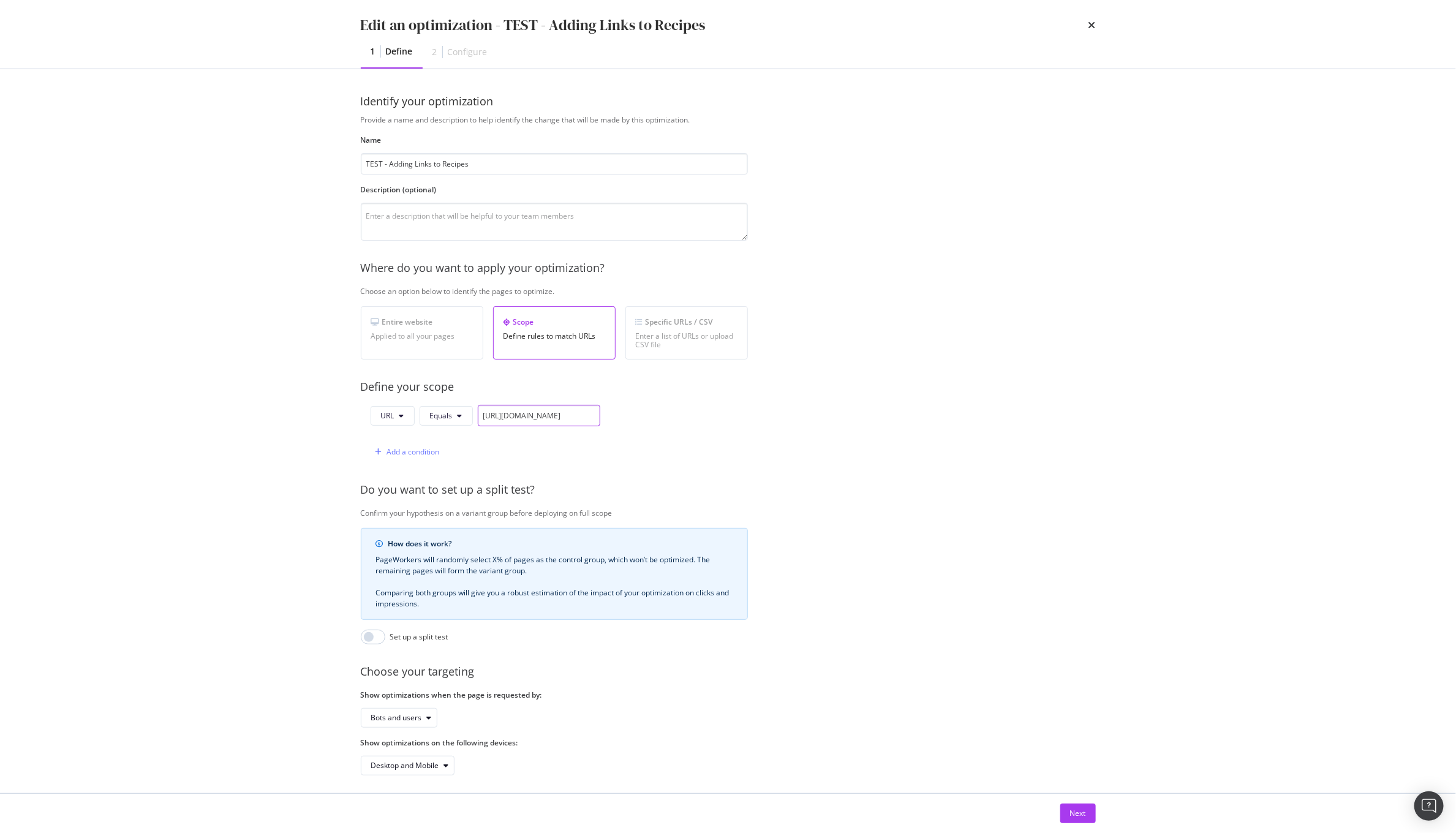
drag, startPoint x: 540, startPoint y: 422, endPoint x: 754, endPoint y: 421, distance: 214.0
click at [754, 421] on div "Provide a name and description to help identify the change that will be made by…" at bounding box center [728, 445] width 735 height 661
drag, startPoint x: 565, startPoint y: 417, endPoint x: 687, endPoint y: 417, distance: 122.0
click at [687, 417] on div "URL Equals [URL][DOMAIN_NAME] Add a condition" at bounding box center [554, 433] width 387 height 58
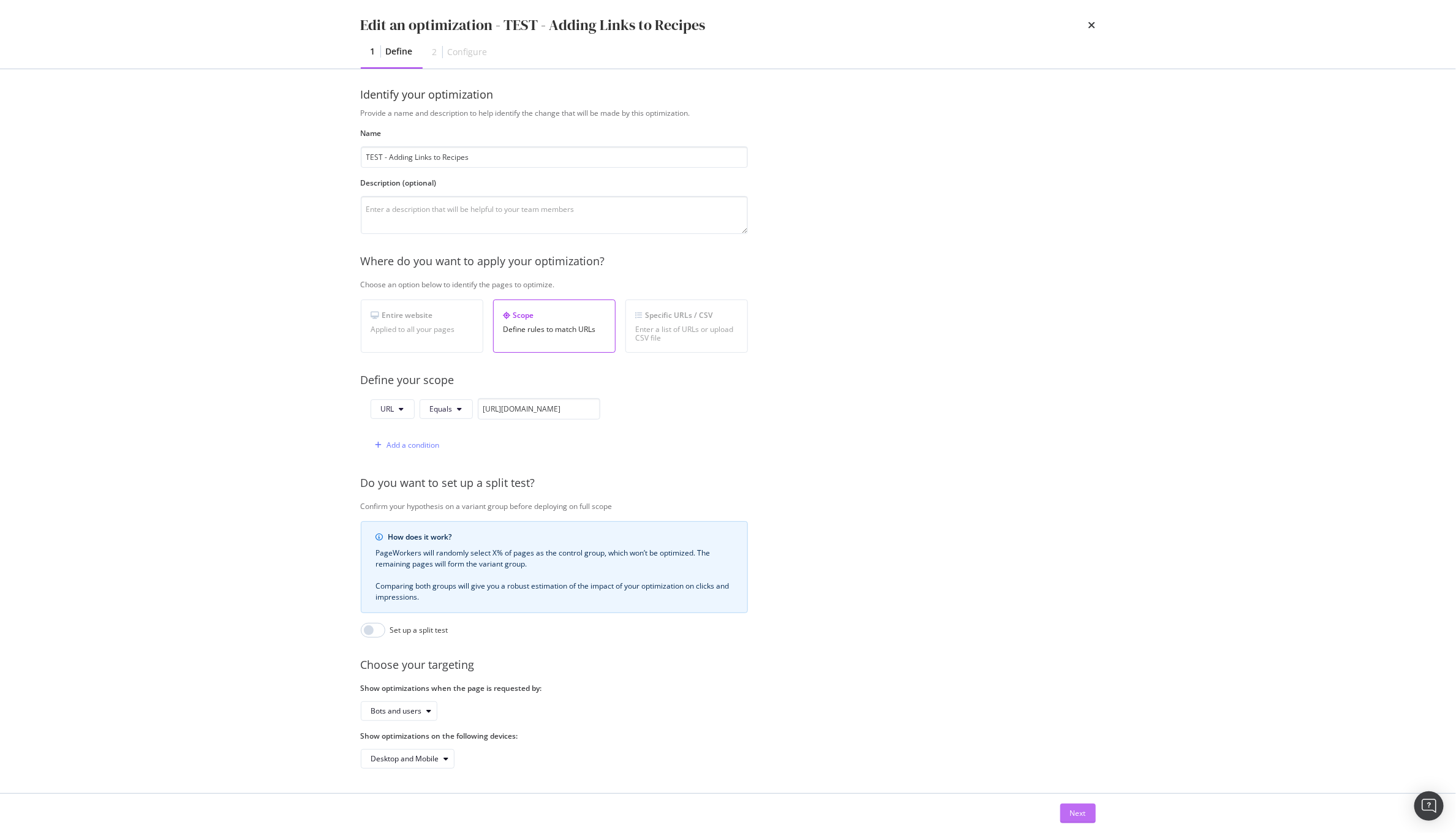
scroll to position [0, 0]
click at [1074, 810] on div "Next" at bounding box center [1078, 812] width 16 height 10
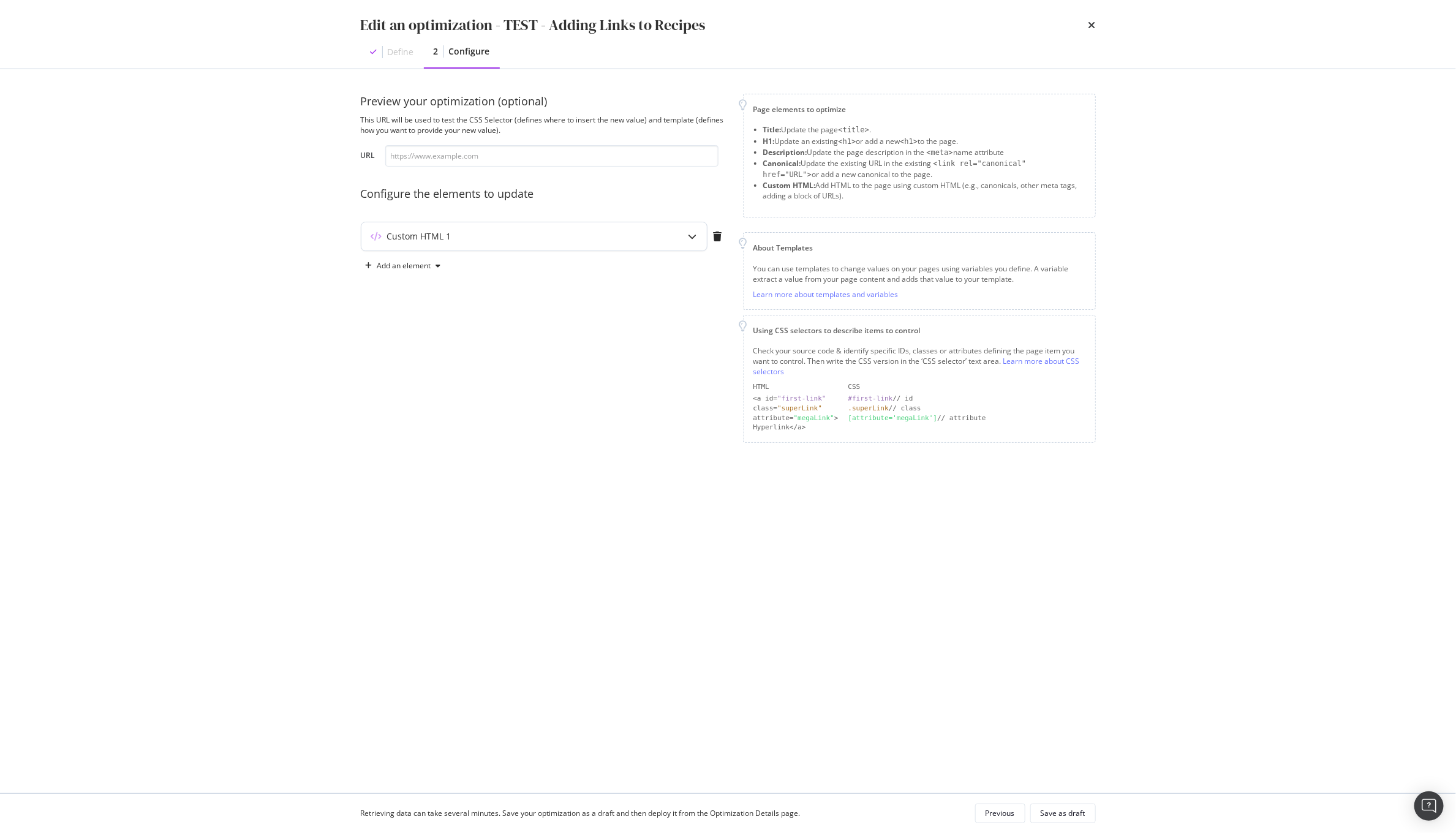
click at [696, 235] on icon "modal" at bounding box center [692, 236] width 9 height 9
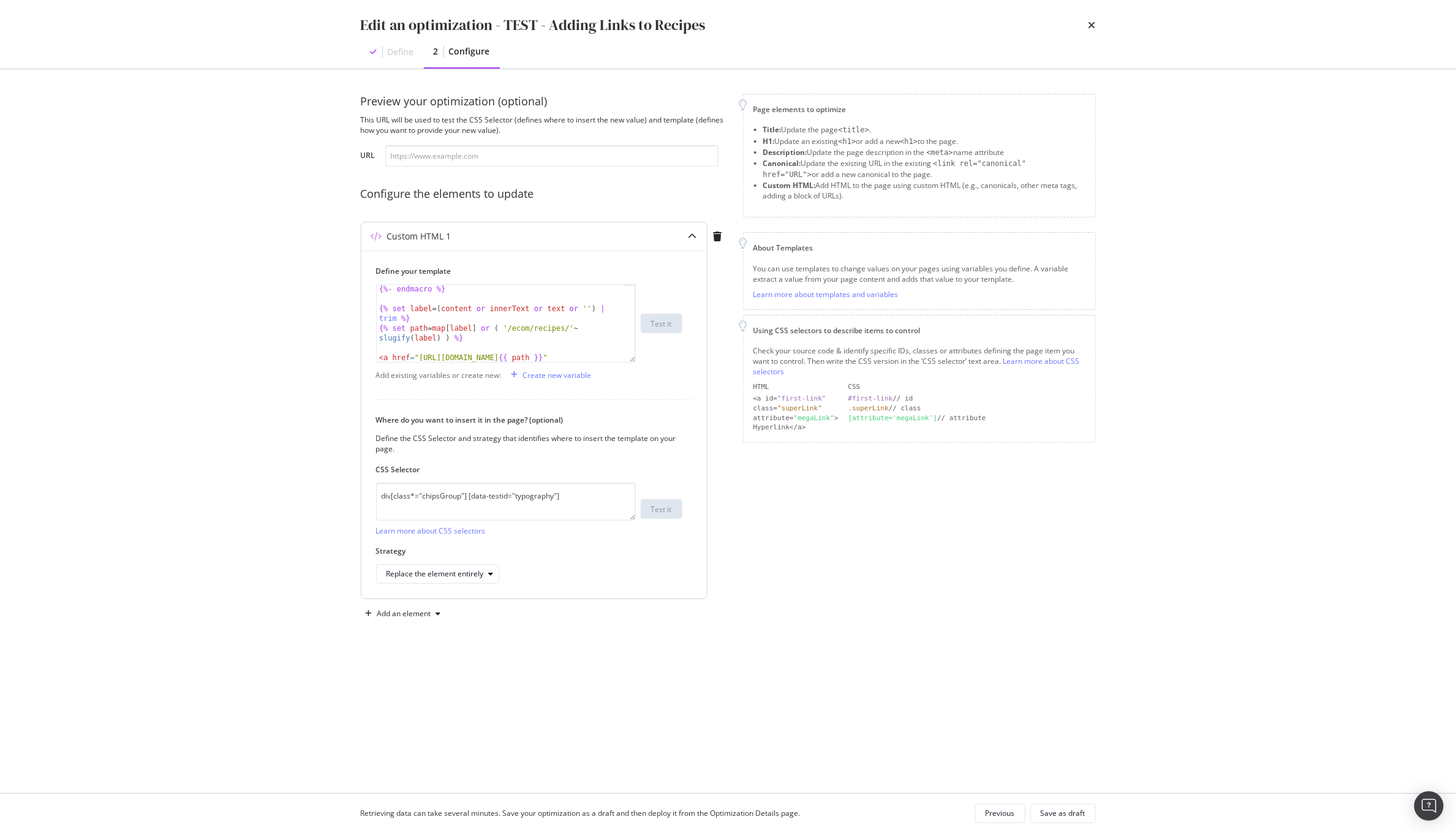
scroll to position [217, 0]
click at [1054, 813] on div "Save as draft" at bounding box center [1063, 812] width 45 height 10
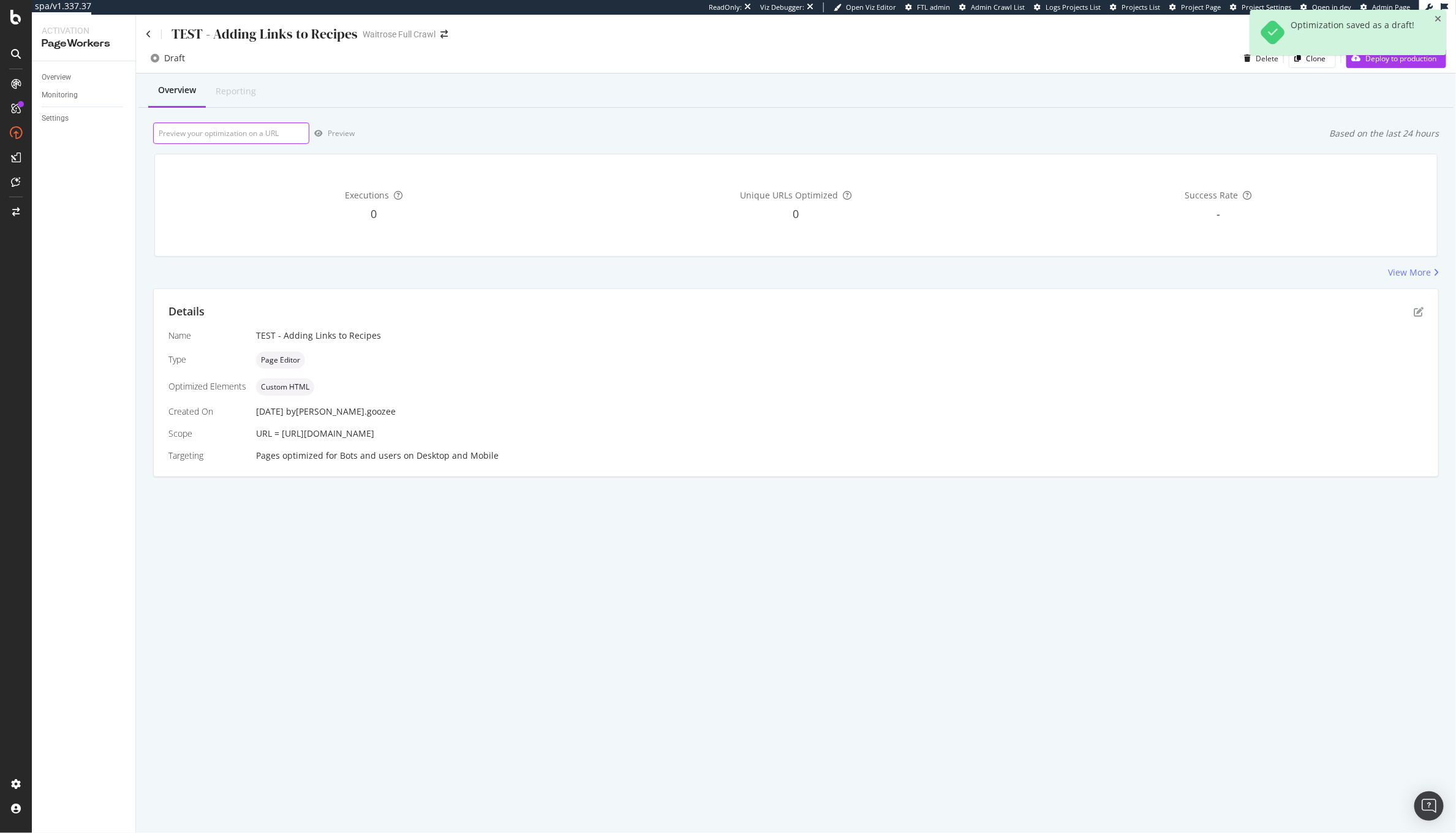
click at [233, 136] on input "url" at bounding box center [231, 133] width 156 height 22
paste input "[URL][DOMAIN_NAME]"
type input "[URL][DOMAIN_NAME]"
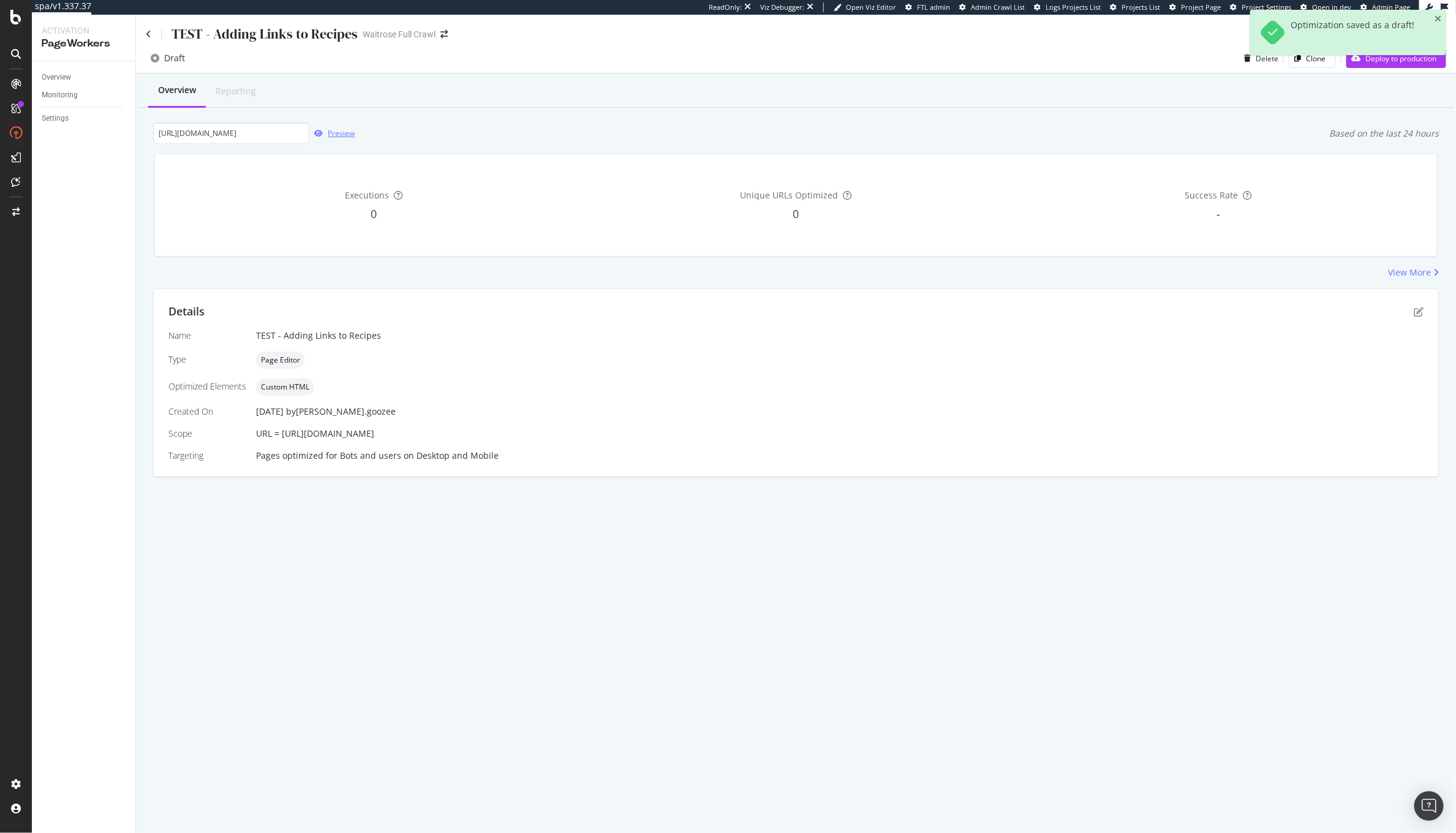
click at [336, 137] on div "Preview" at bounding box center [341, 133] width 27 height 10
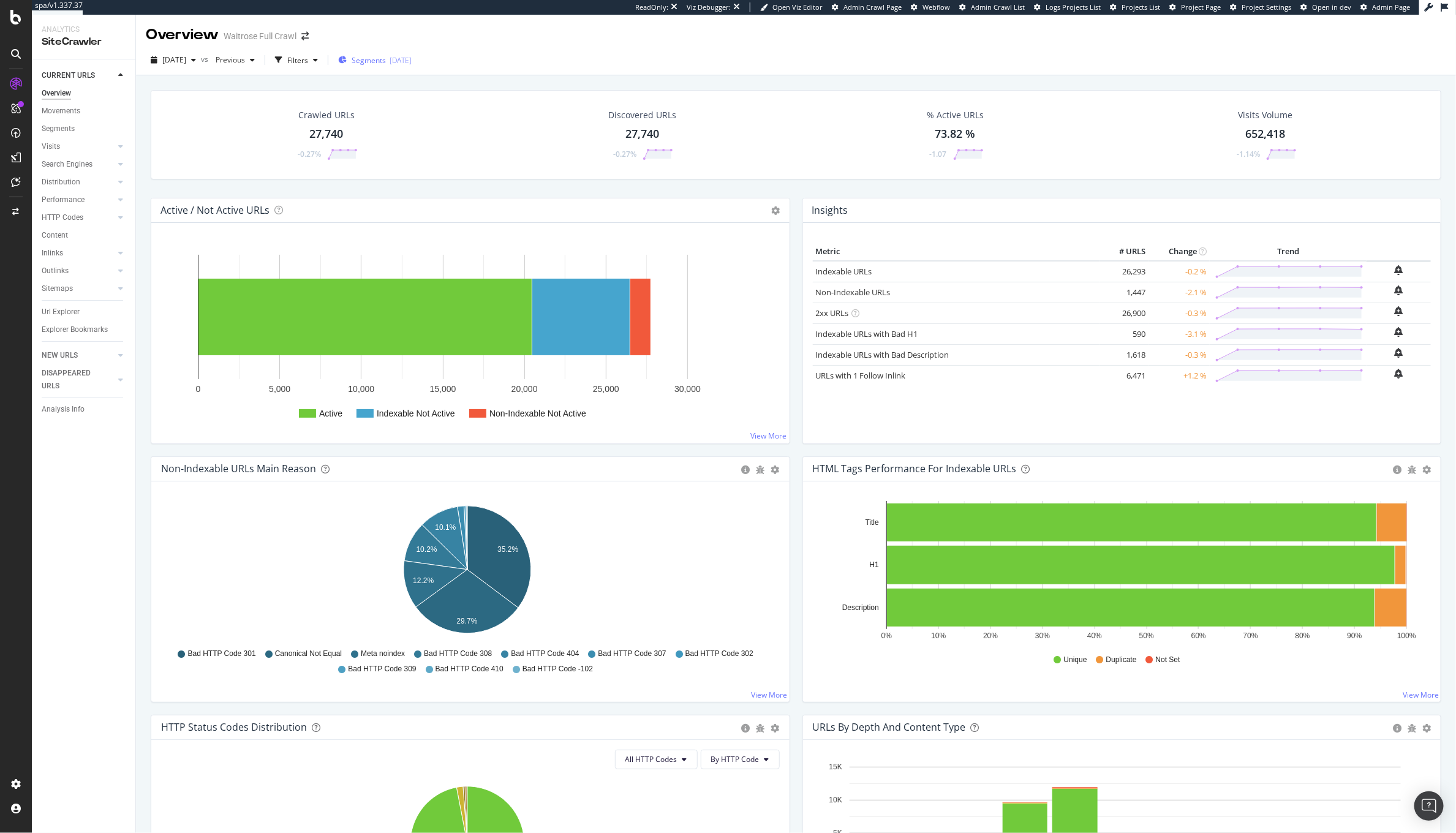
click at [412, 64] on div "2025-09-17" at bounding box center [401, 60] width 22 height 10
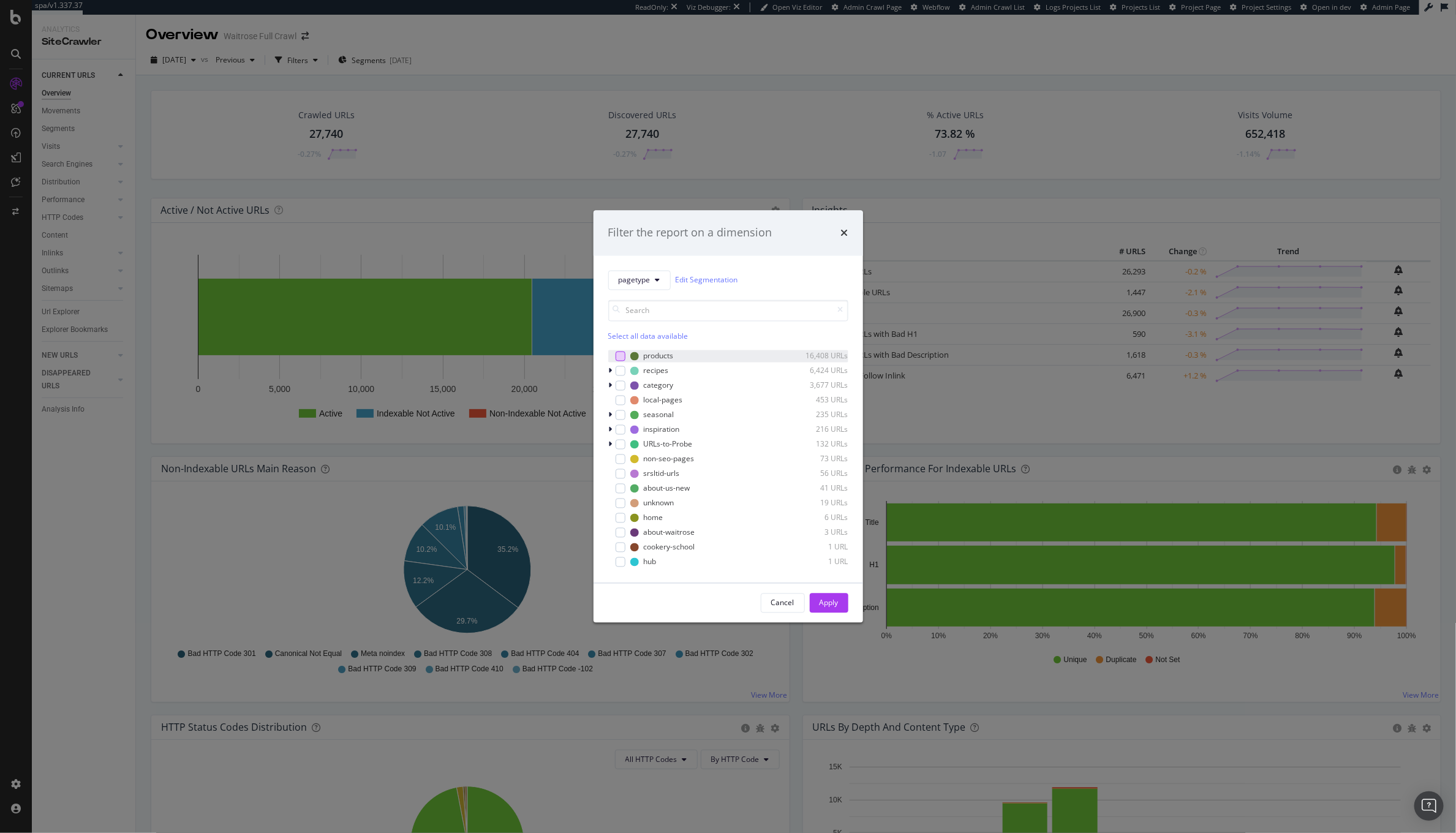
click at [620, 359] on div "modal" at bounding box center [620, 356] width 10 height 10
click at [831, 600] on div "Apply" at bounding box center [829, 602] width 19 height 10
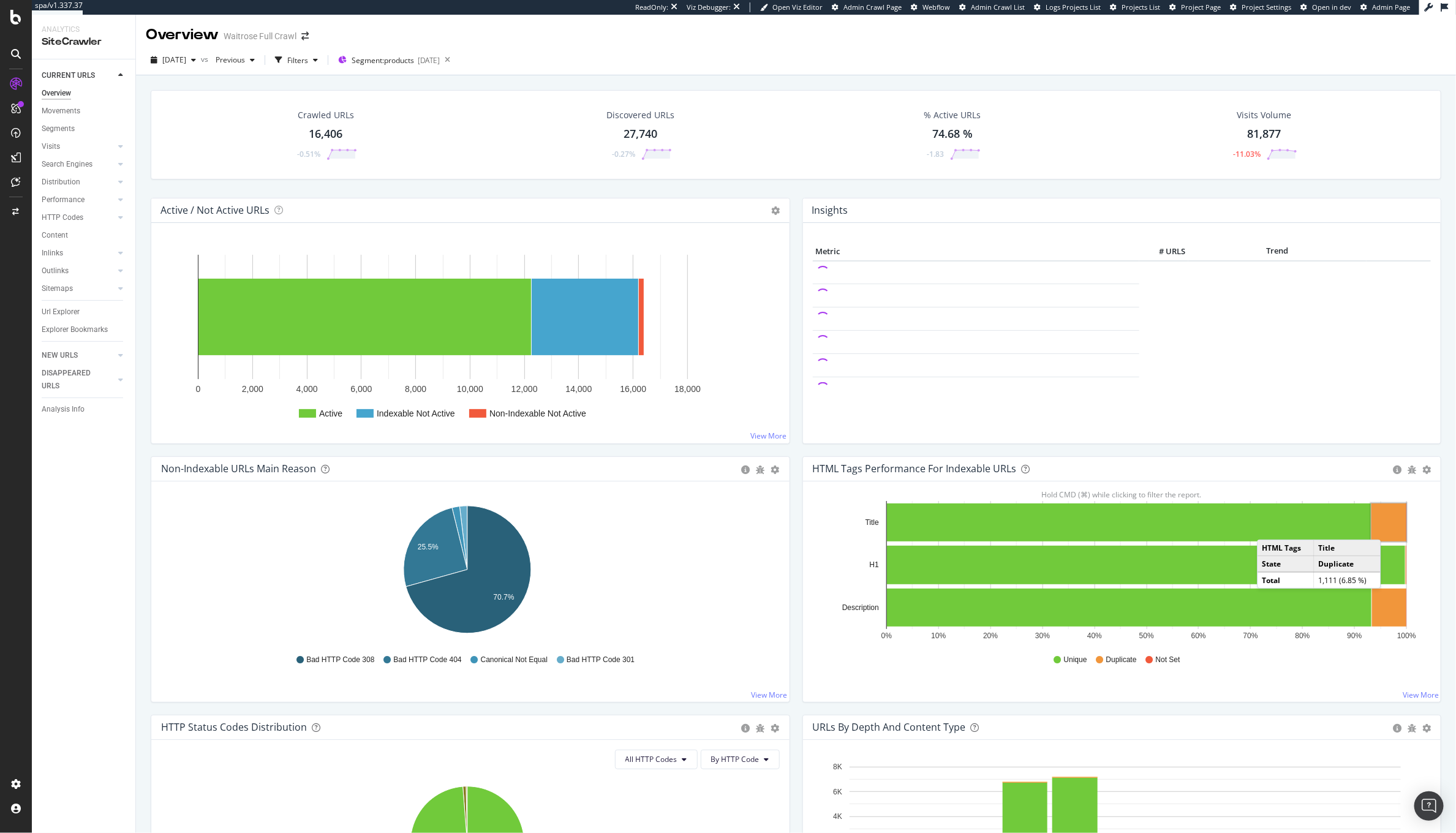
click at [1382, 529] on rect "A chart." at bounding box center [1389, 521] width 35 height 38
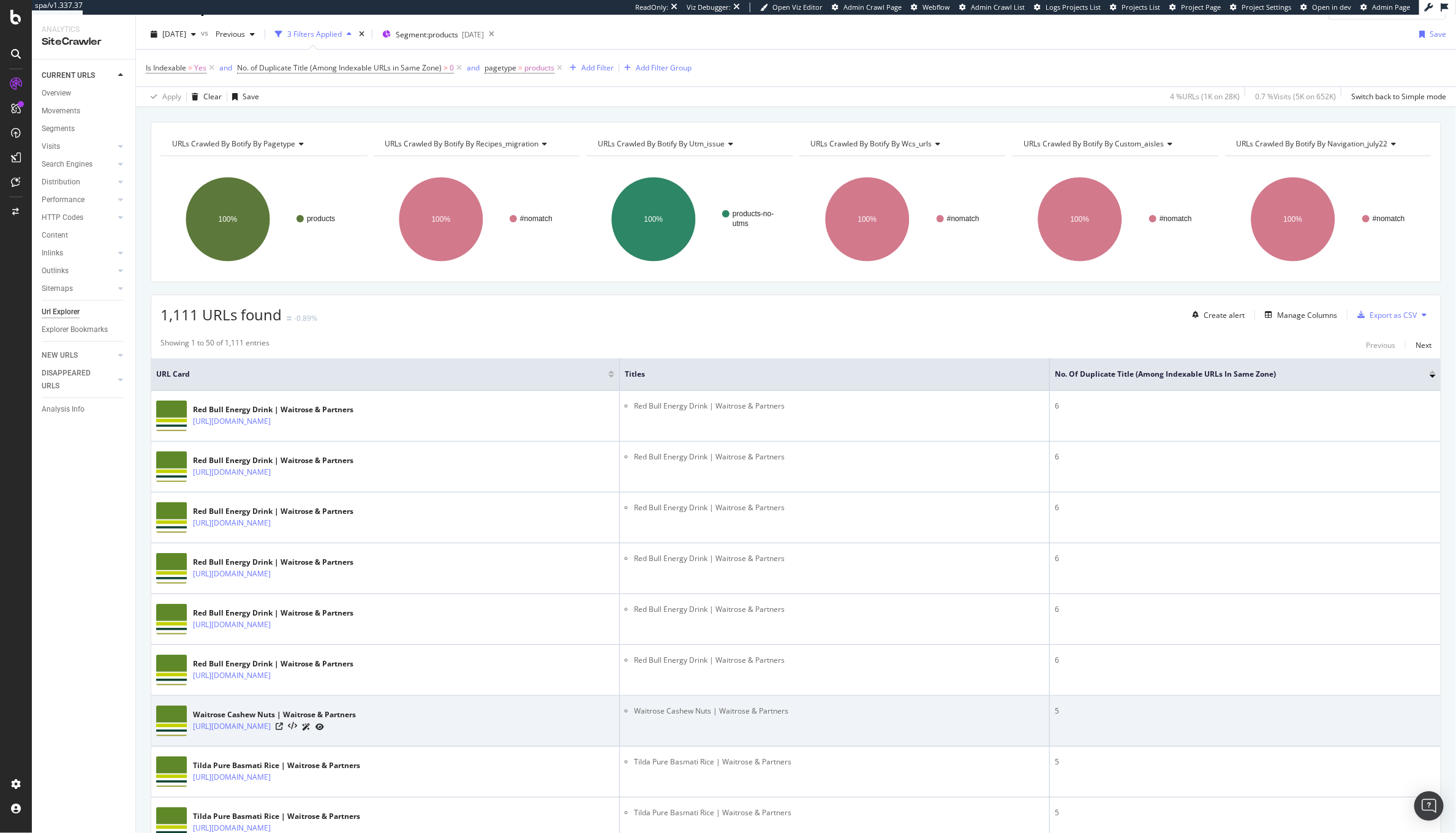
scroll to position [42, 0]
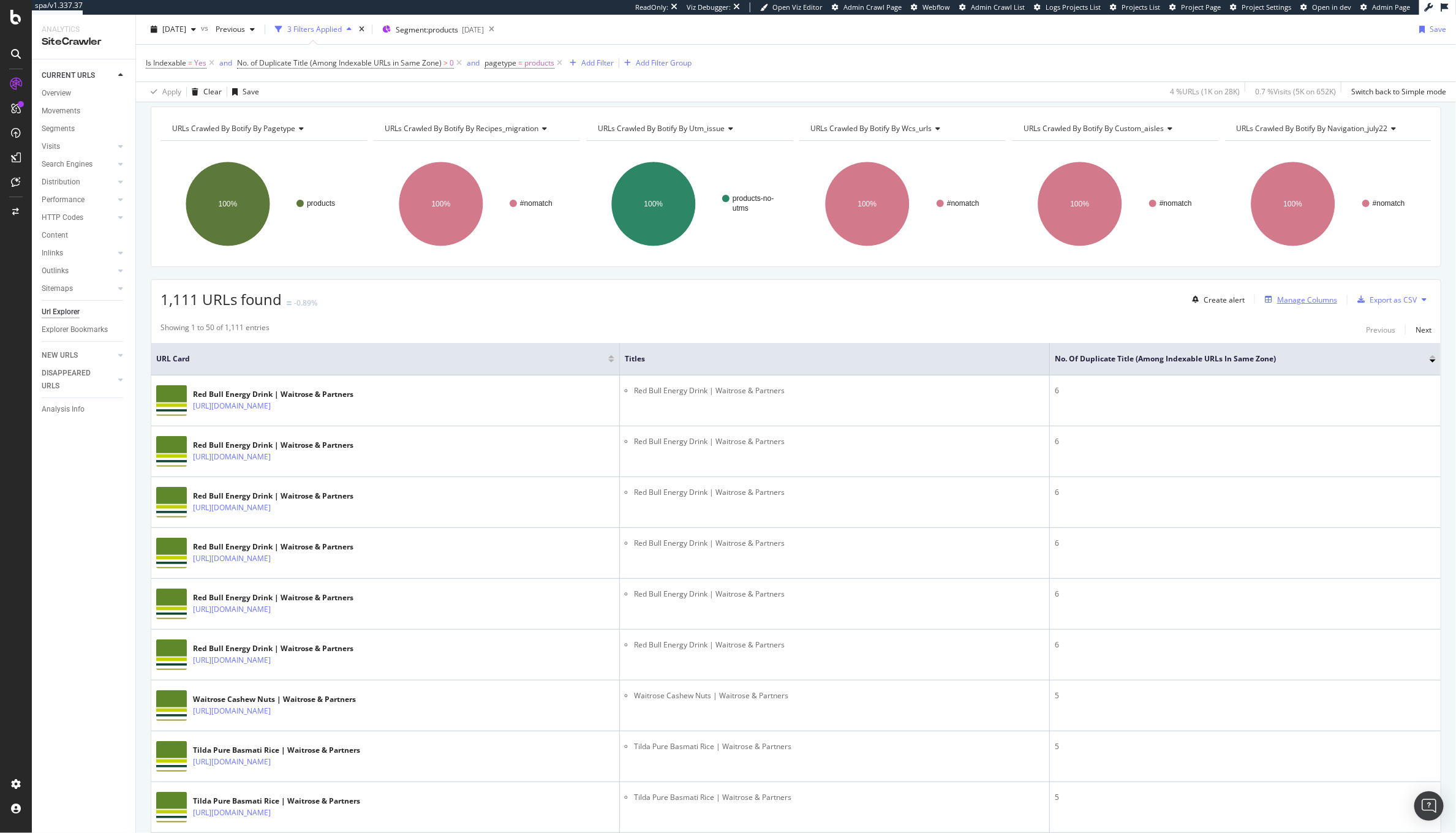
click at [1286, 299] on div "Manage Columns" at bounding box center [1307, 300] width 60 height 10
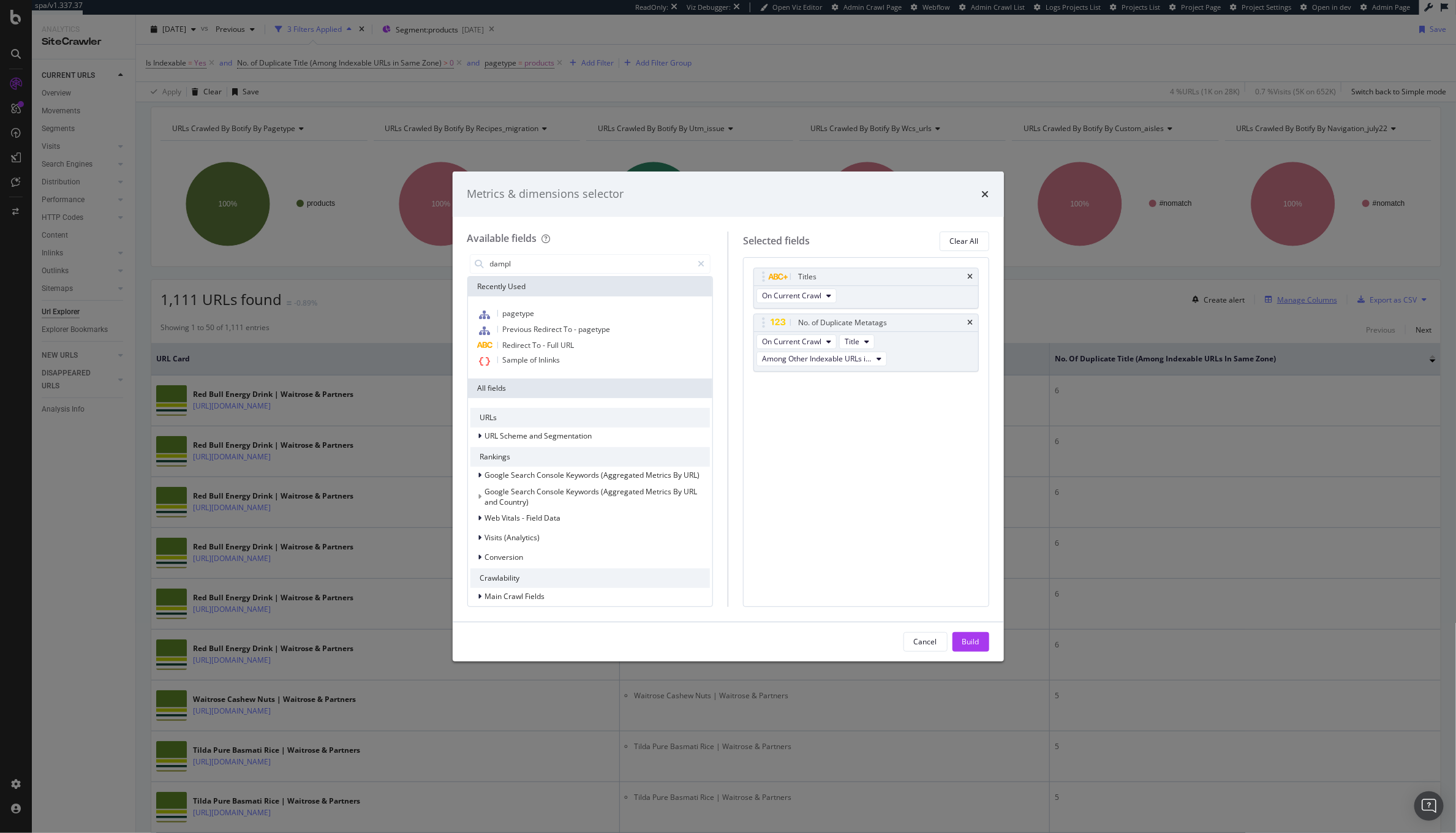
type input "dample"
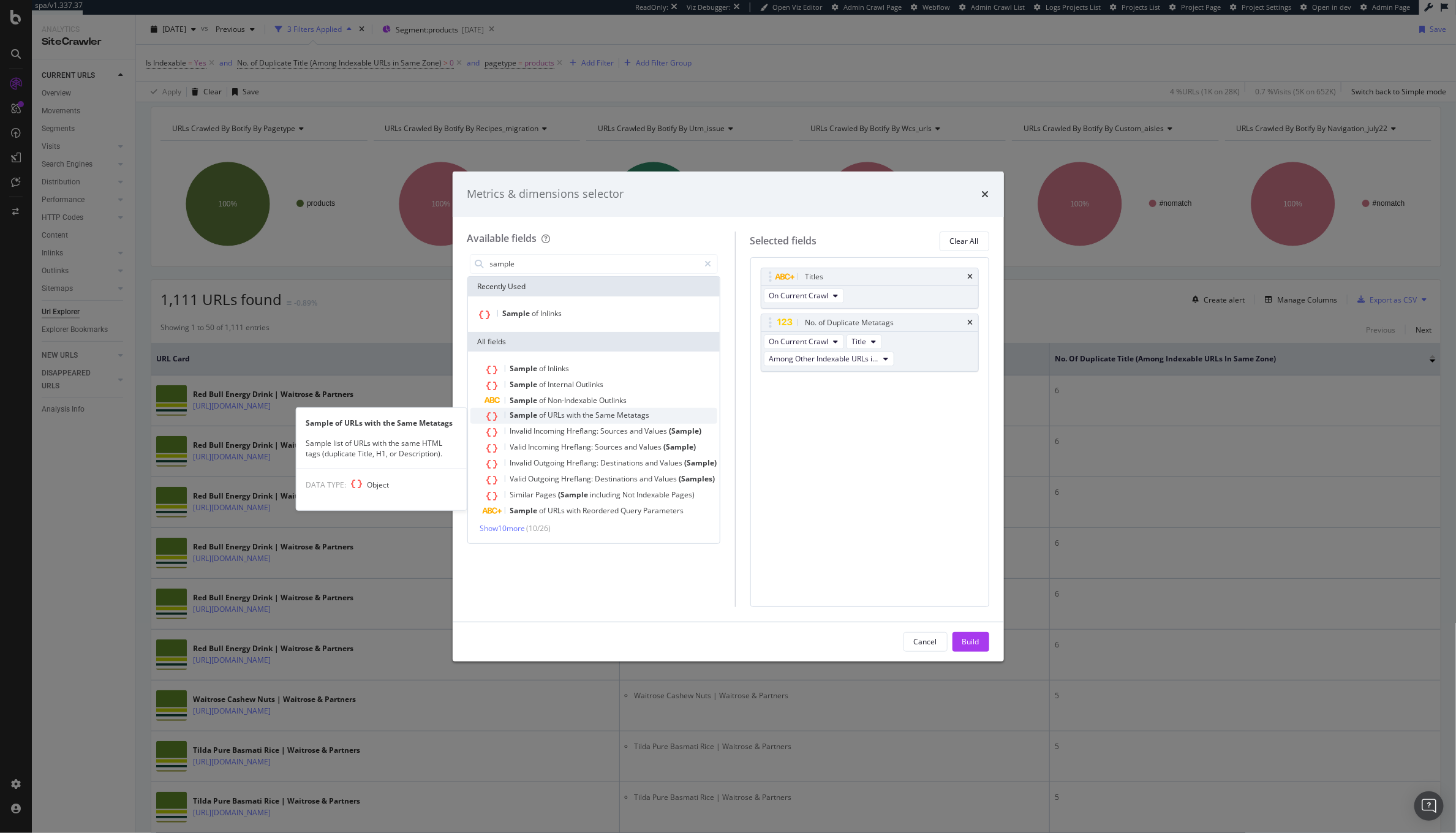
type input "sample"
click at [599, 419] on span "Same" at bounding box center [607, 414] width 22 height 10
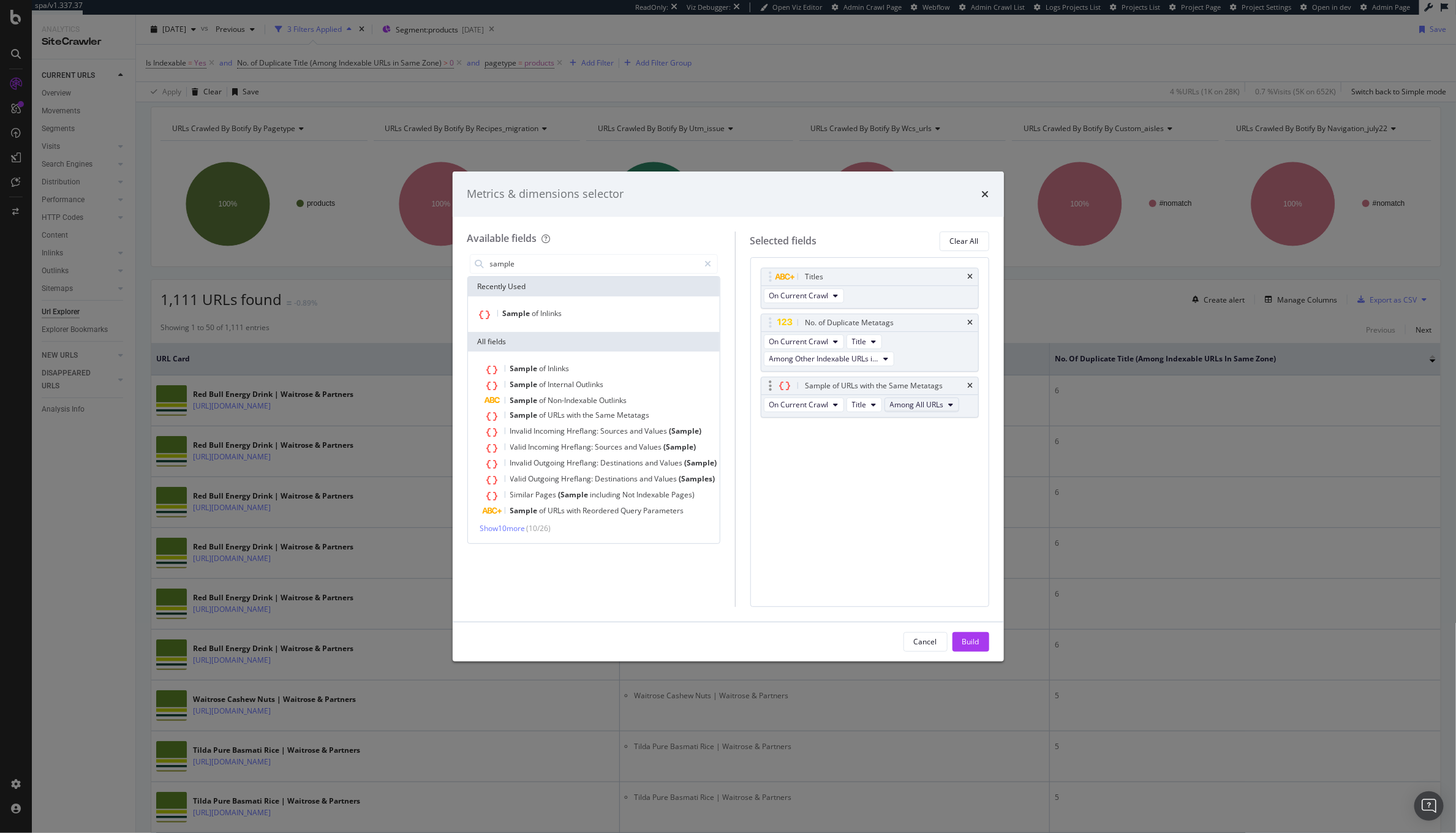
click at [910, 401] on span "Among All URLs" at bounding box center [917, 404] width 54 height 10
click at [914, 448] on span "Among Other Indexable URLs in Same Zone" at bounding box center [970, 449] width 148 height 11
click at [971, 646] on div "Build" at bounding box center [970, 642] width 17 height 18
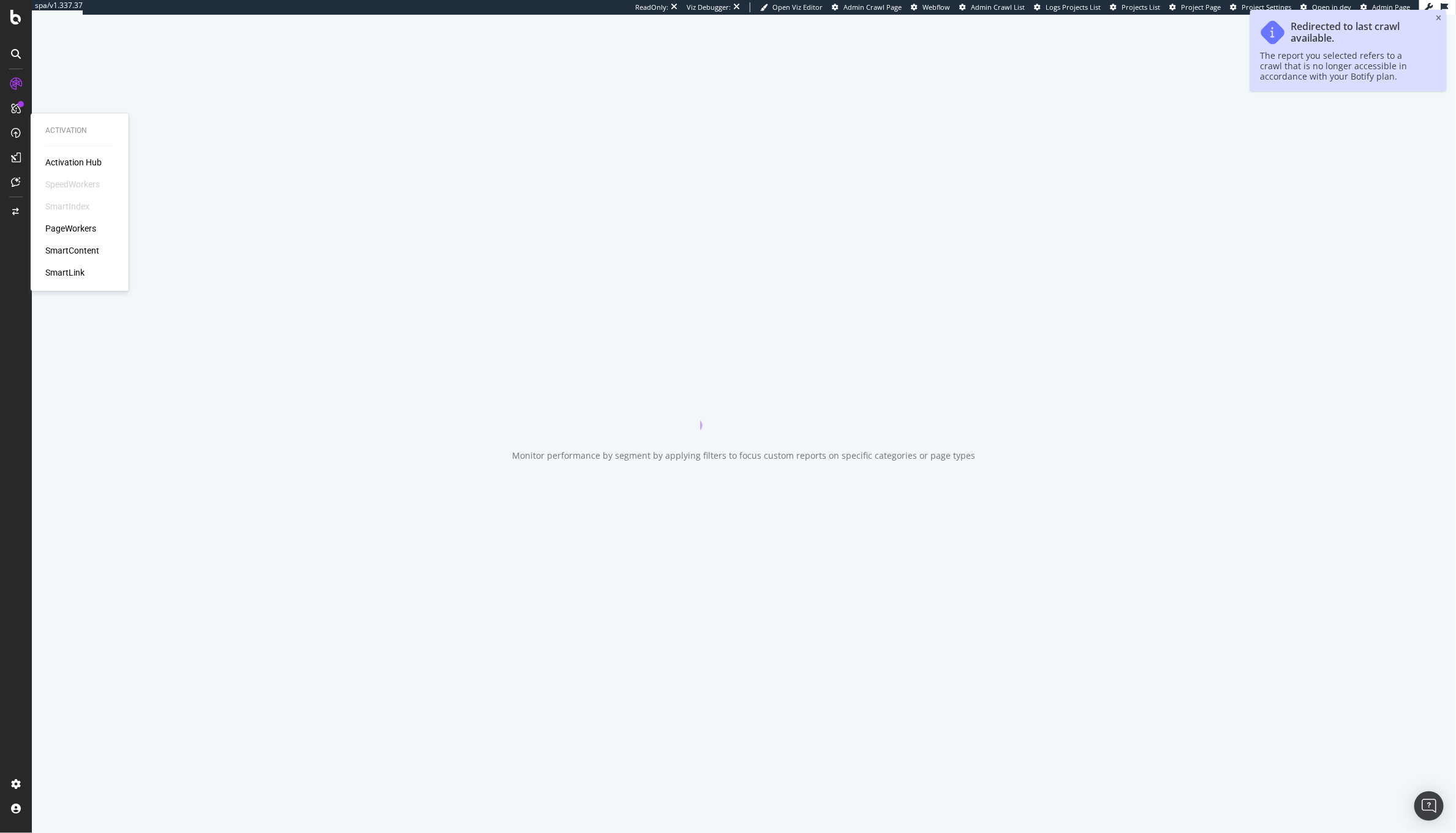
click at [83, 224] on div "PageWorkers" at bounding box center [71, 227] width 50 height 12
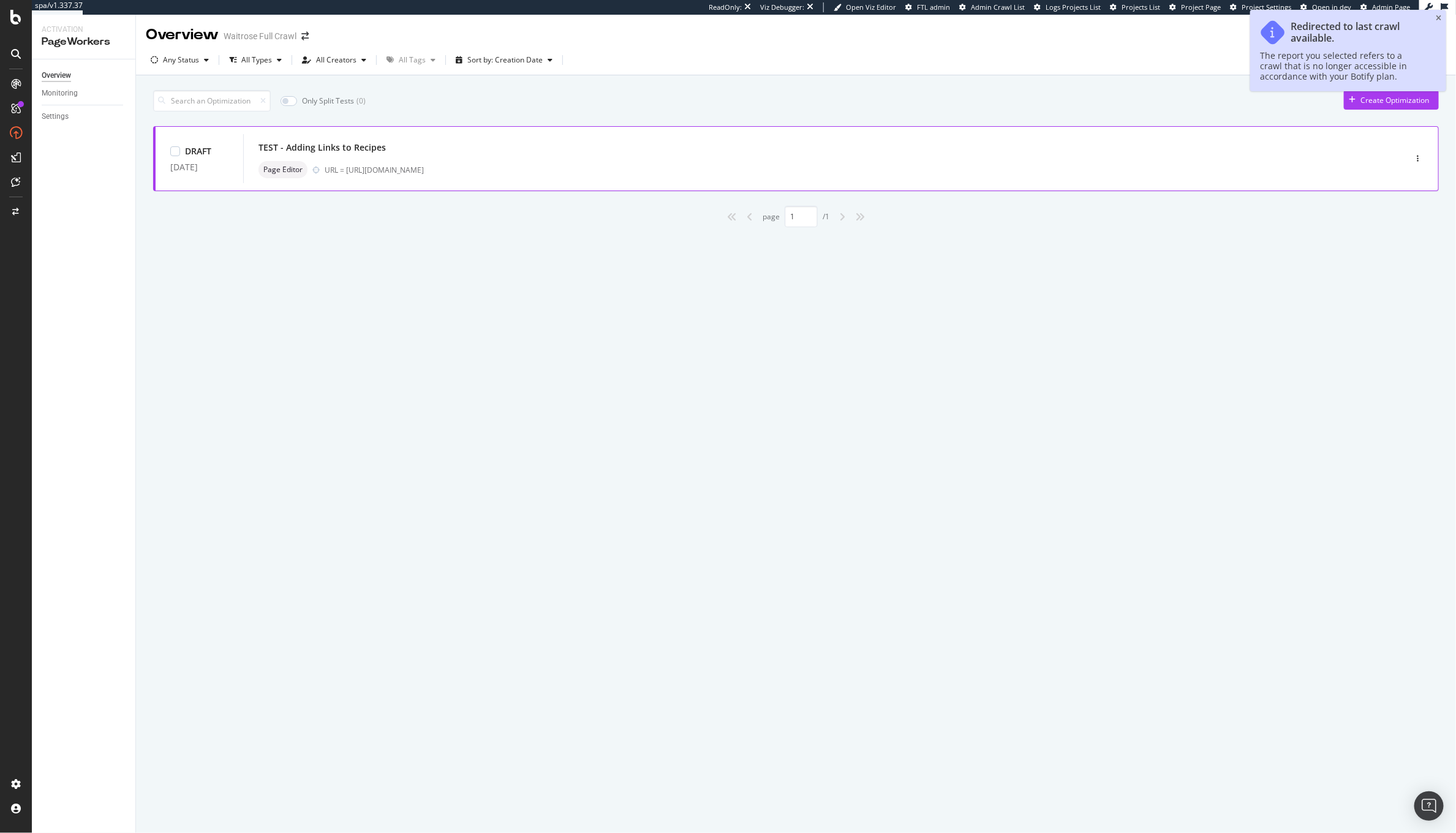
click at [482, 161] on div "Page Editor URL = [URL][DOMAIN_NAME]" at bounding box center [806, 169] width 1095 height 17
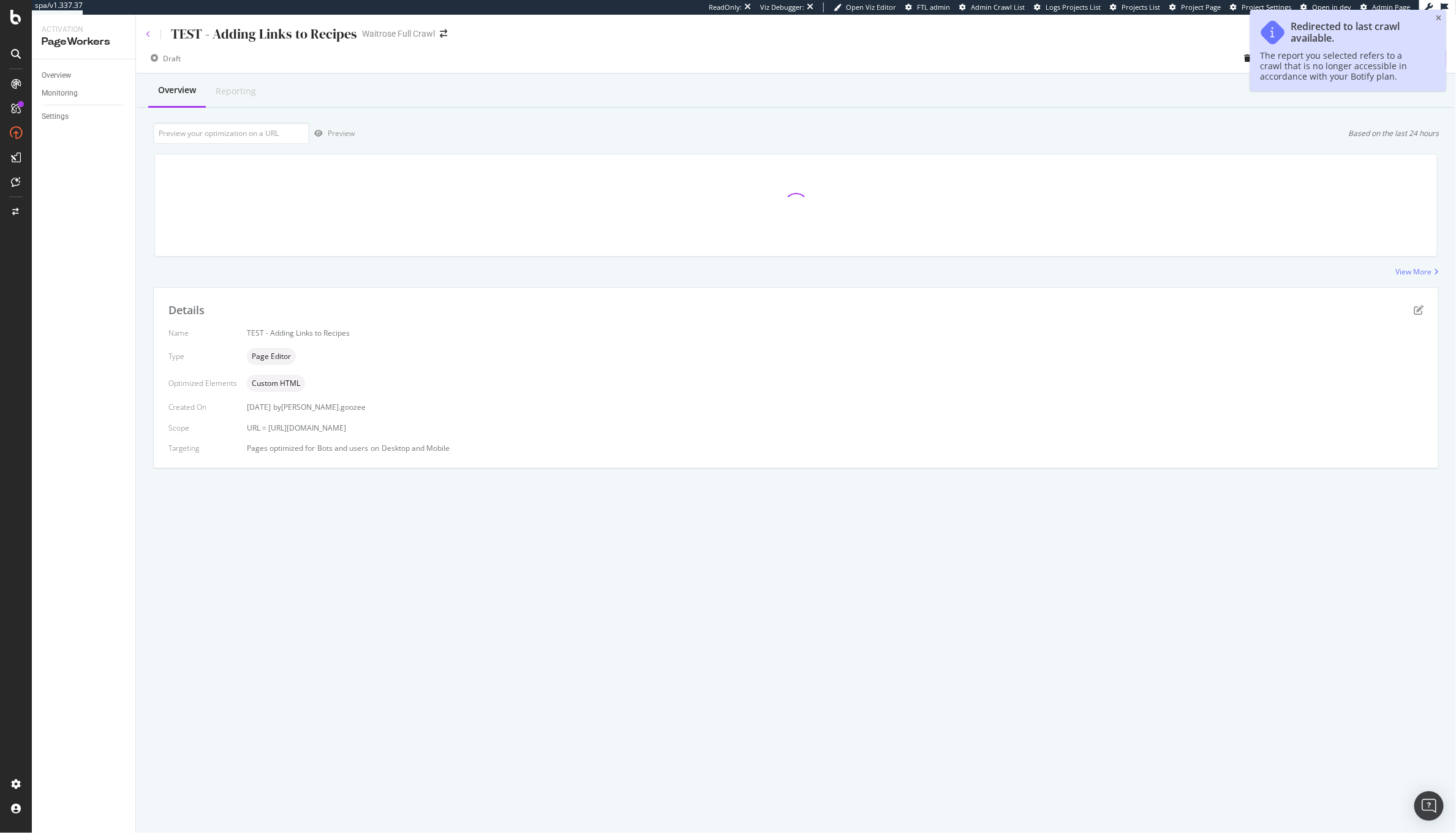
click at [144, 34] on div "TEST - Adding Links to Recipes Waitrose Full Crawl" at bounding box center [796, 29] width 1320 height 29
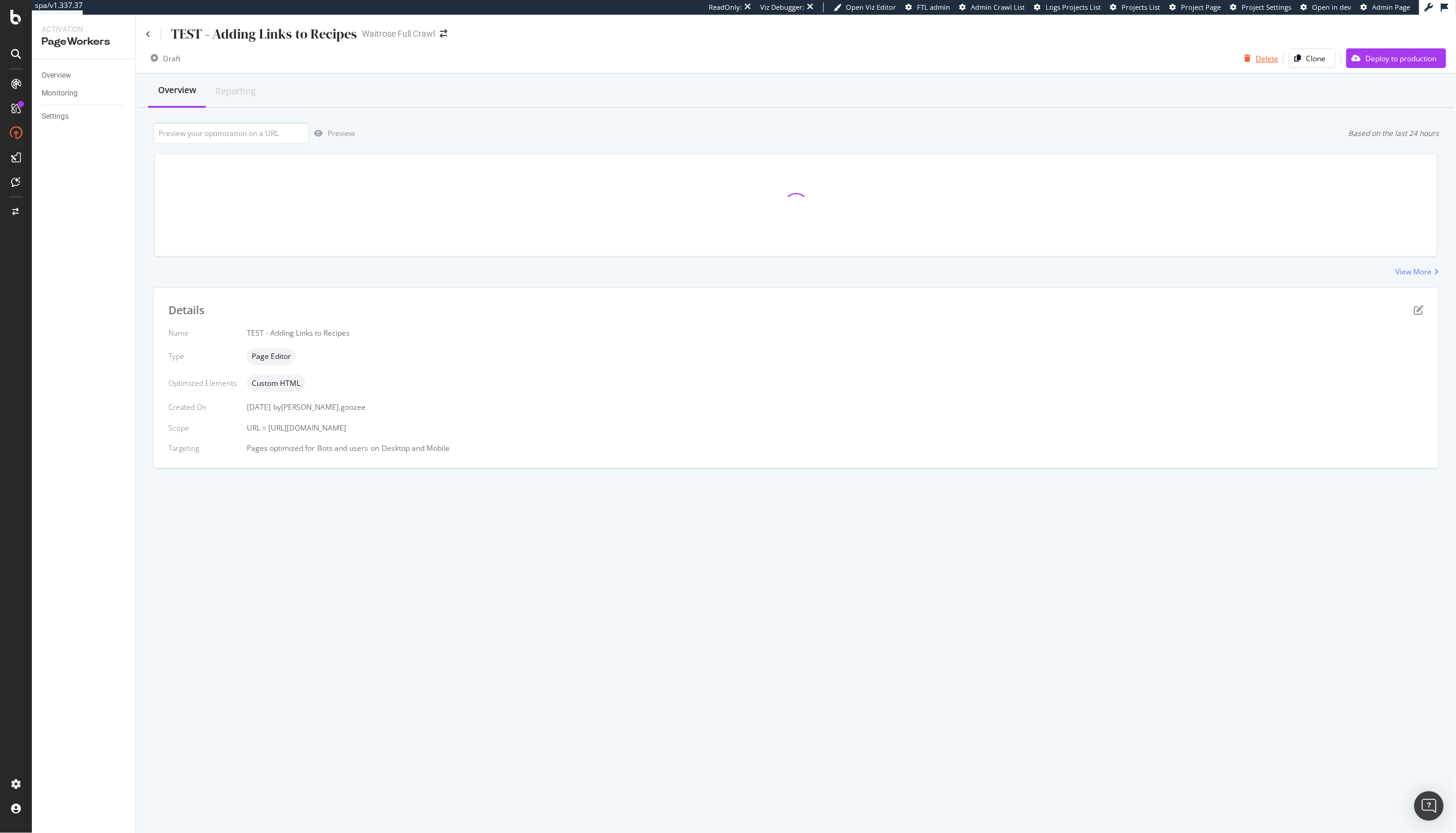
click at [1267, 59] on div "Delete" at bounding box center [1267, 58] width 22 height 10
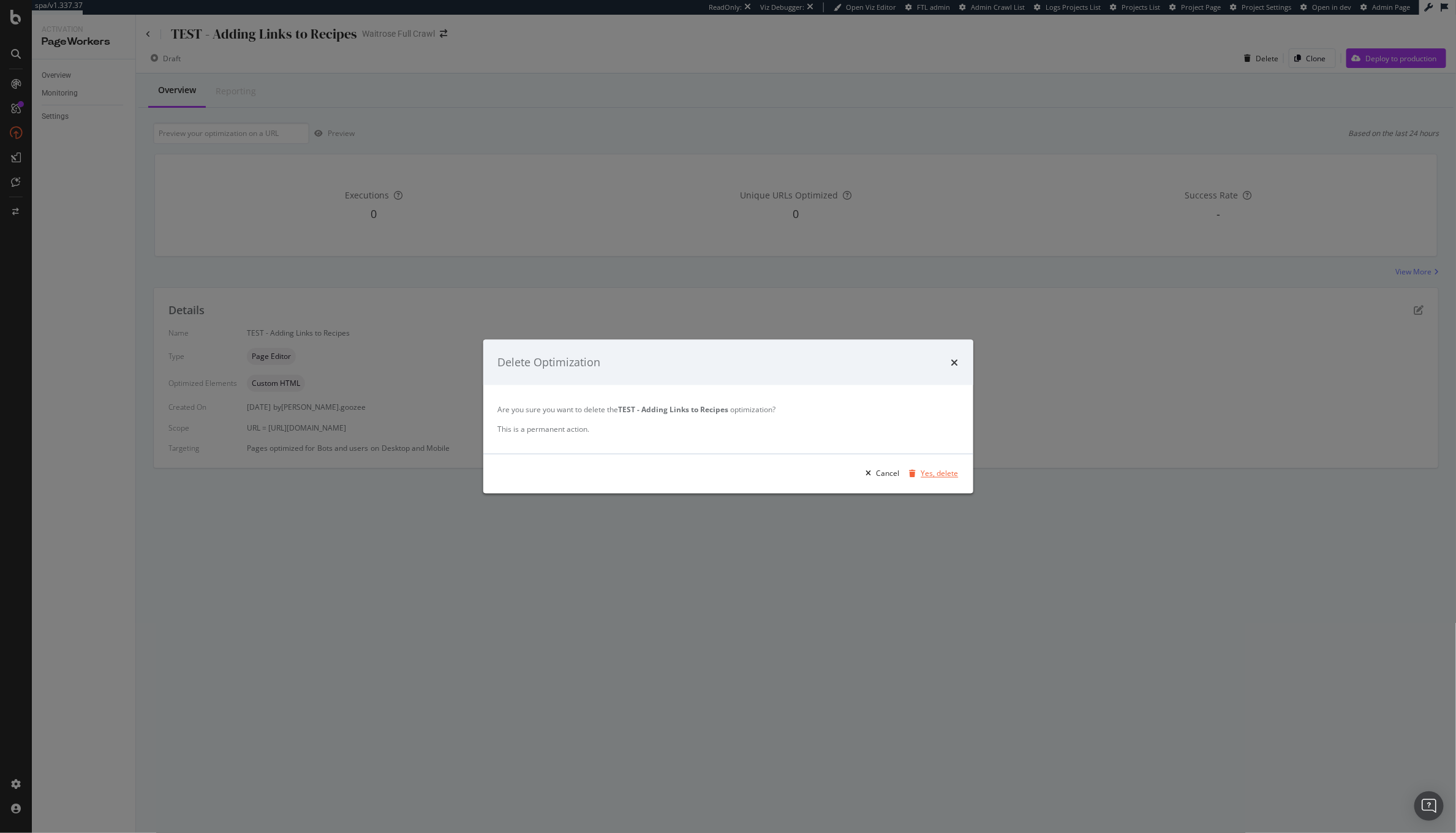
click at [949, 480] on div "Yes, delete" at bounding box center [931, 473] width 54 height 18
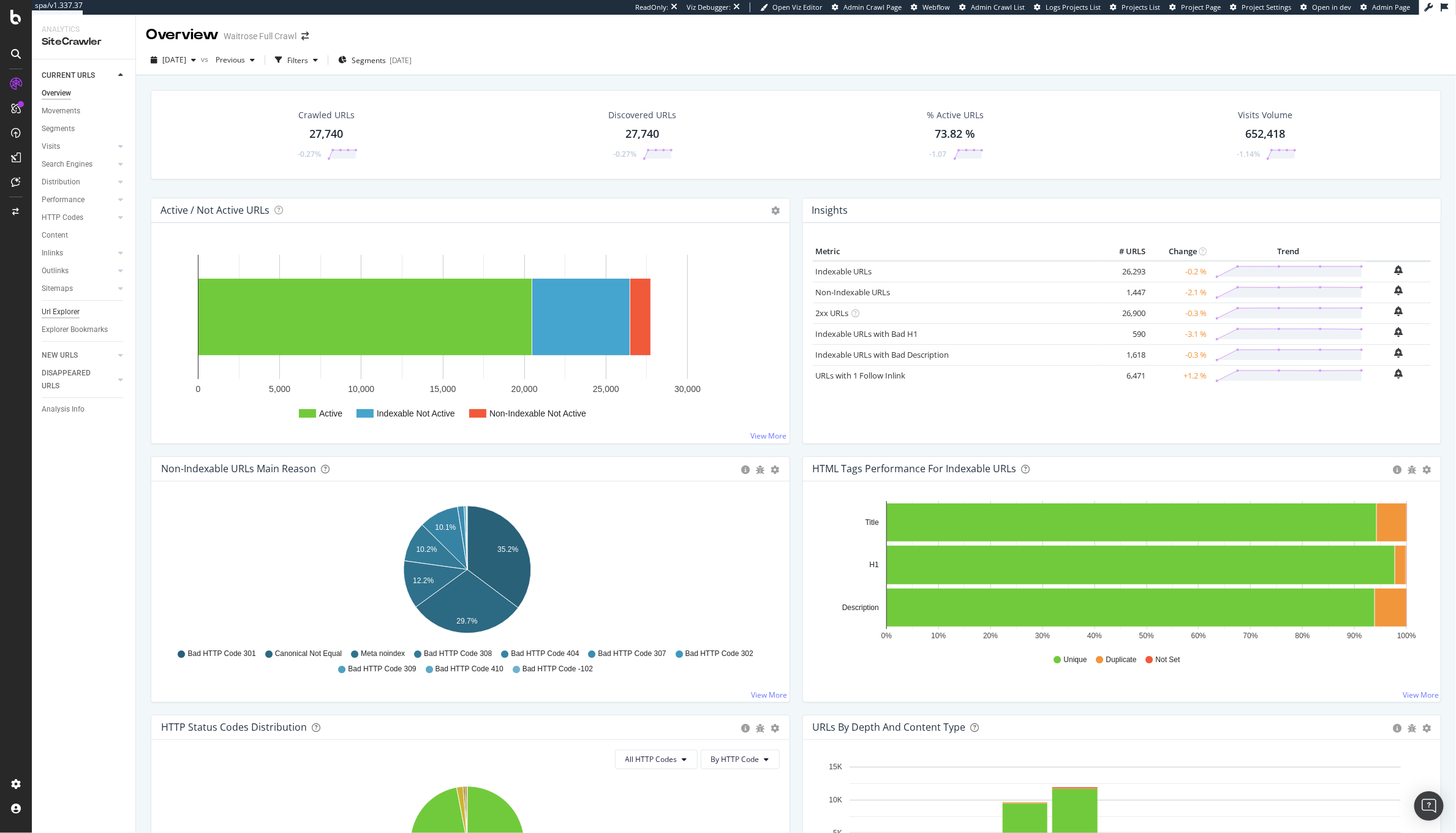
click at [50, 313] on div "Url Explorer" at bounding box center [60, 312] width 38 height 13
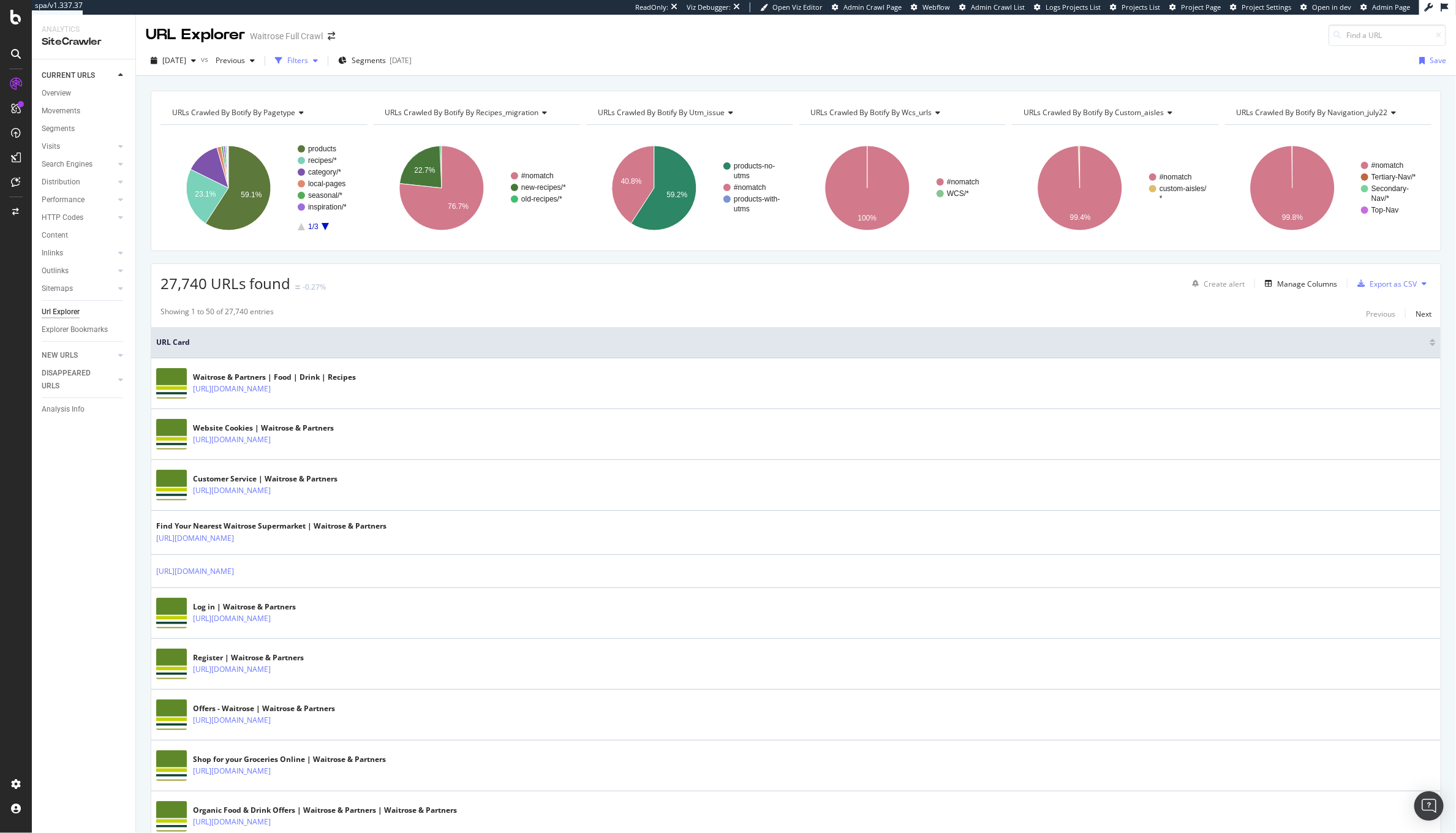
click at [309, 59] on div "Filters" at bounding box center [298, 60] width 21 height 10
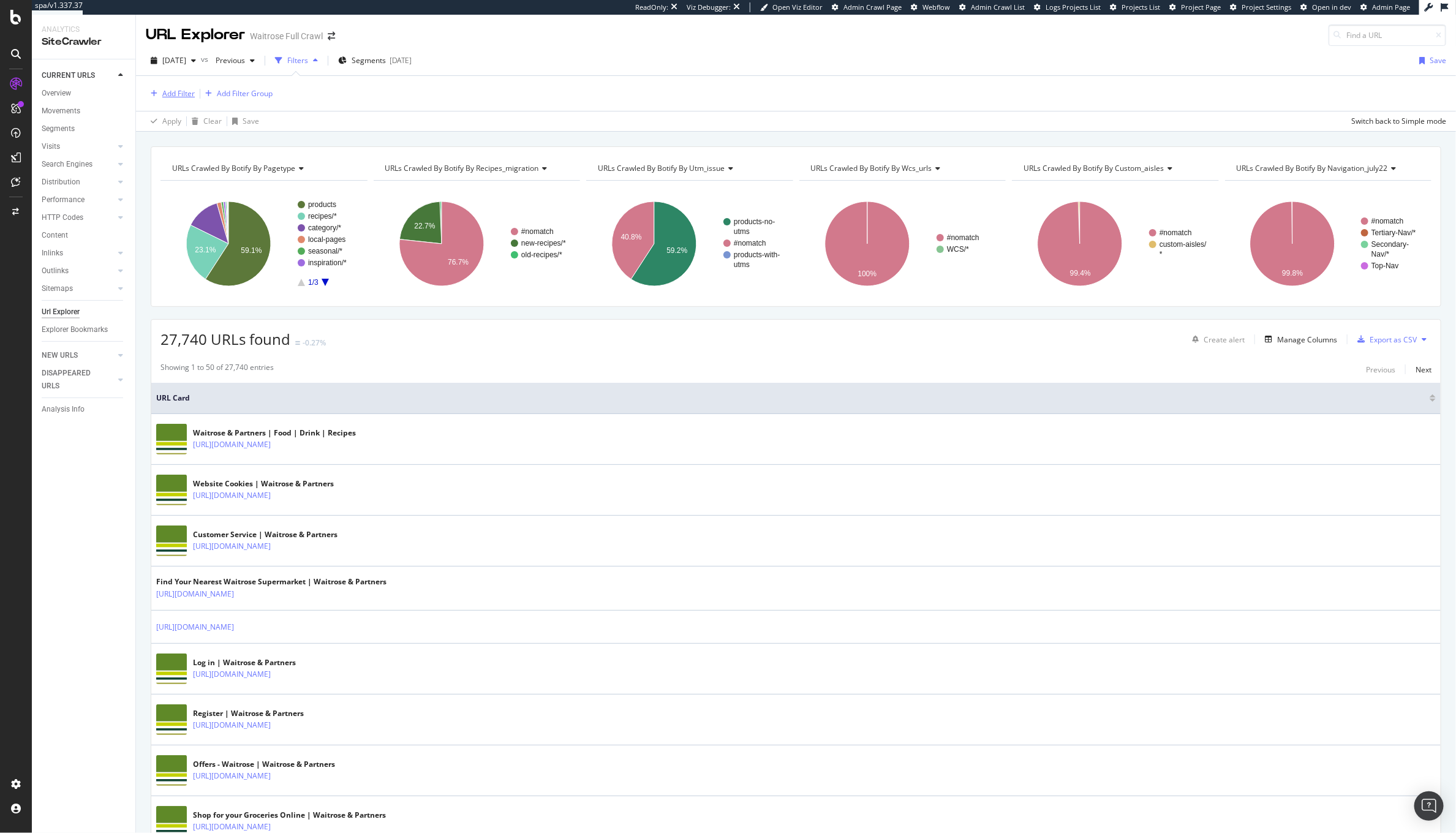
click at [167, 90] on div "Add Filter" at bounding box center [179, 93] width 33 height 10
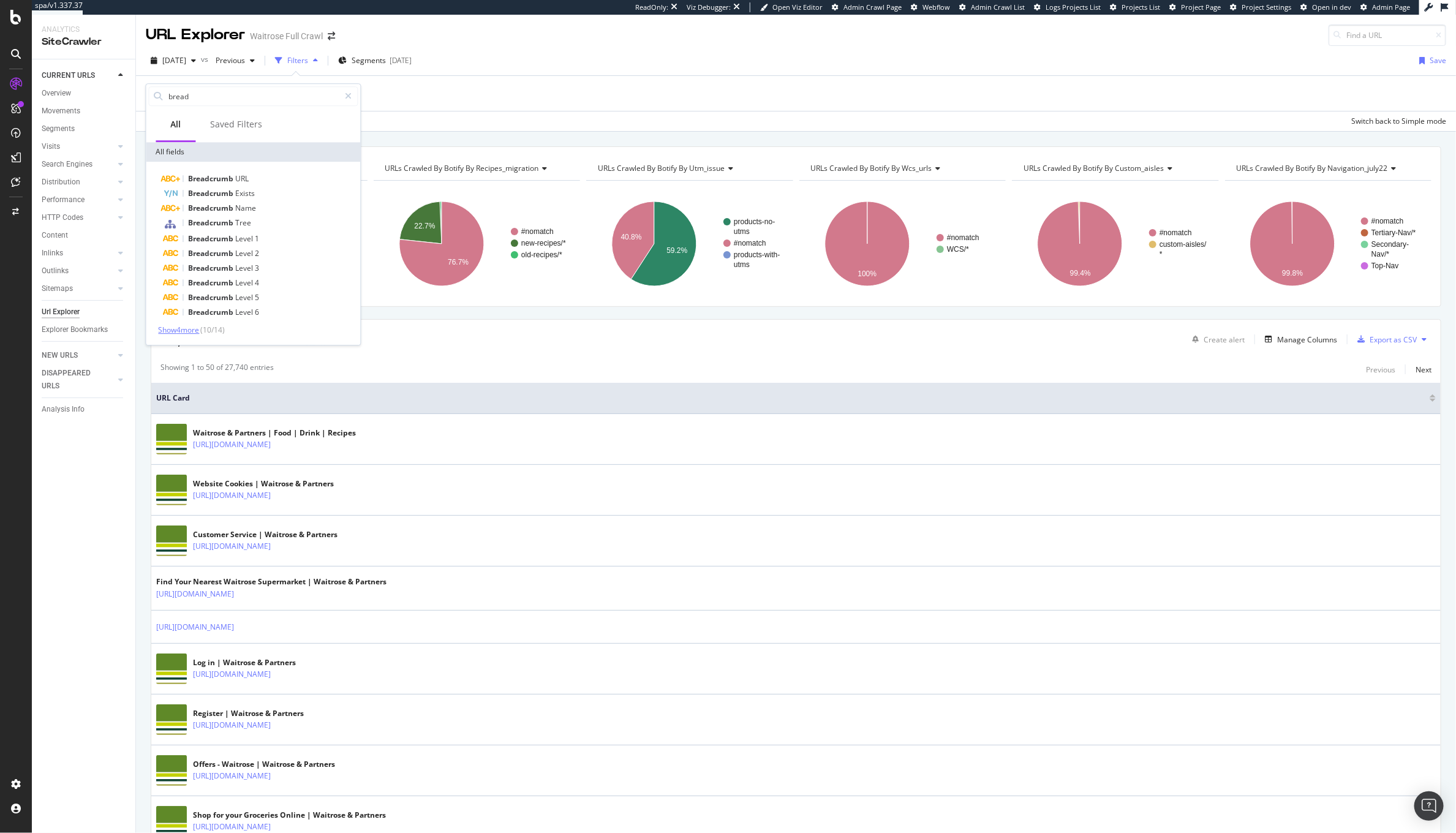
type input "bread"
click at [195, 328] on span "Show 4 more" at bounding box center [179, 329] width 41 height 10
click at [244, 342] on span "Breadcrumb" at bounding box center [225, 341] width 47 height 10
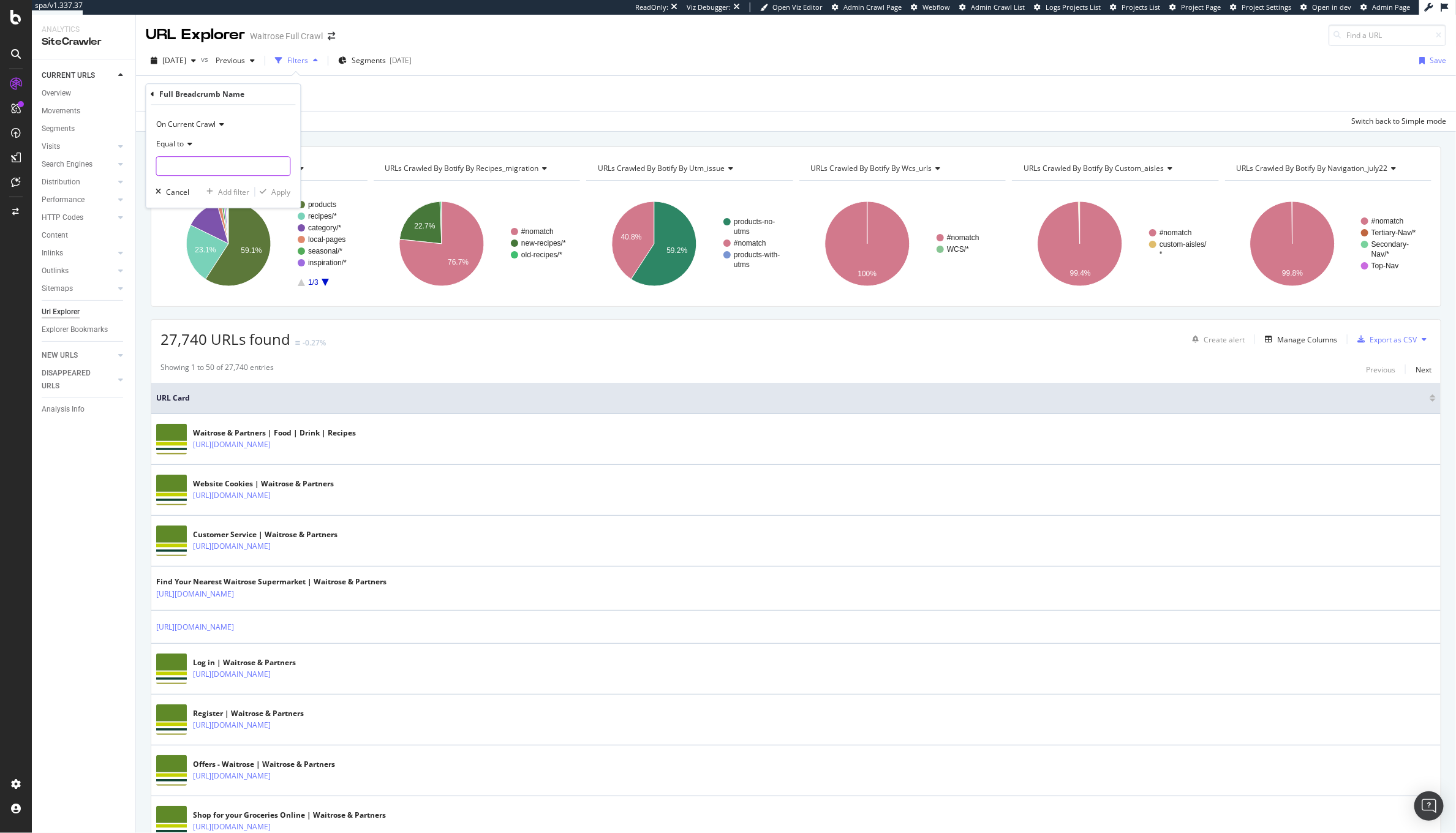
click at [212, 175] on div at bounding box center [224, 166] width 135 height 19
type input "organic"
click at [169, 144] on span "Equal to" at bounding box center [171, 143] width 27 height 10
click at [190, 259] on div "Contains" at bounding box center [225, 264] width 131 height 16
click at [224, 171] on input "text" at bounding box center [224, 166] width 134 height 19
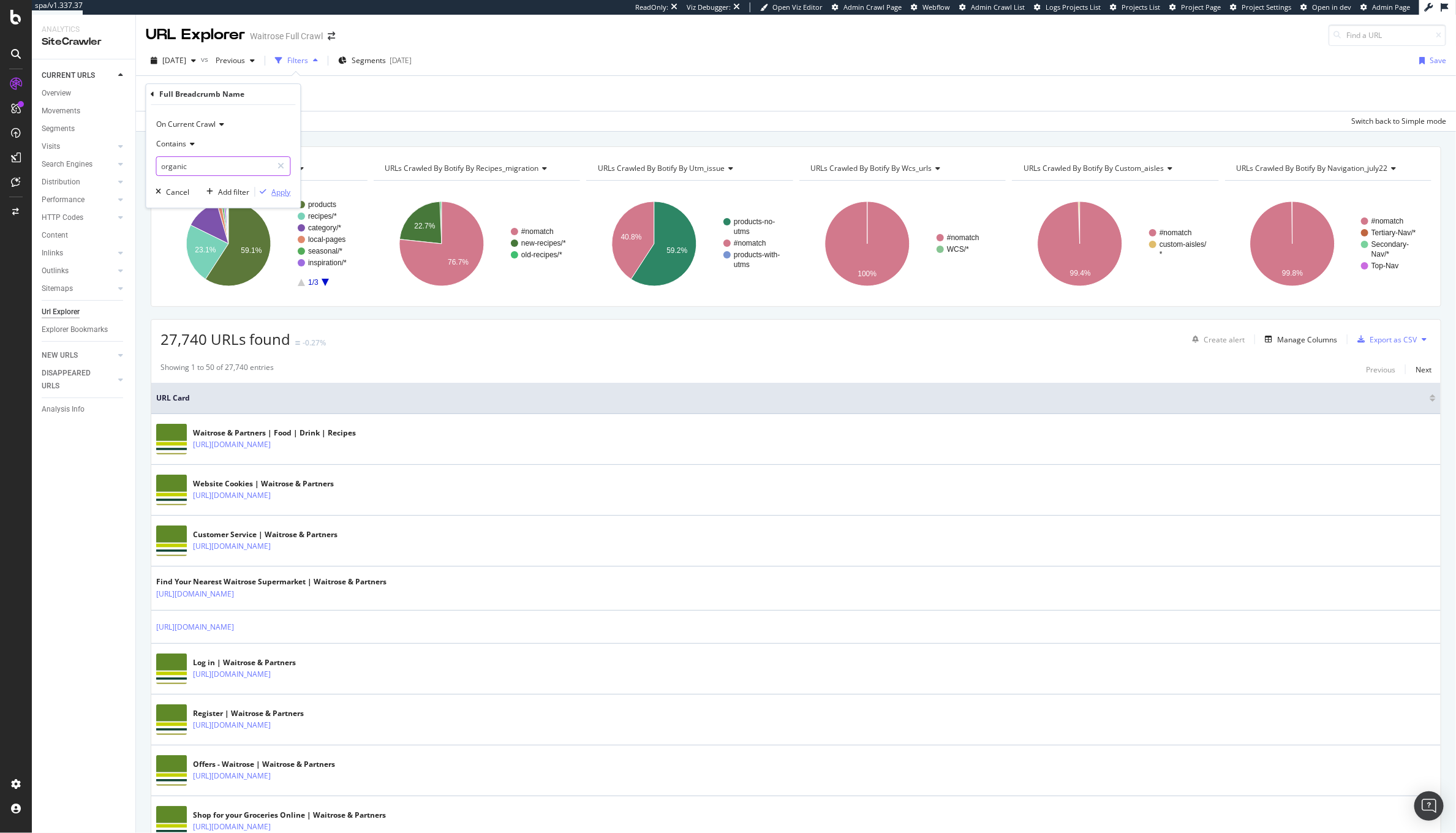
type input "organic"
click at [270, 187] on div "Apply" at bounding box center [273, 191] width 35 height 11
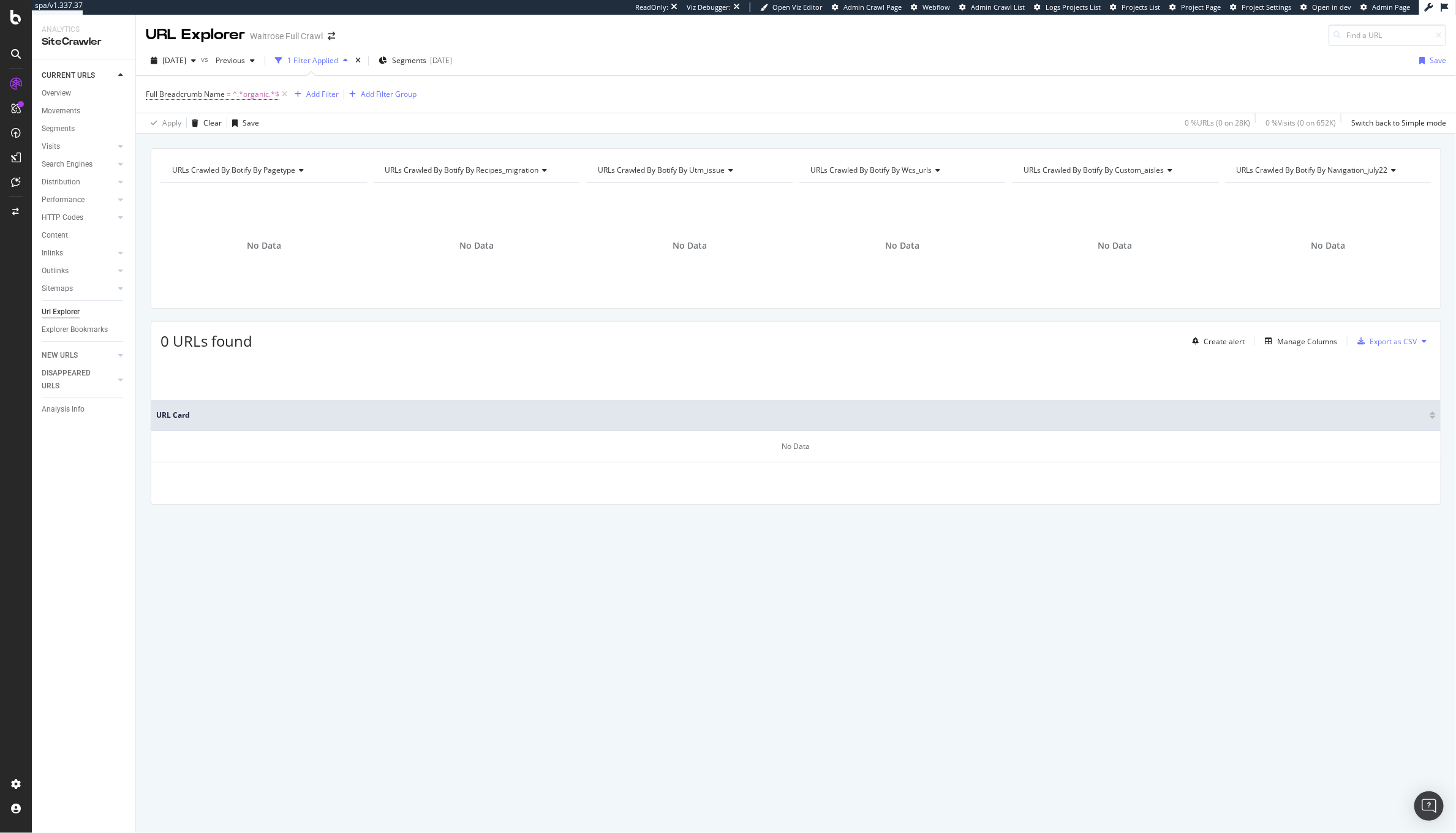
click at [251, 104] on div "Full Breadcrumb Name = ^.*organic.*$ Add Filter Add Filter Group" at bounding box center [796, 95] width 1301 height 37
click at [426, 61] on span "Segments" at bounding box center [409, 60] width 34 height 10
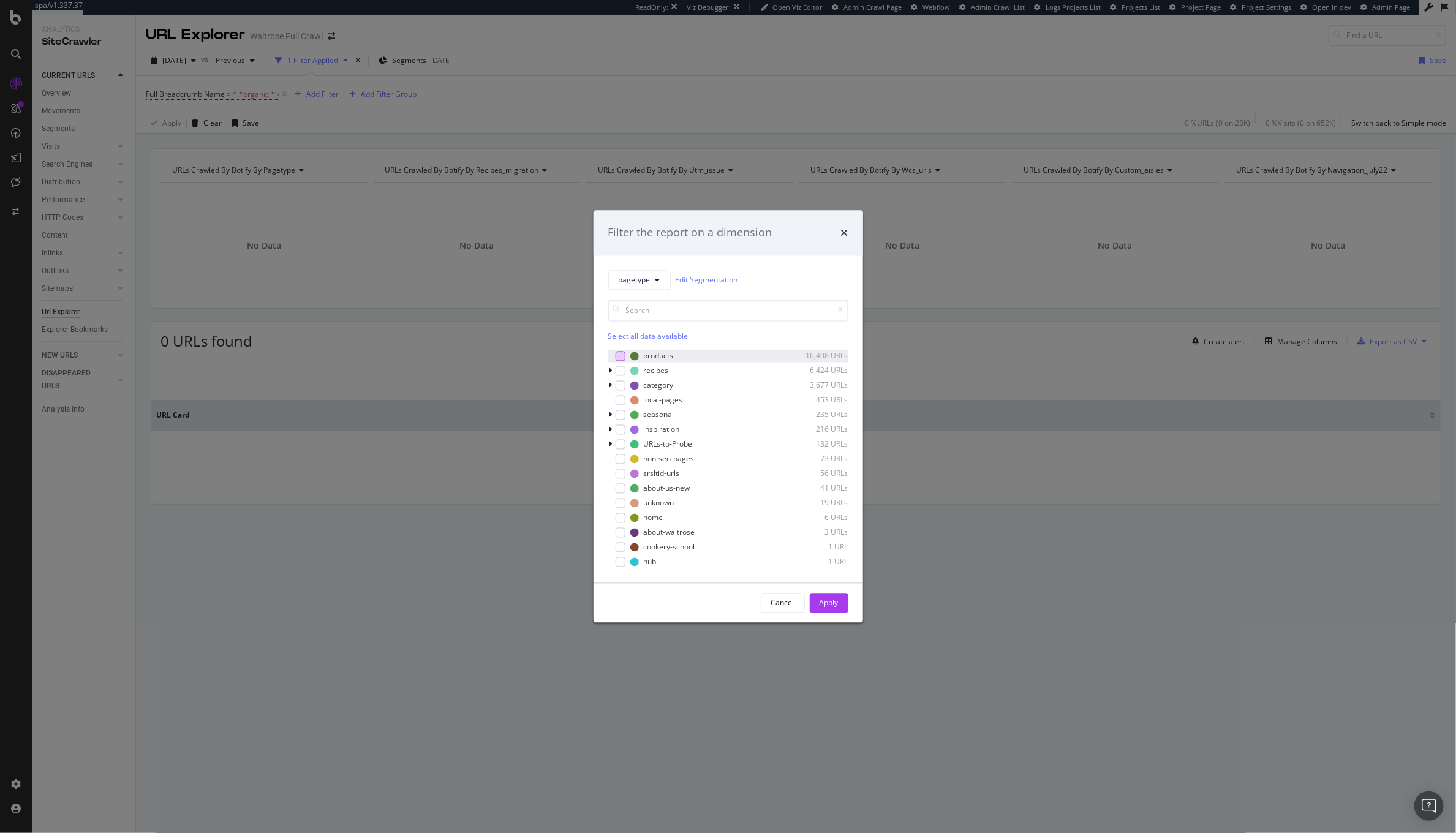
click at [623, 352] on div "modal" at bounding box center [620, 356] width 10 height 10
click at [833, 599] on div "Apply" at bounding box center [829, 602] width 19 height 10
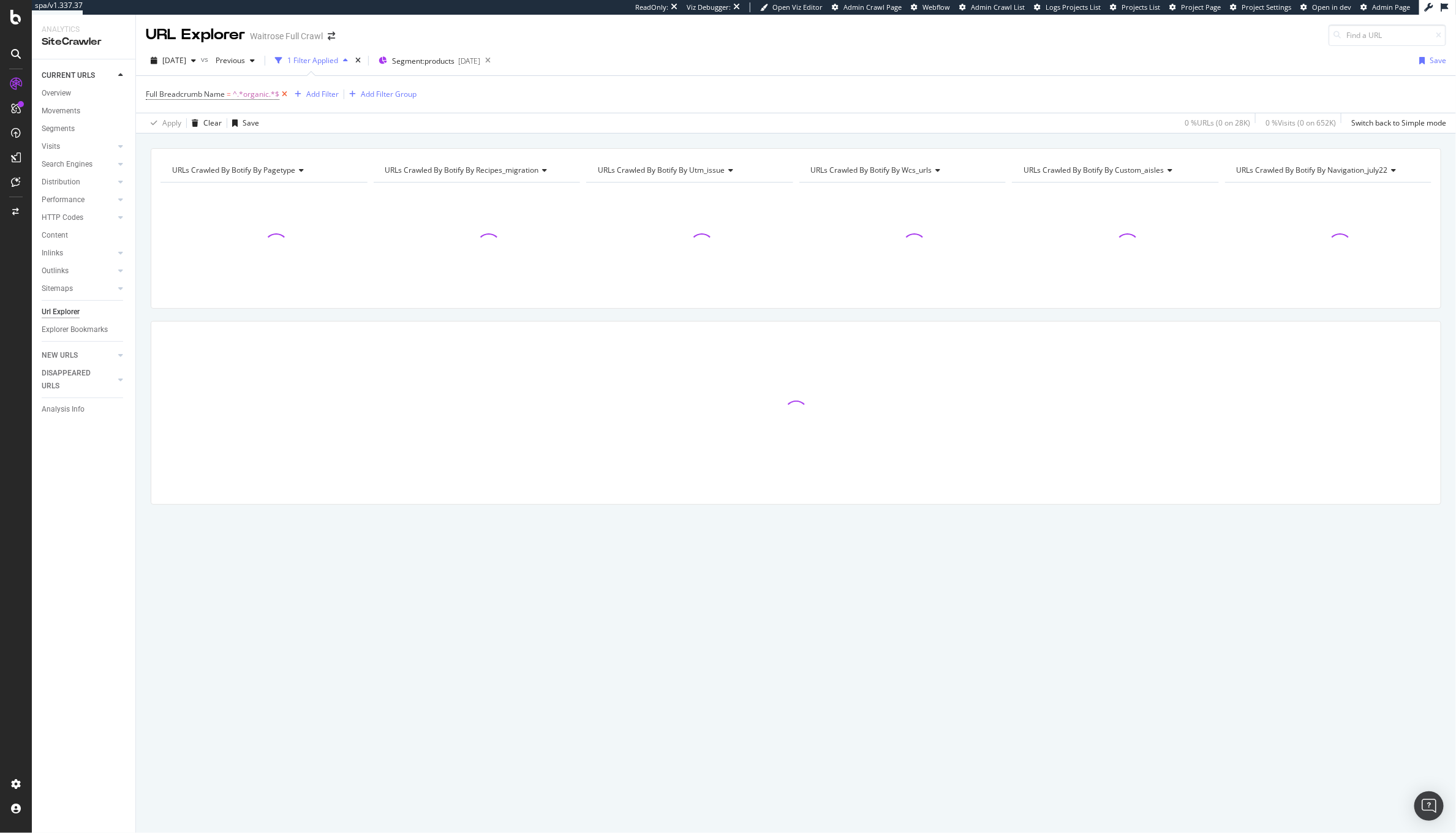
click at [286, 94] on icon at bounding box center [284, 94] width 10 height 12
click at [194, 92] on div "Add Filter" at bounding box center [179, 93] width 33 height 10
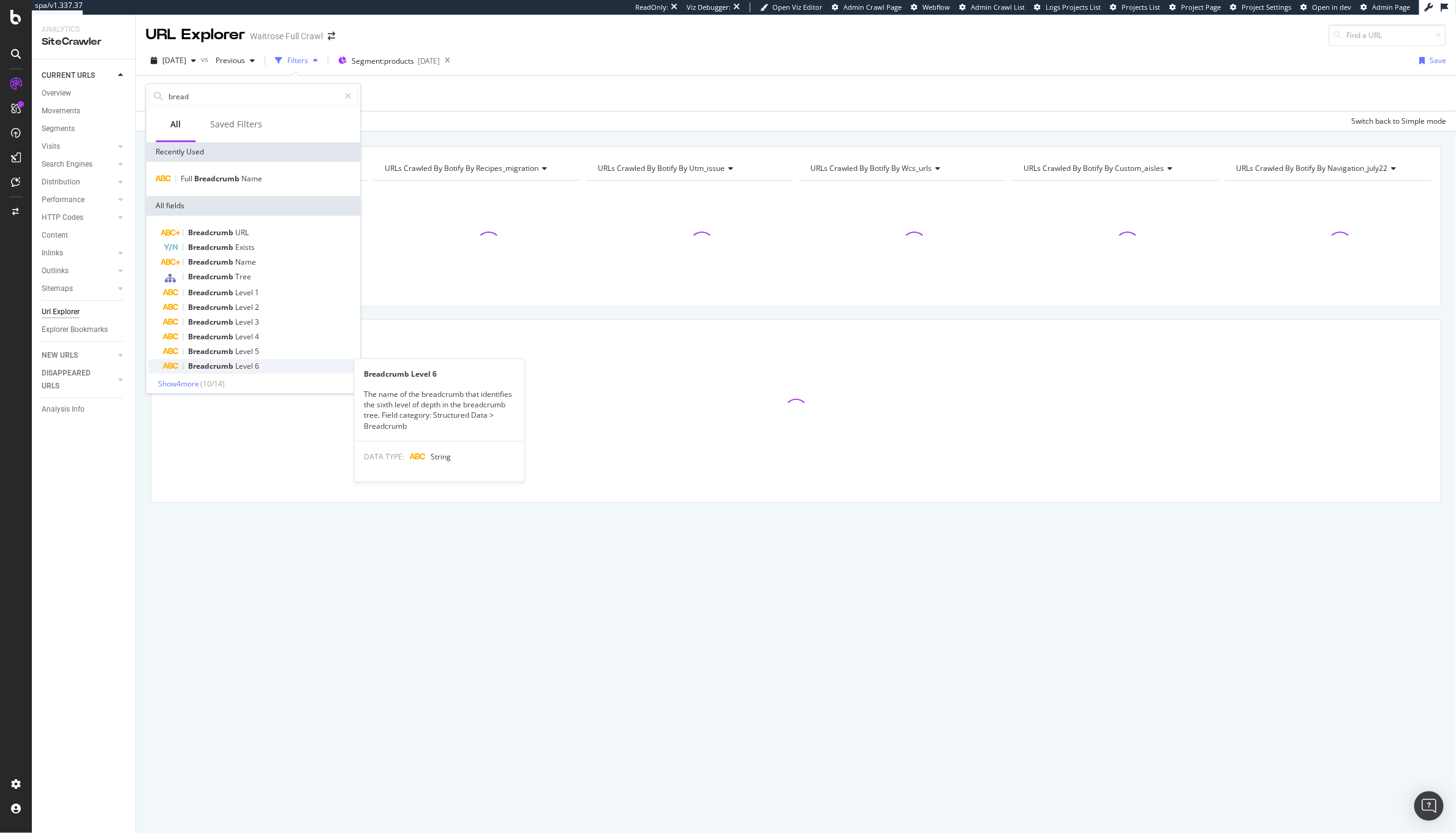
scroll to position [5, 0]
click at [200, 380] on span "Show 4 more" at bounding box center [179, 378] width 41 height 10
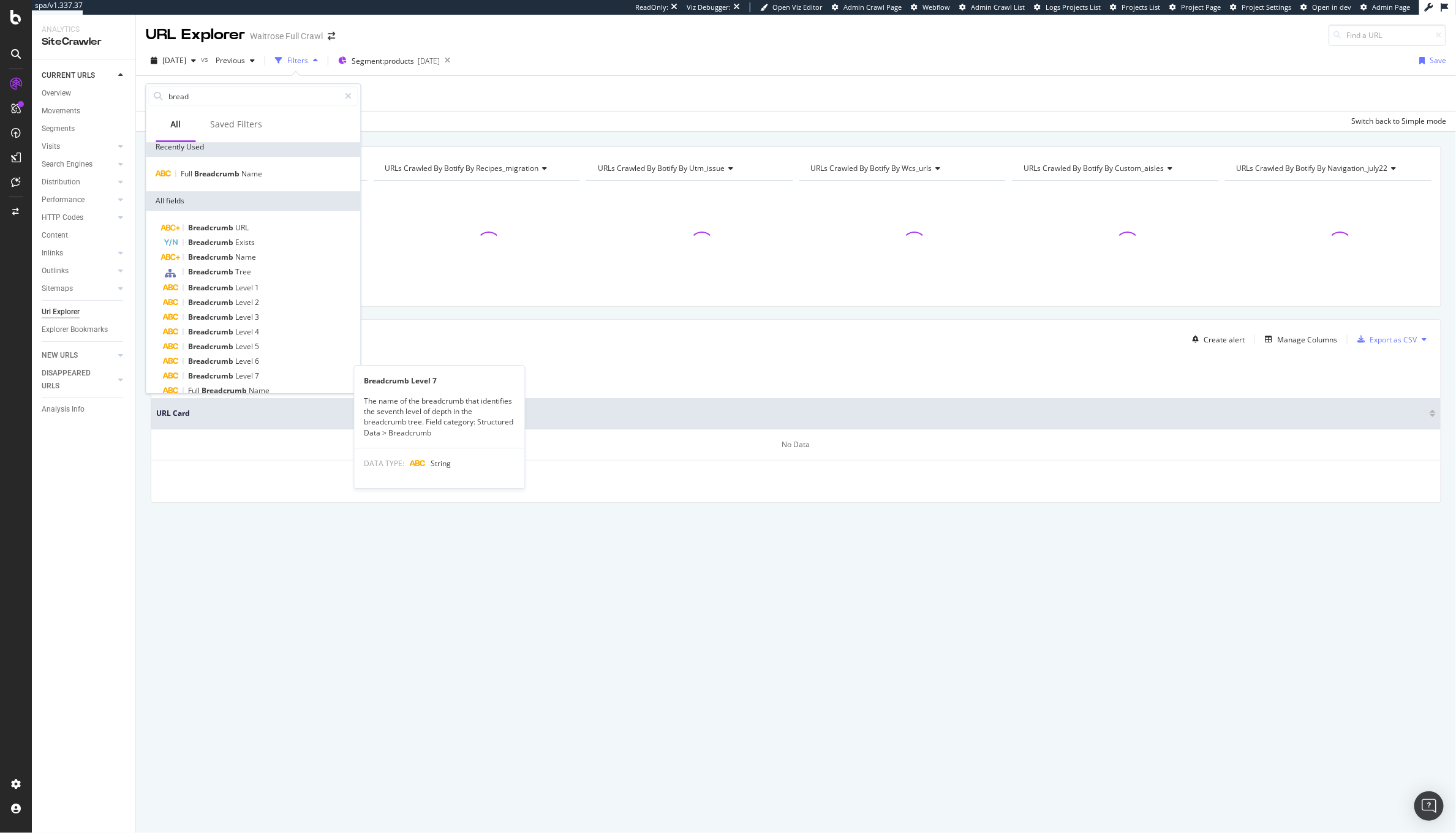
scroll to position [48, 0]
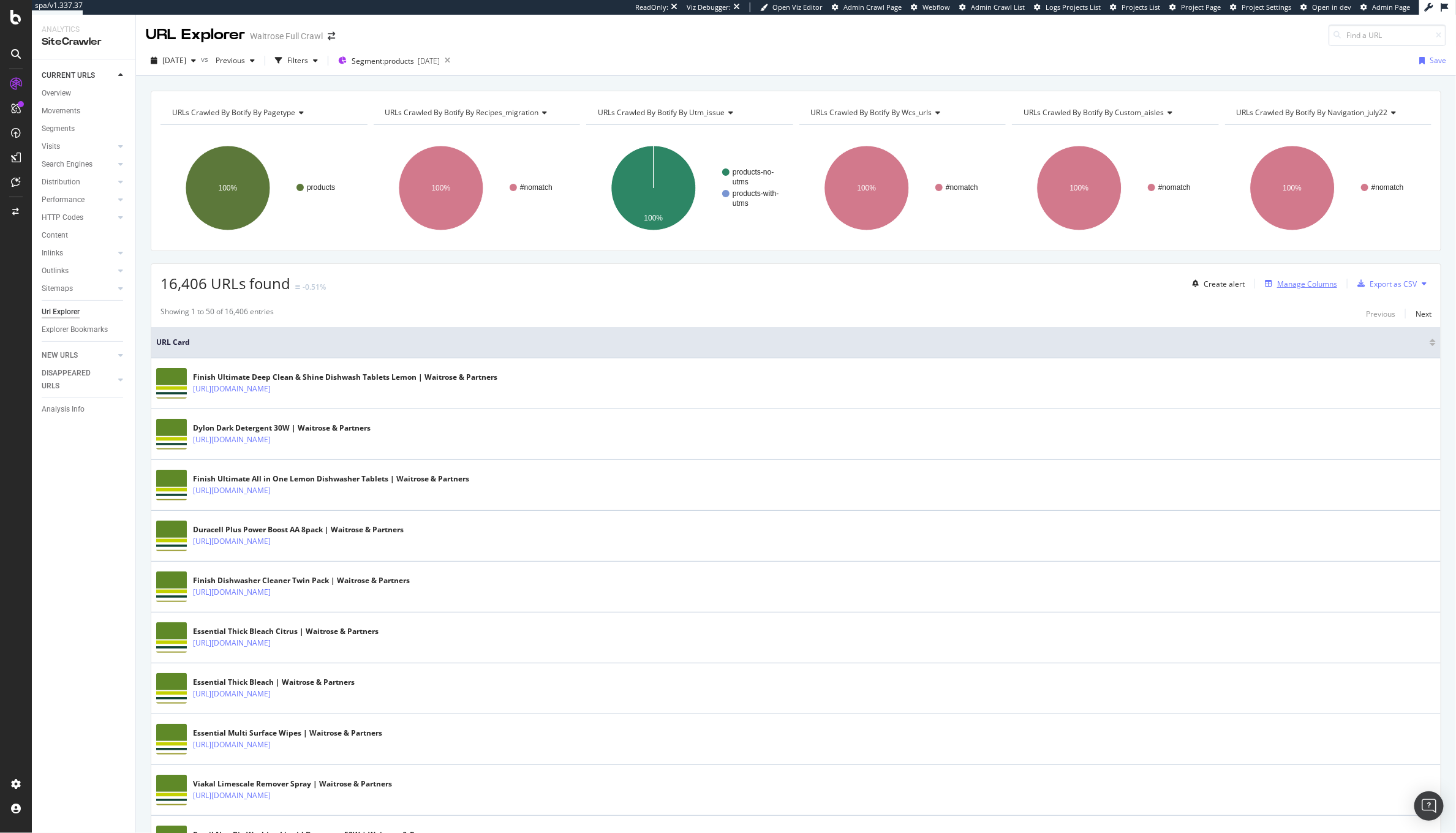
click at [1286, 287] on div "Manage Columns" at bounding box center [1307, 284] width 60 height 10
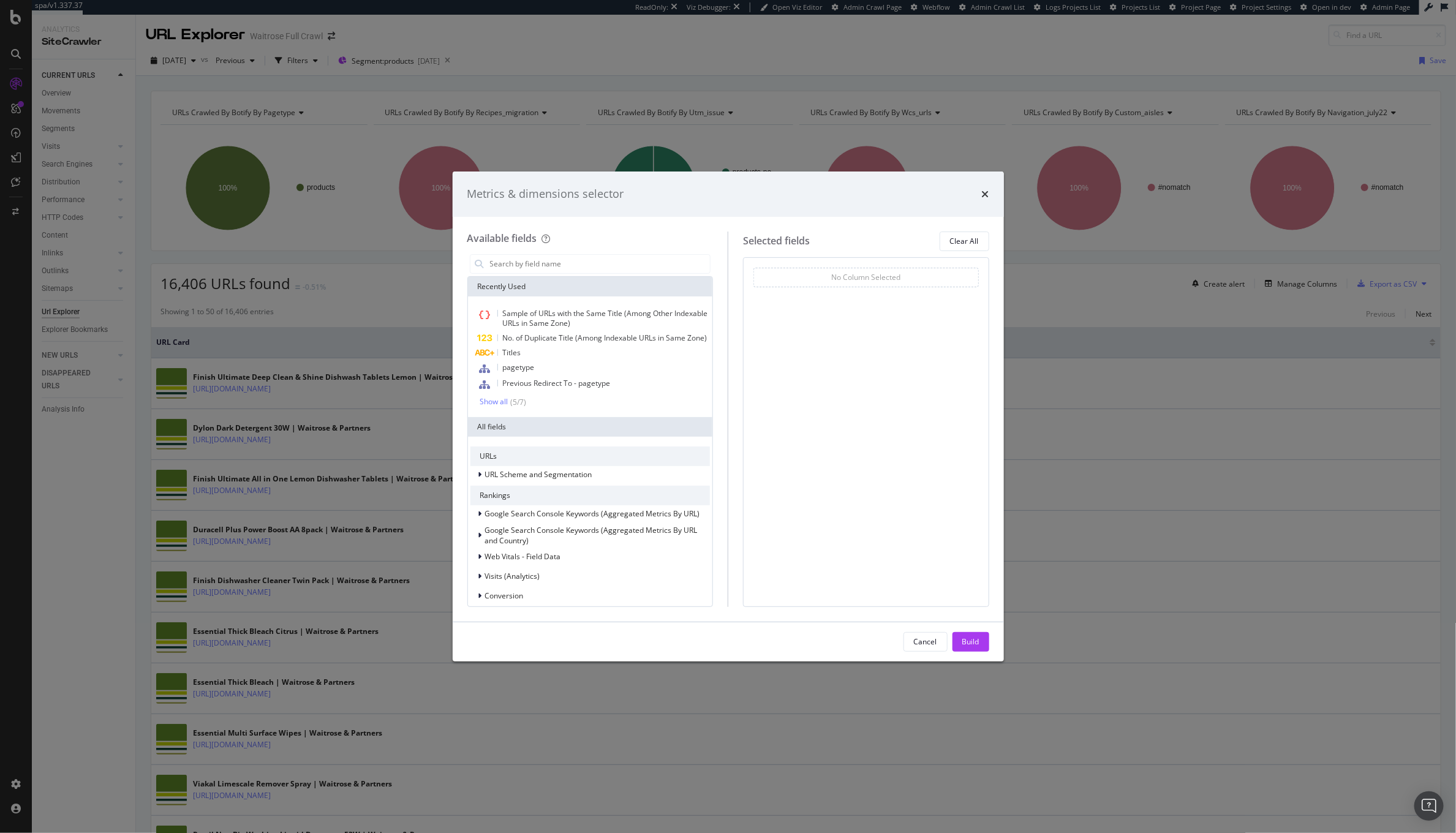
click at [976, 195] on div "Metrics & dimensions selector" at bounding box center [728, 194] width 522 height 16
click at [984, 192] on icon "times" at bounding box center [985, 194] width 7 height 10
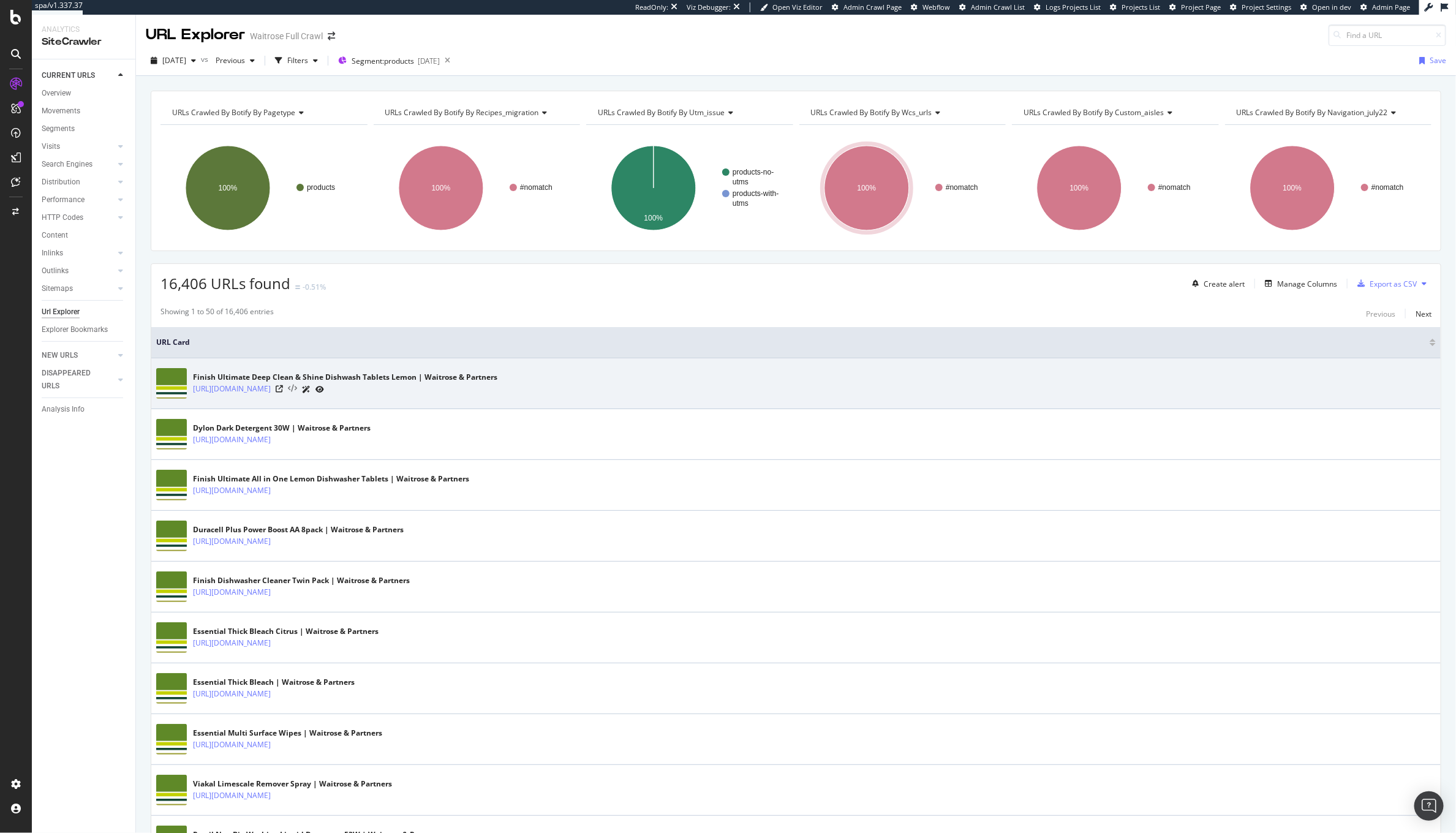
click at [297, 391] on icon at bounding box center [292, 388] width 9 height 9
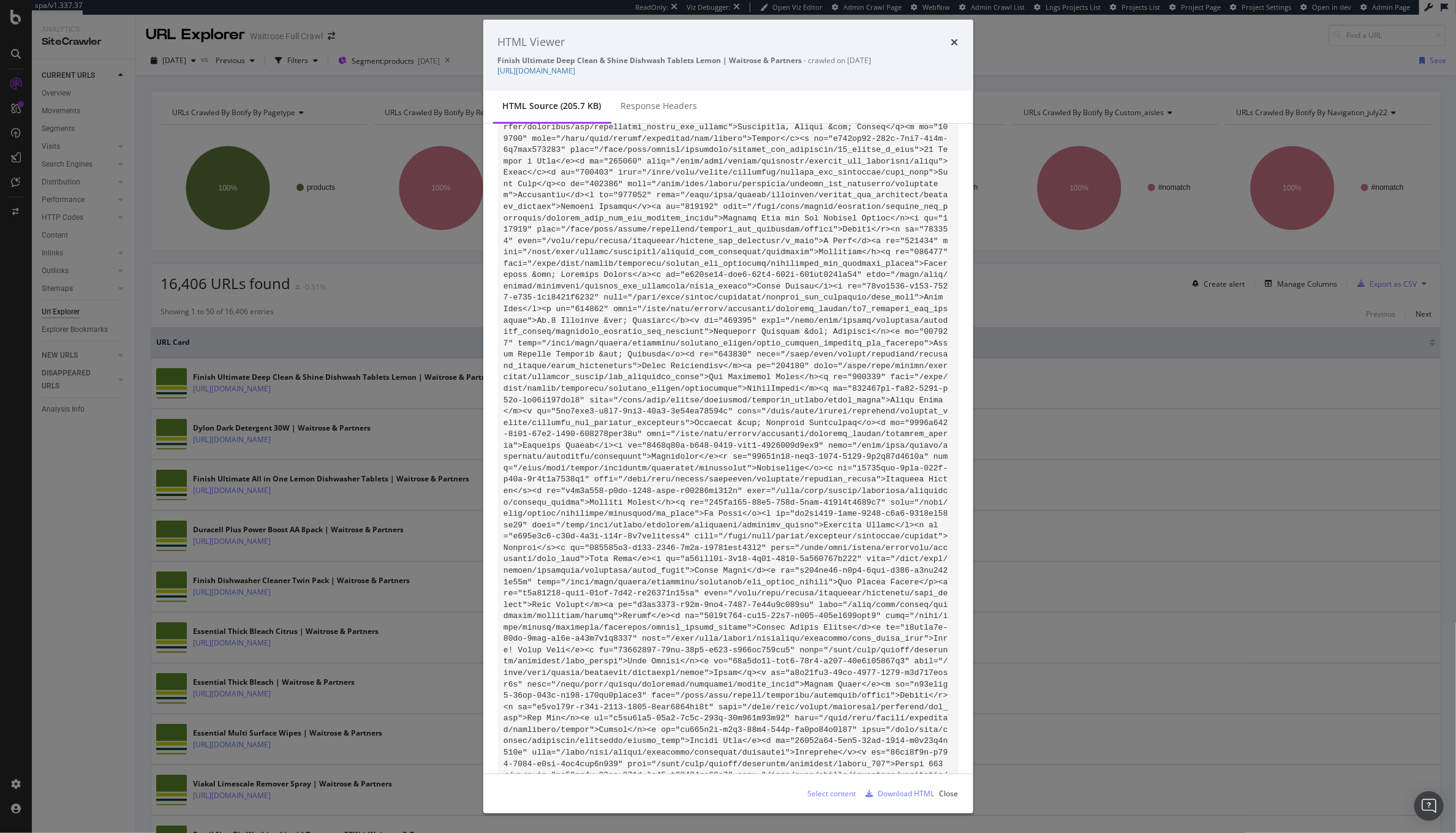
scroll to position [25016, 0]
click at [953, 38] on icon "times" at bounding box center [954, 42] width 7 height 10
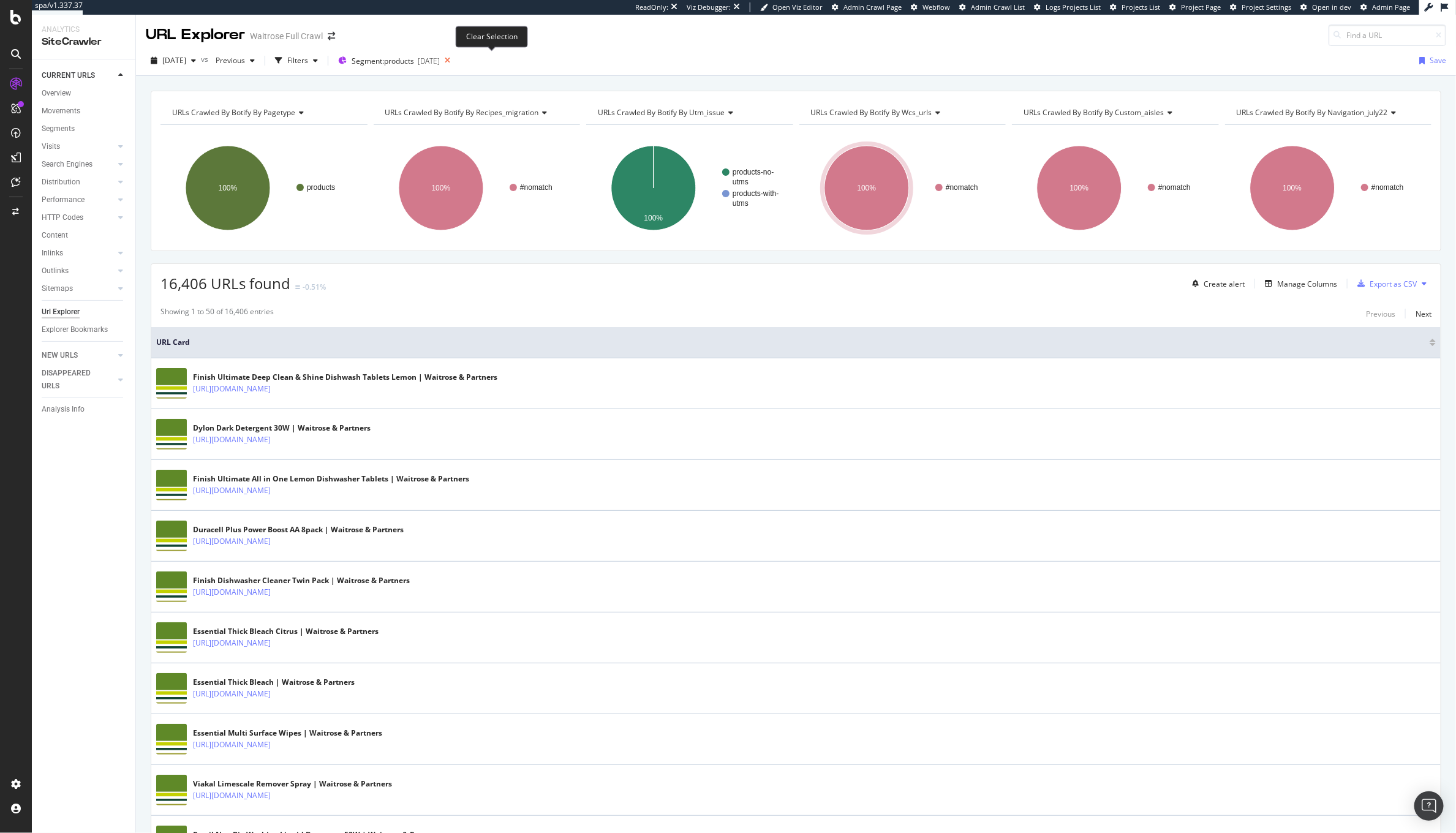
click at [455, 60] on icon at bounding box center [447, 60] width 15 height 17
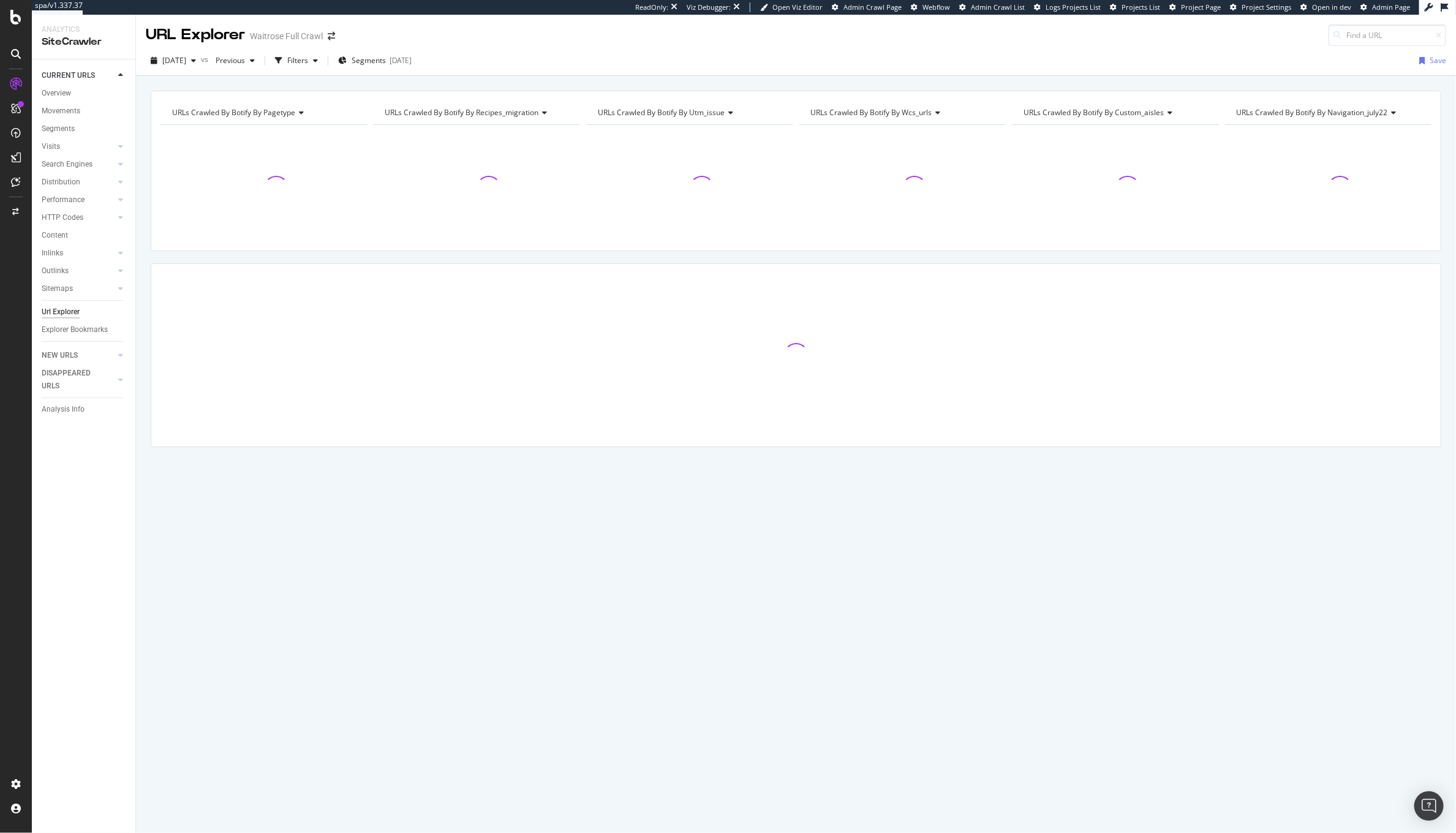
click at [491, 61] on div "2025 Sep. 20th vs Previous Filters Segments 2025-09-17 Save" at bounding box center [796, 62] width 1320 height 25
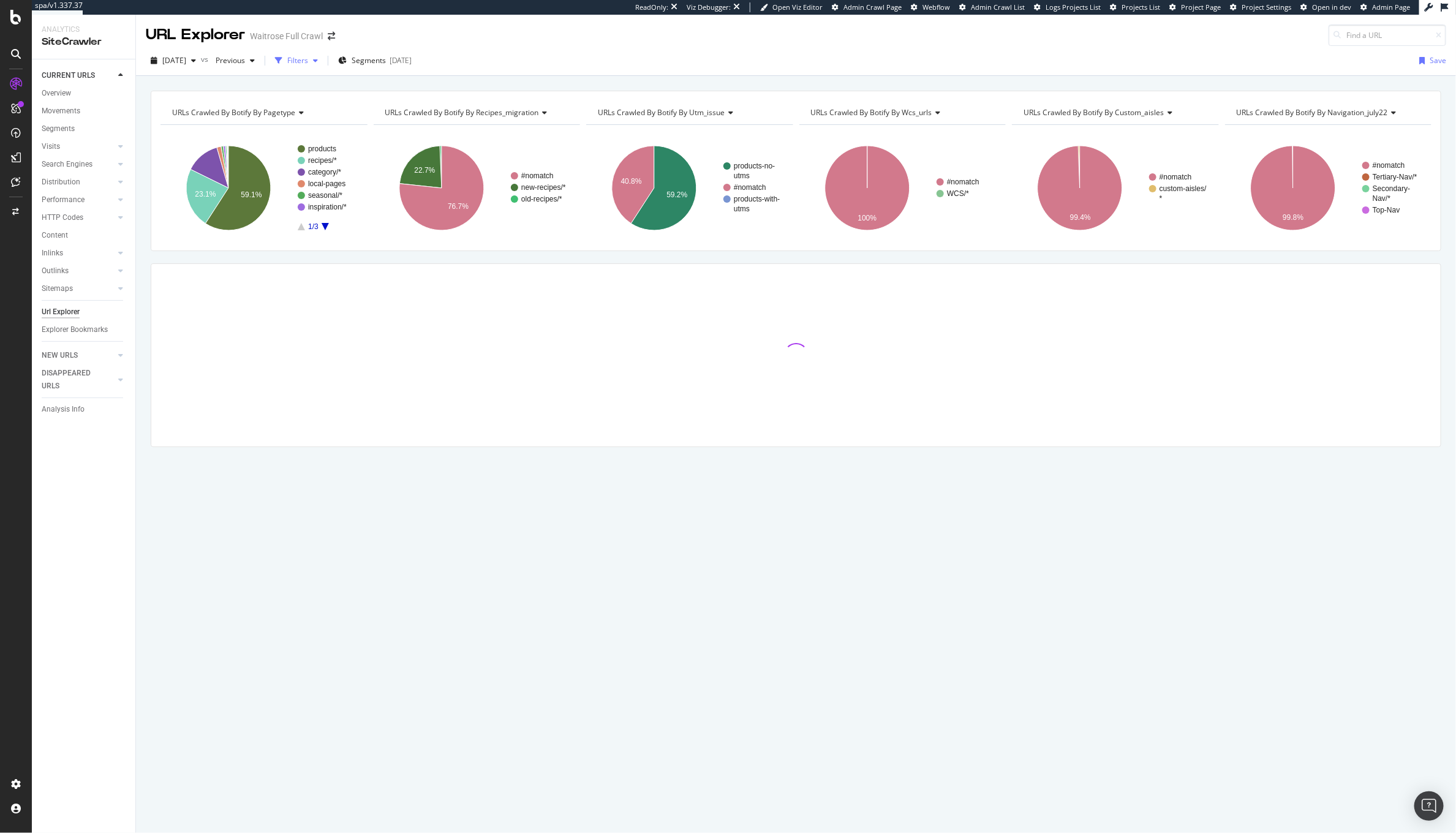
click at [282, 63] on icon "button" at bounding box center [278, 60] width 7 height 7
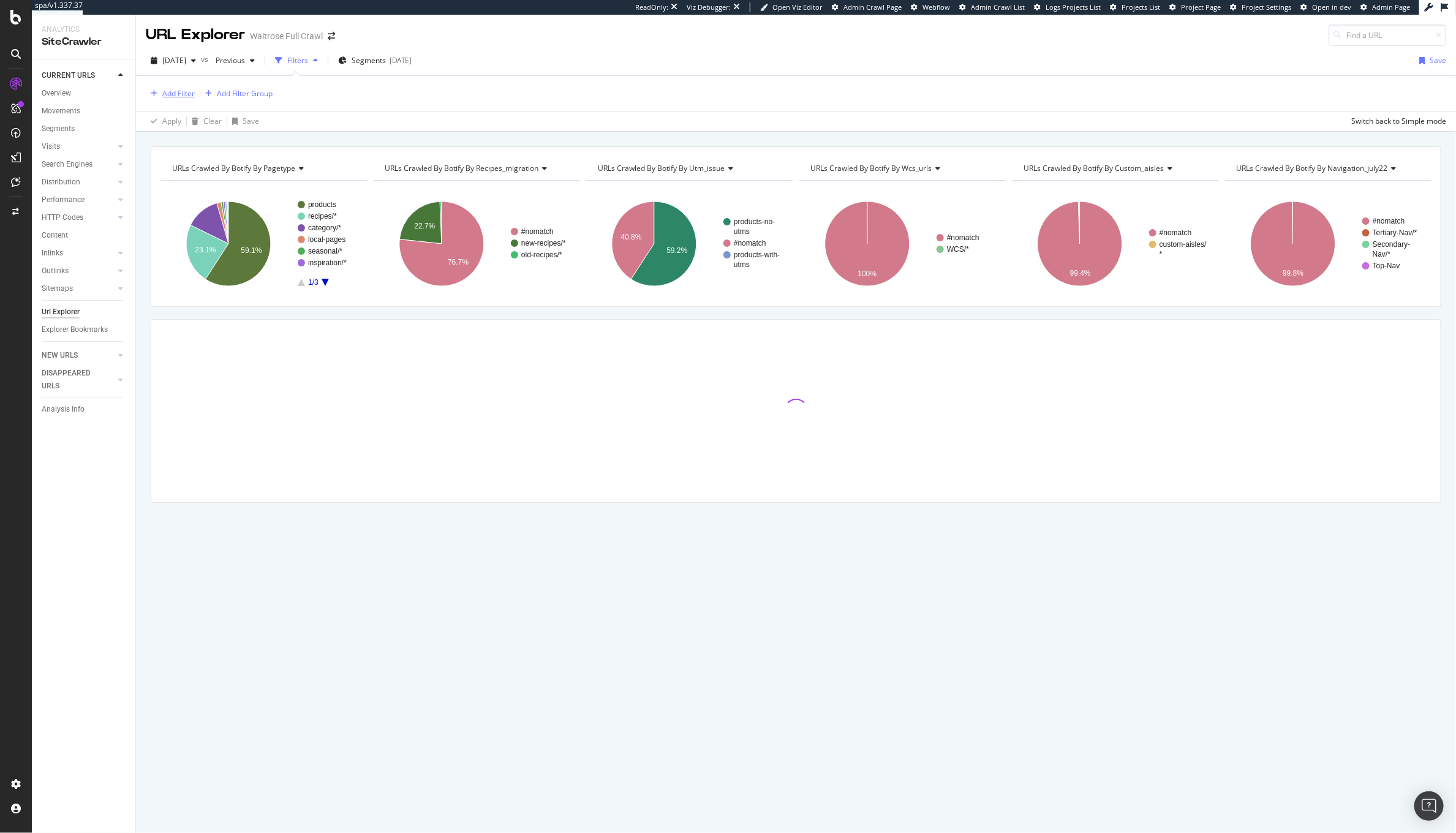
click at [185, 91] on div "Add Filter" at bounding box center [179, 93] width 33 height 10
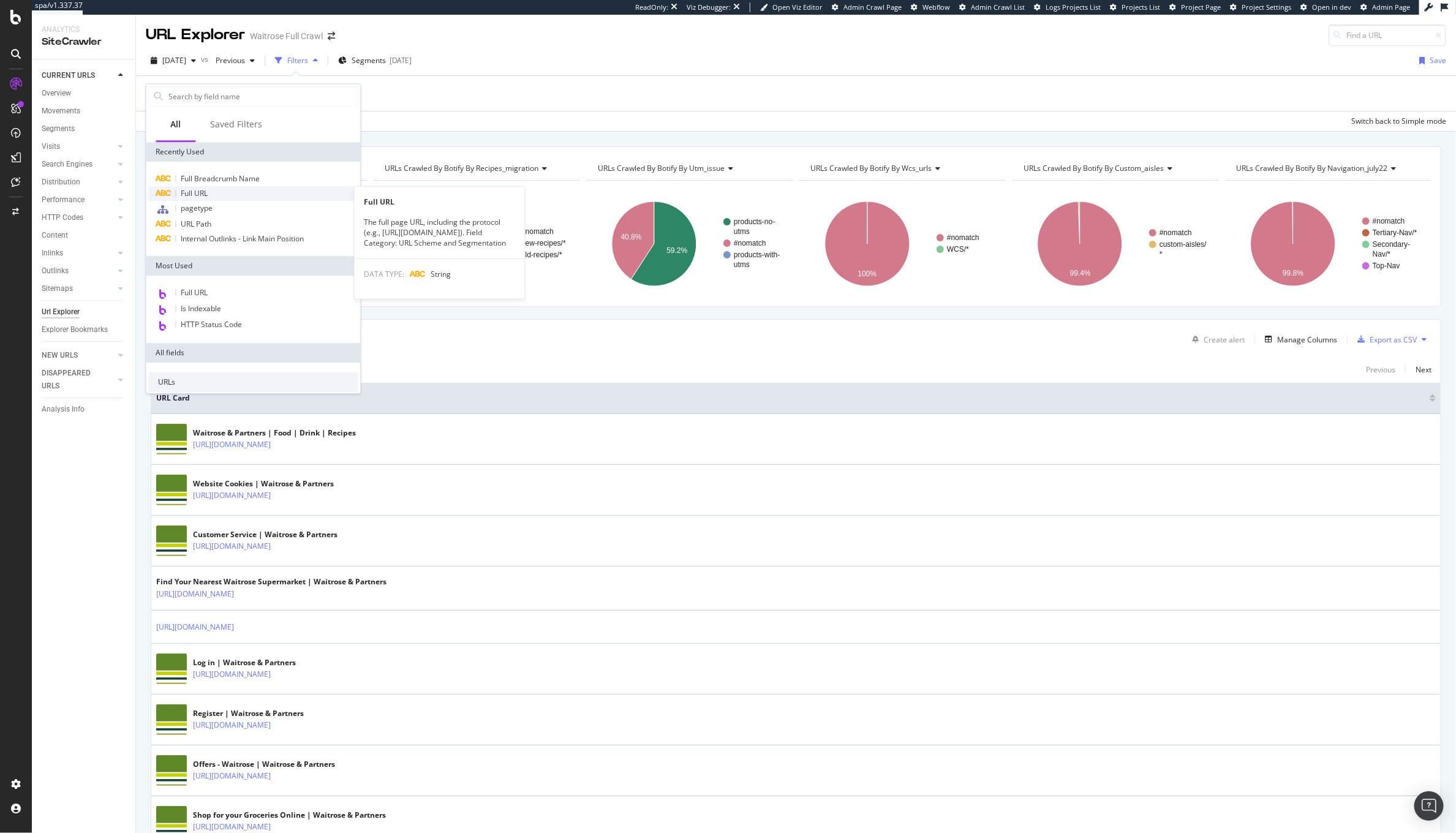
click at [198, 193] on span "Full URL" at bounding box center [195, 193] width 27 height 10
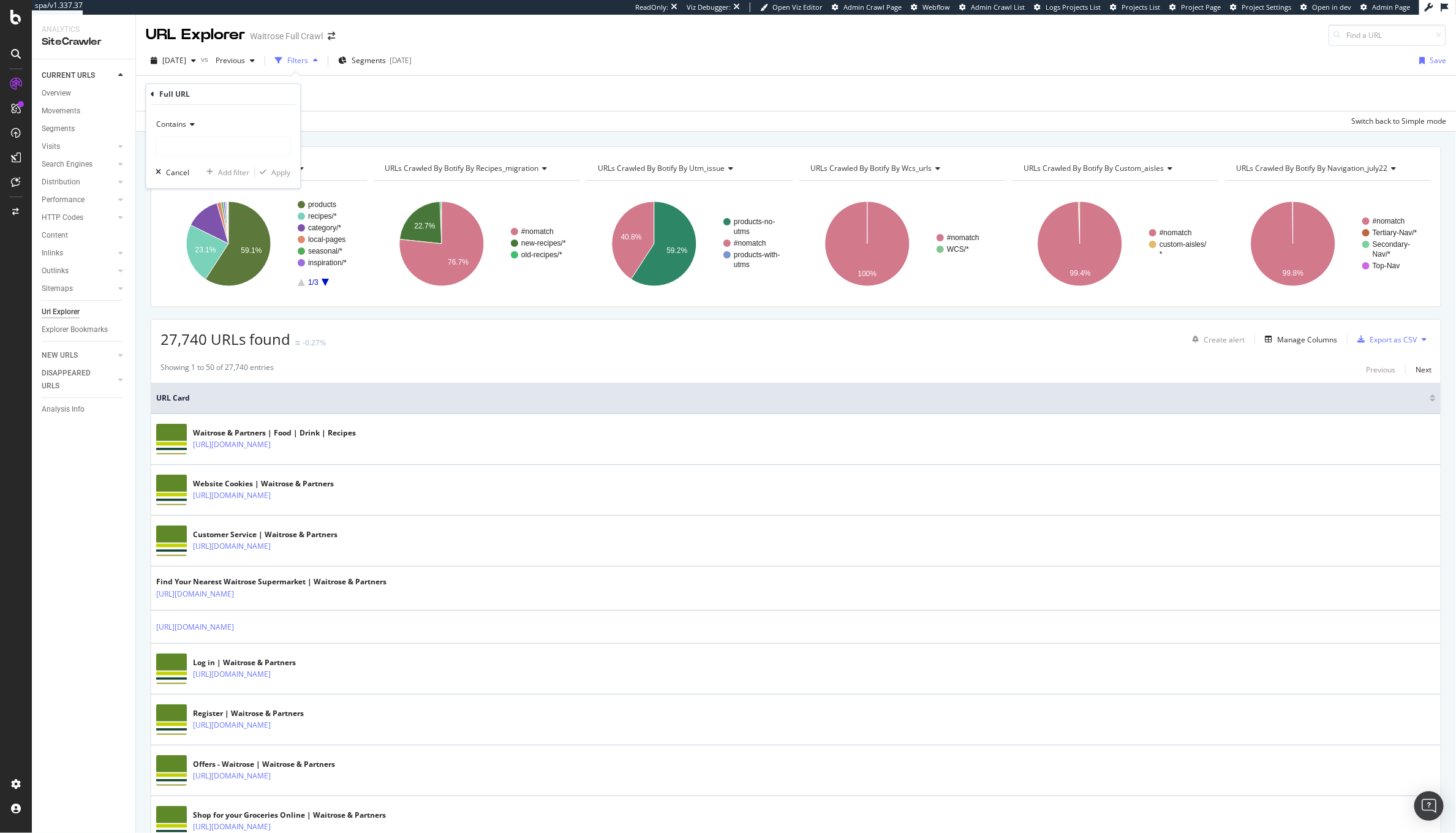
click at [177, 124] on span "Contains" at bounding box center [171, 123] width 30 height 10
click at [181, 148] on span "Equal to" at bounding box center [176, 149] width 27 height 10
click at [183, 148] on input "text" at bounding box center [224, 146] width 134 height 19
paste input "http://waitrose.com/ecom/products/duchy-organic-blueberries/088973-45748-45749"
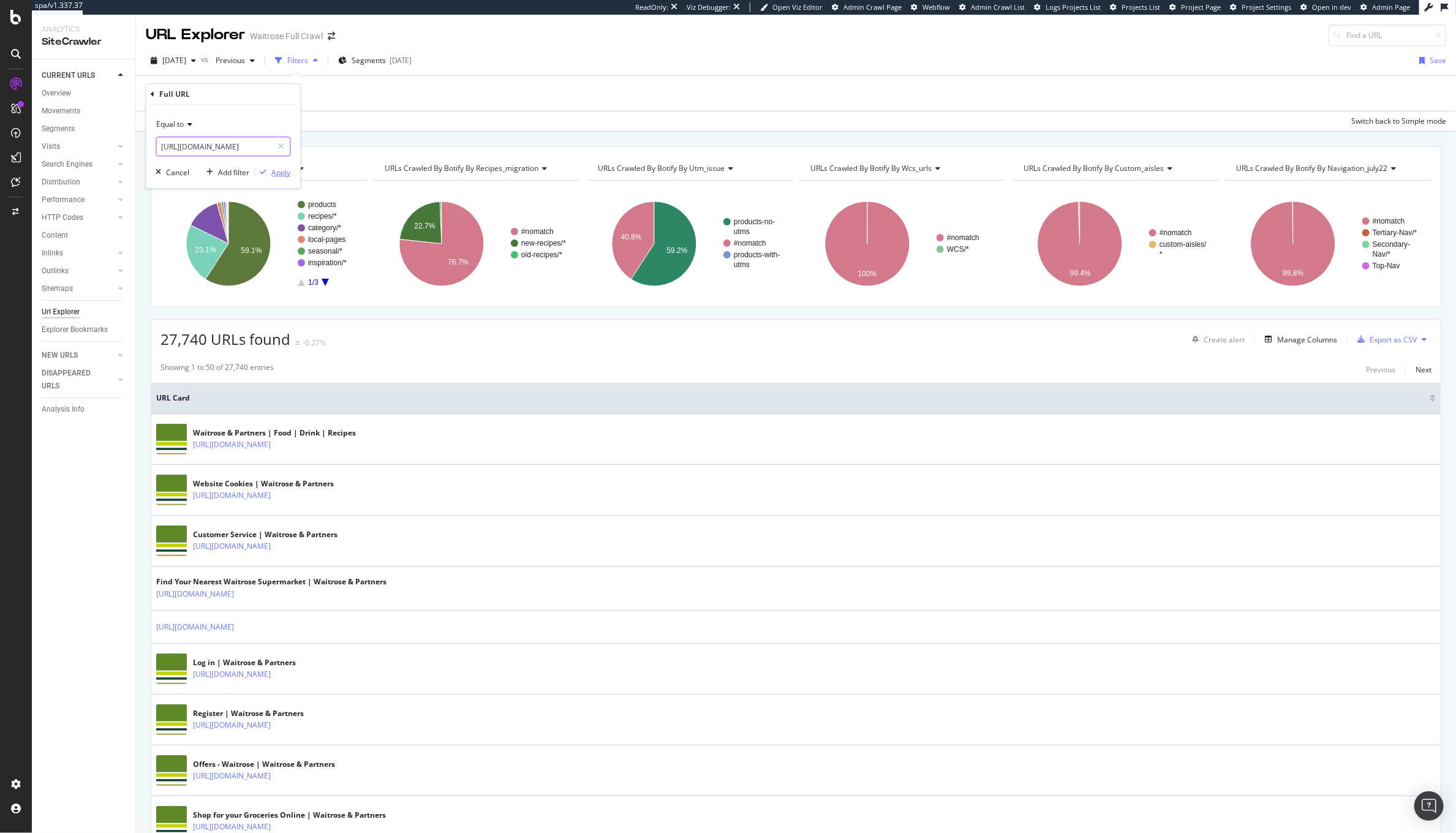
type input "http://waitrose.com/ecom/products/duchy-organic-blueberries/088973-45748-45749"
click at [275, 170] on div "Apply" at bounding box center [281, 172] width 19 height 10
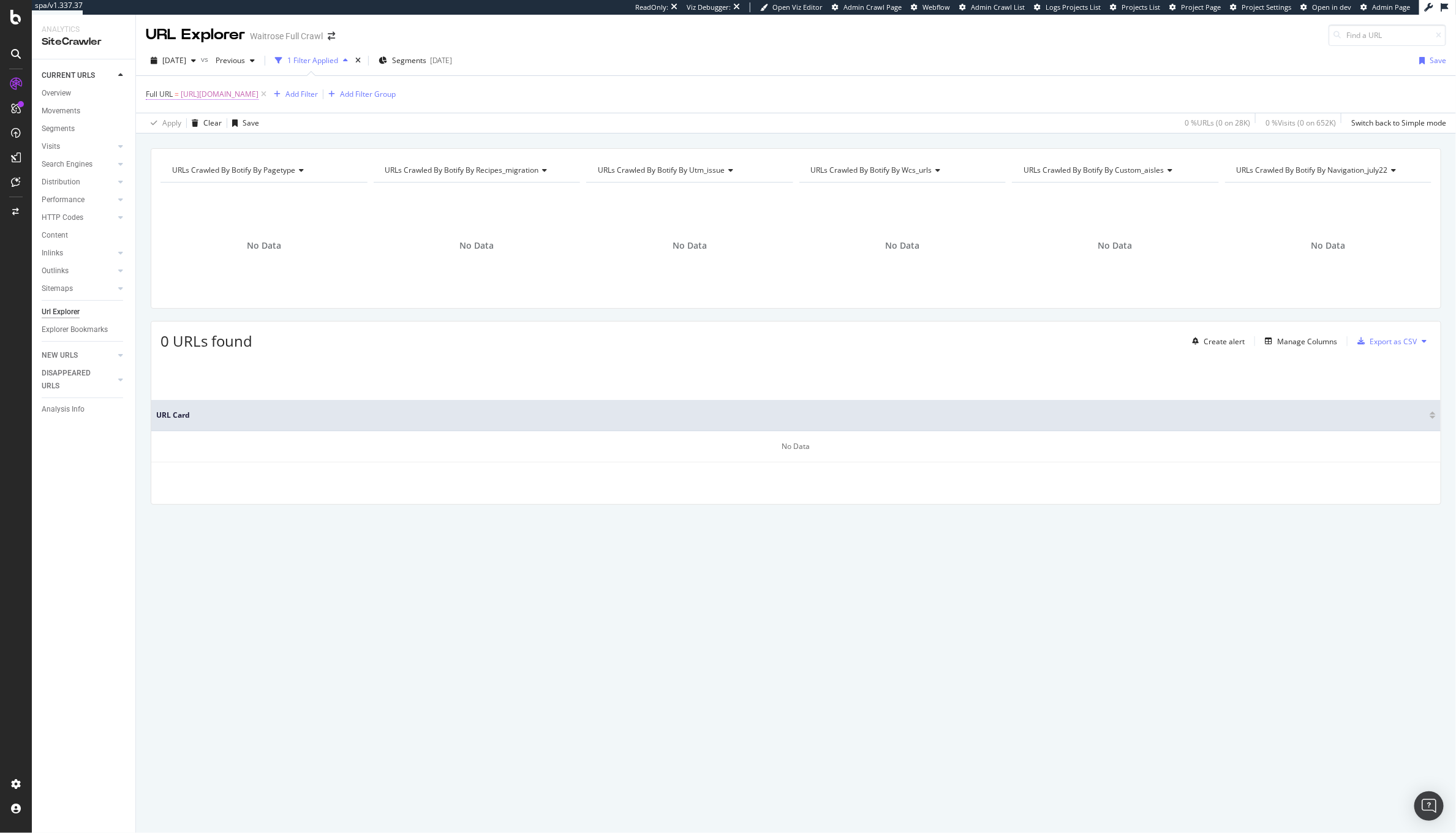
click at [259, 95] on span "http://waitrose.com/ecom/products/duchy-organic-blueberries/088973-45748-45749" at bounding box center [220, 94] width 78 height 17
click at [227, 142] on input "http://waitrose.com/ecom/products/duchy-organic-blueberries/088973-45748-45749" at bounding box center [215, 145] width 115 height 19
click at [435, 115] on div "Apply Clear Save 0 % URLs ( 0 on 28K ) 0 % Visits ( 0 on 652K ) Switch back to …" at bounding box center [796, 123] width 1320 height 20
click at [186, 58] on span "2025 Sep. 20th" at bounding box center [175, 60] width 24 height 10
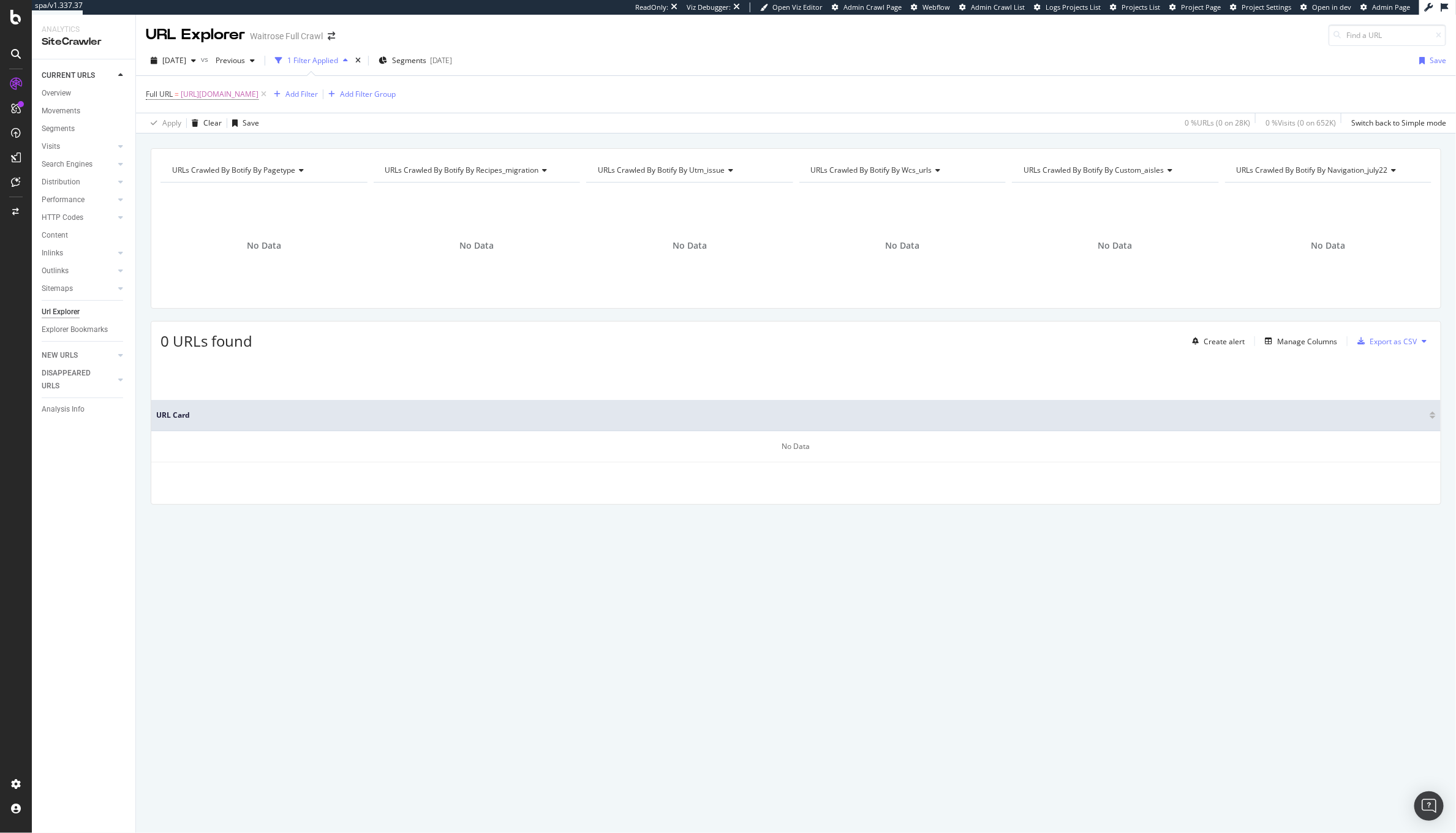
click at [520, 151] on div "URLs Crawled By Botify By pagetype Chart (by Value) Table Expand Export as CSV …" at bounding box center [796, 228] width 1291 height 160
click at [230, 96] on span "http://waitrose.com/ecom/products/duchy-organic-blueberries/088973-45748-45749" at bounding box center [220, 94] width 78 height 17
click at [217, 144] on input "http://waitrose.com/ecom/products/duchy-organic-blueberries/088973-45748-45749" at bounding box center [215, 145] width 115 height 19
drag, startPoint x: 267, startPoint y: 144, endPoint x: 121, endPoint y: 143, distance: 146.0
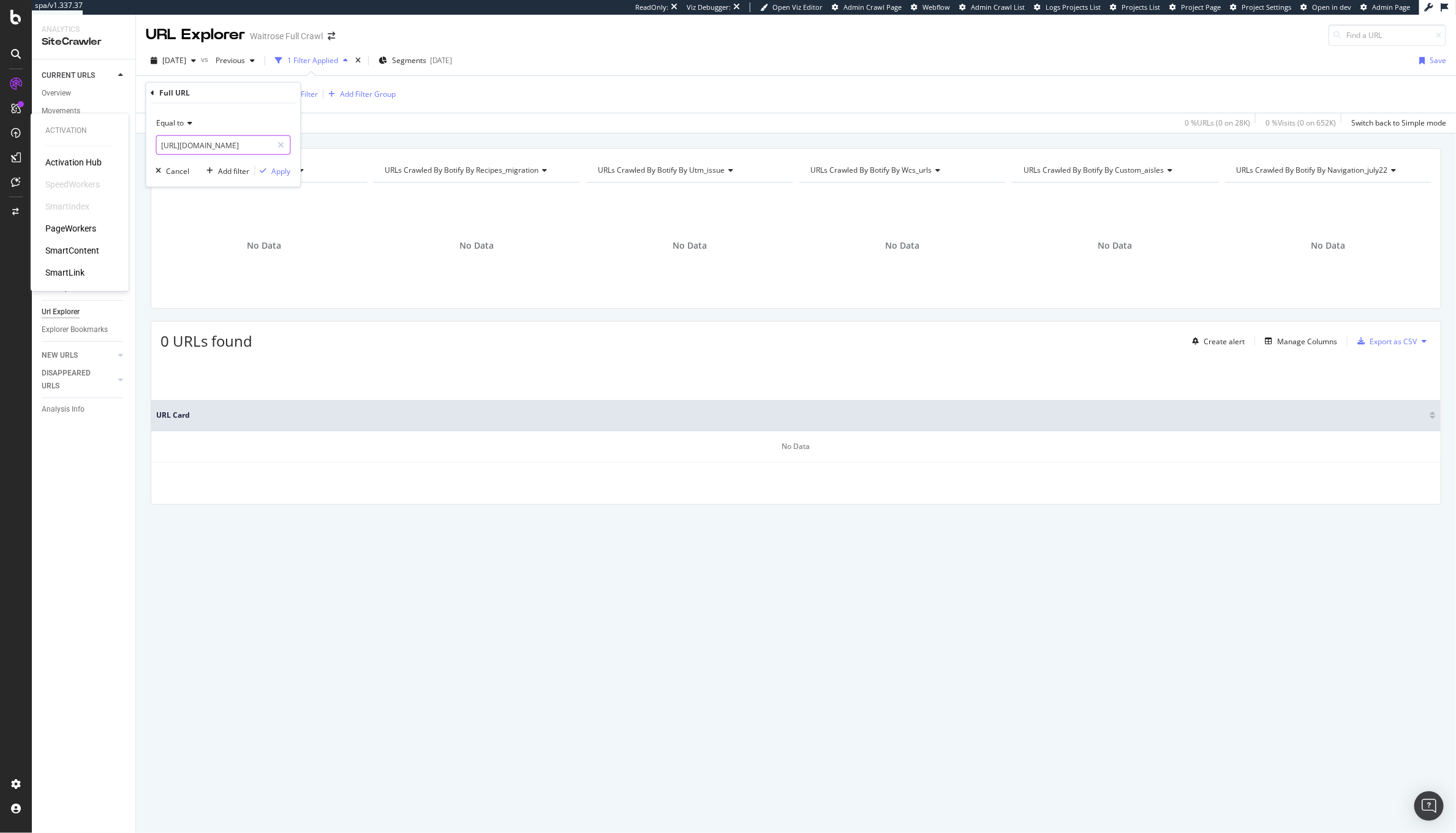
click at [113, 143] on body "Activation Activation Hub SpeedWorkers SmartIndex PageWorkers SmartContent Smar…" at bounding box center [728, 416] width 1456 height 833
type input "https://waitrose.com/ecom/products/duchy-organic-blueberries/088973-45748-45749"
click at [277, 175] on div "Apply" at bounding box center [281, 170] width 19 height 10
click at [259, 96] on span "https://waitrose.com/ecom/products/duchy-organic-blueberries/088973-45748-45749" at bounding box center [220, 94] width 78 height 17
click at [269, 95] on icon at bounding box center [264, 94] width 10 height 12
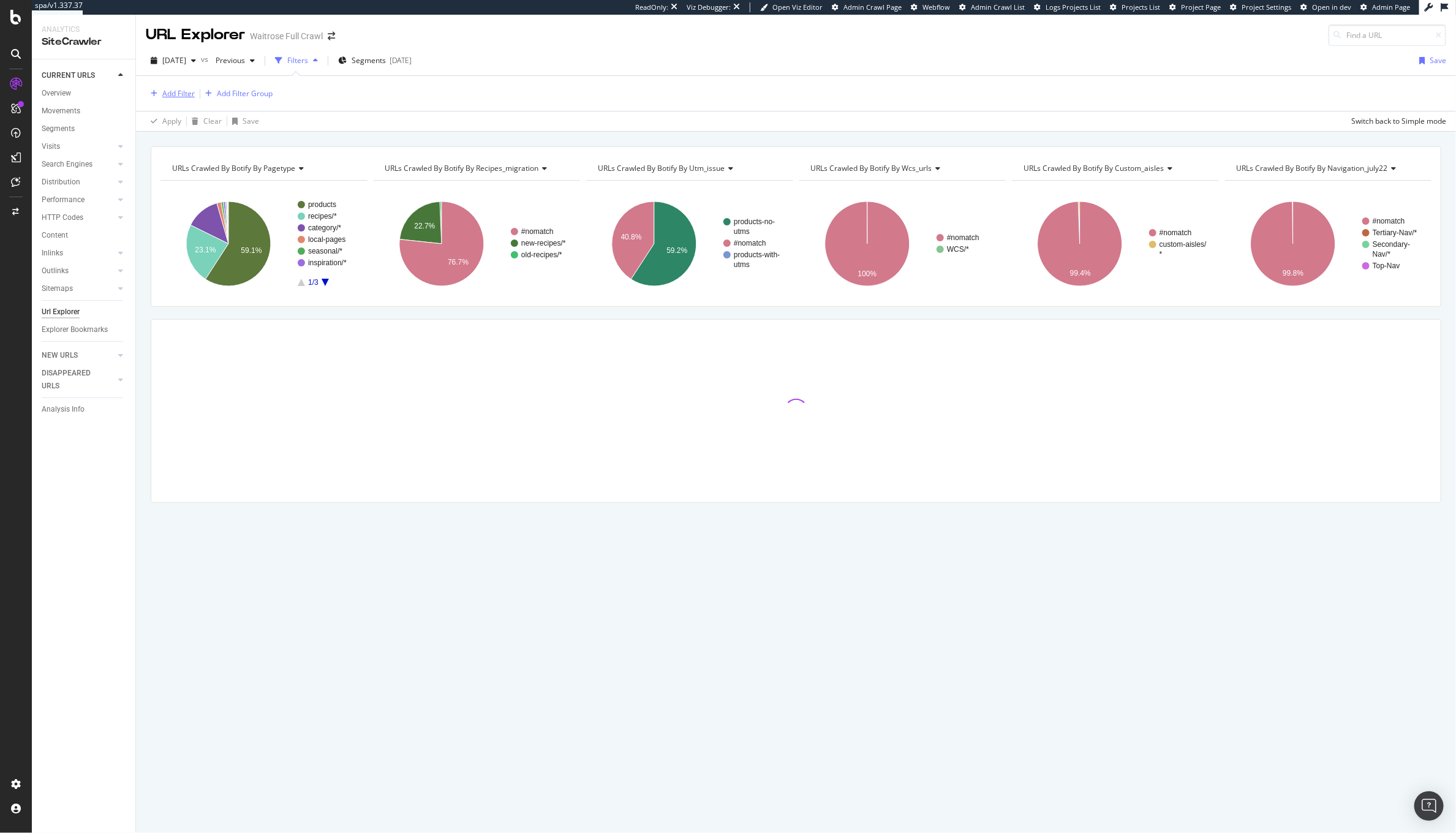
click at [184, 91] on div "Add Filter" at bounding box center [179, 93] width 33 height 10
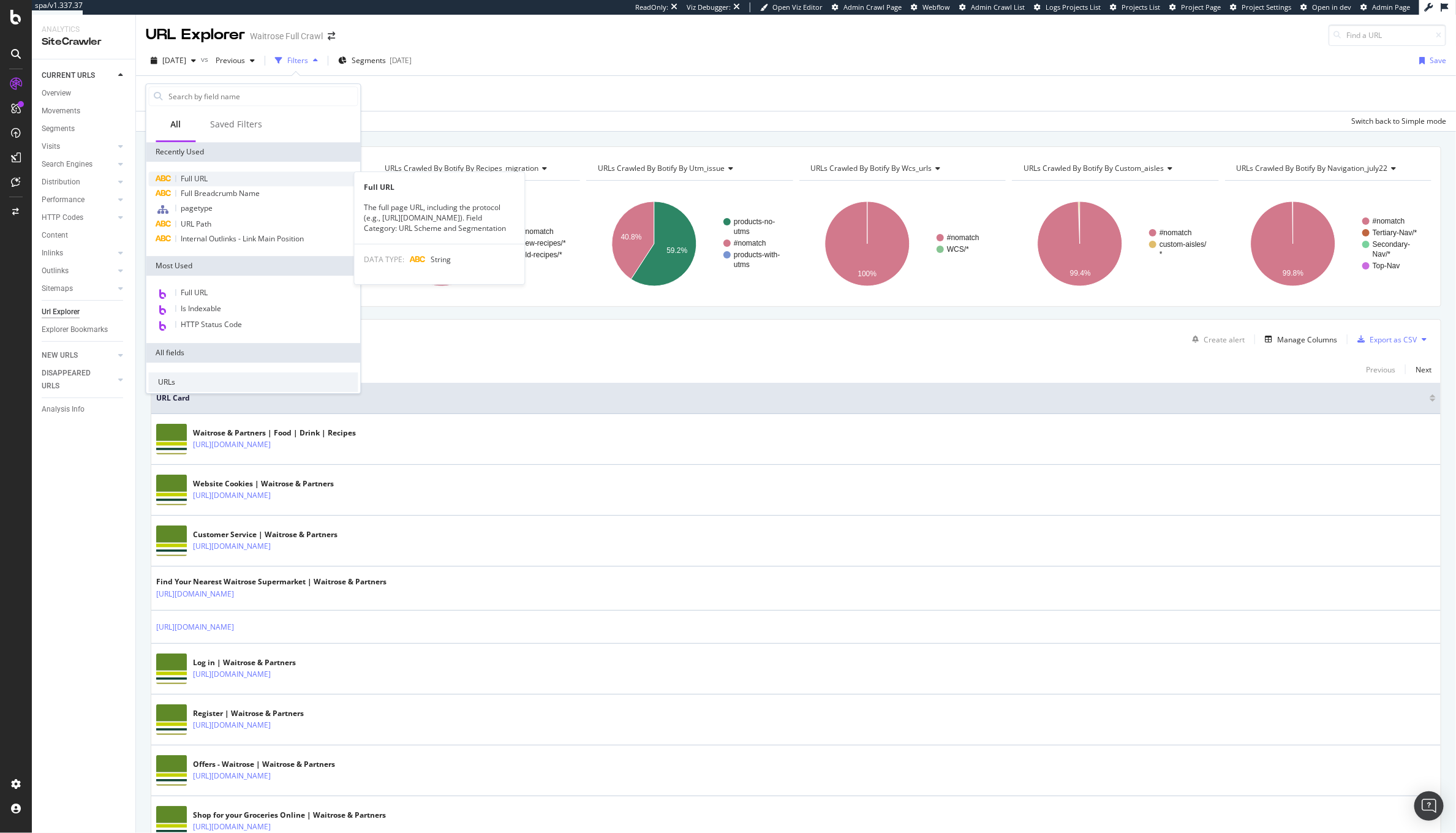
click at [232, 172] on div "Full URL" at bounding box center [253, 179] width 209 height 14
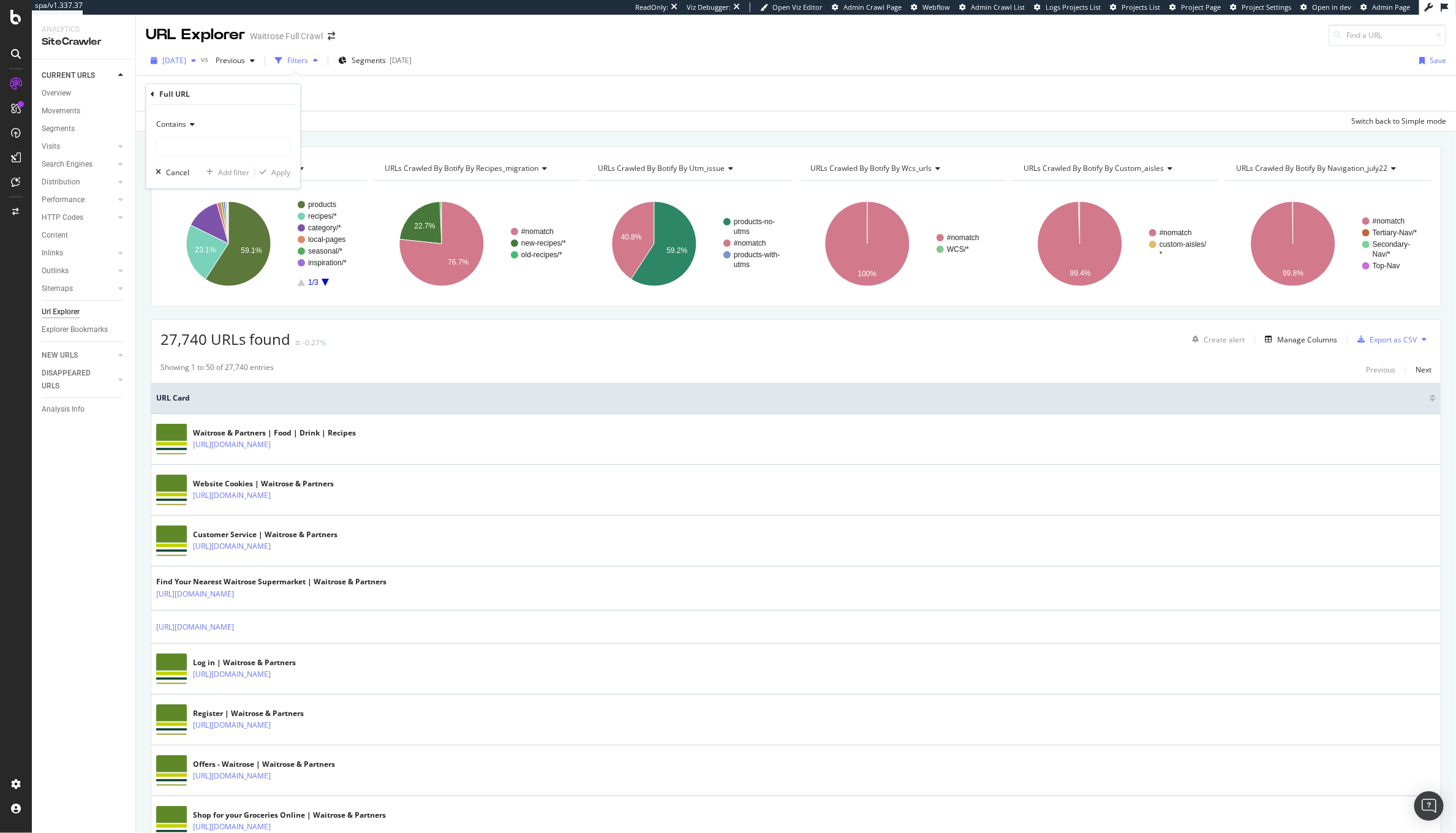
click at [186, 62] on span "2025 Sep. 20th" at bounding box center [175, 60] width 24 height 10
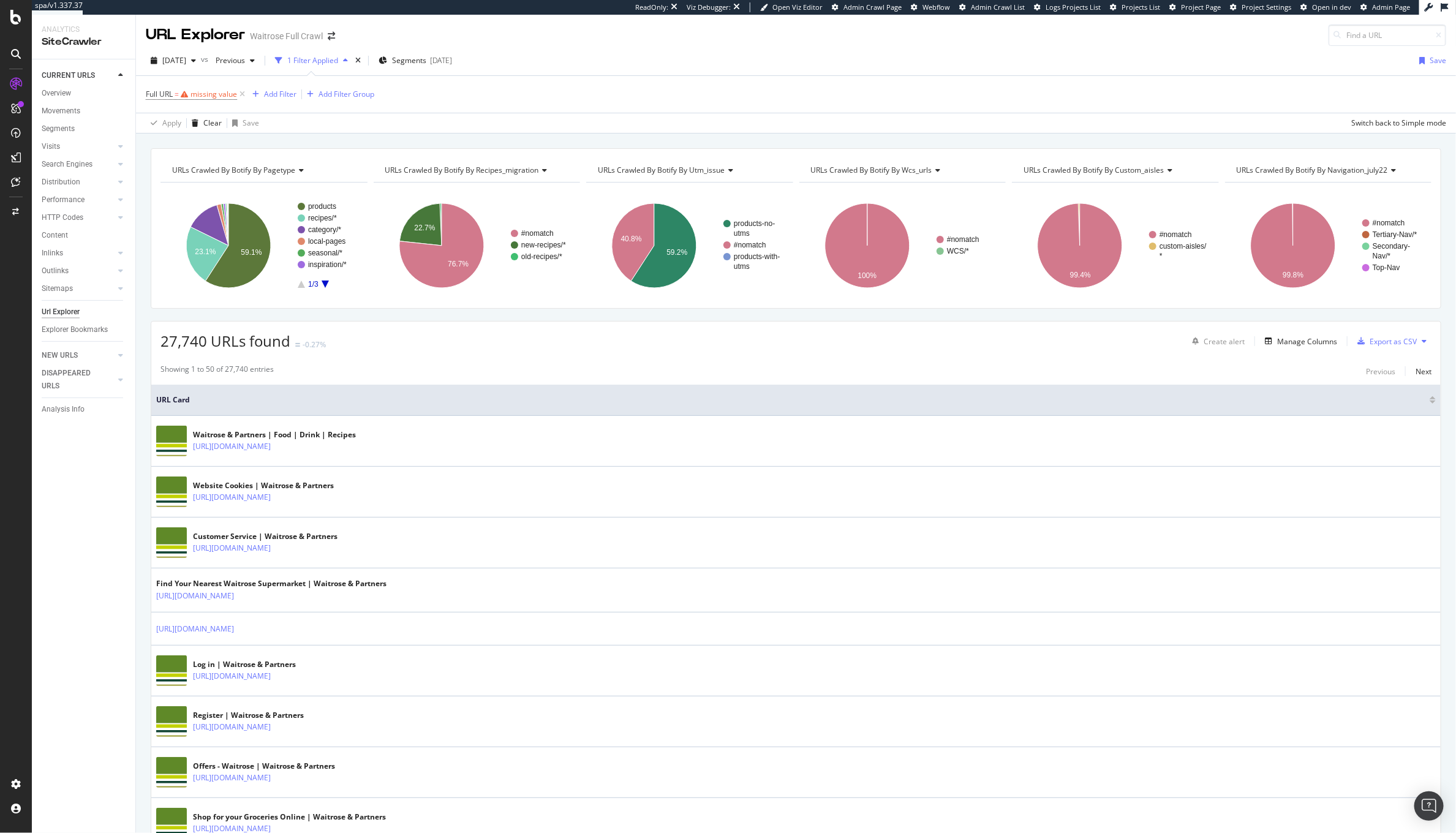
click at [564, 95] on div "Full URL = missing value Add Filter Add Filter Group" at bounding box center [796, 95] width 1301 height 37
click at [196, 101] on span "Full URL = missing value" at bounding box center [196, 94] width 102 height 17
click at [204, 92] on div "missing value" at bounding box center [214, 94] width 46 height 10
click at [564, 120] on div "Apply Clear Save Switch back to Simple mode" at bounding box center [796, 123] width 1320 height 20
click at [1356, 37] on input at bounding box center [1387, 35] width 118 height 22
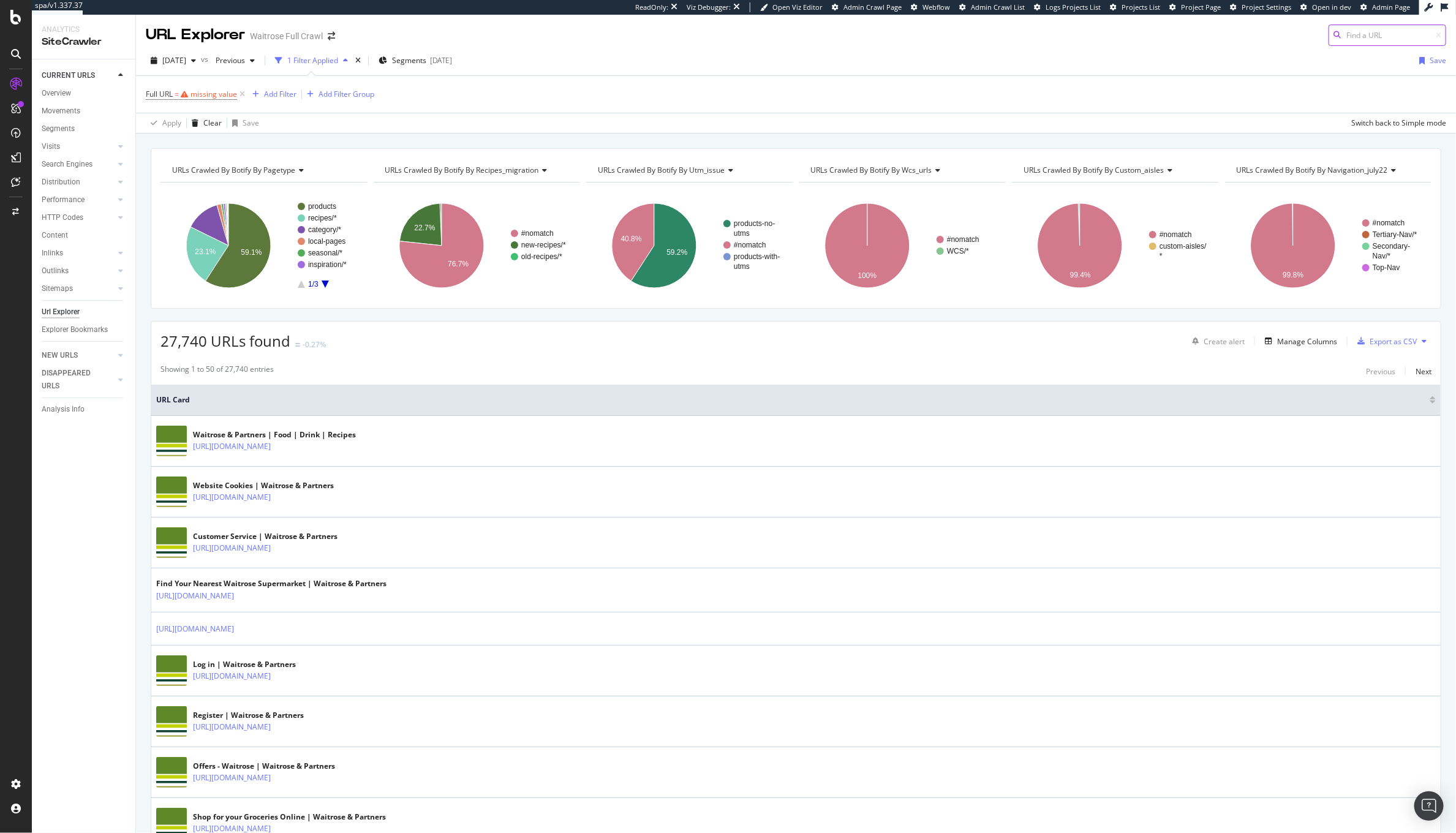
paste input "http://waitrose.com/ecom/products/duchy-organic-blueberries/088973-45748-45749"
drag, startPoint x: 1361, startPoint y: 34, endPoint x: 1156, endPoint y: 27, distance: 205.1
click at [1154, 27] on div "URL Explorer Waitrose Full Crawl http://waitrose.com/ecom/products/duchy-organi…" at bounding box center [796, 30] width 1320 height 31
click at [1353, 35] on input "http://waitrose.com/ecom/products/duchy-organic-blueberries/088973-45748-45749" at bounding box center [1387, 35] width 118 height 22
click at [1345, 35] on input "http://waitrose.com/ecom/products/duchy-organic-blueberries/088973-45748-45749" at bounding box center [1387, 35] width 118 height 22
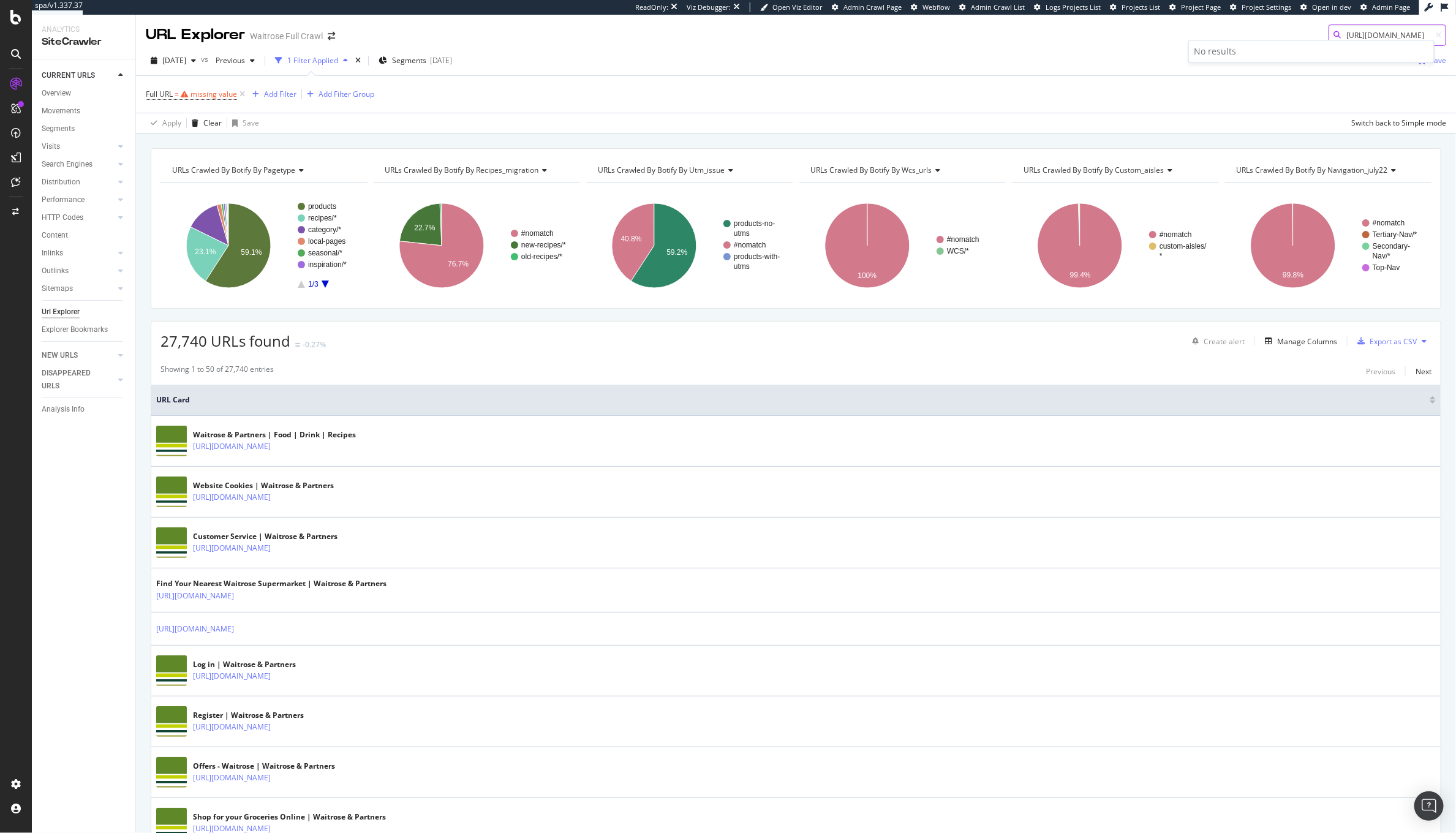
type input "https://waitrose.com/ecom/products/duchy-organic-blueberries/088973-45748-45749"
paste input "https://www.waitrose.com/ecom/products/duchy-organic-blueberries/088973-45748-4…"
type input "https://www.waitrose.com/ecom/products/duchy-organic-blueberries/088973-45748-4…"
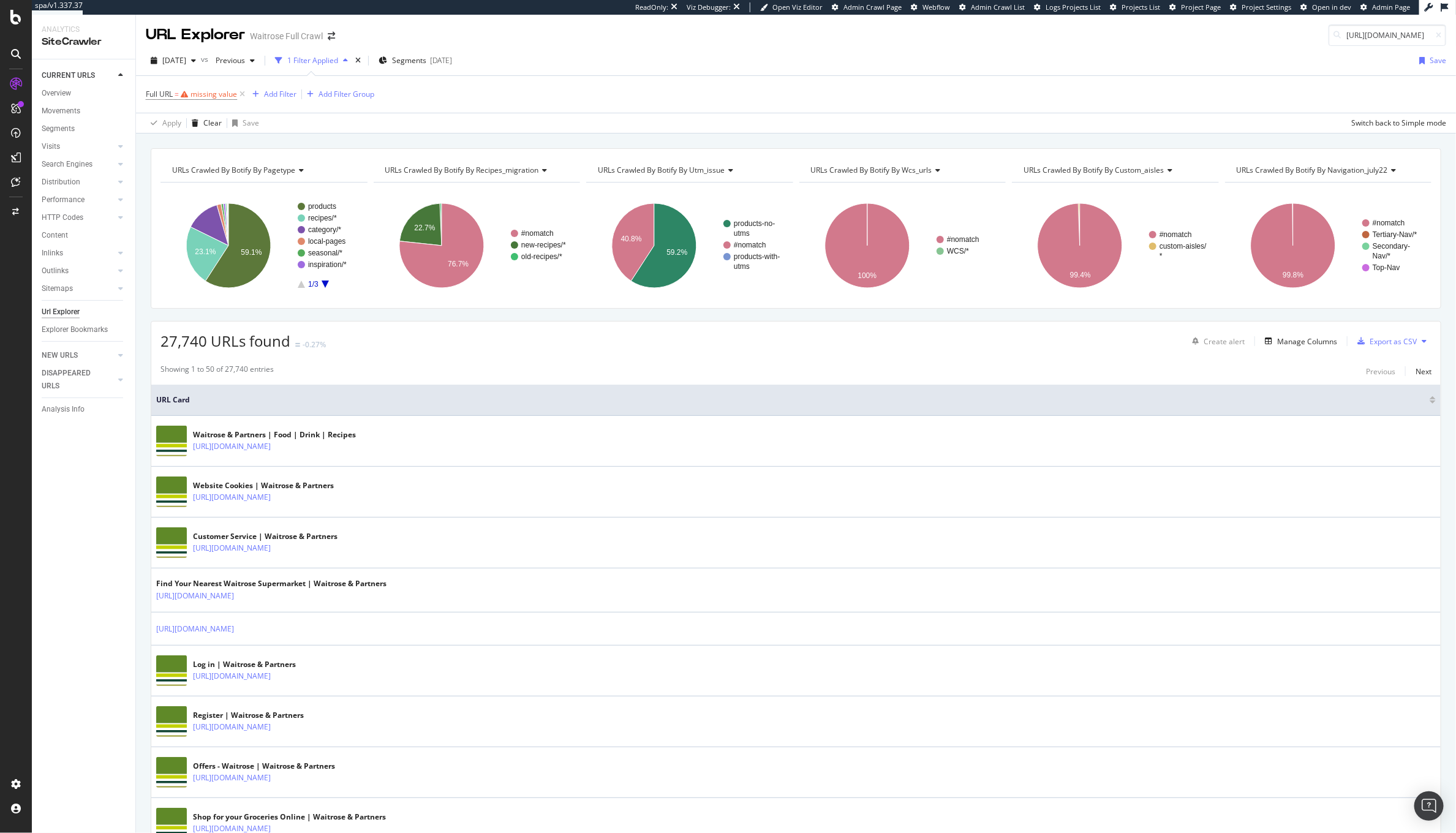
click at [614, 86] on div "Full URL = missing value Add Filter Add Filter Group" at bounding box center [796, 95] width 1301 height 37
click at [199, 88] on span "Full URL = missing value" at bounding box center [196, 94] width 102 height 17
click at [190, 100] on span "Full URL = missing value" at bounding box center [196, 94] width 102 height 17
click at [199, 95] on div "missing value" at bounding box center [214, 94] width 46 height 10
click at [178, 131] on div "Contains" at bounding box center [224, 123] width 135 height 19
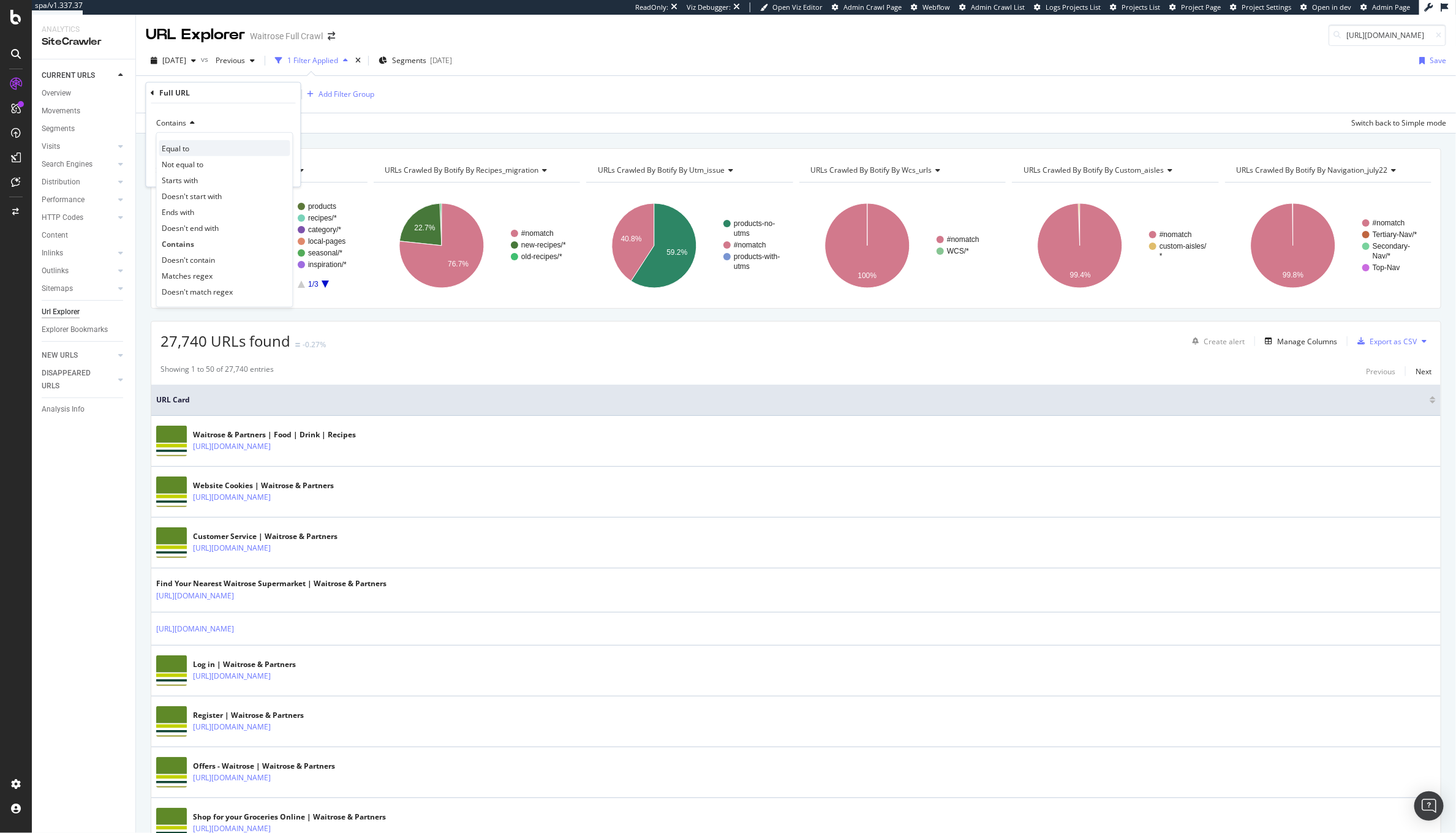
click at [185, 144] on span "Equal to" at bounding box center [176, 147] width 27 height 10
click at [185, 144] on input "text" at bounding box center [224, 145] width 134 height 19
paste input "https://www.waitrose.com/ecom/products/duchy-organic-blueberries/088973-45748-4…"
type input "https://www.waitrose.com/ecom/products/duchy-organic-blueberries/088973-45748-4…"
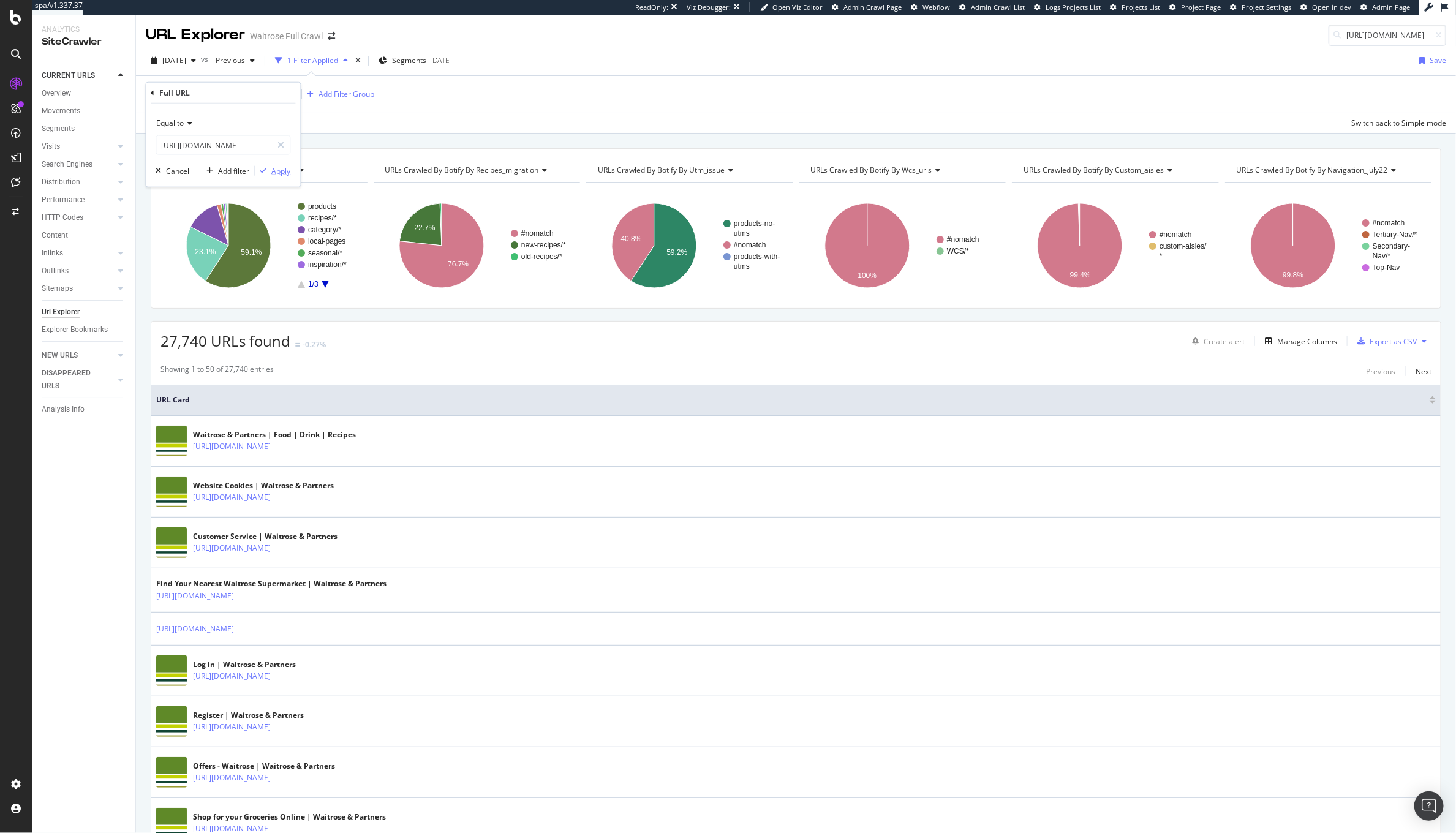
scroll to position [0, 0]
click at [276, 171] on div "Apply" at bounding box center [281, 170] width 19 height 10
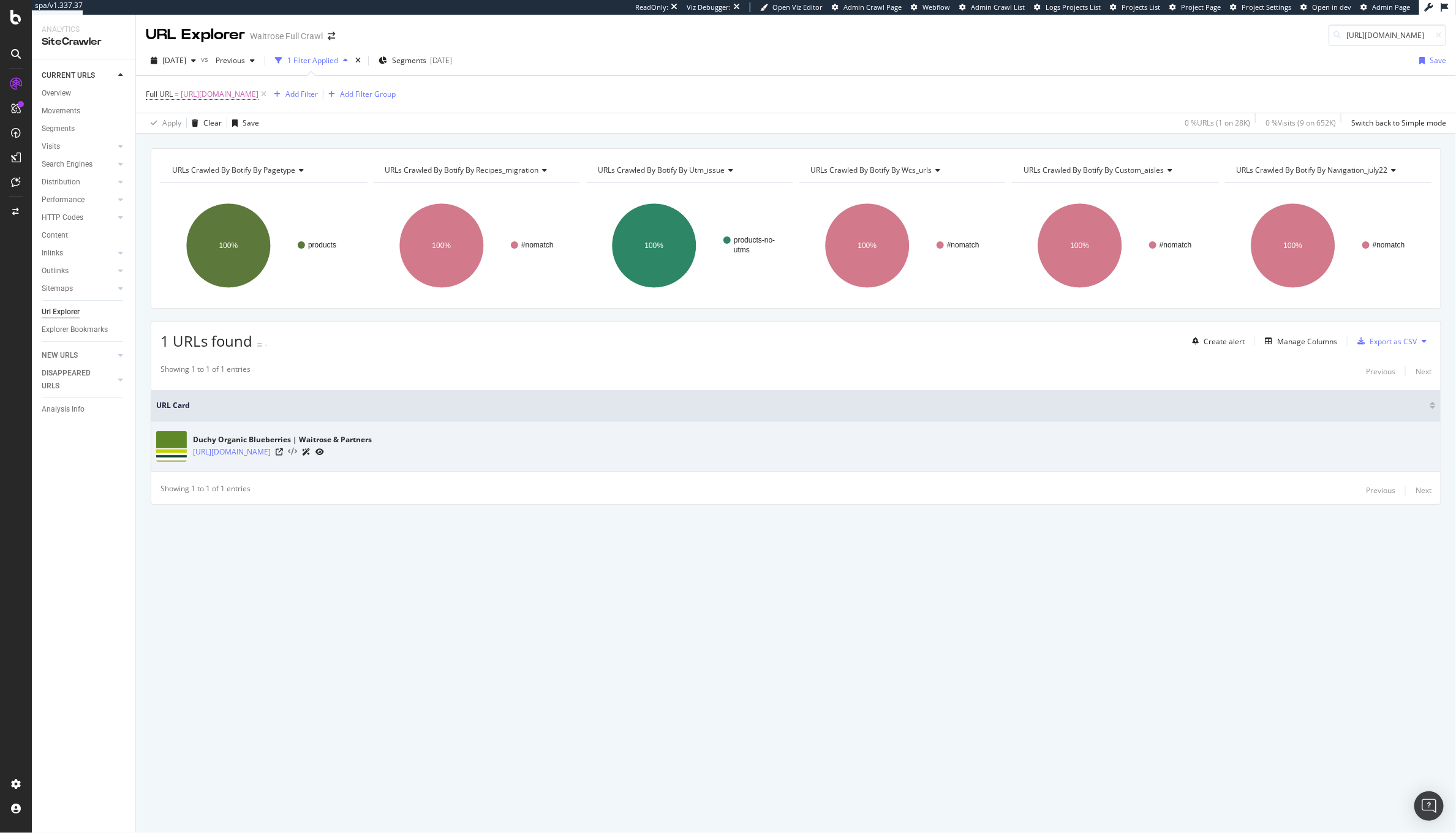
click at [297, 453] on icon at bounding box center [292, 452] width 9 height 9
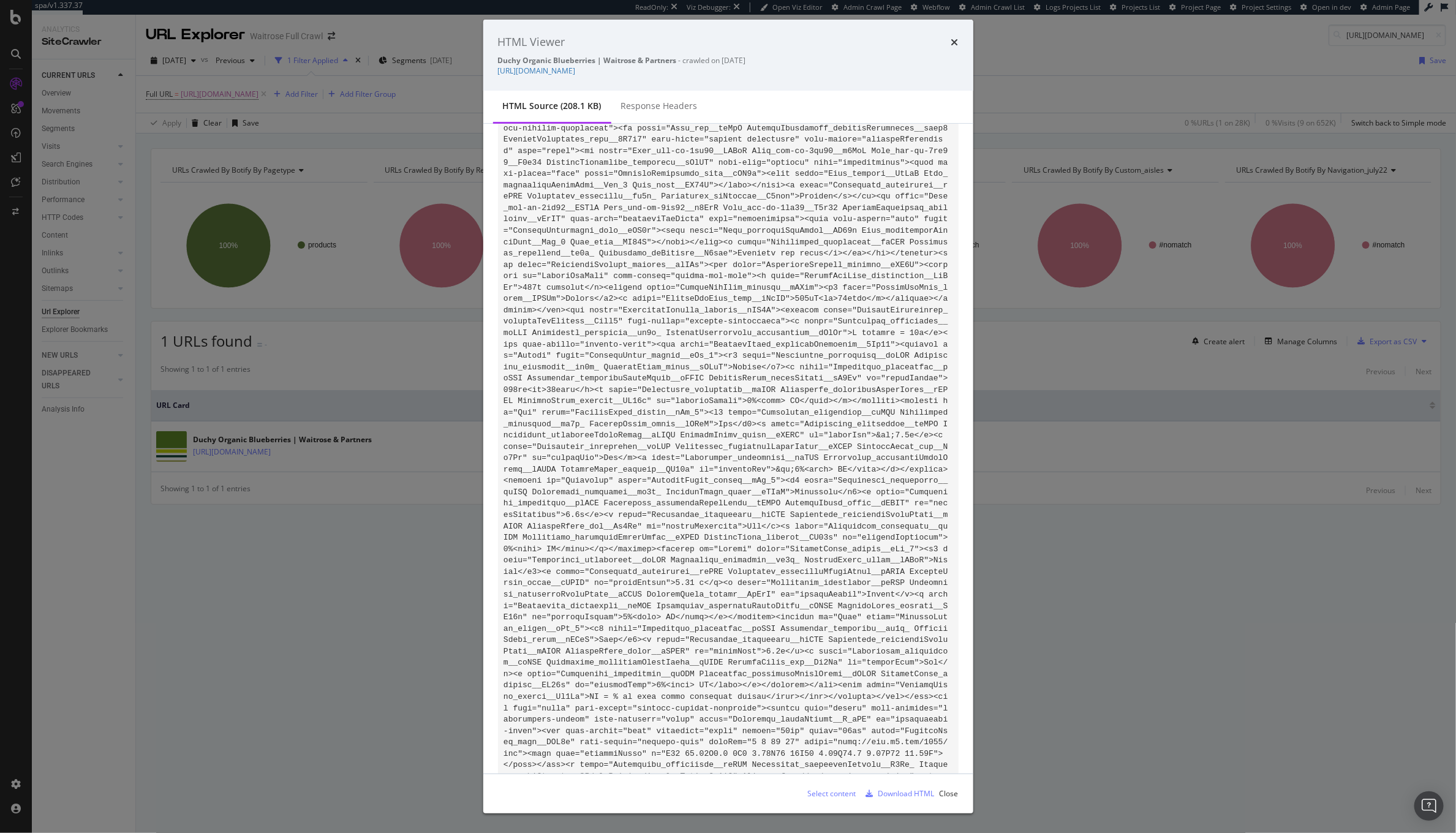
drag, startPoint x: 502, startPoint y: 443, endPoint x: 581, endPoint y: 453, distance: 79.6
copy code "<p class="Typography_typography__nsPZM Typography_paragraph__gj2p_ Typography_n…"
click at [17, 84] on div "HTML Viewer Duchy Organic Blueberries | Waitrose & Partners - crawled on 2025-0…" at bounding box center [728, 416] width 1456 height 833
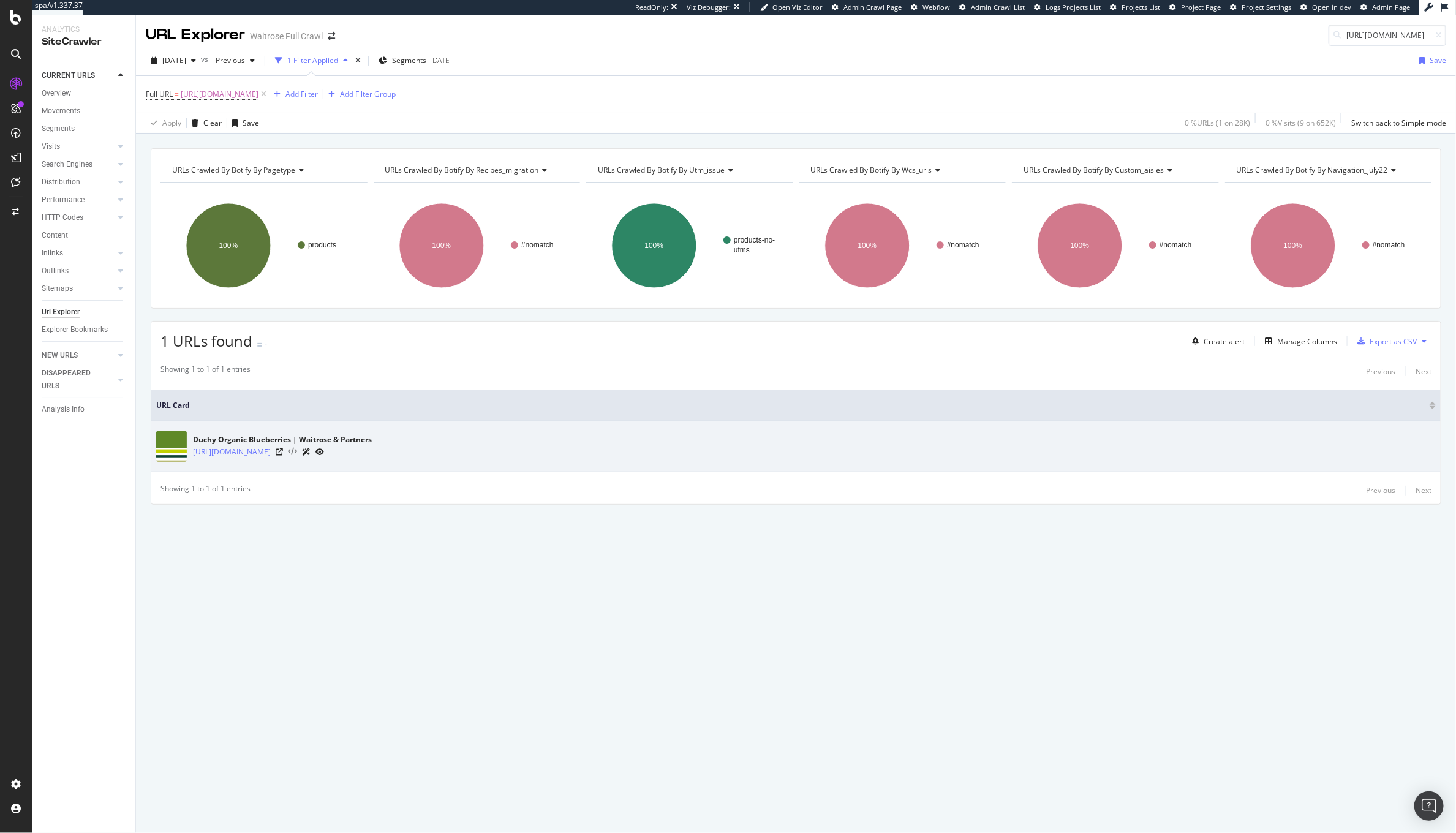
click at [297, 453] on icon at bounding box center [292, 452] width 9 height 9
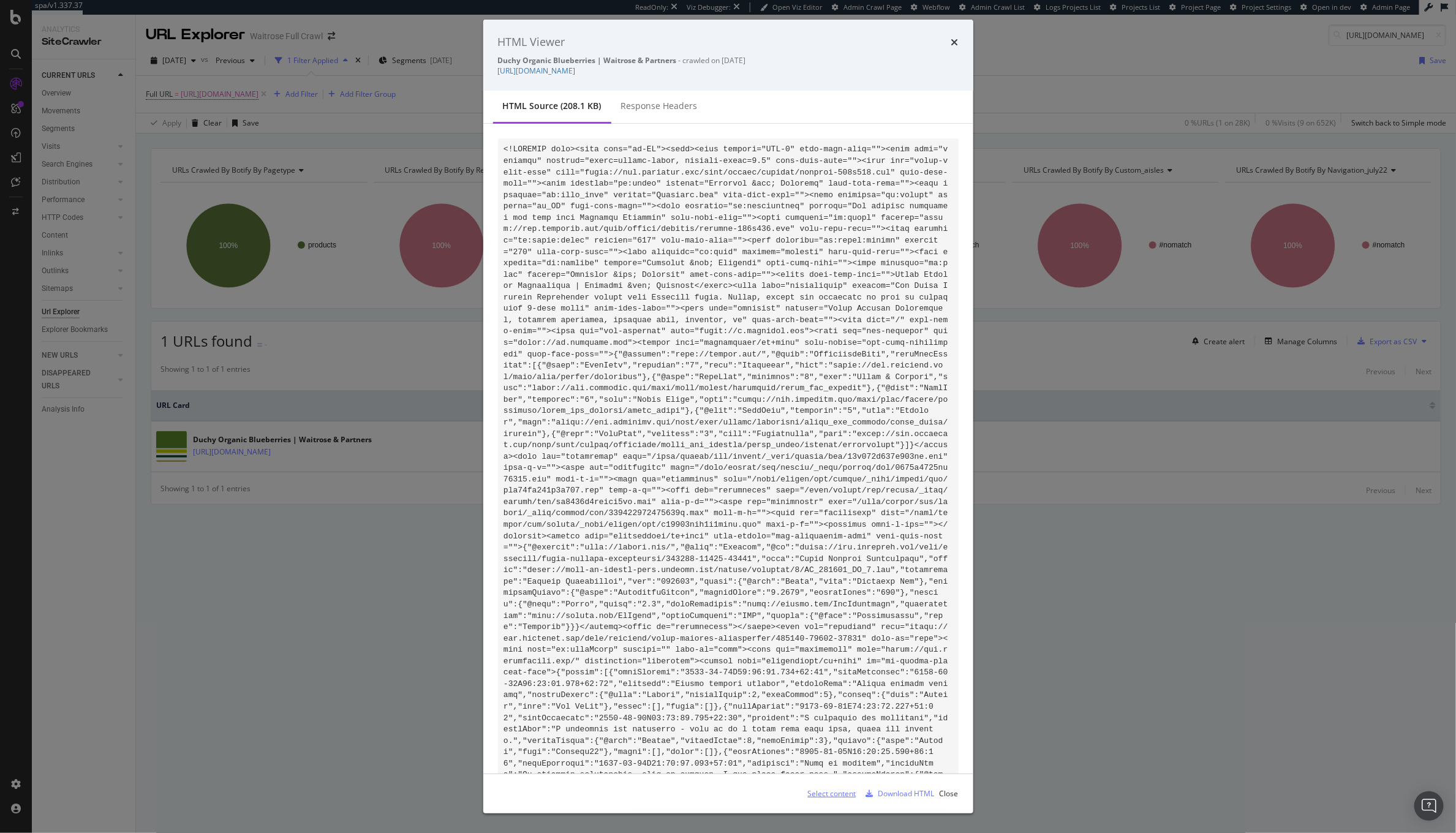
click at [828, 794] on div "Select content" at bounding box center [832, 793] width 48 height 10
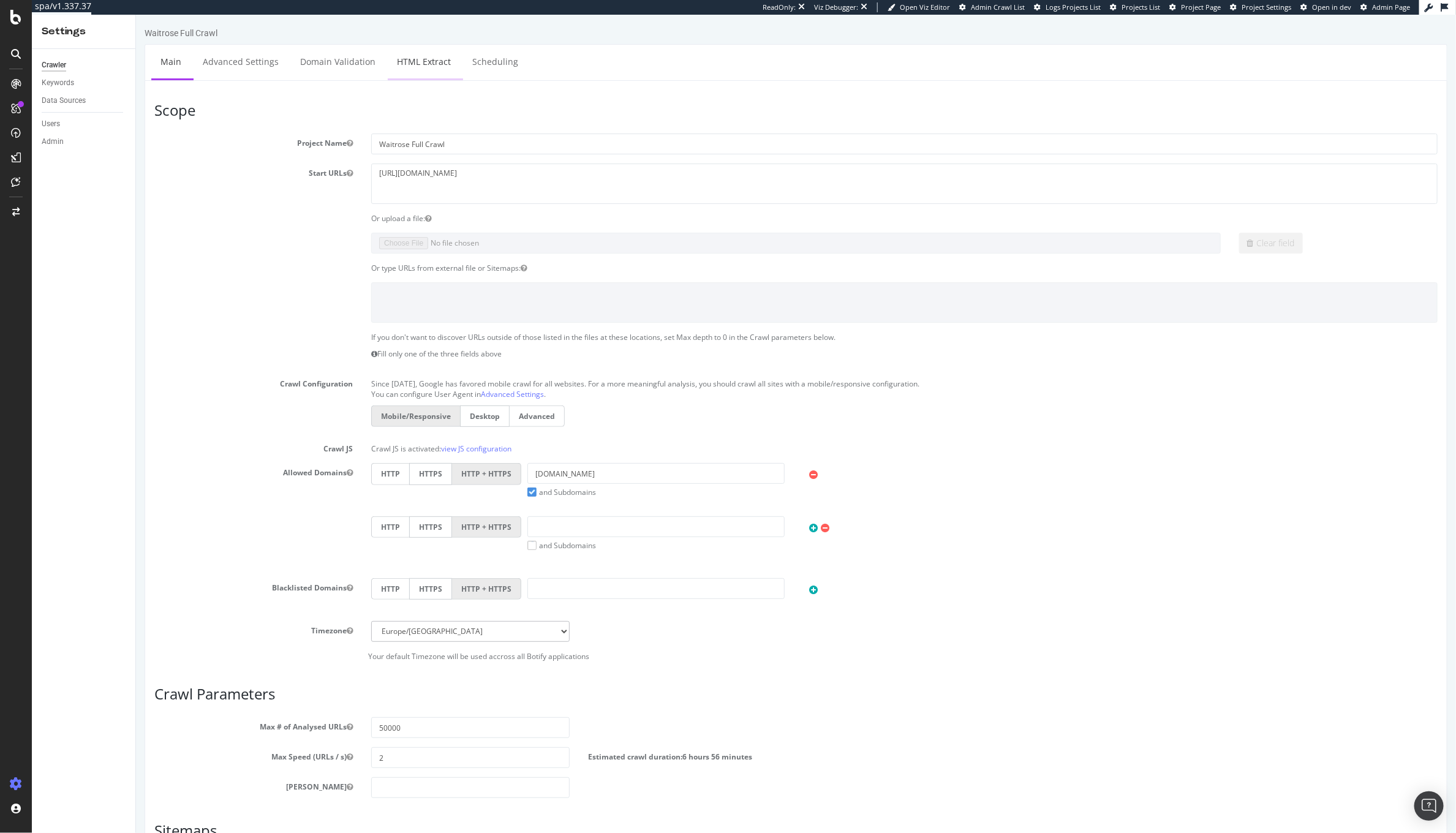
click at [415, 69] on link "HTML Extract" at bounding box center [423, 62] width 72 height 34
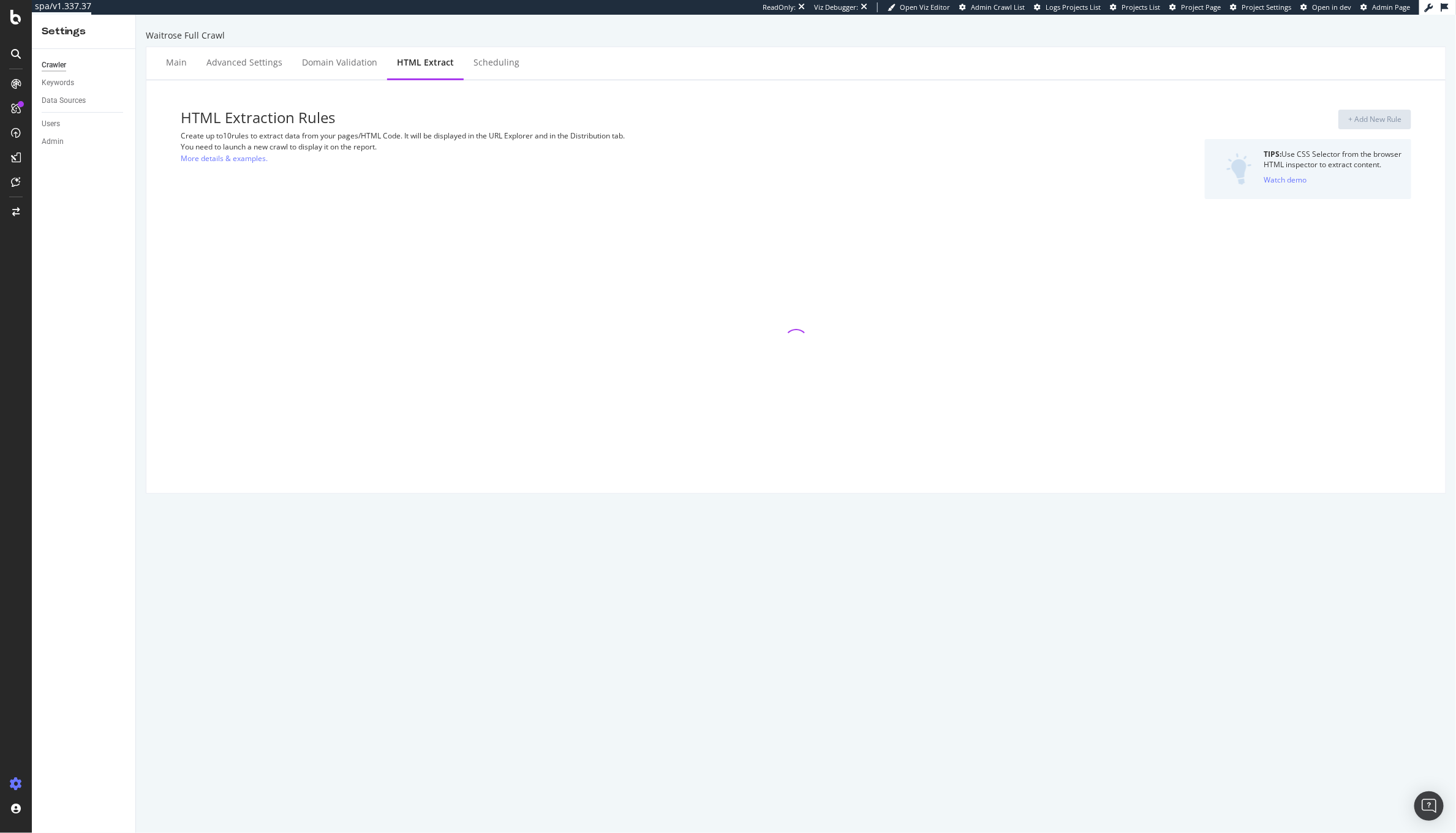
select select "html.length"
select select "exist"
select select "count"
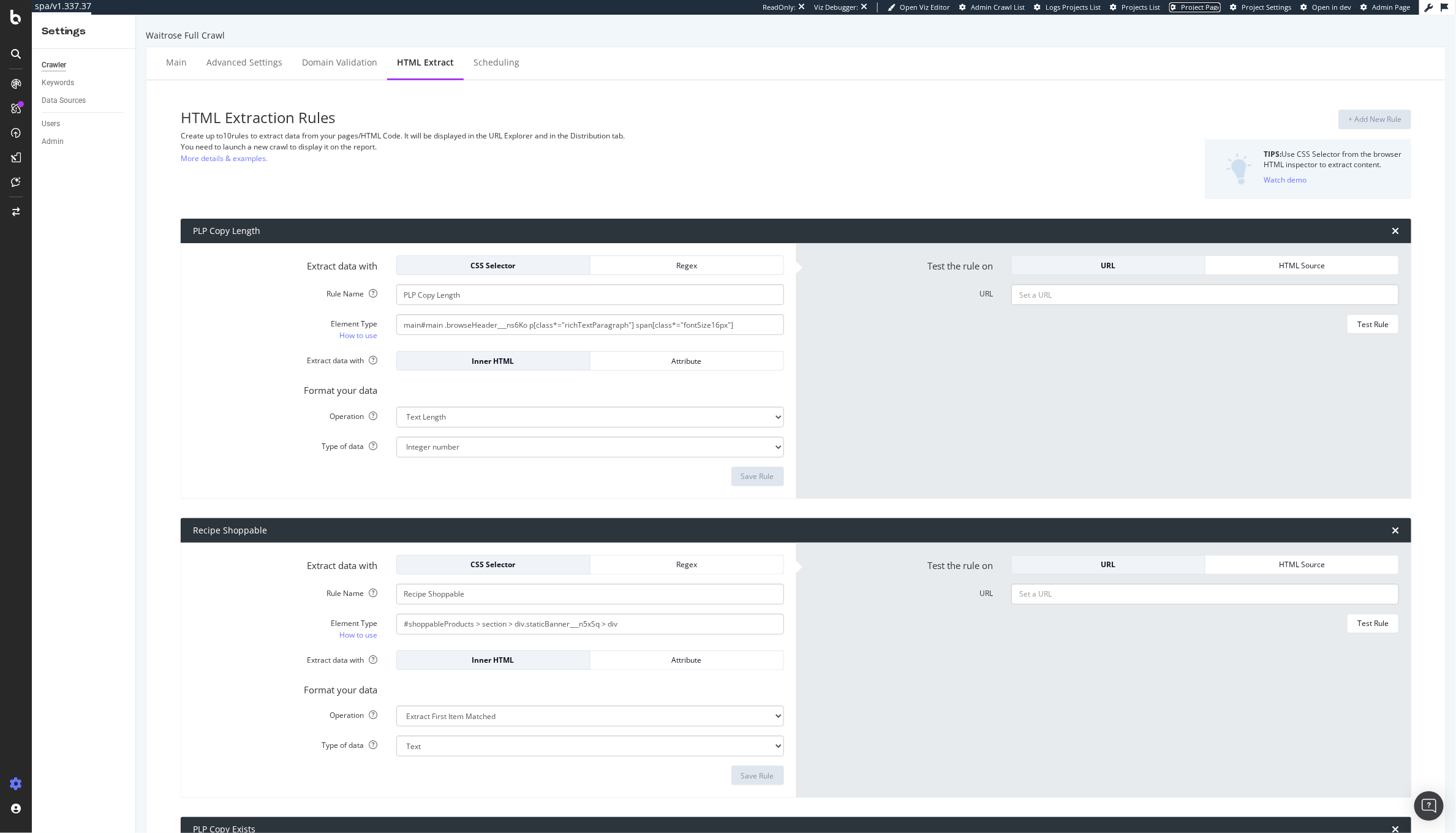
click at [1164, 9] on span "Project Page" at bounding box center [1201, 6] width 40 height 9
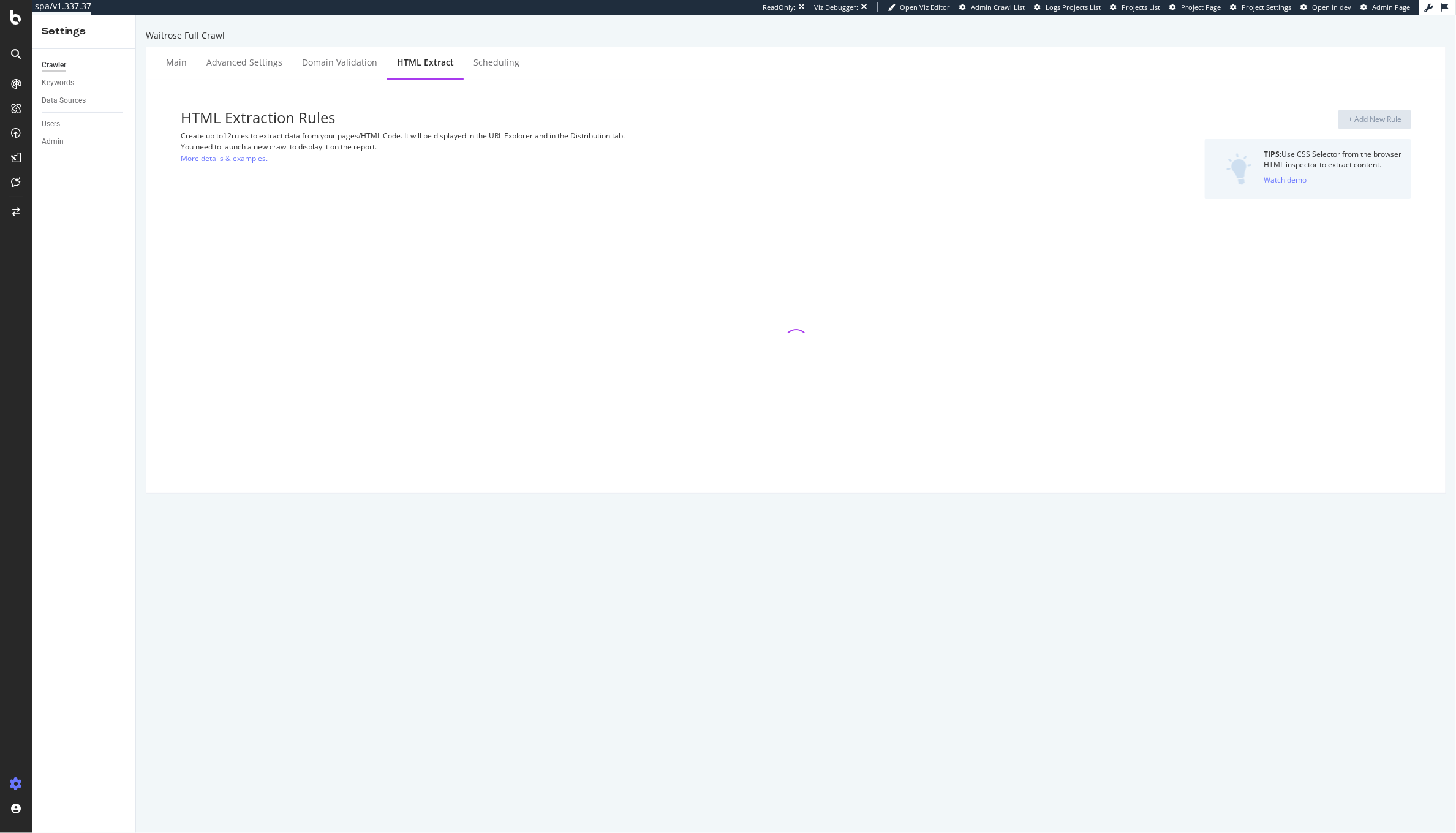
select select "html.length"
select select "exist"
select select "count"
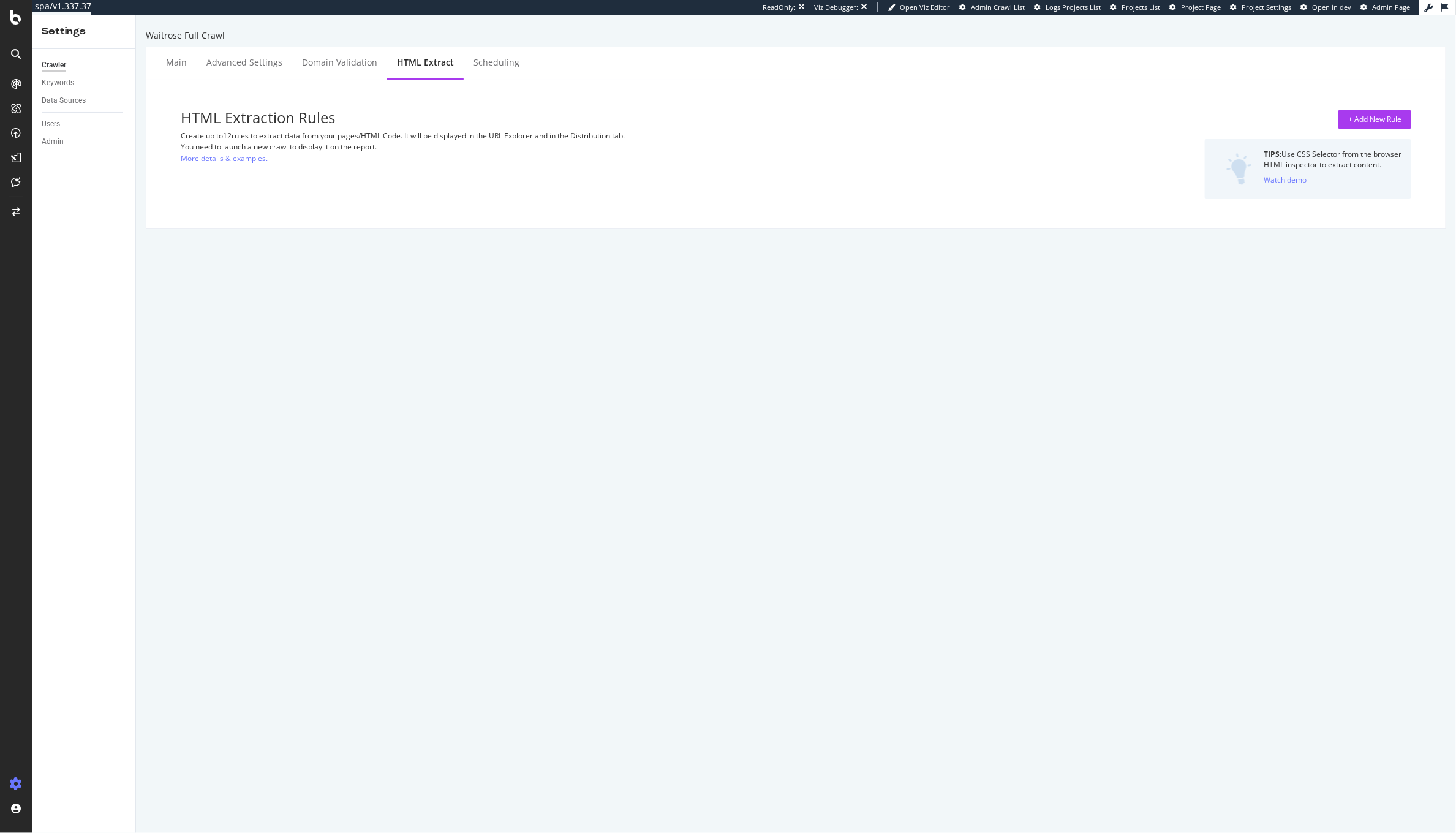
select select "html.length"
select select "exist"
select select "count"
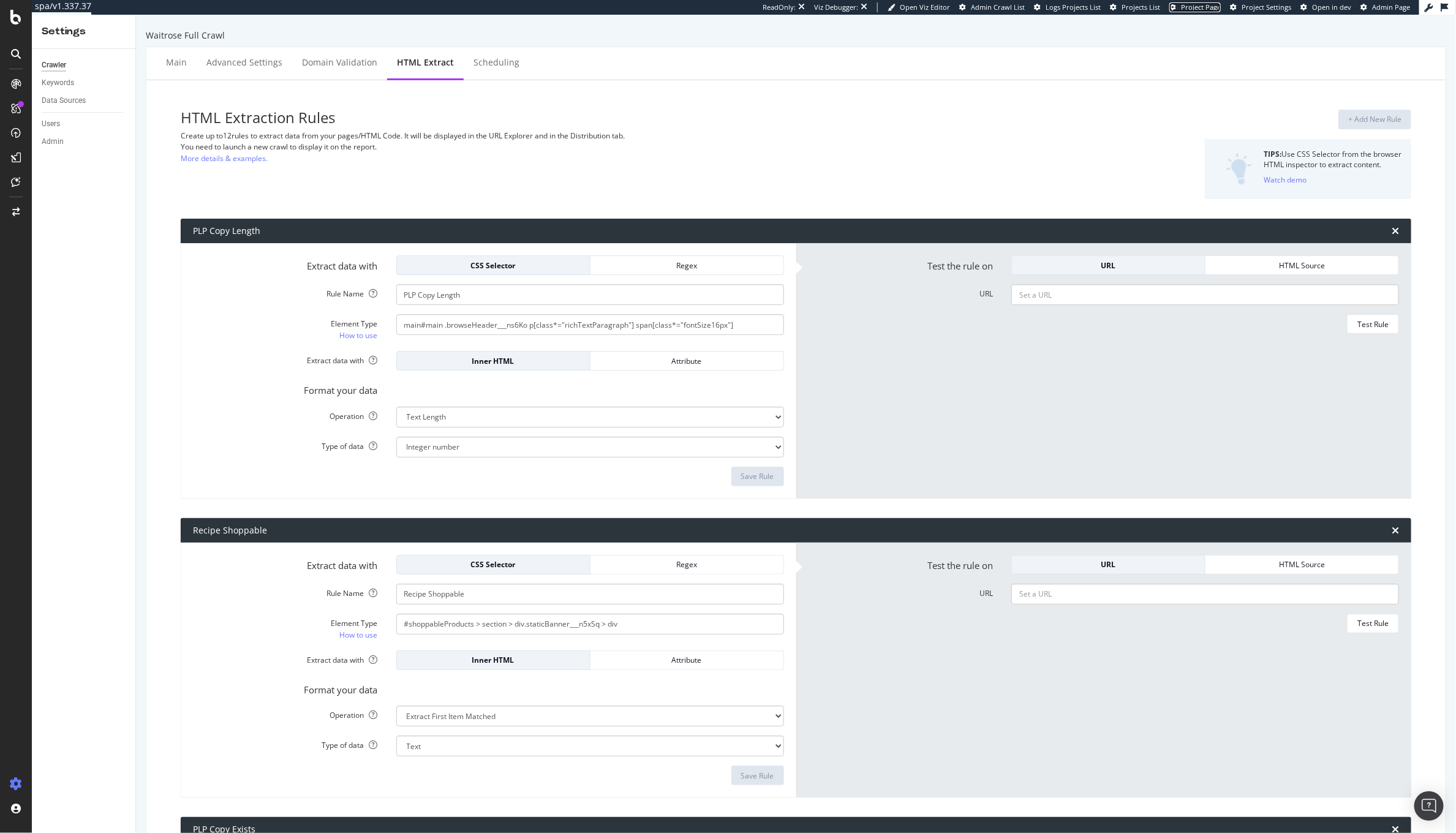
click at [1194, 8] on span "Project Page" at bounding box center [1201, 6] width 40 height 9
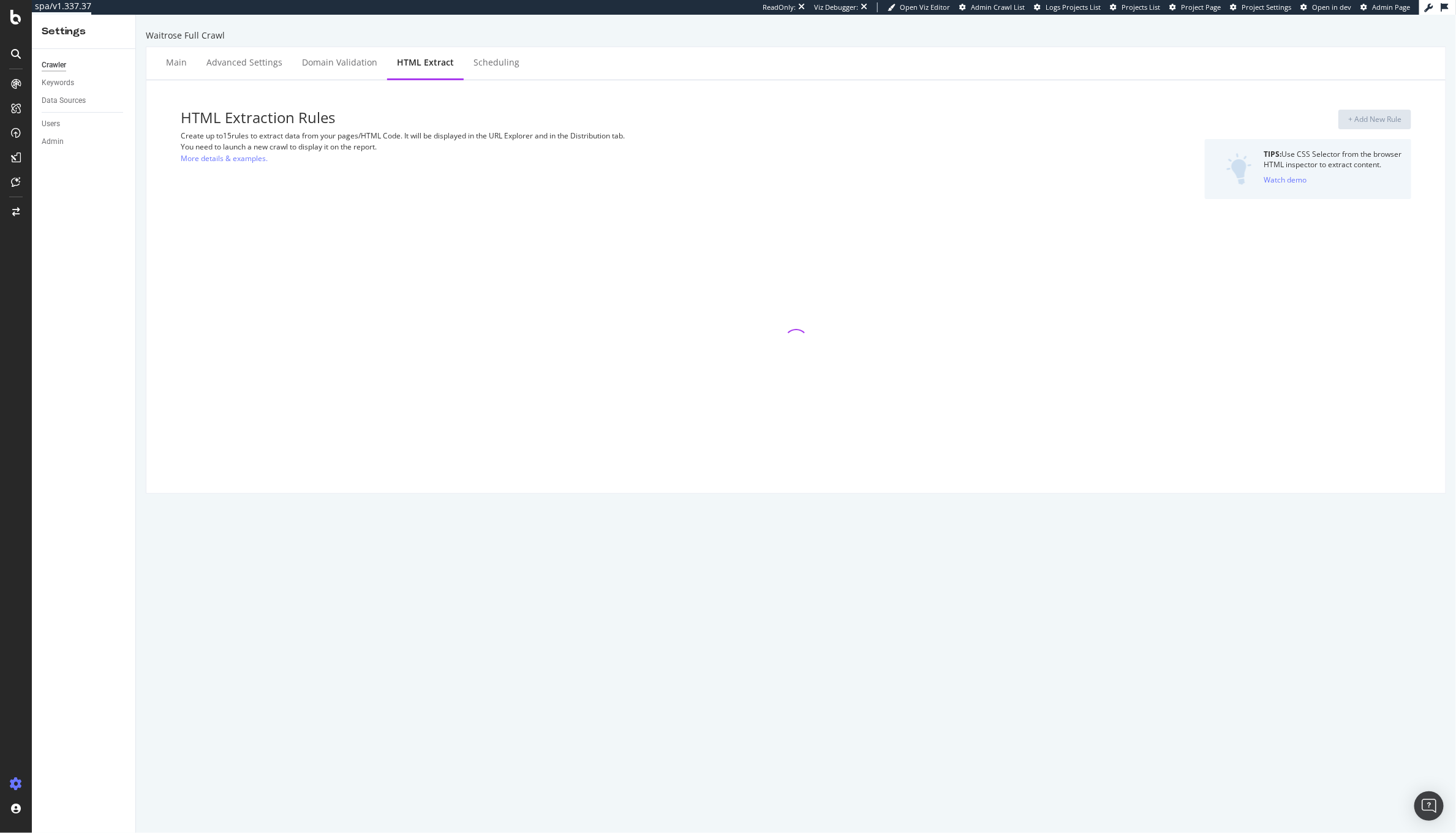
select select "html.length"
select select "exist"
select select "count"
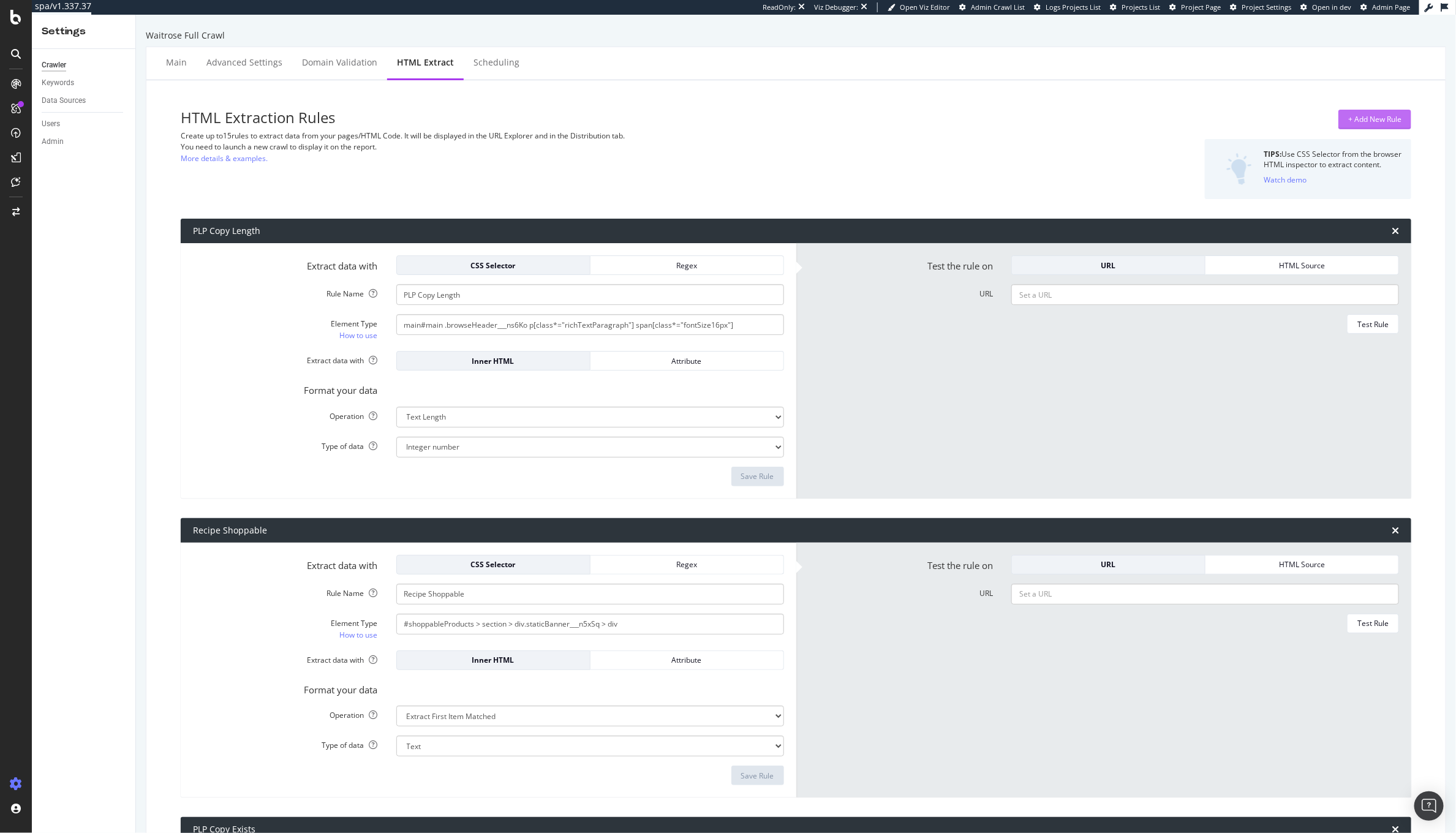
click at [1349, 123] on div "+ Add New Rule" at bounding box center [1375, 119] width 54 height 10
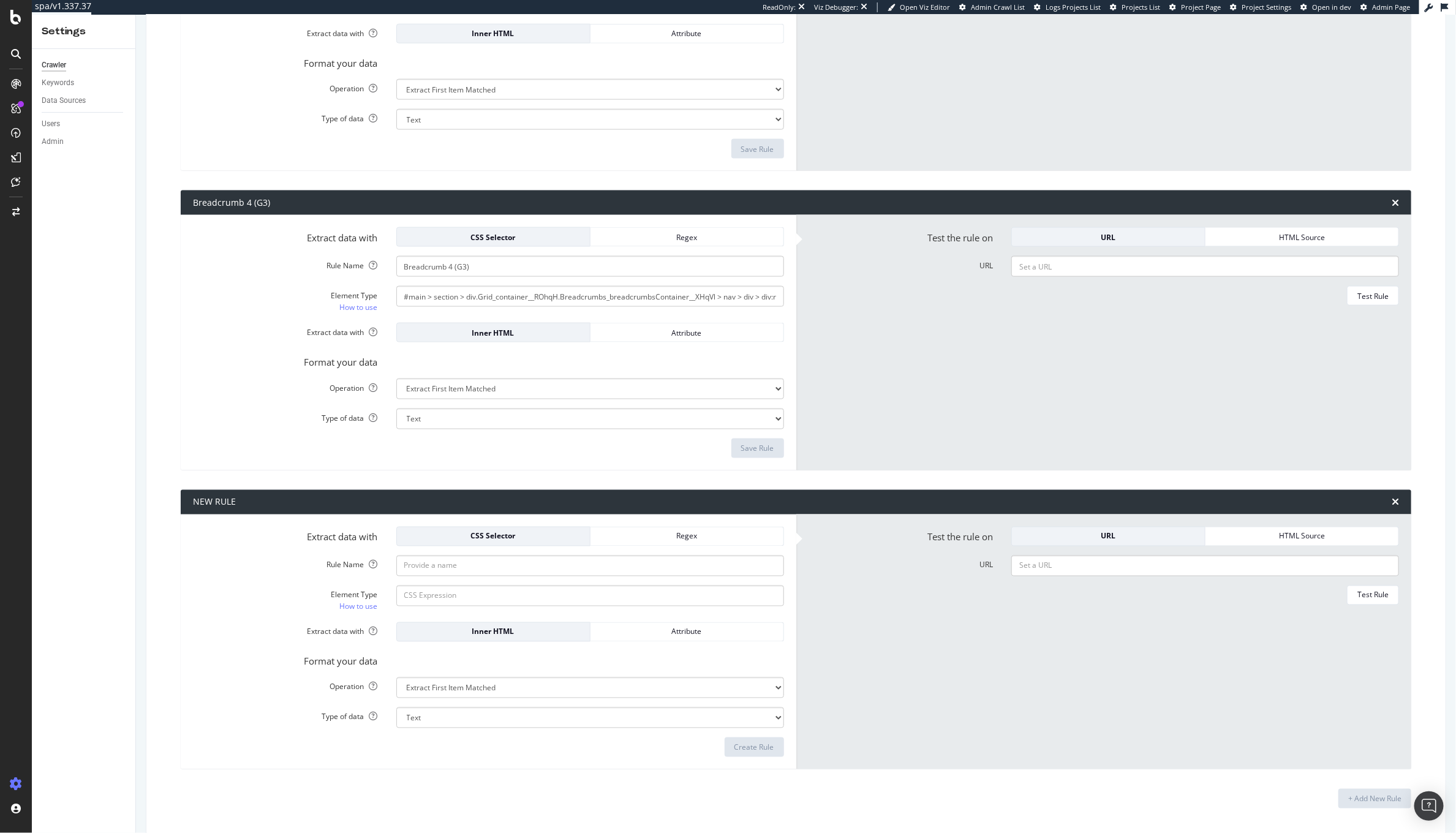
scroll to position [3913, 0]
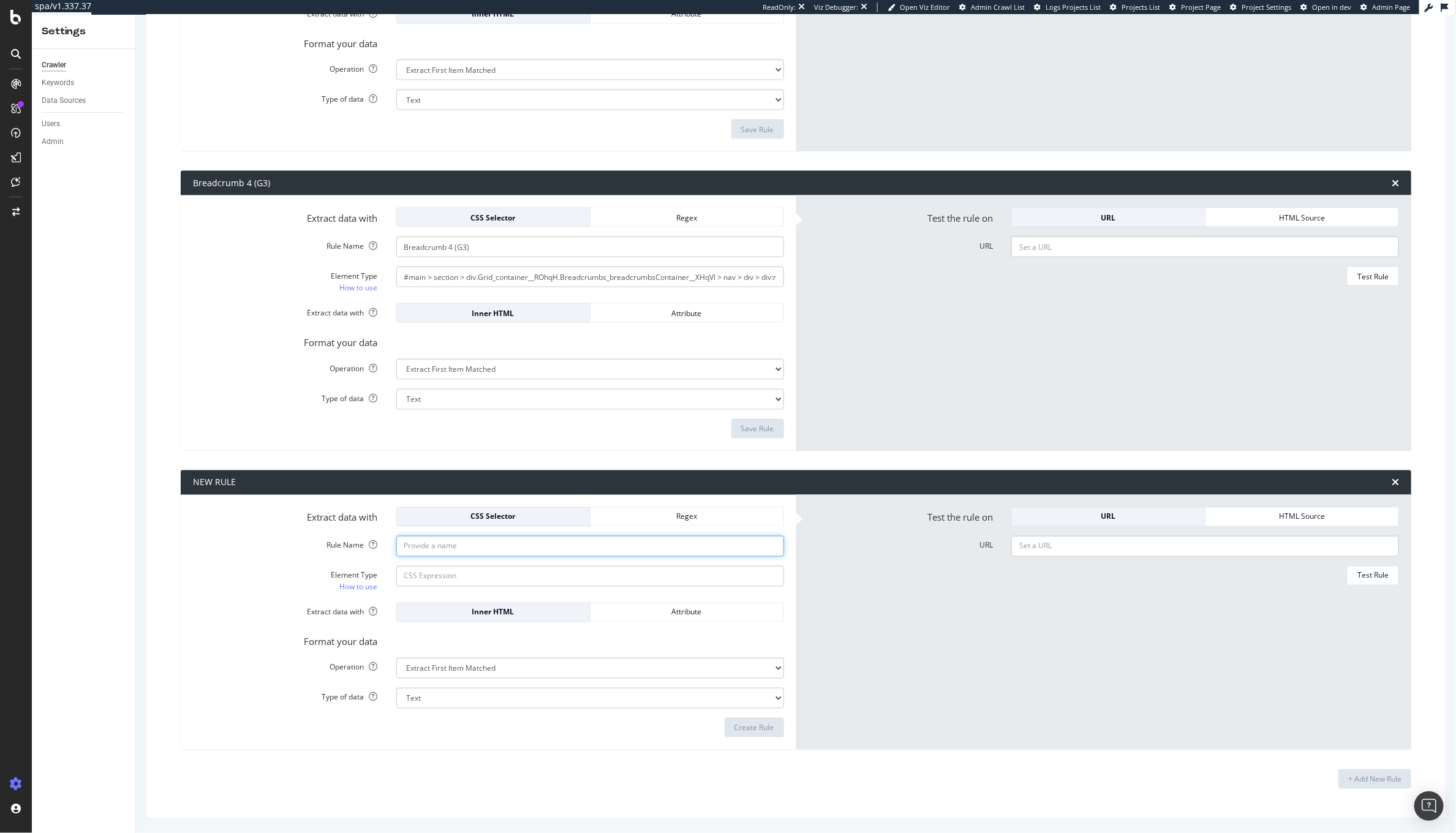
click at [503, 553] on input "Rule Name" at bounding box center [591, 546] width 388 height 21
paste input "<p class="Typography_typography__nsPZM Typography_paragraph__gj2p_ Typography_n…"
type input "<p class="Typography_typography__nsPZM Typography_paragraph__gj2p_ Typography_n…"
type input "Organic Exists"
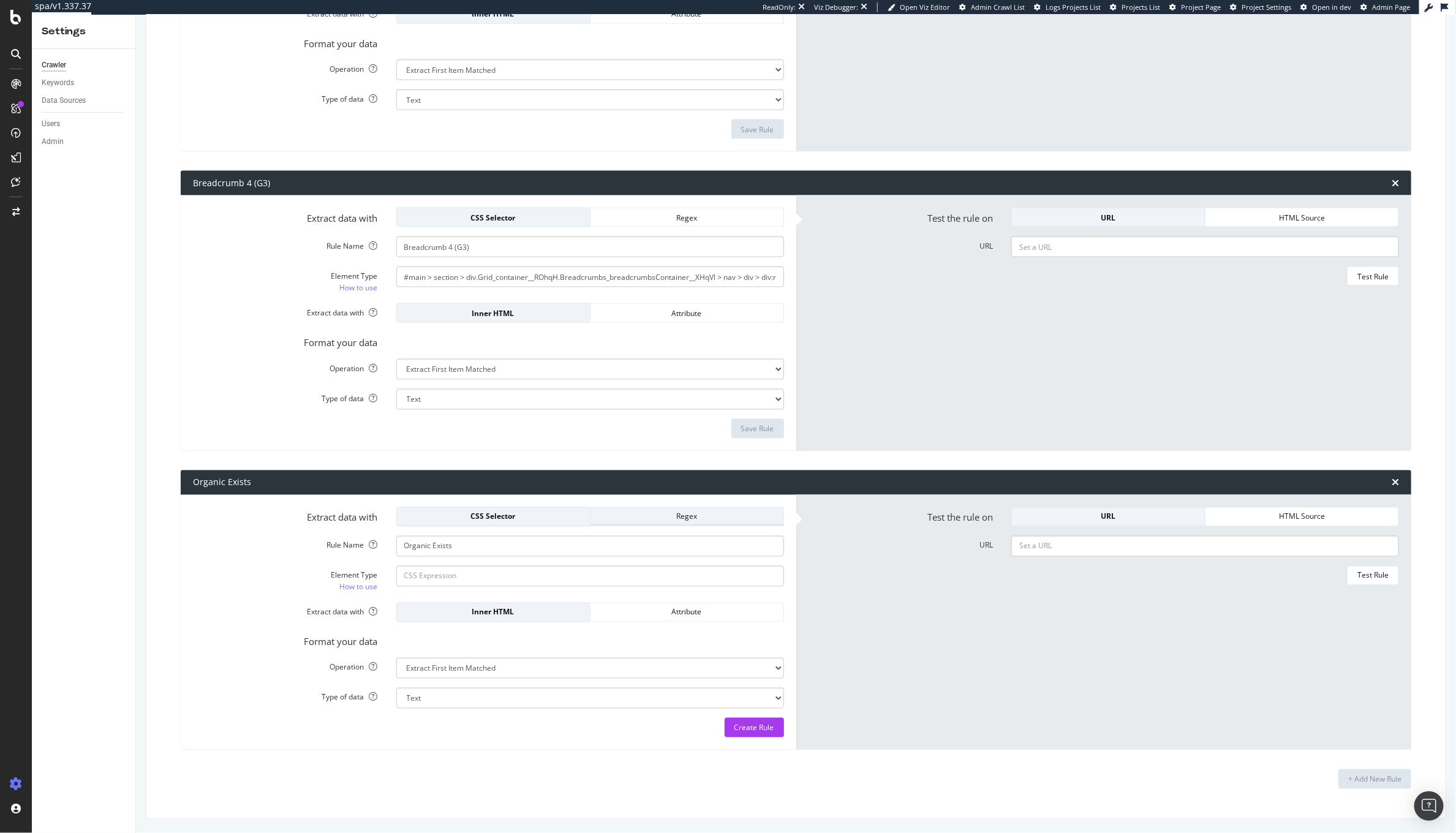
click at [711, 521] on div "Regex" at bounding box center [687, 516] width 173 height 17
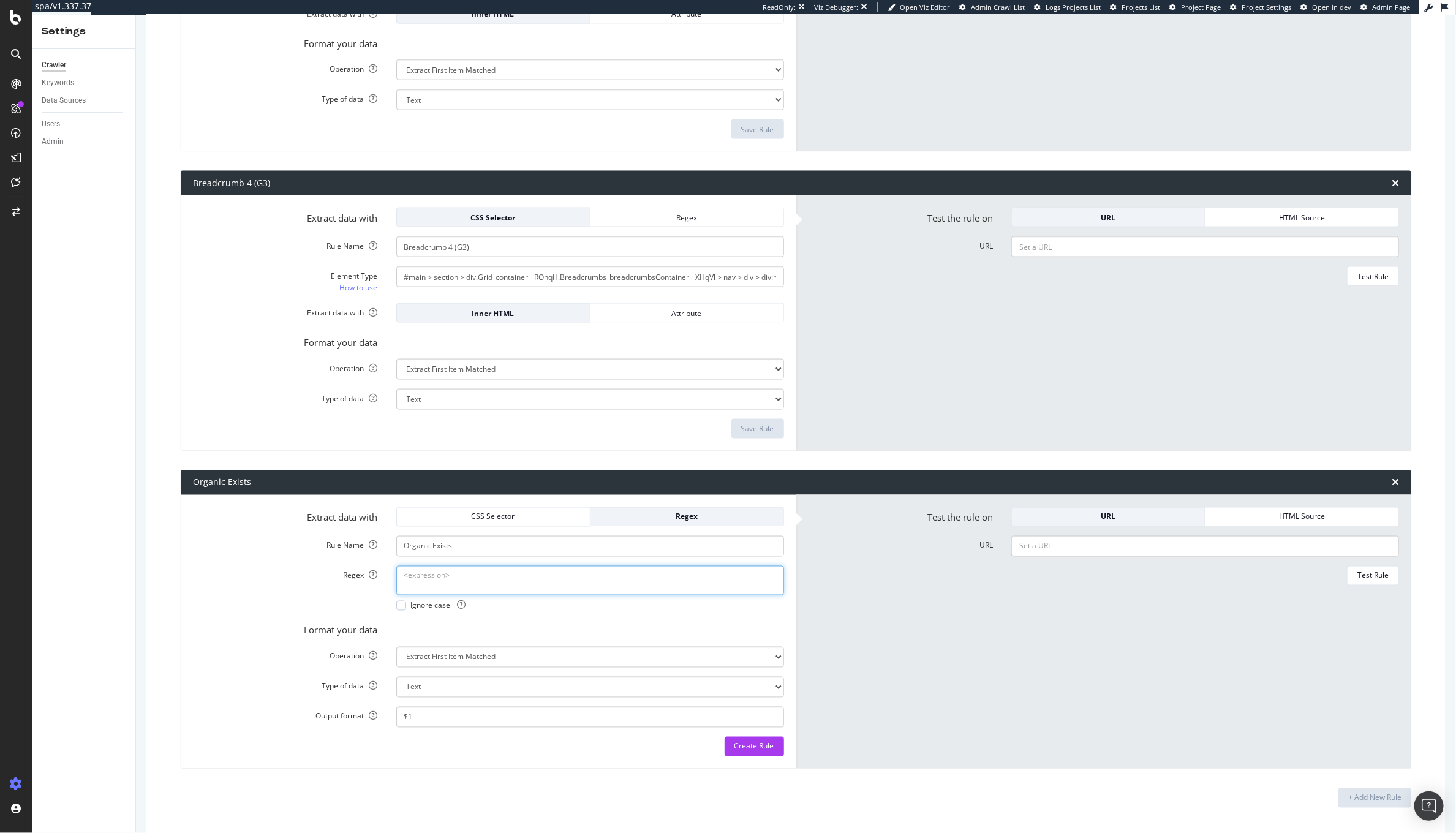
click at [470, 586] on textarea "Regex" at bounding box center [591, 580] width 388 height 30
paste textarea "<p class="Typography_typography__nsPZM Typography_paragraph__gj2p_ Typography_n…"
type textarea "<p class="Typography_typography__nsPZM Typography_paragraph__gj2p_ Typography_n…"
click at [406, 603] on div "Ignore case" at bounding box center [431, 605] width 70 height 10
click at [528, 658] on select "Extract First Item Matched Extract First 3 Items Matched Count Number of Occure…" at bounding box center [591, 657] width 388 height 21
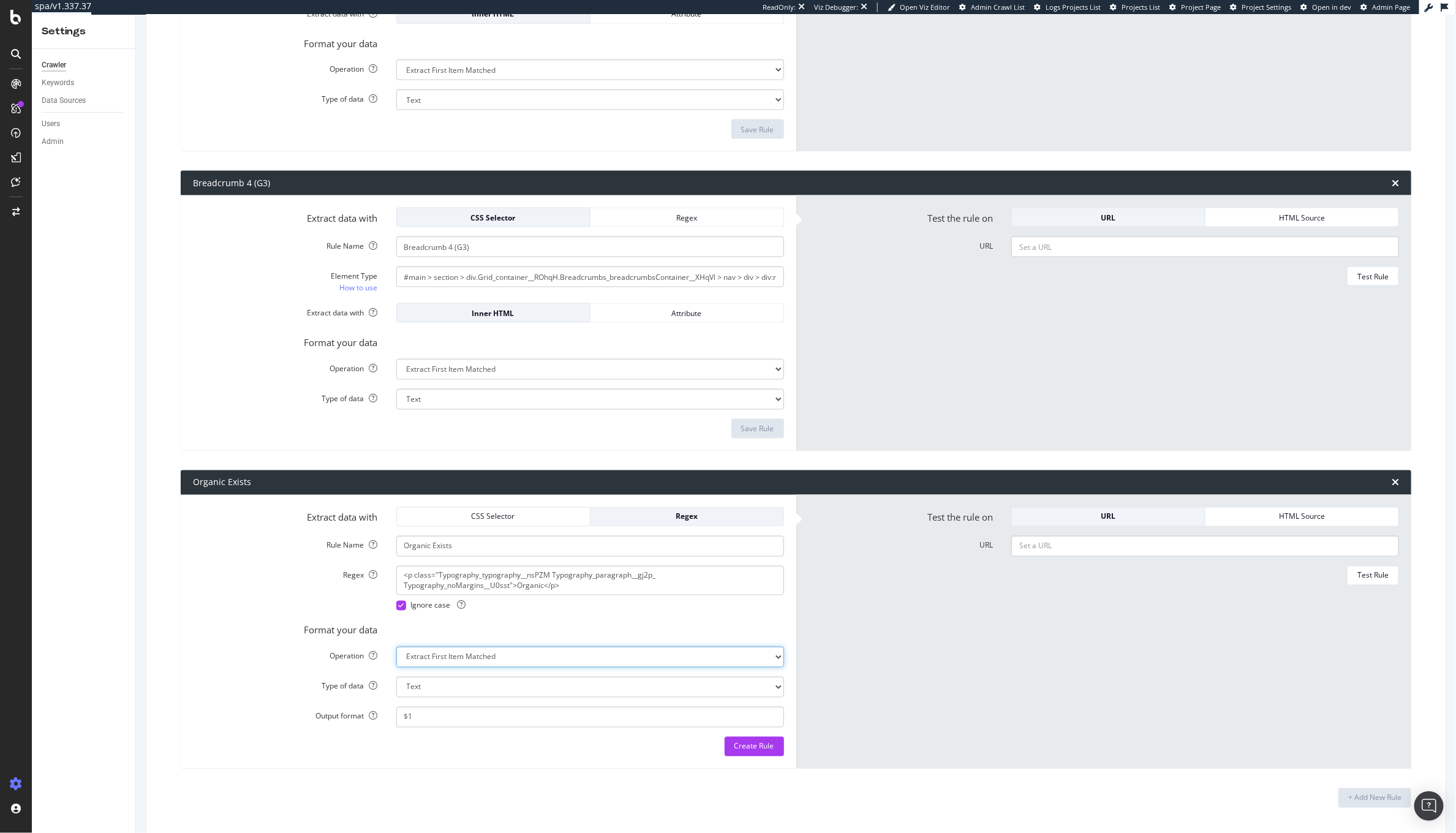
click at [397, 646] on select "Extract First Item Matched Extract First 3 Items Matched Count Number of Occure…" at bounding box center [591, 657] width 388 height 21
click at [502, 654] on select "Extract First Item Matched Extract First 3 Items Matched Count Number of Occure…" at bounding box center [591, 657] width 388 height 21
select select "exist"
click at [397, 656] on select "Extract First Item Matched Extract First 3 Items Matched Count Number of Occure…" at bounding box center [591, 657] width 388 height 21
select select "b"
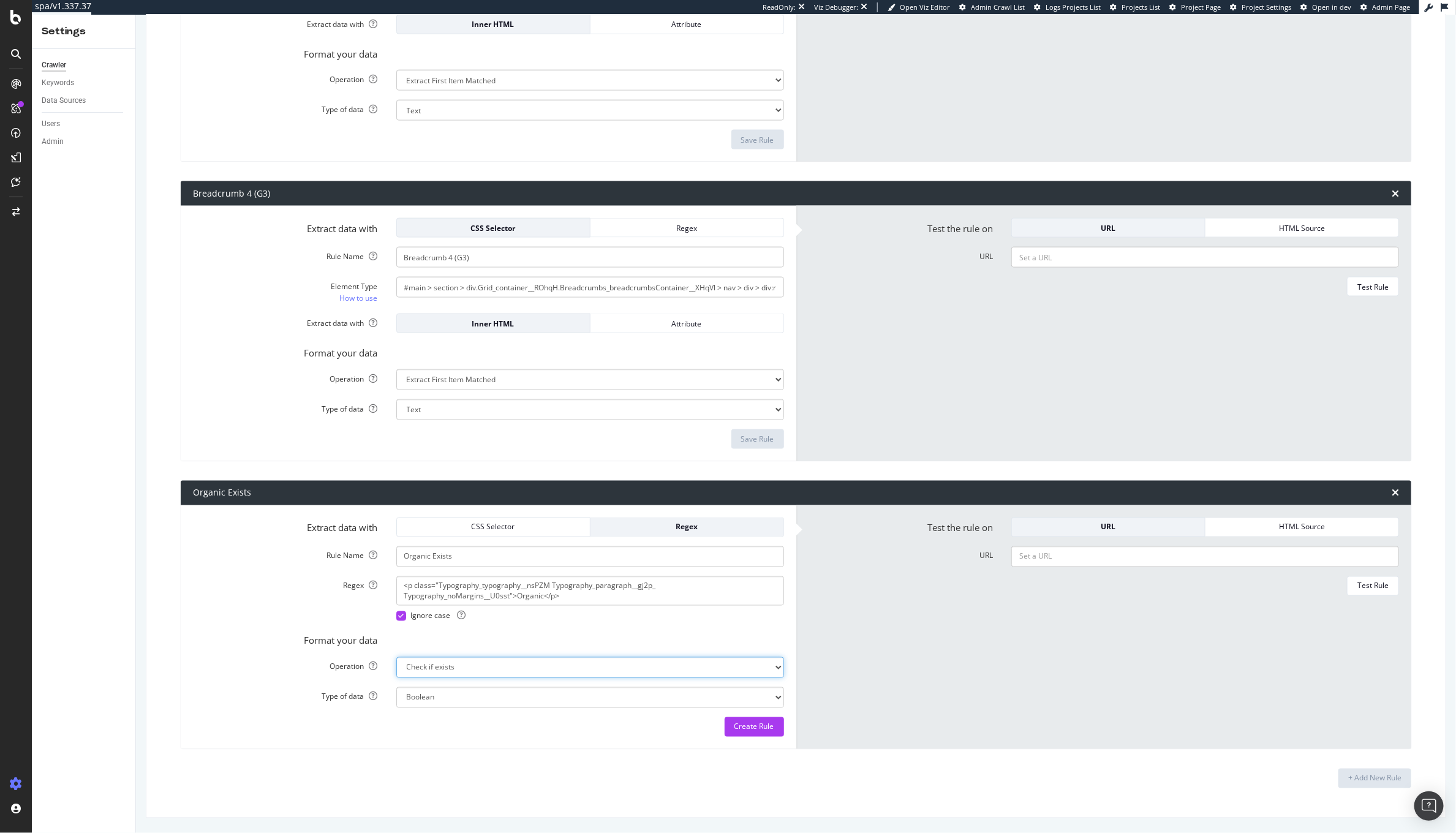
scroll to position [3903, 0]
click at [1186, 560] on input "URL" at bounding box center [1205, 557] width 388 height 21
paste input "<!DOCTYPE html><html lang="en-GB"><head><meta charset="UTF-8" data-next-head=""…"
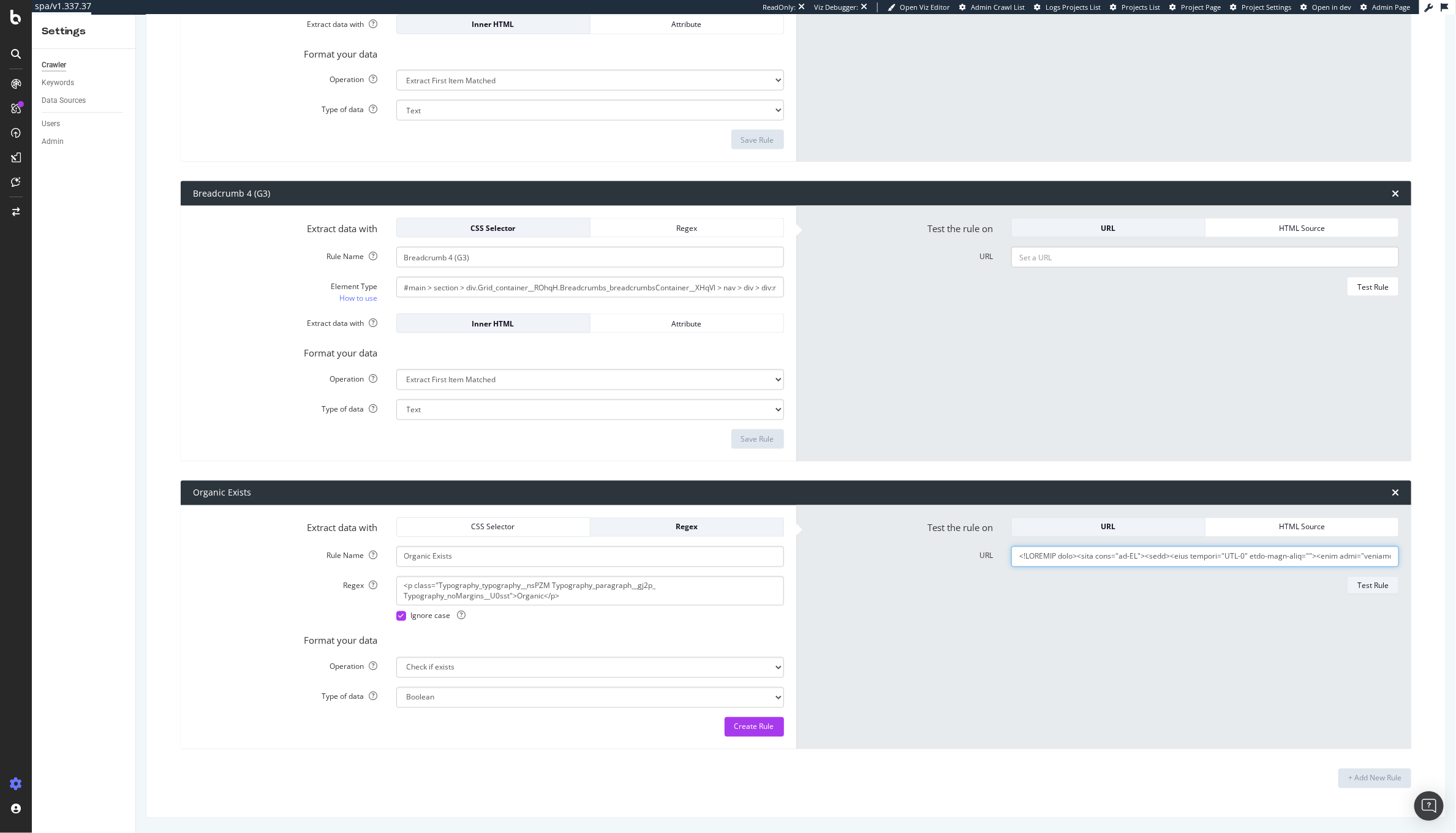
scroll to position [0, 764127]
type input "<!DOCTYPE html><html lang="en-GB"><head><meta charset="UTF-8" data-next-head=""…"
click at [1366, 581] on div "Test Rule" at bounding box center [1373, 586] width 31 height 10
click at [1104, 521] on div "URL" at bounding box center [1108, 526] width 173 height 17
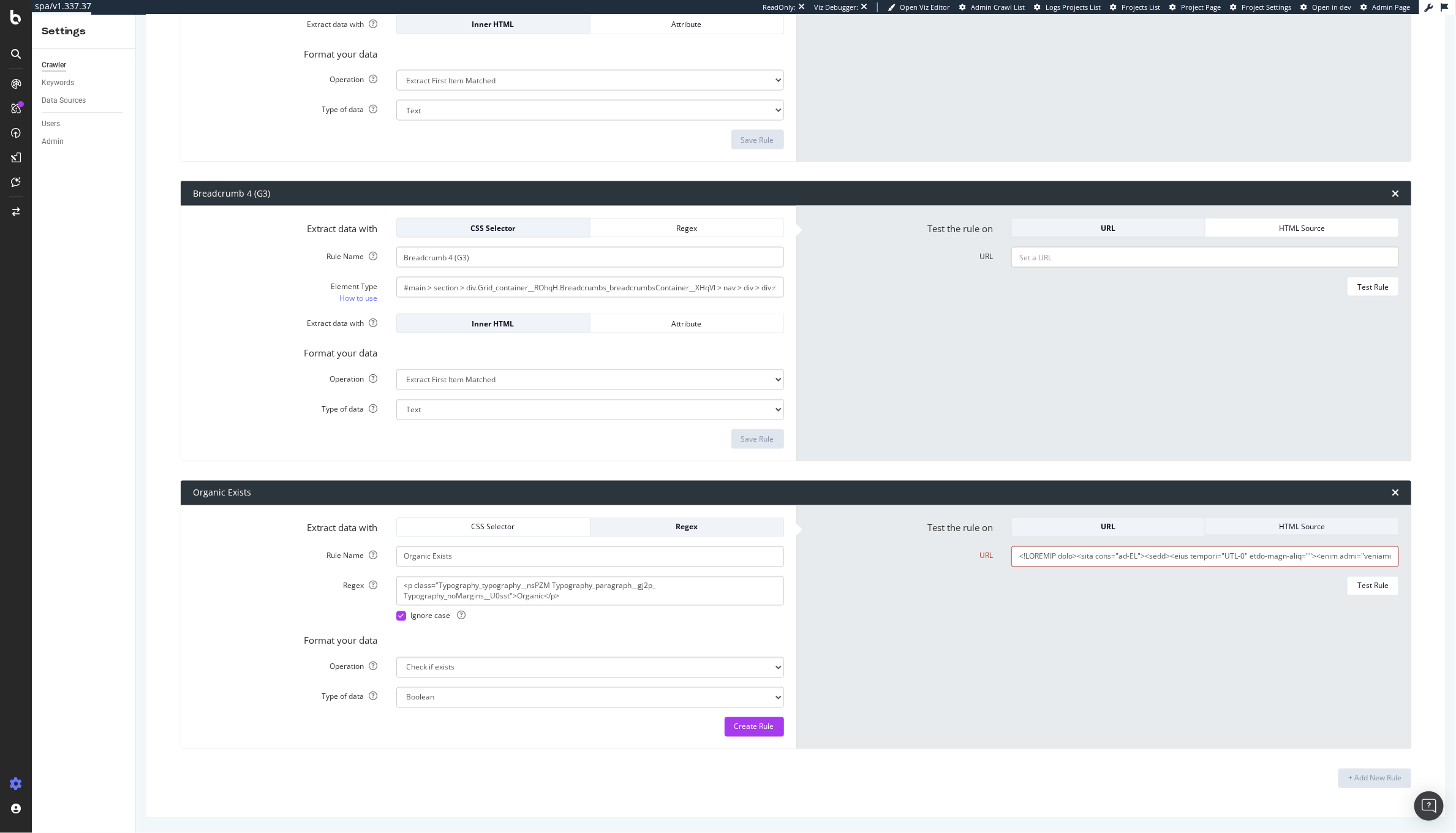
click at [1255, 529] on div "HTML Source" at bounding box center [1302, 526] width 173 height 10
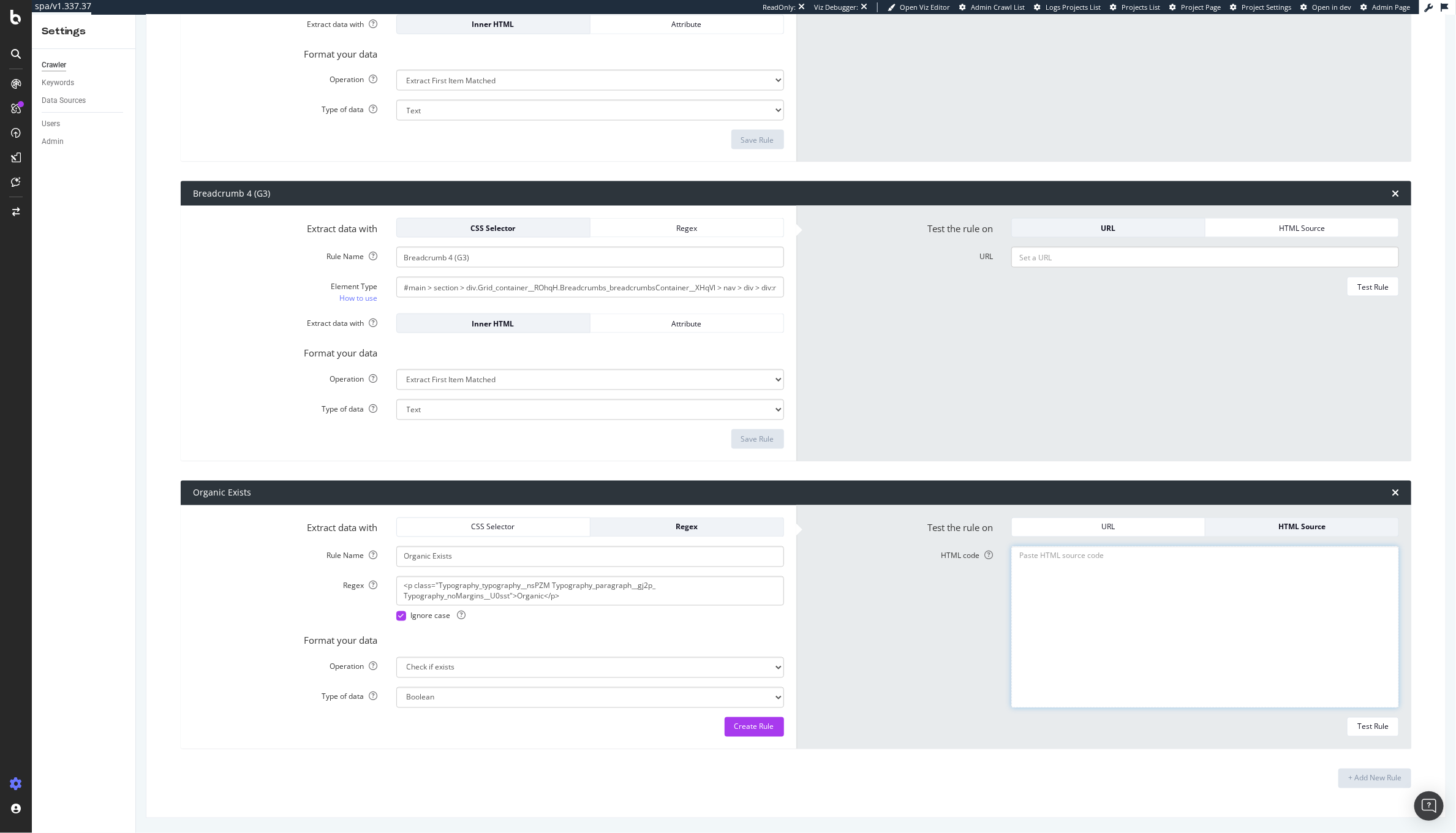
click at [1146, 583] on textarea "HTML code" at bounding box center [1205, 627] width 388 height 162
paste textarea "<!DOCTYPE html><html lang="en-GB"><head><meta charset="UTF-8" data-next-head=""…"
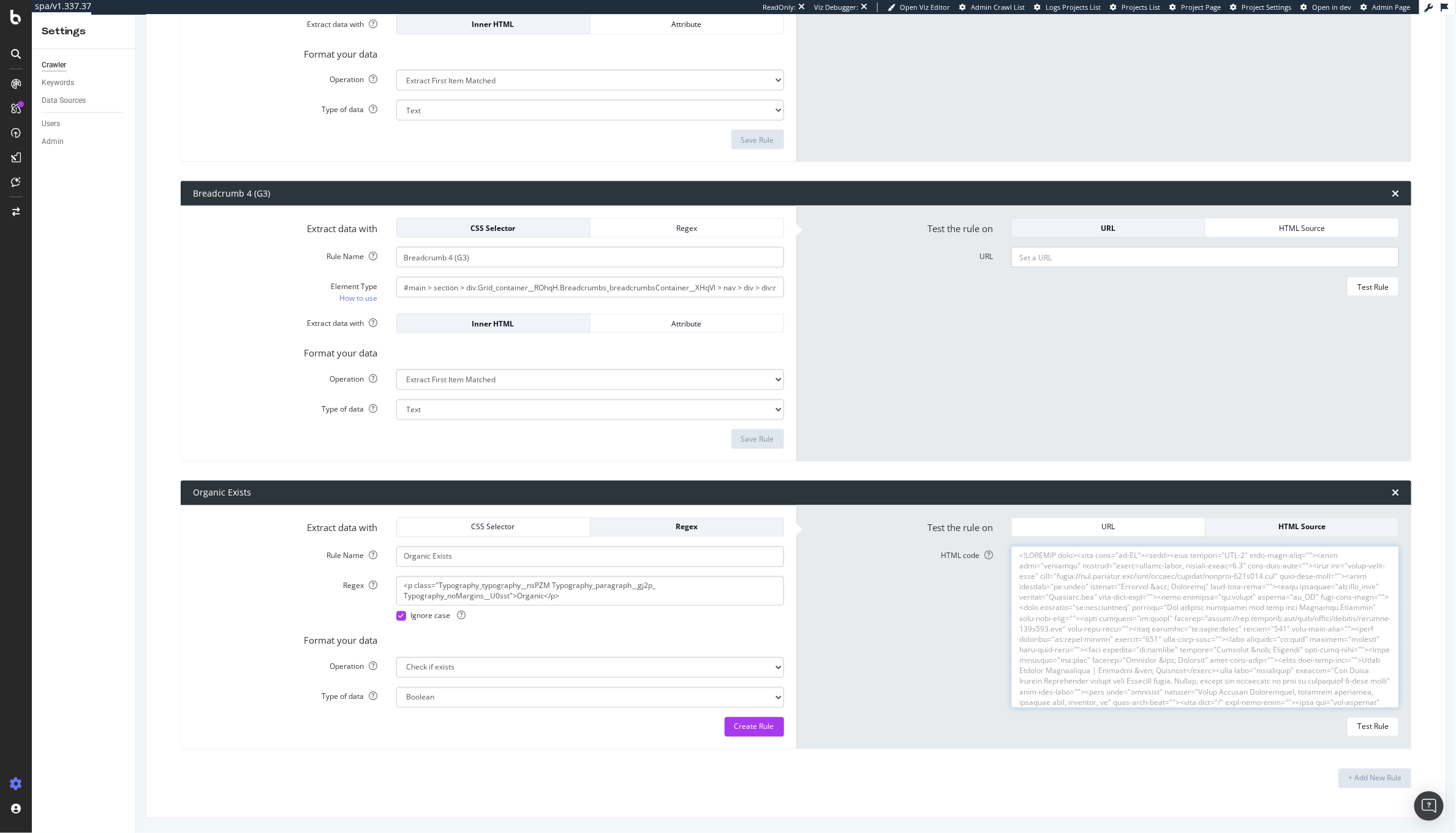
scroll to position [26062, 0]
type textarea "<!DOCTYPE html><html lang="en-GB"><head><meta charset="UTF-8" data-next-head=""…"
click at [1357, 729] on div "Test Rule" at bounding box center [1373, 726] width 31 height 10
click at [760, 724] on div "Create Rule" at bounding box center [755, 726] width 40 height 10
type input "Organic Exists"
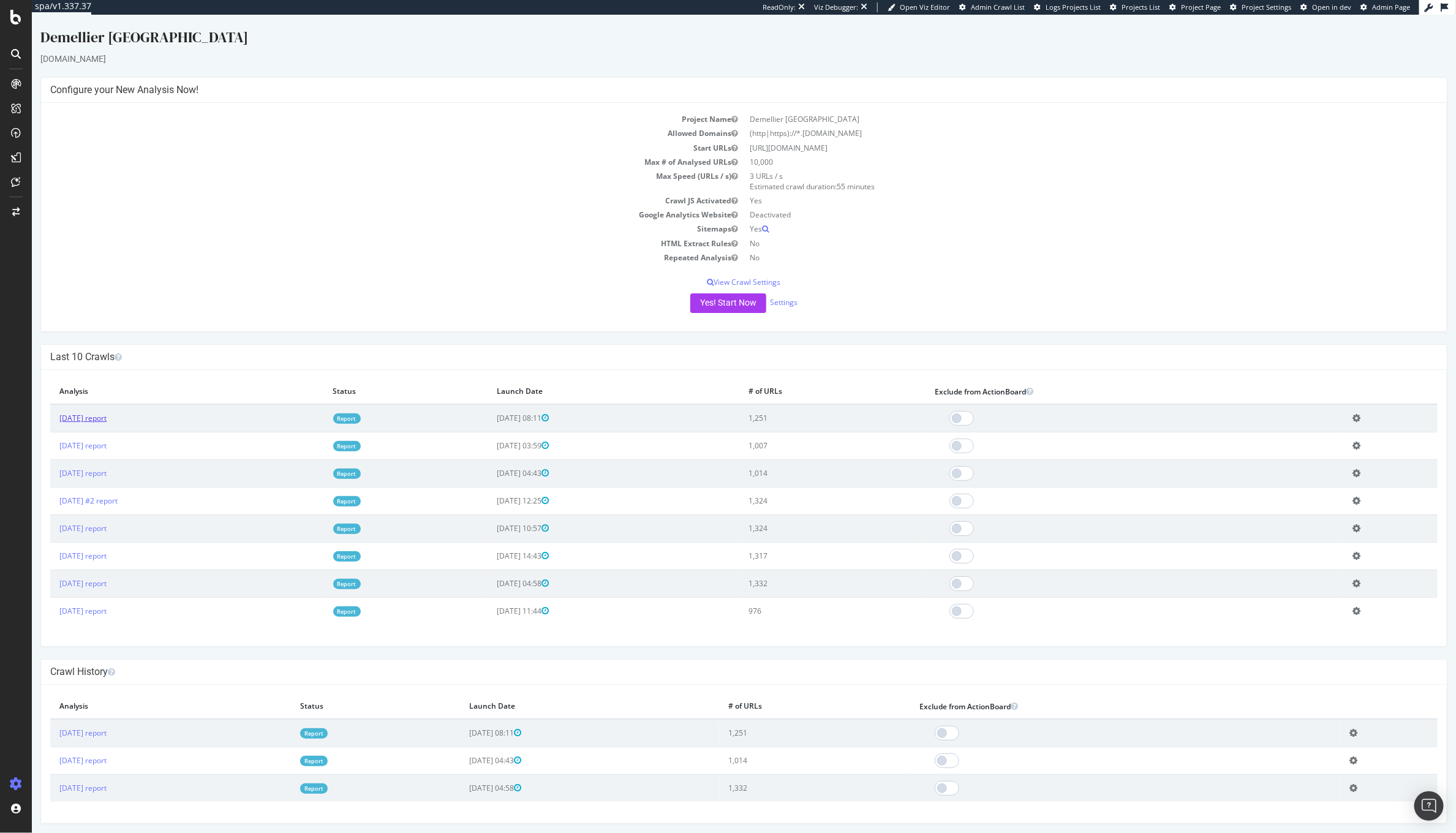
click at [95, 420] on link "[DATE] report" at bounding box center [82, 417] width 47 height 10
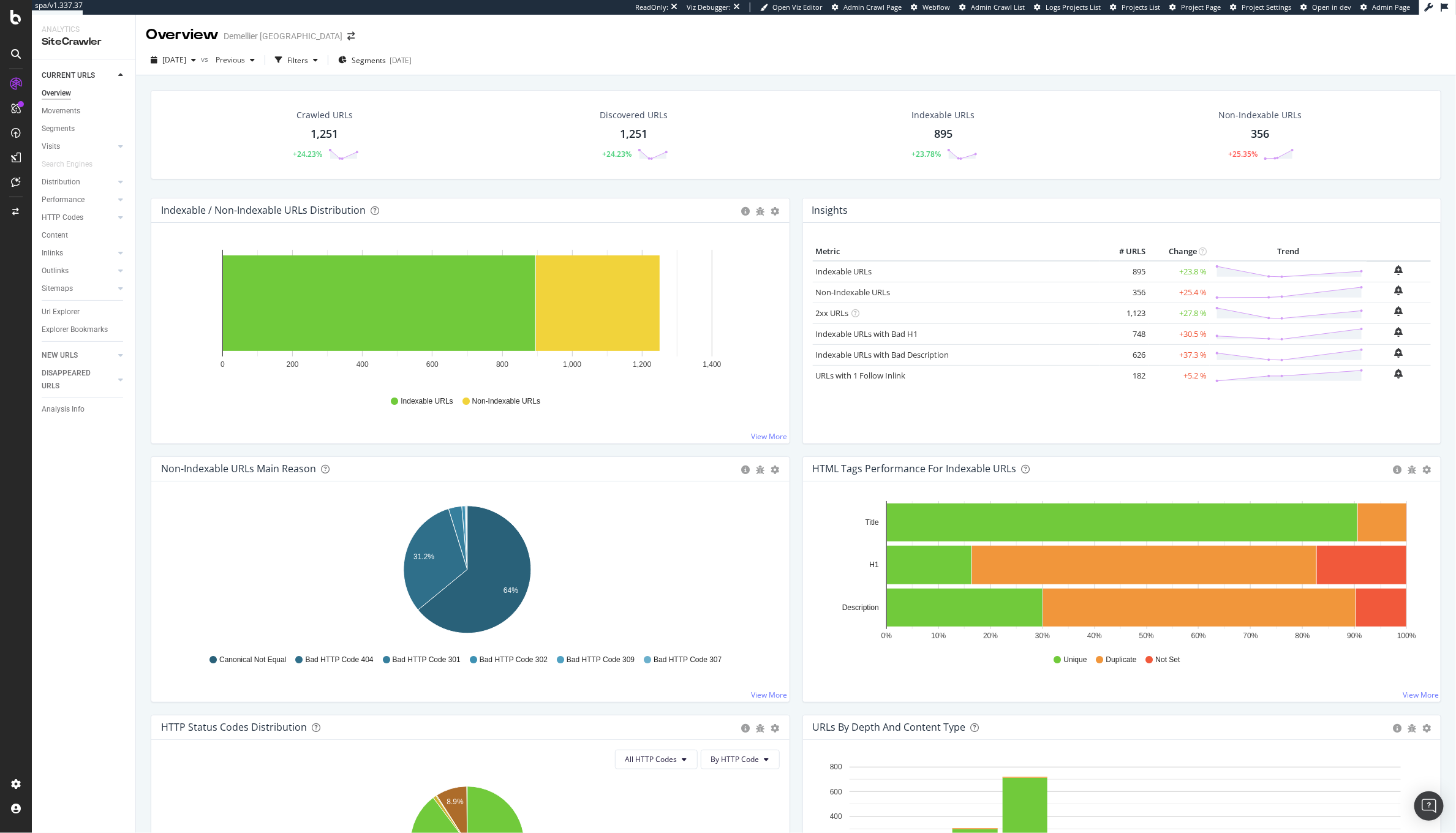
click at [388, 46] on div "2025 Sep. 4th vs Previous Filters Segments 2025-07-22" at bounding box center [796, 60] width 1320 height 30
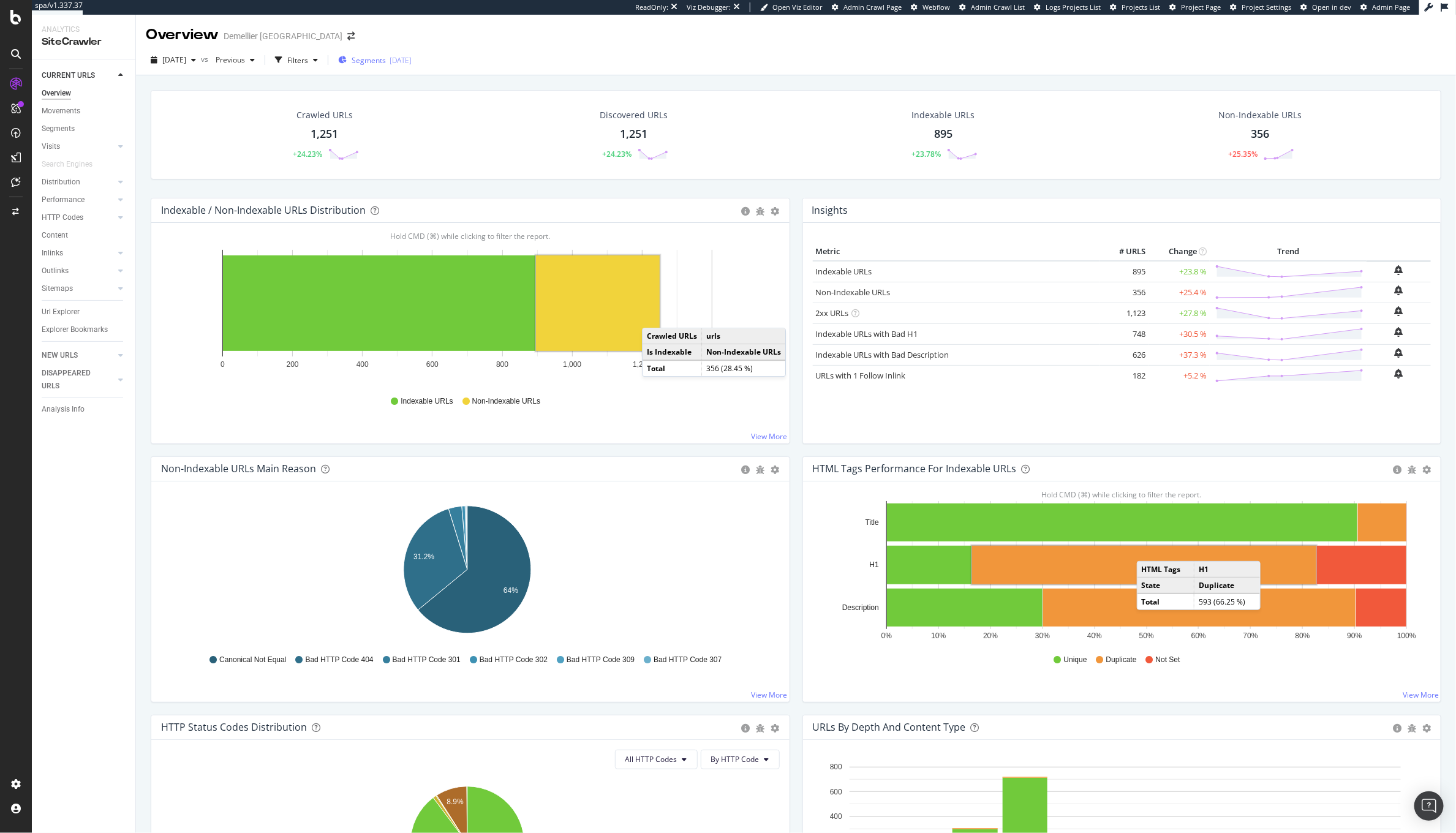
click at [386, 57] on span "Segments" at bounding box center [369, 60] width 34 height 10
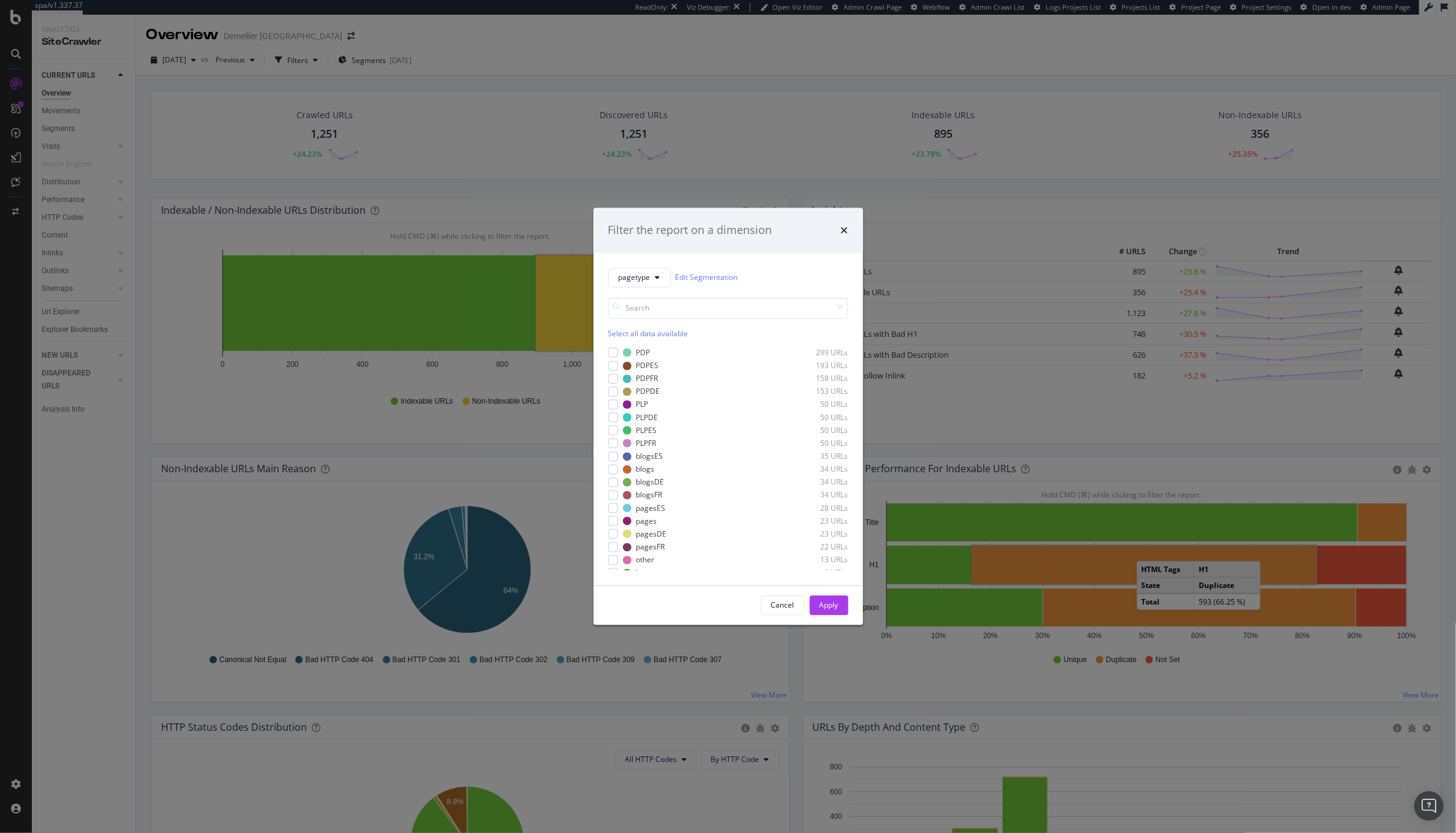
click at [629, 134] on div "Filter the report on a dimension pagetype Edit Segmentation Select all data ava…" at bounding box center [728, 416] width 1456 height 833
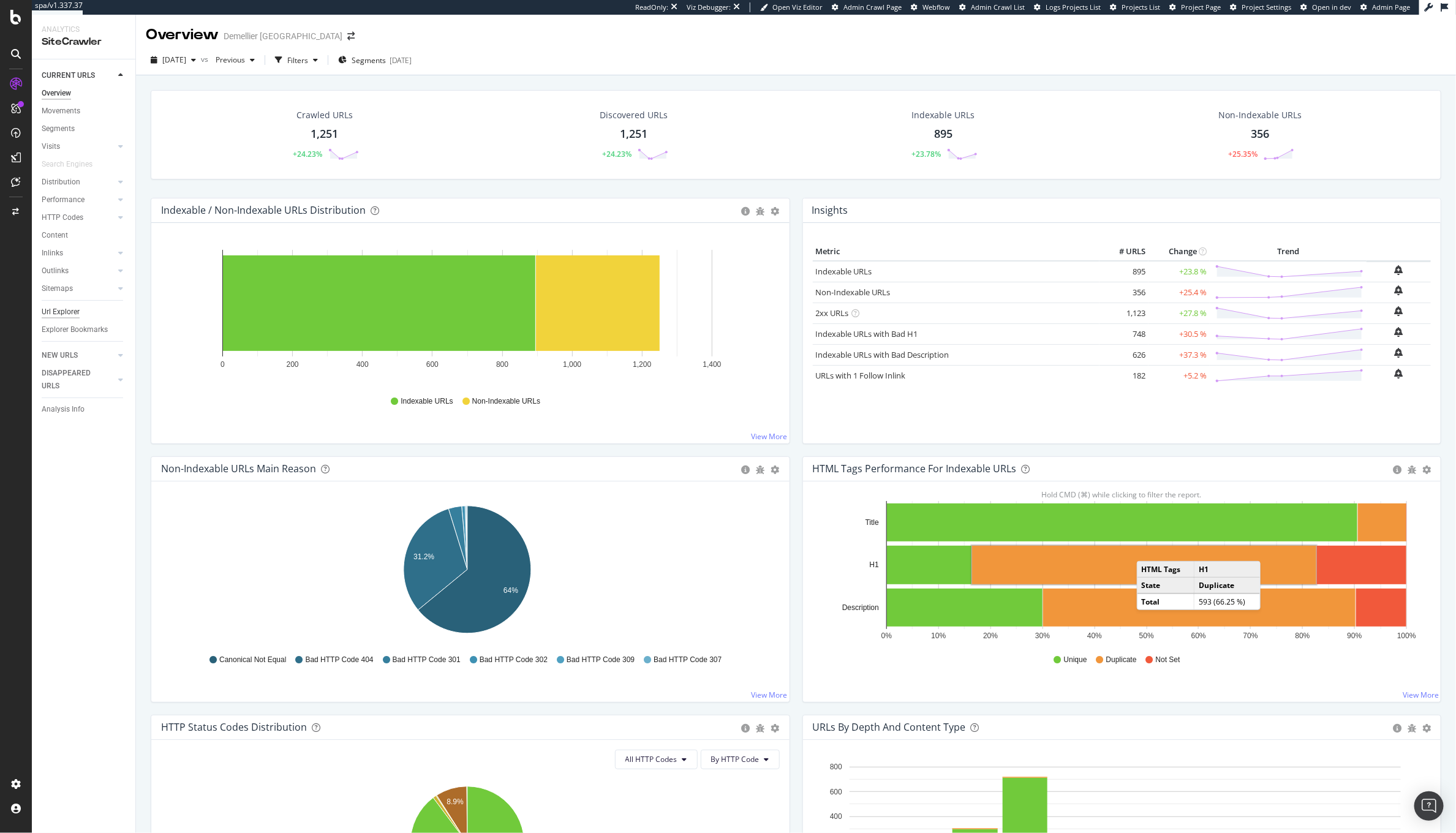
click at [65, 311] on div "Url Explorer" at bounding box center [60, 312] width 38 height 13
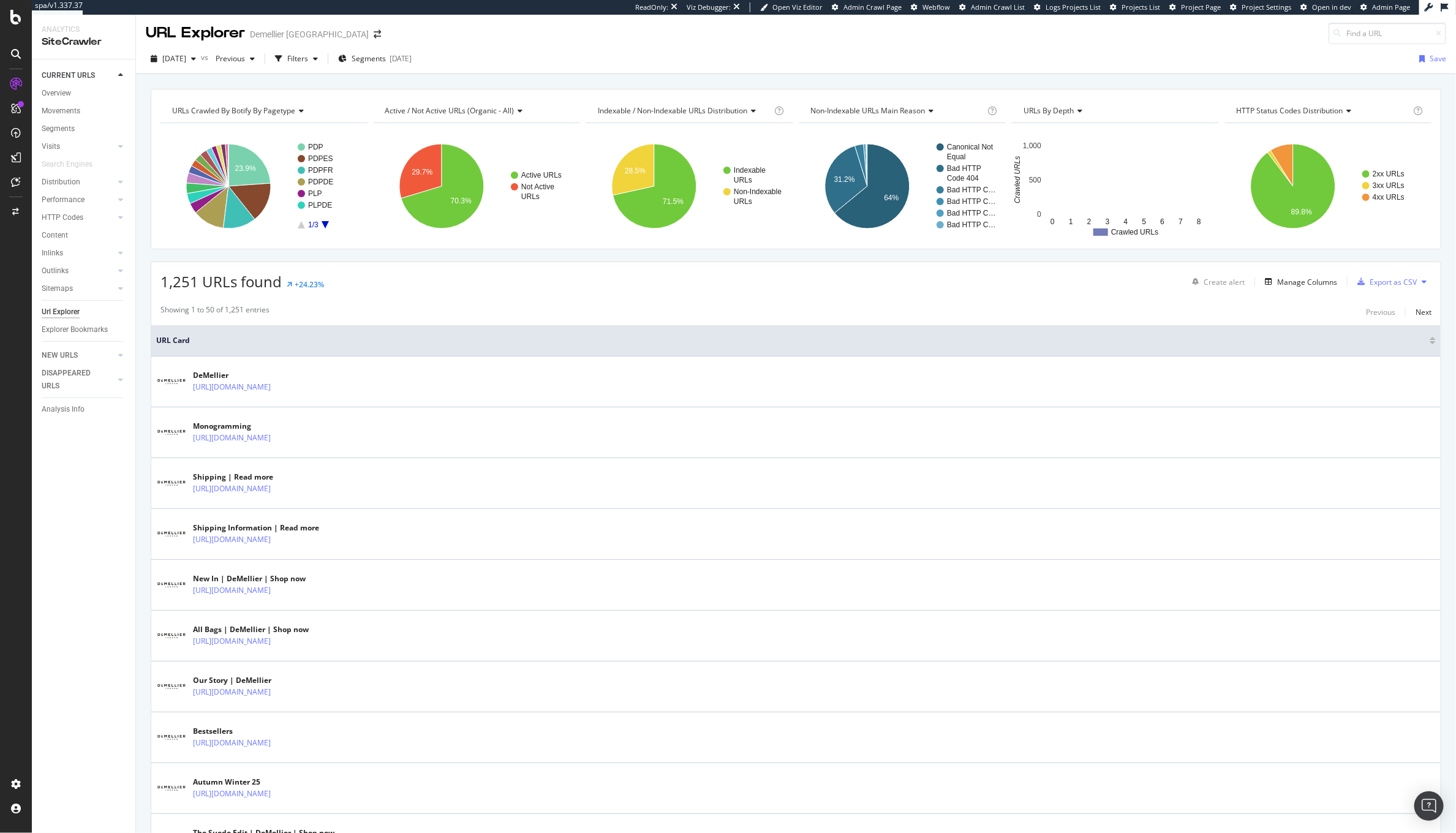
scroll to position [3, 0]
click at [309, 58] on div "Filters" at bounding box center [298, 57] width 21 height 10
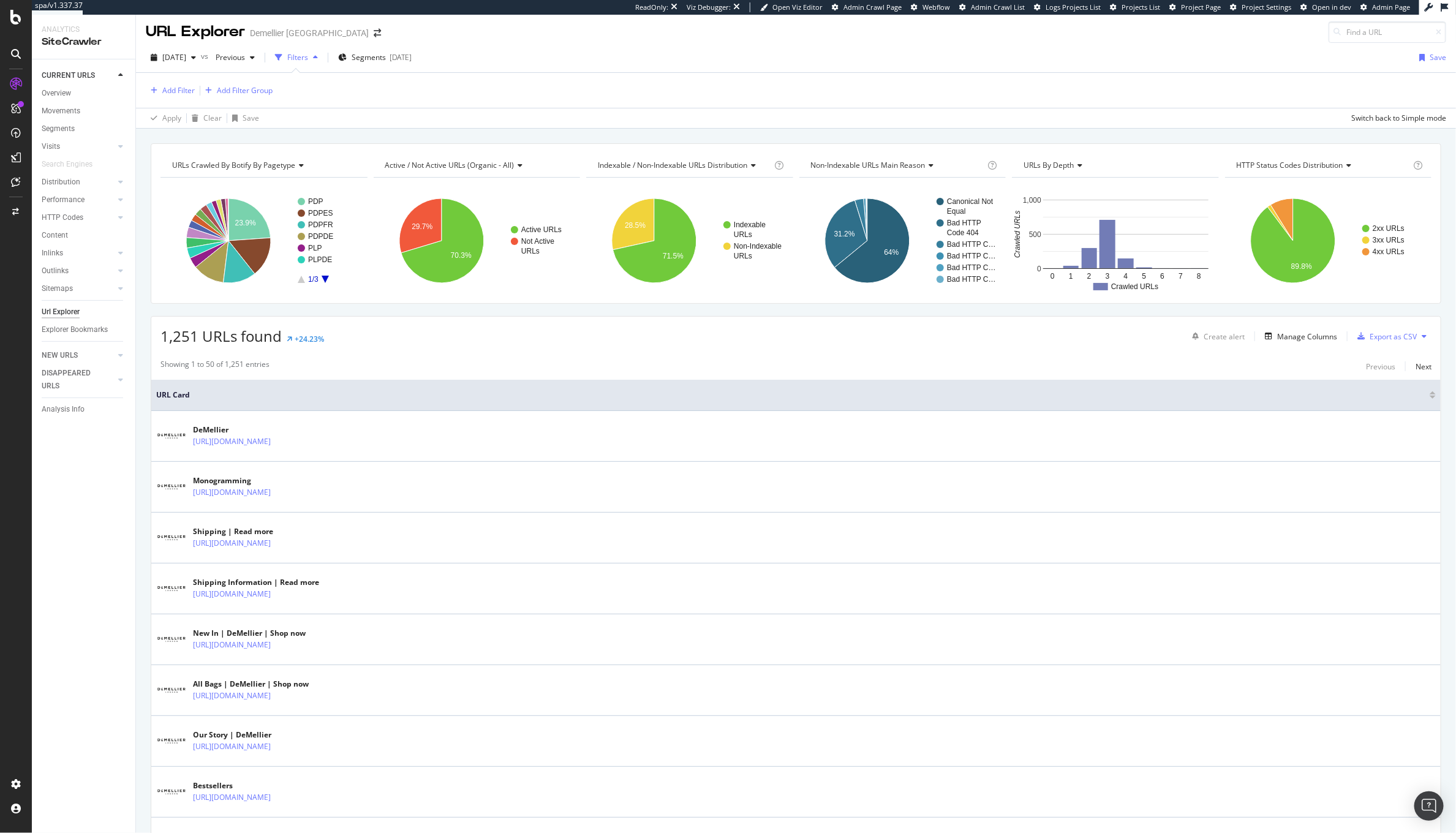
click at [316, 63] on div "Filters" at bounding box center [296, 57] width 53 height 18
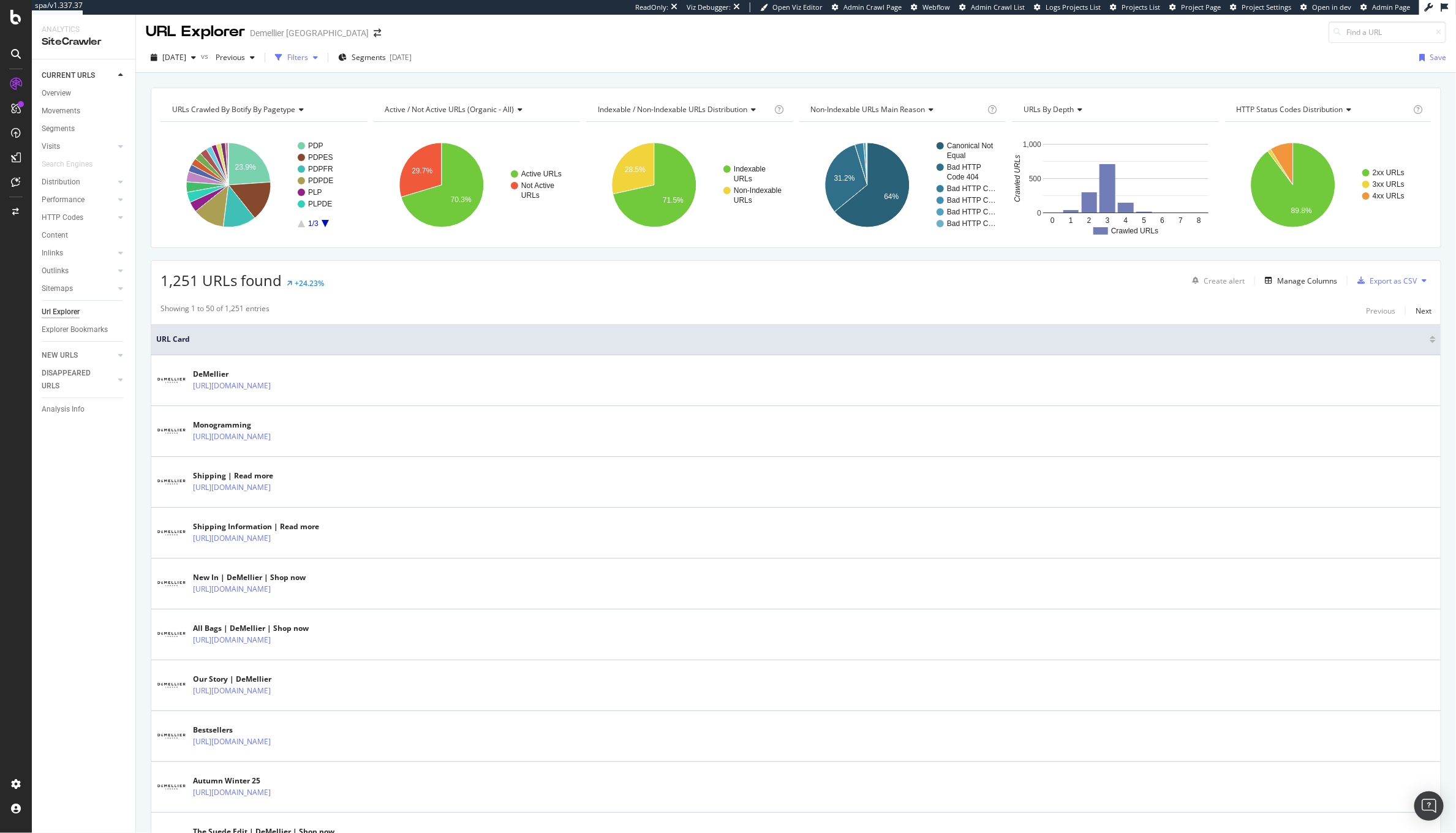
click at [309, 60] on div "Filters" at bounding box center [298, 57] width 21 height 10
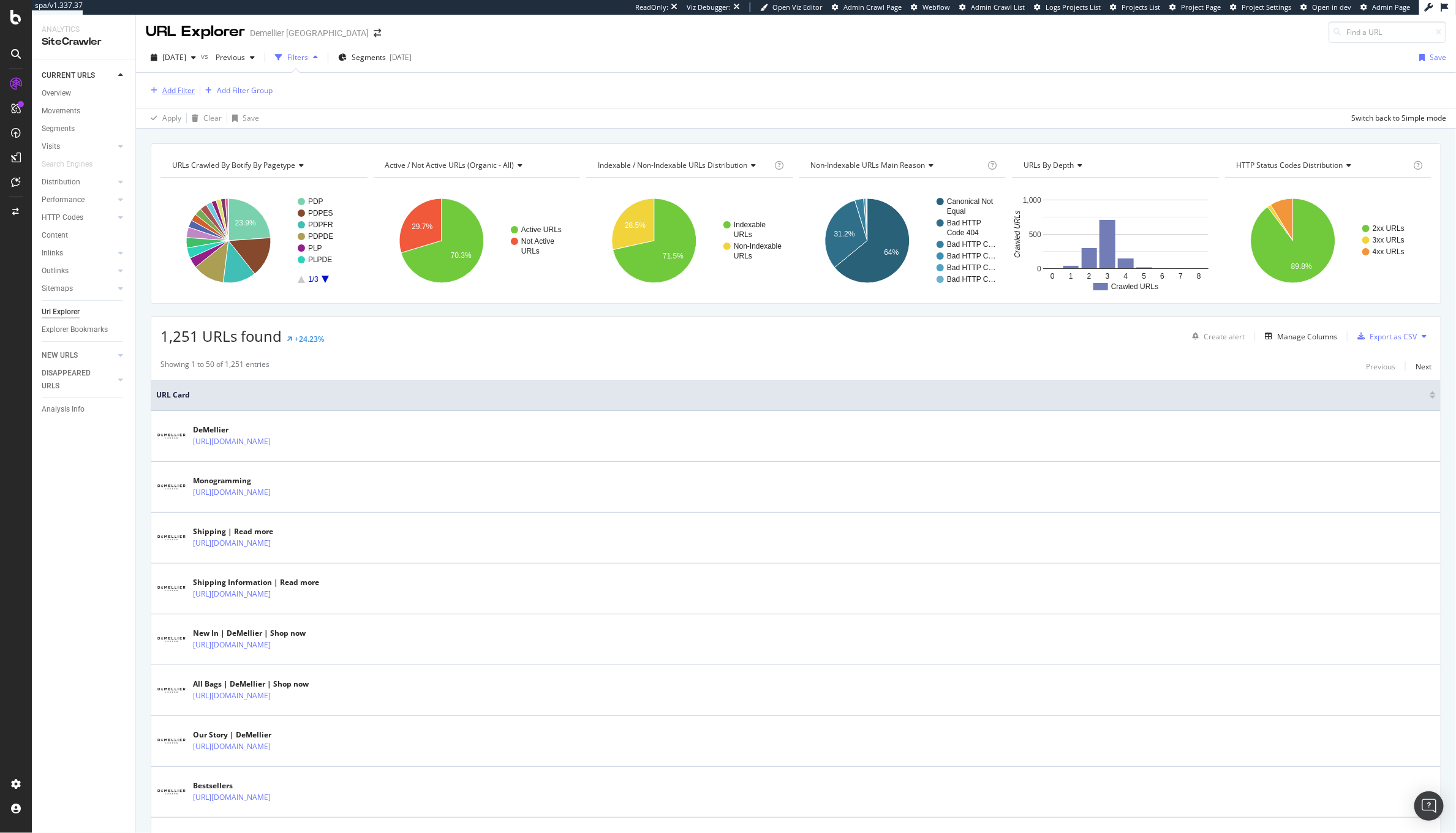
click at [163, 89] on div "Add Filter" at bounding box center [179, 90] width 33 height 10
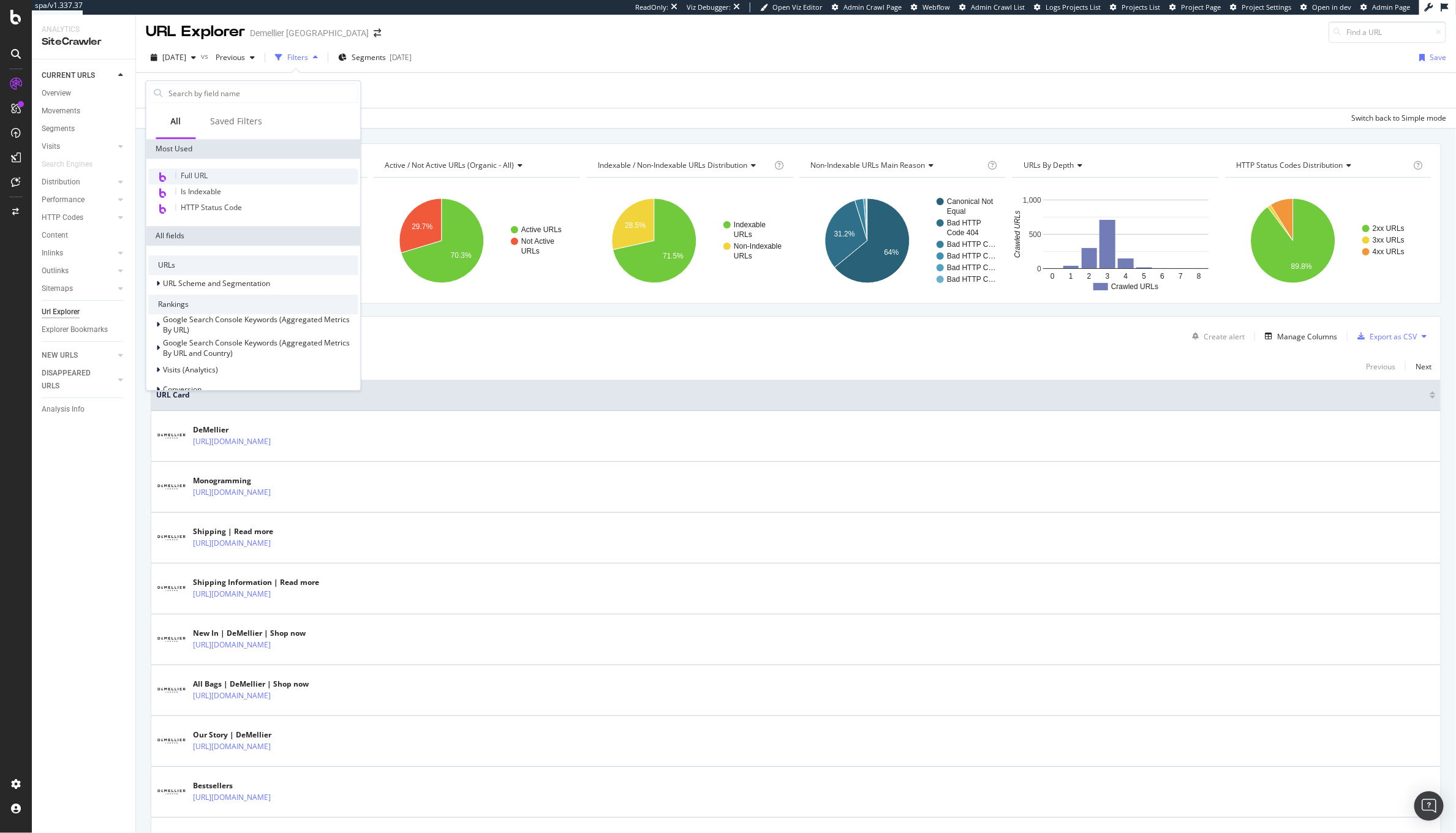
click at [209, 179] on div "Full URL" at bounding box center [253, 176] width 209 height 16
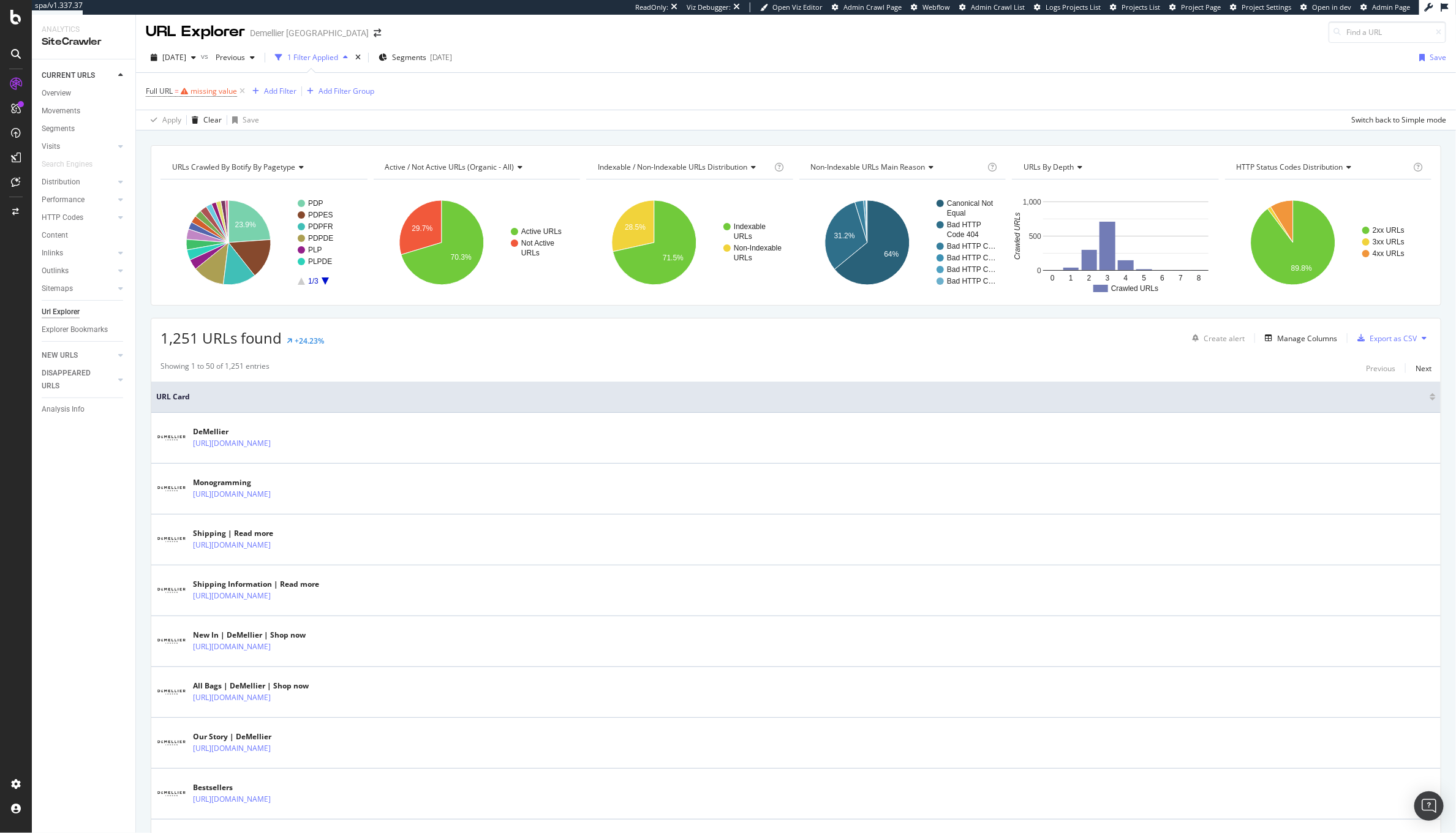
click at [493, 128] on div "Apply Clear Save Switch back to Simple mode" at bounding box center [796, 119] width 1320 height 20
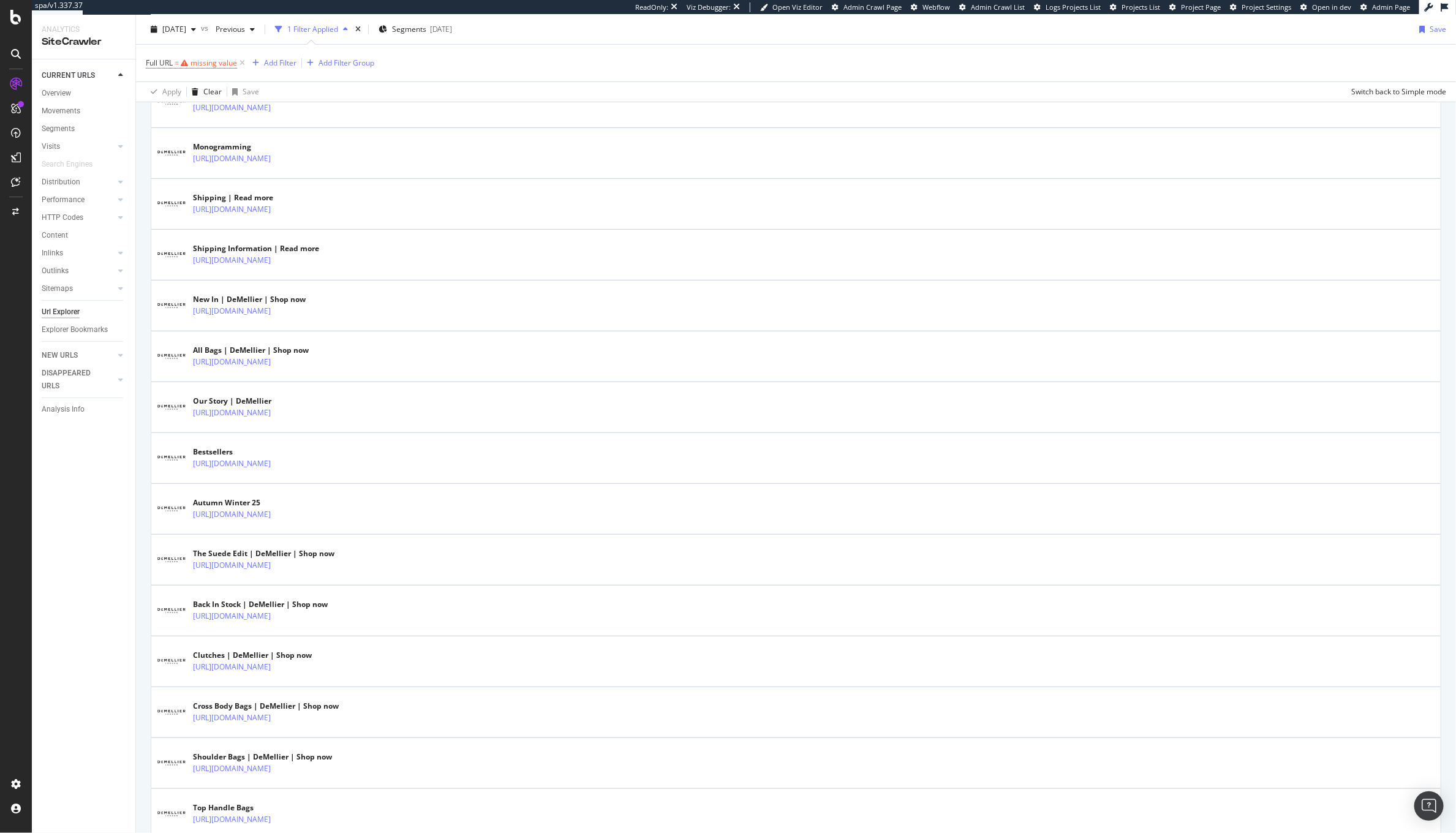
scroll to position [0, 0]
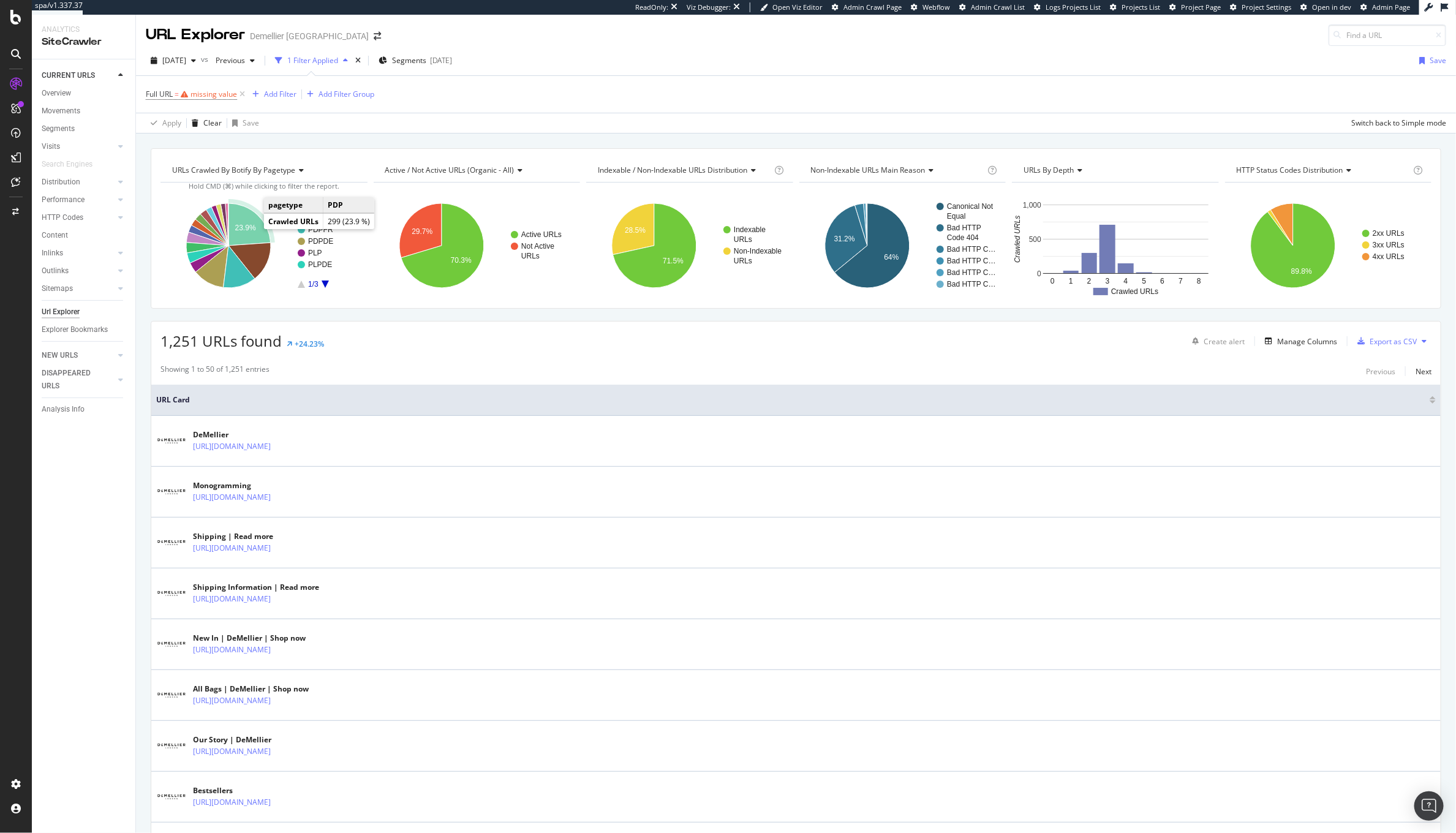
click at [248, 230] on text "23.9%" at bounding box center [246, 227] width 21 height 9
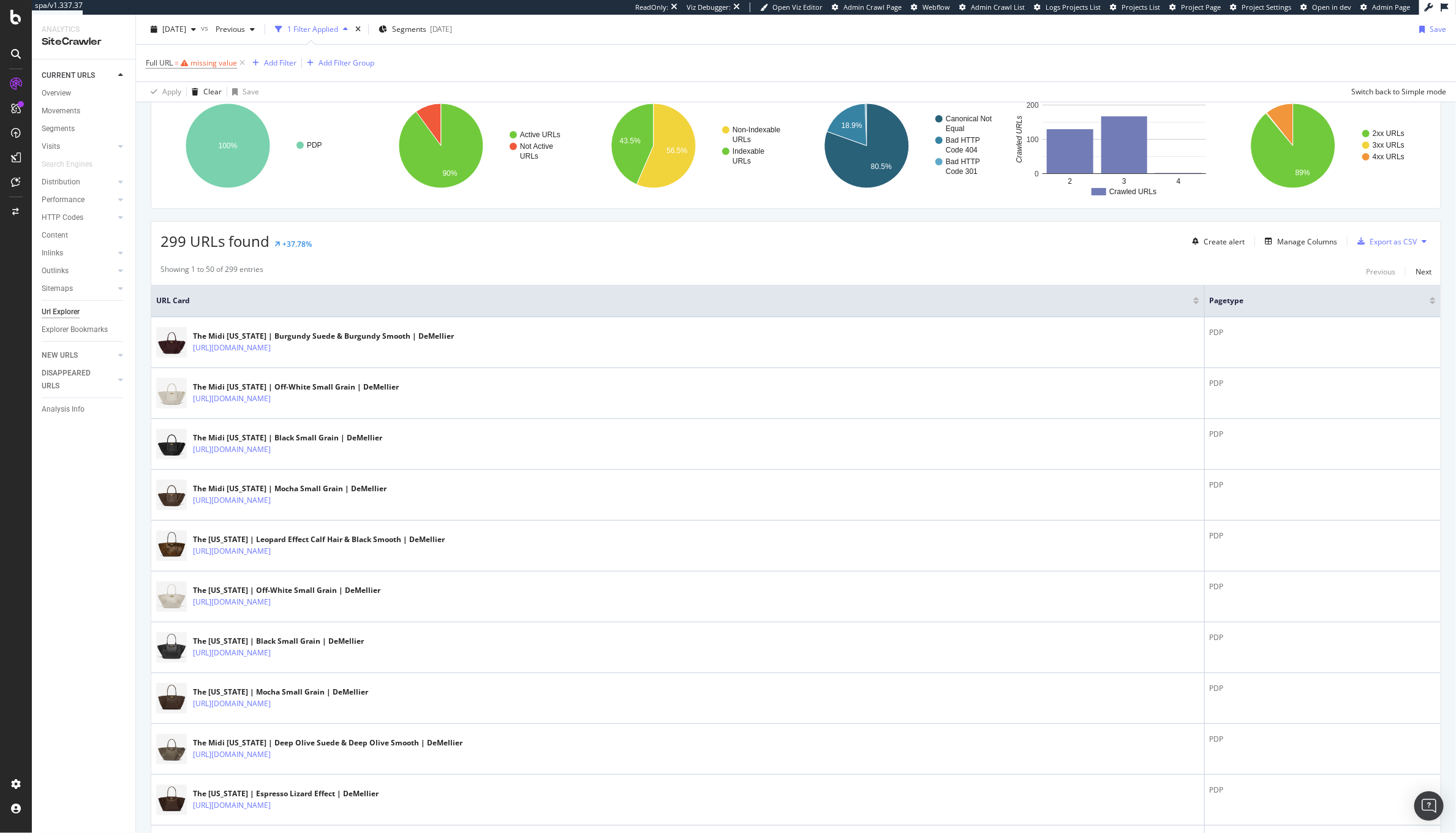
scroll to position [101, 0]
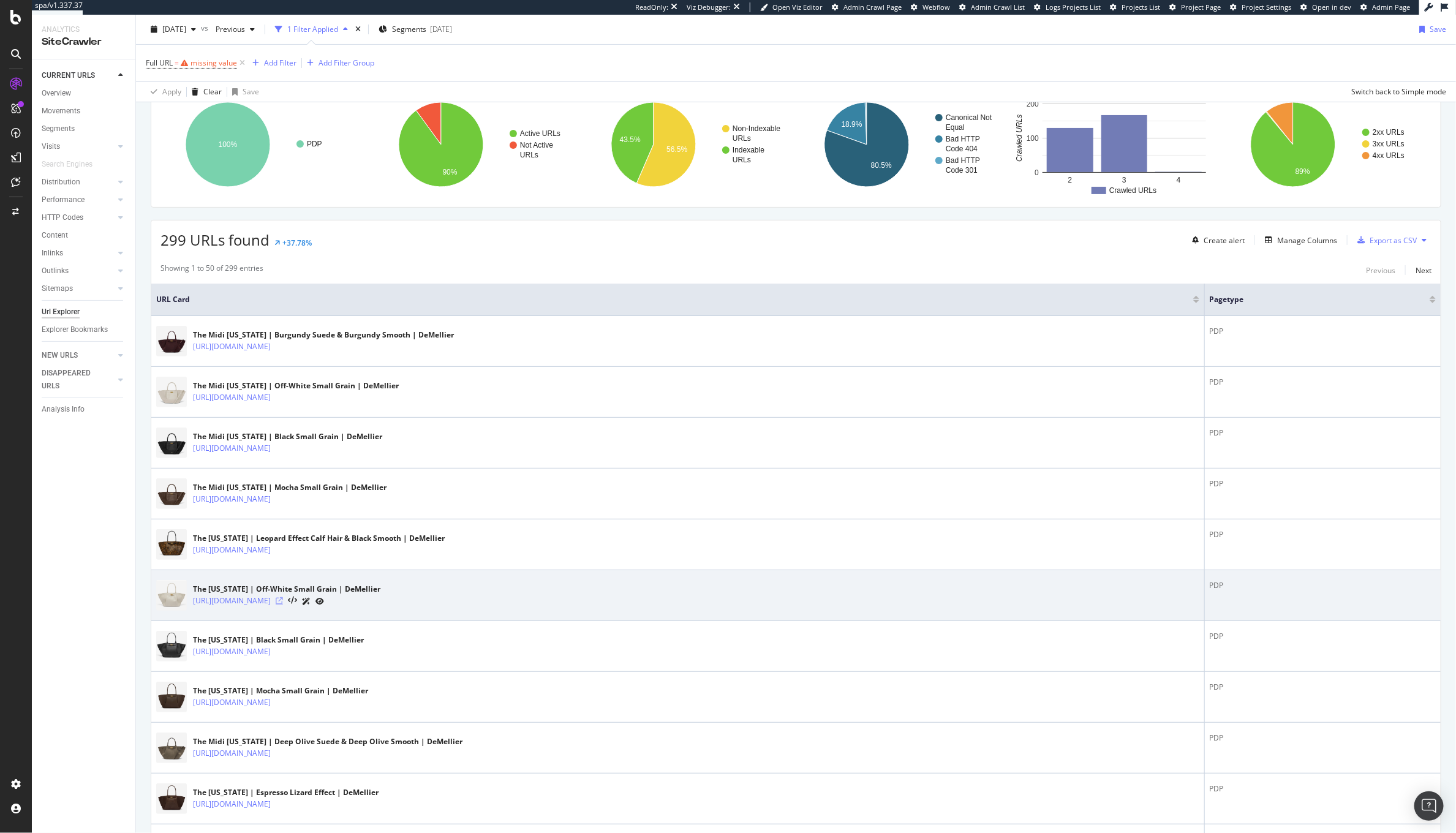
click at [283, 604] on icon at bounding box center [279, 600] width 7 height 7
